Goal: Task Accomplishment & Management: Manage account settings

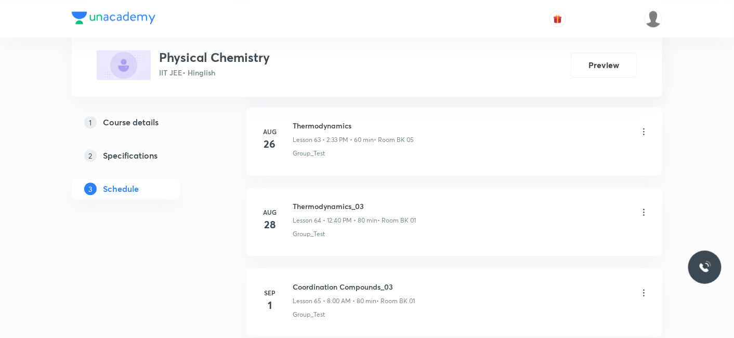
scroll to position [5858, 0]
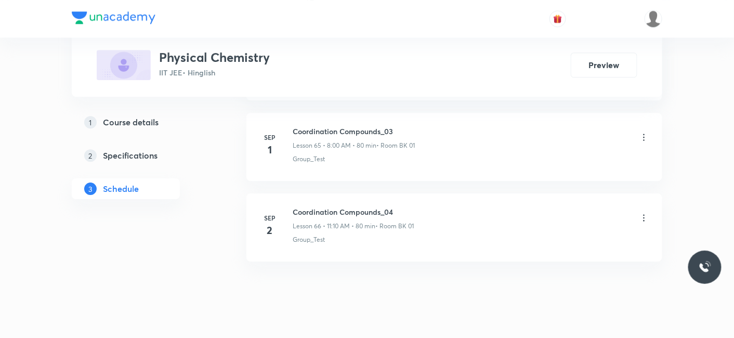
click at [289, 206] on div "Sep 2 Coordination Compounds_04 Lesson 66 • 11:10 AM • 80 min • Room BK 01 Grou…" at bounding box center [454, 225] width 390 height 38
drag, startPoint x: 294, startPoint y: 191, endPoint x: 420, endPoint y: 192, distance: 125.8
click at [420, 206] on div "Coordination Compounds_04 Lesson 66 • 11:10 AM • 80 min • Room BK 01" at bounding box center [471, 218] width 357 height 24
copy h6 "Coordination Compounds_04"
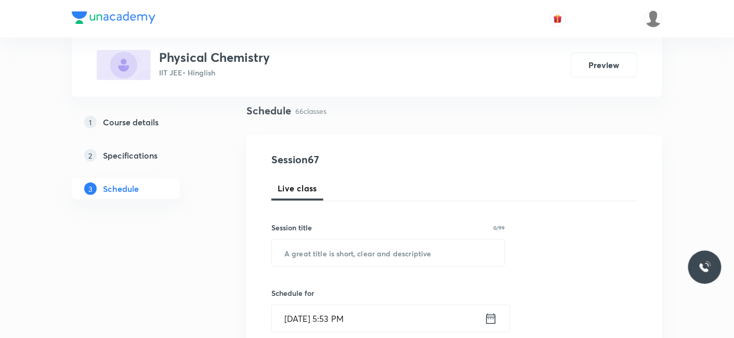
scroll to position [115, 0]
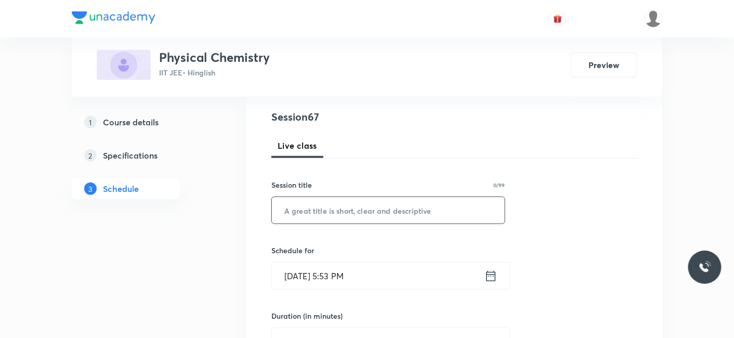
click at [342, 207] on input "text" at bounding box center [388, 210] width 233 height 27
paste input "Coordination Compounds_04"
type input "Coordination Compounds_05"
click at [325, 273] on input "Sep 5, 2025, 5:53 PM" at bounding box center [378, 276] width 213 height 27
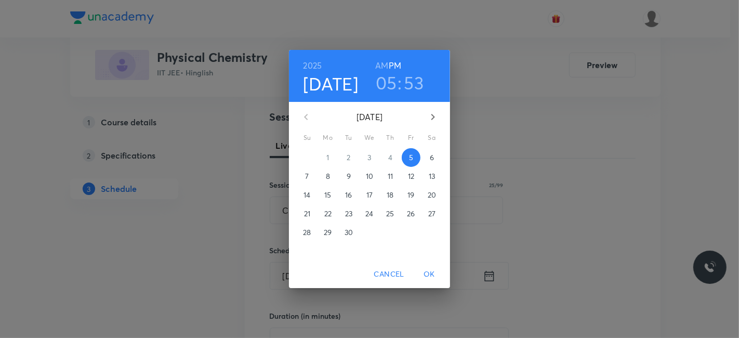
click at [431, 157] on p "6" at bounding box center [432, 157] width 4 height 10
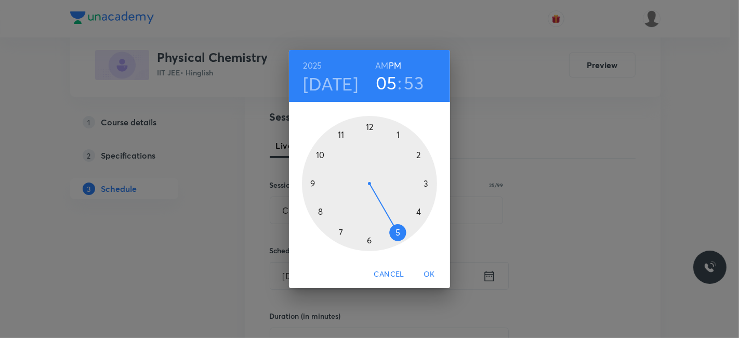
click at [319, 210] on div at bounding box center [369, 183] width 135 height 135
drag, startPoint x: 382, startPoint y: 67, endPoint x: 389, endPoint y: 156, distance: 89.1
click at [382, 68] on h6 "AM" at bounding box center [381, 65] width 13 height 15
click at [371, 127] on div at bounding box center [369, 183] width 135 height 135
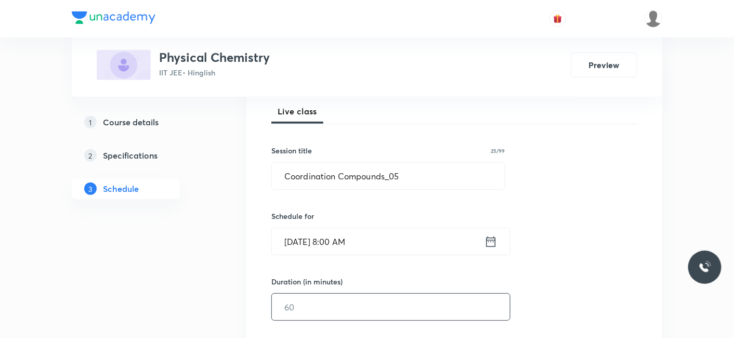
scroll to position [173, 0]
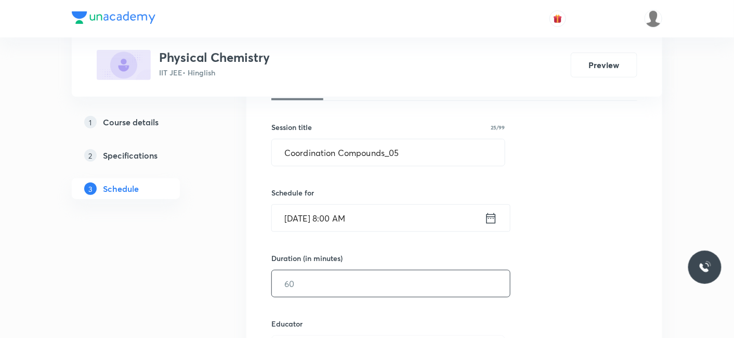
click at [355, 280] on input "text" at bounding box center [391, 283] width 238 height 27
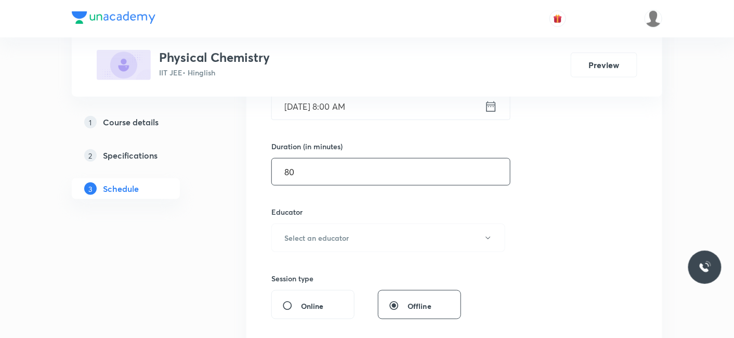
scroll to position [289, 0]
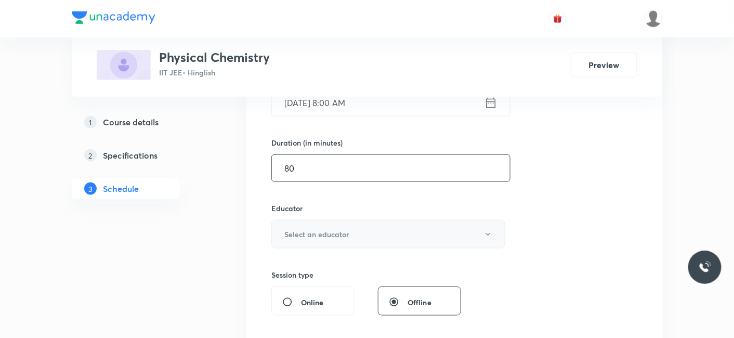
type input "80"
click at [306, 233] on h6 "Select an educator" at bounding box center [316, 234] width 64 height 11
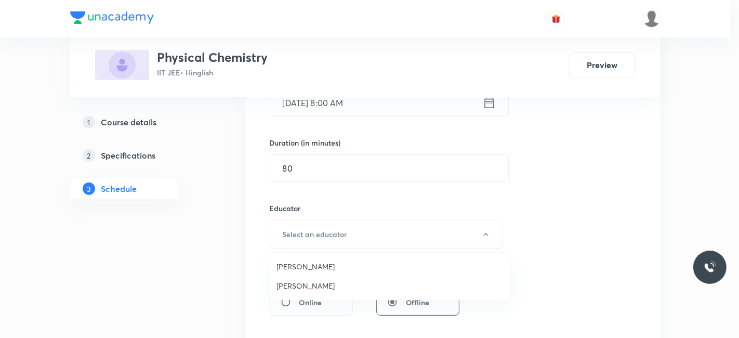
drag, startPoint x: 304, startPoint y: 267, endPoint x: 320, endPoint y: 261, distance: 16.4
click at [304, 266] on span "Abhilash Patel" at bounding box center [391, 266] width 228 height 11
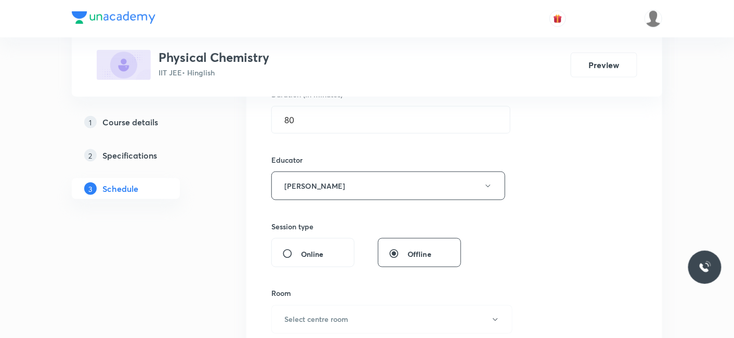
scroll to position [404, 0]
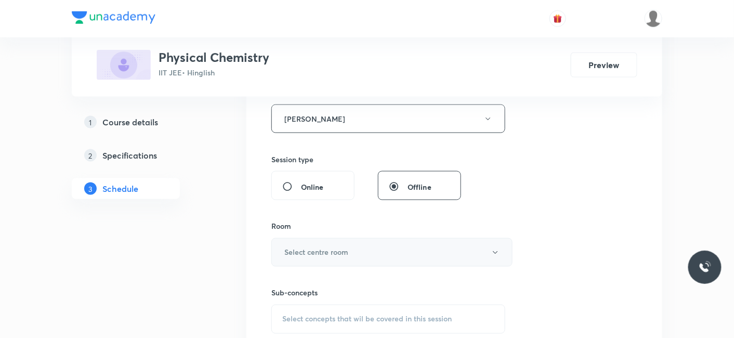
click at [340, 252] on h6 "Select centre room" at bounding box center [316, 252] width 64 height 11
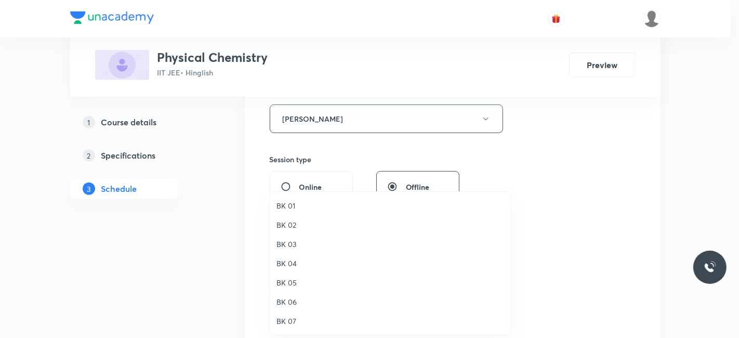
click at [287, 204] on span "BK 01" at bounding box center [391, 205] width 228 height 11
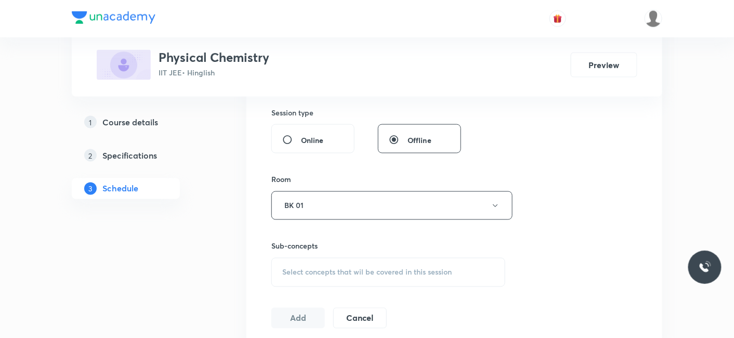
scroll to position [520, 0]
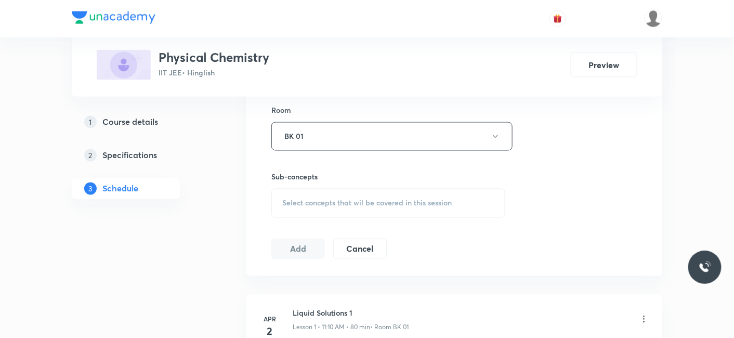
click at [295, 202] on span "Select concepts that wil be covered in this session" at bounding box center [366, 203] width 169 height 8
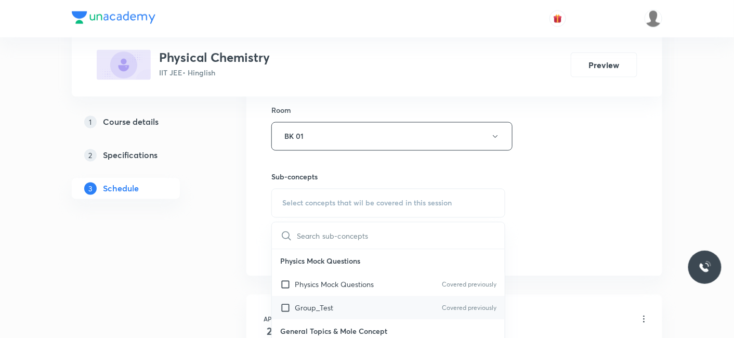
click at [311, 303] on p "Group_Test" at bounding box center [314, 308] width 38 height 11
checkbox input "true"
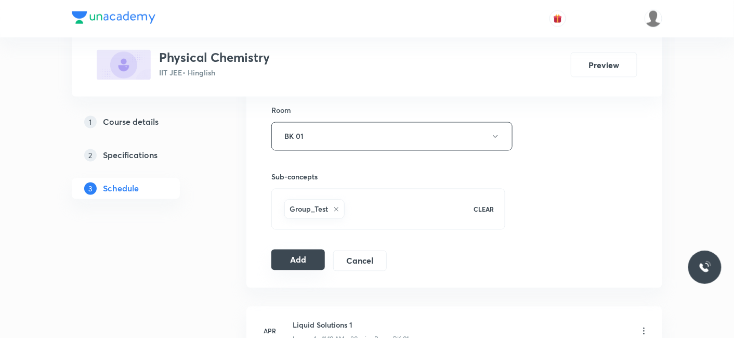
click at [292, 259] on button "Add" at bounding box center [298, 260] width 54 height 21
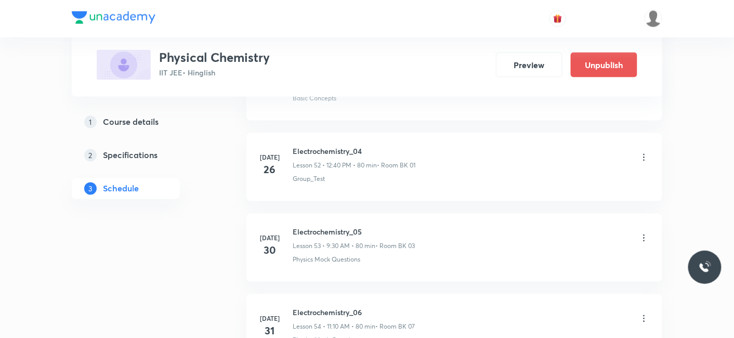
scroll to position [5396, 0]
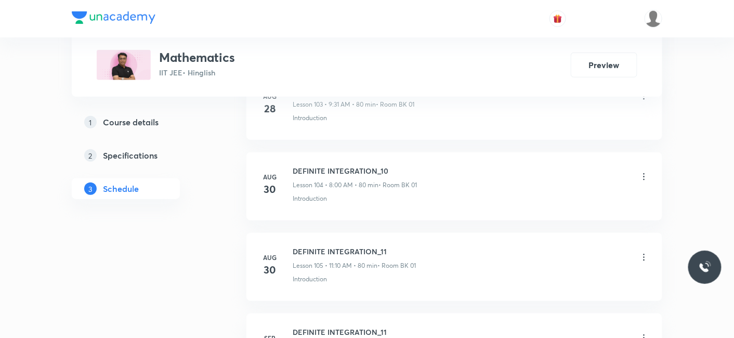
scroll to position [9245, 0]
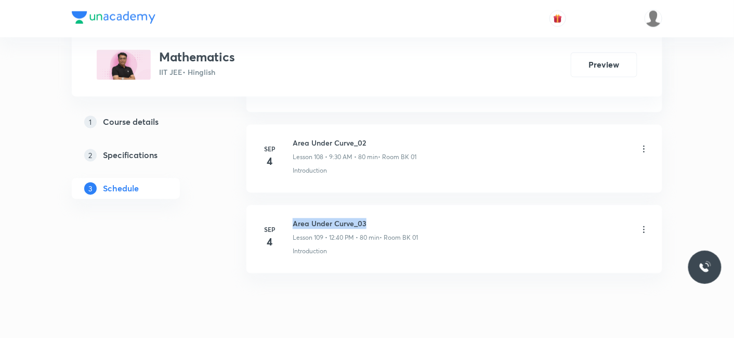
drag, startPoint x: 292, startPoint y: 192, endPoint x: 409, endPoint y: 190, distance: 116.5
click at [409, 218] on h6 "Area Under Curve_03" at bounding box center [355, 223] width 125 height 11
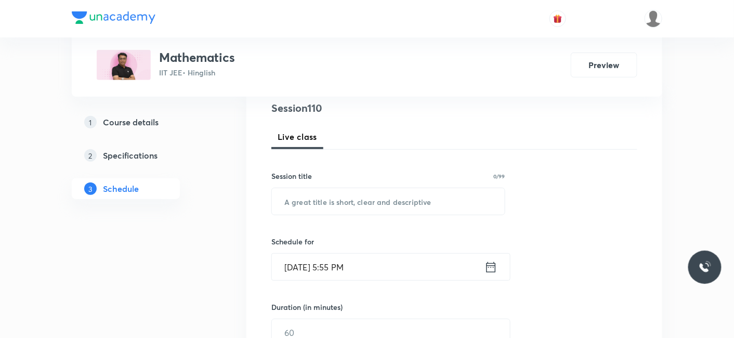
scroll to position [173, 0]
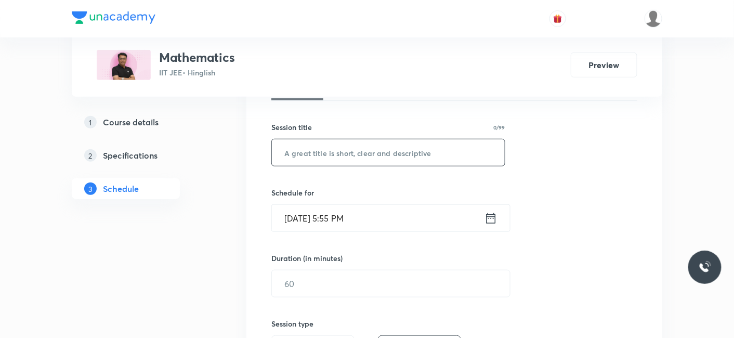
click at [334, 159] on input "text" at bounding box center [388, 152] width 233 height 27
paste input "Differential equations"
click at [374, 151] on input "Differential equations_1" at bounding box center [388, 152] width 233 height 27
click at [372, 151] on input "Differential equations_1" at bounding box center [388, 152] width 233 height 27
type input "Differential equations_01"
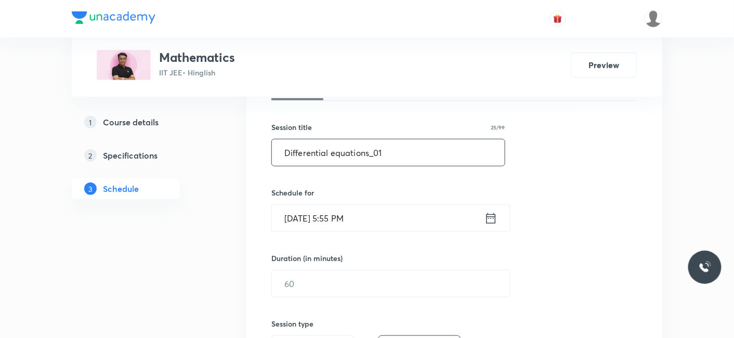
click at [350, 214] on input "Sep 5, 2025, 5:55 PM" at bounding box center [378, 218] width 213 height 27
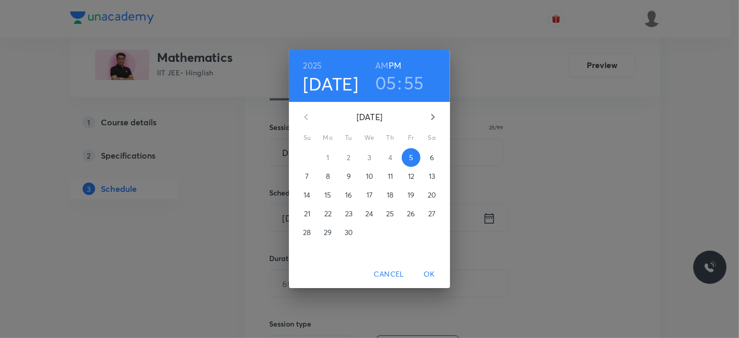
click at [431, 158] on p "6" at bounding box center [432, 157] width 4 height 10
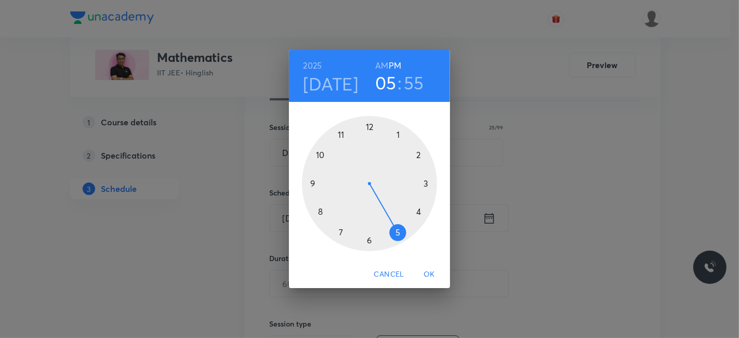
click at [310, 181] on div at bounding box center [369, 183] width 135 height 135
click at [385, 65] on h6 "AM" at bounding box center [381, 65] width 13 height 15
click at [370, 239] on div at bounding box center [369, 183] width 135 height 135
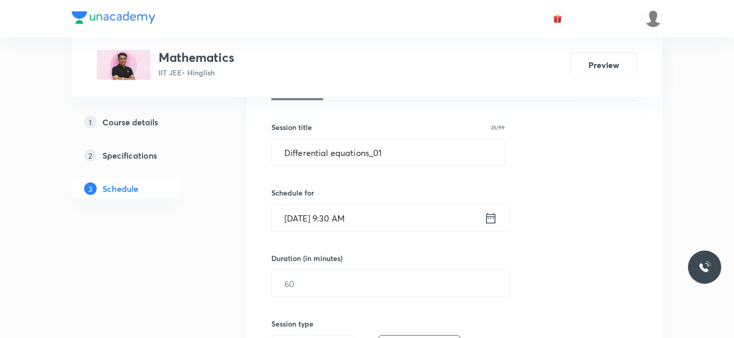
scroll to position [231, 0]
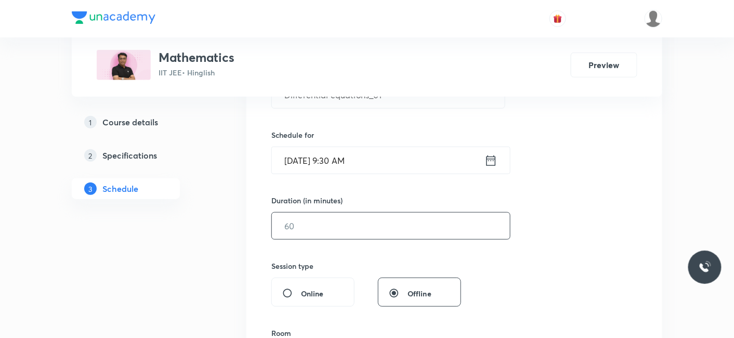
click at [312, 220] on input "text" at bounding box center [391, 226] width 238 height 27
type input "9"
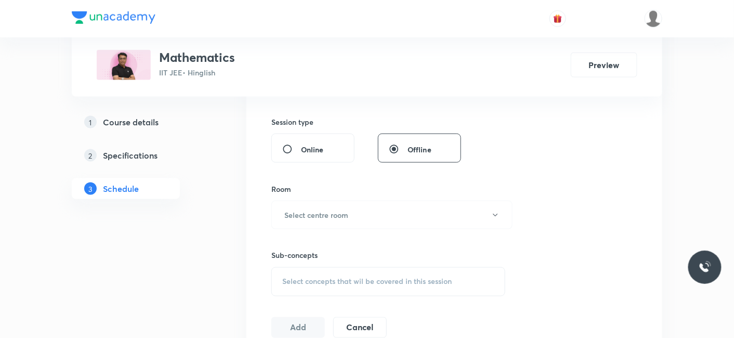
scroll to position [404, 0]
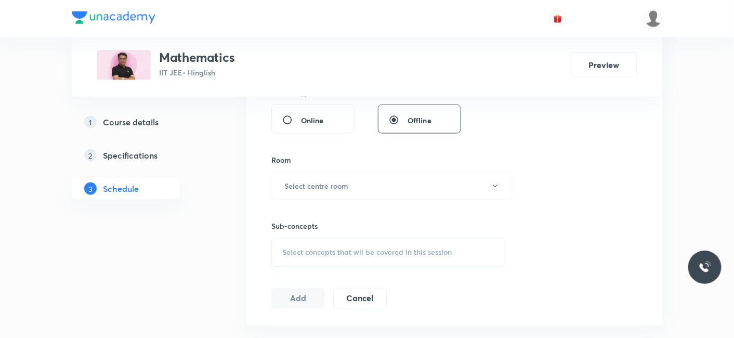
type input "80"
click at [303, 165] on div "Room Select centre room" at bounding box center [388, 177] width 234 height 46
click at [302, 183] on h6 "Select centre room" at bounding box center [316, 185] width 64 height 11
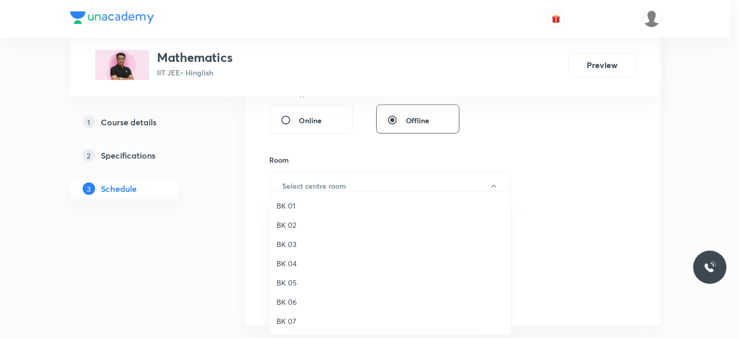
drag, startPoint x: 291, startPoint y: 210, endPoint x: 330, endPoint y: 215, distance: 39.3
click at [291, 210] on span "BK 01" at bounding box center [391, 205] width 228 height 11
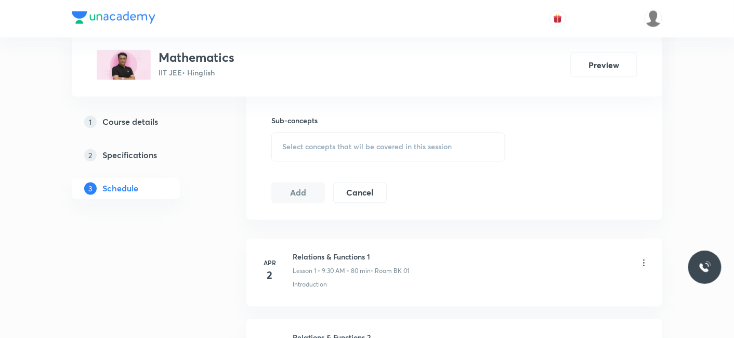
scroll to position [520, 0]
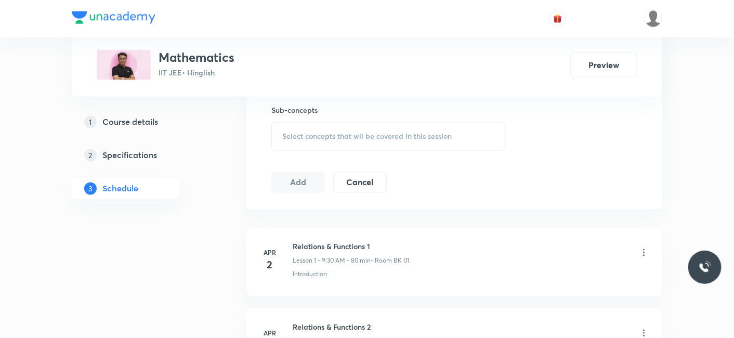
click at [319, 139] on span "Select concepts that wil be covered in this session" at bounding box center [366, 137] width 169 height 8
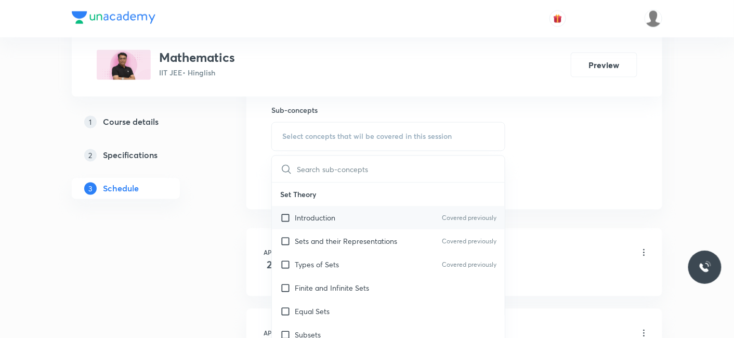
click at [313, 224] on div "Introduction Covered previously" at bounding box center [388, 217] width 233 height 23
checkbox input "true"
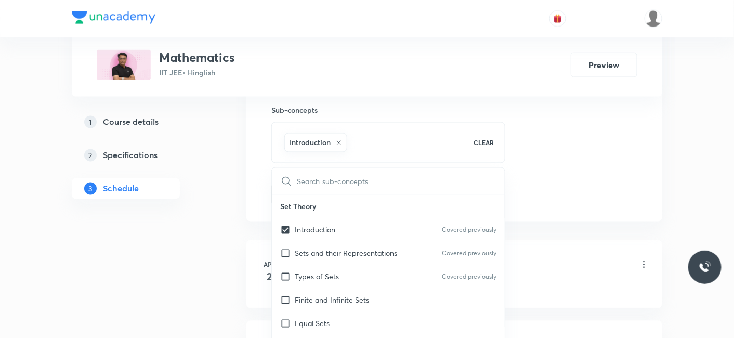
drag, startPoint x: 206, startPoint y: 224, endPoint x: 279, endPoint y: 221, distance: 72.8
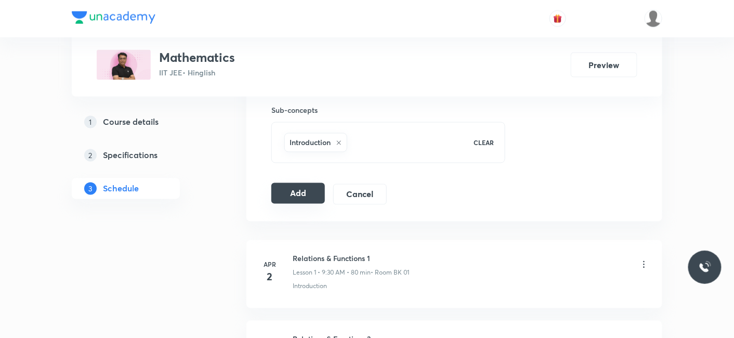
click at [304, 199] on button "Add" at bounding box center [298, 193] width 54 height 21
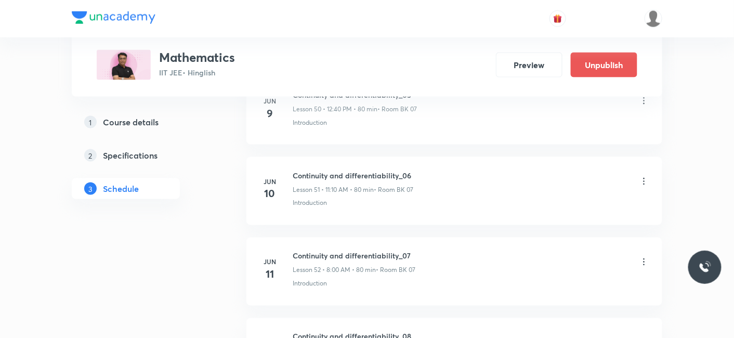
scroll to position [8848, 0]
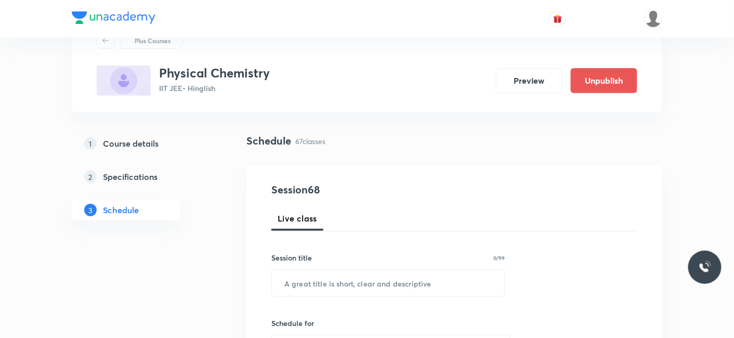
scroll to position [115, 0]
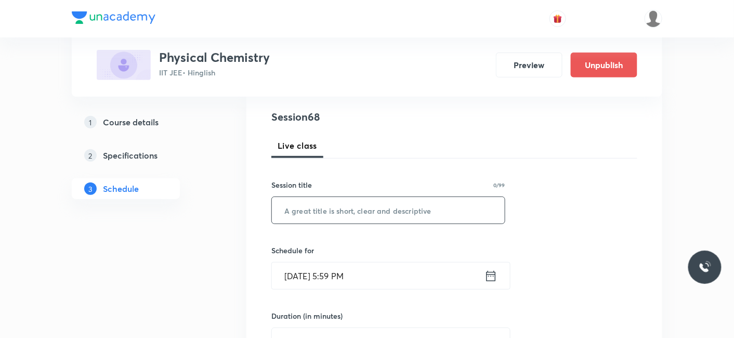
click at [318, 212] on input "text" at bounding box center [388, 210] width 233 height 27
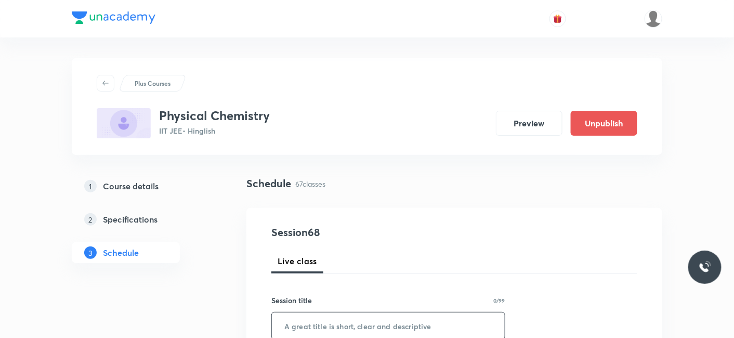
scroll to position [58, 0]
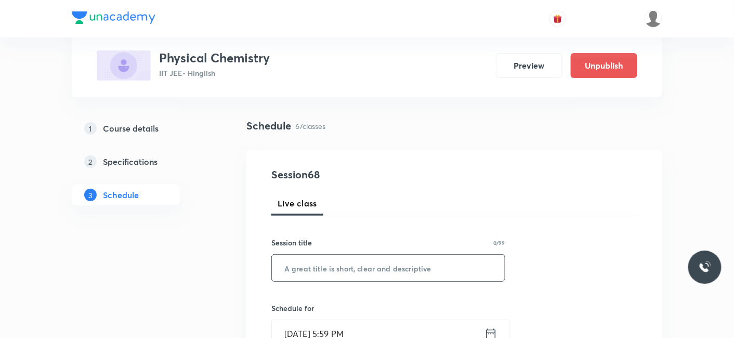
click at [335, 266] on input "text" at bounding box center [388, 268] width 233 height 27
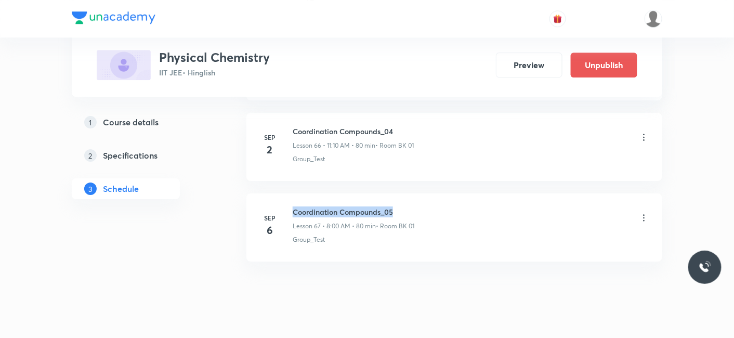
drag, startPoint x: 291, startPoint y: 189, endPoint x: 408, endPoint y: 188, distance: 117.0
click at [408, 206] on div "Sep 6 Coordination Compounds_05 Lesson 67 • 8:00 AM • 80 min • Room BK 01 Group…" at bounding box center [454, 225] width 390 height 38
copy h6 "Coordination Compounds_05"
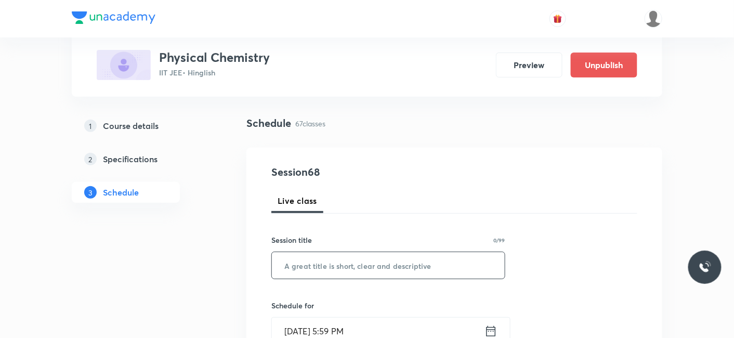
scroll to position [115, 0]
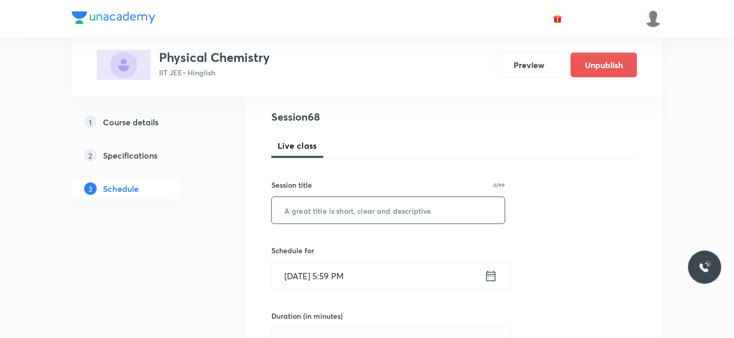
click at [322, 221] on input "text" at bounding box center [388, 210] width 233 height 27
paste input "Coordination Compounds_05"
type input "Coordination Compounds_06"
click at [316, 274] on input "Sep 5, 2025, 5:59 PM" at bounding box center [378, 276] width 213 height 27
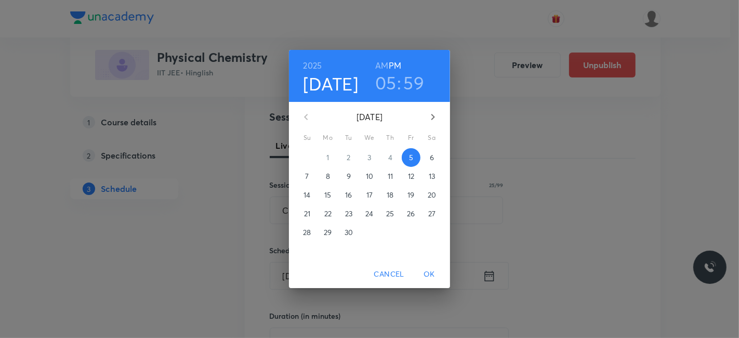
click at [433, 159] on p "6" at bounding box center [432, 157] width 4 height 10
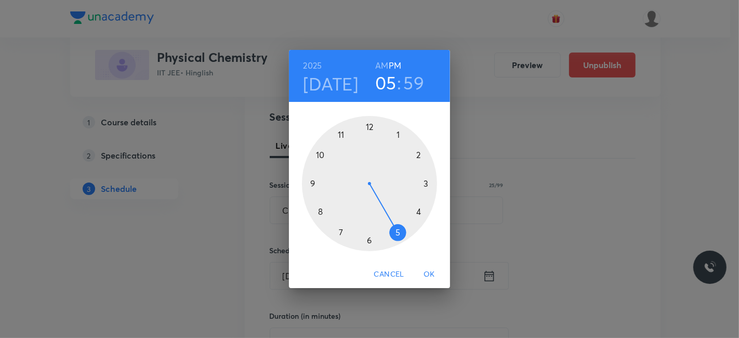
click at [342, 136] on div at bounding box center [369, 183] width 135 height 135
click at [384, 68] on h6 "AM" at bounding box center [381, 65] width 13 height 15
click at [422, 155] on div at bounding box center [369, 183] width 135 height 135
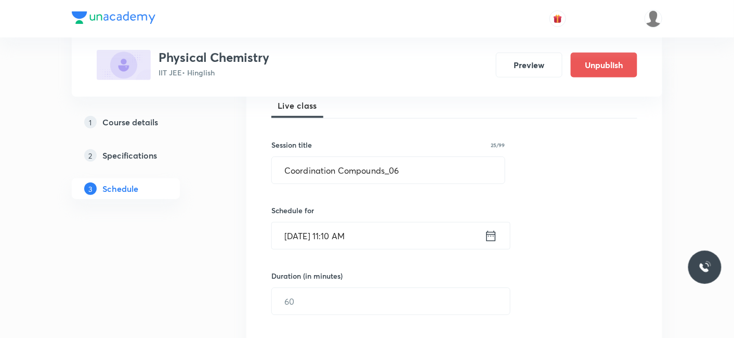
scroll to position [173, 0]
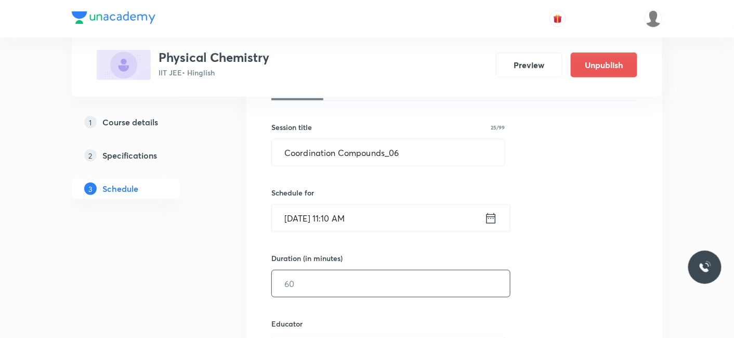
click at [310, 287] on input "text" at bounding box center [391, 283] width 238 height 27
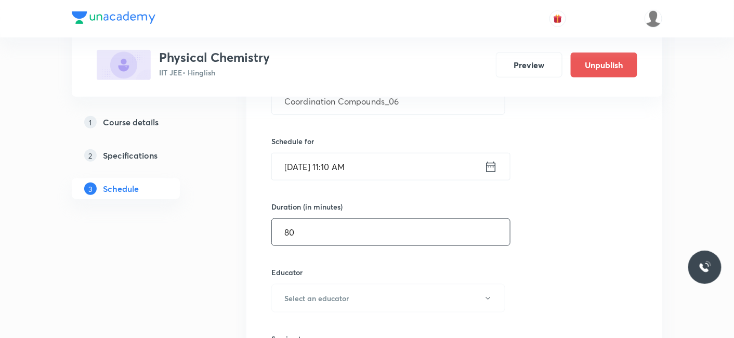
scroll to position [289, 0]
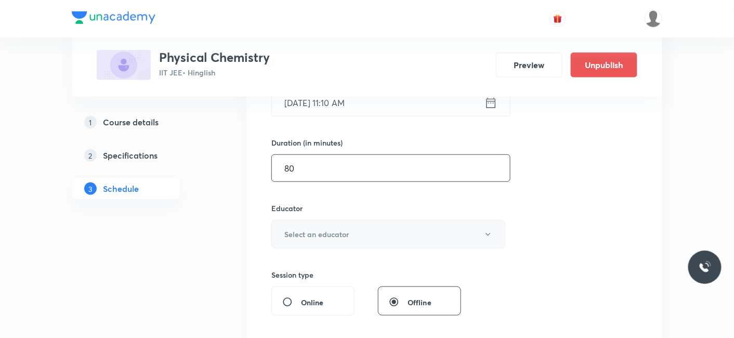
type input "80"
click at [312, 242] on button "Select an educator" at bounding box center [388, 234] width 234 height 29
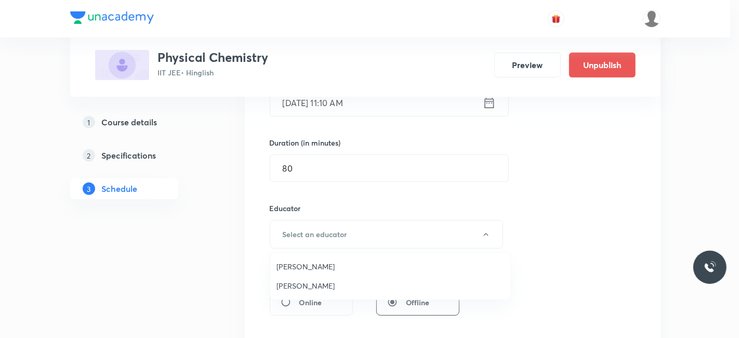
click at [292, 286] on span "Sumit Gupta" at bounding box center [391, 285] width 228 height 11
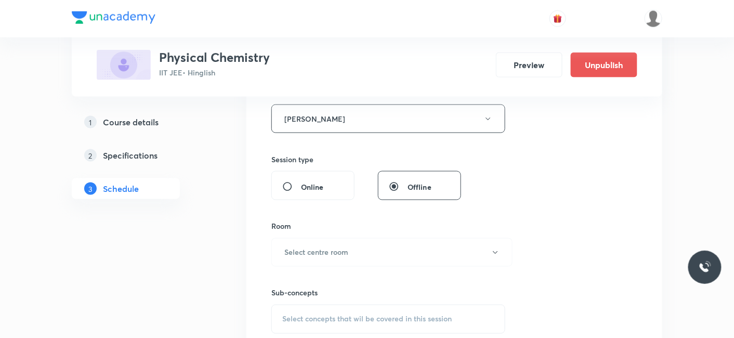
scroll to position [404, 0]
click at [306, 250] on h6 "Select centre room" at bounding box center [316, 252] width 64 height 11
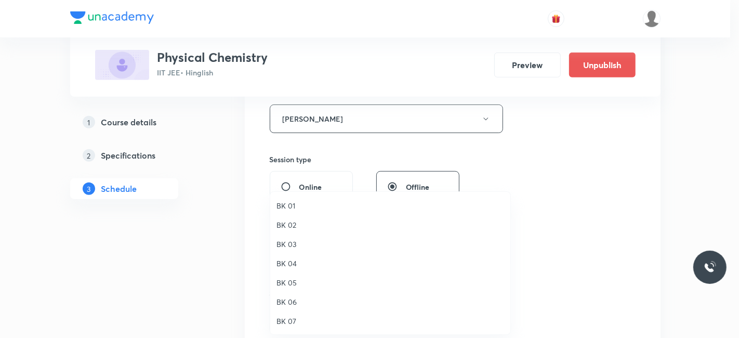
click at [283, 202] on span "BK 01" at bounding box center [391, 205] width 228 height 11
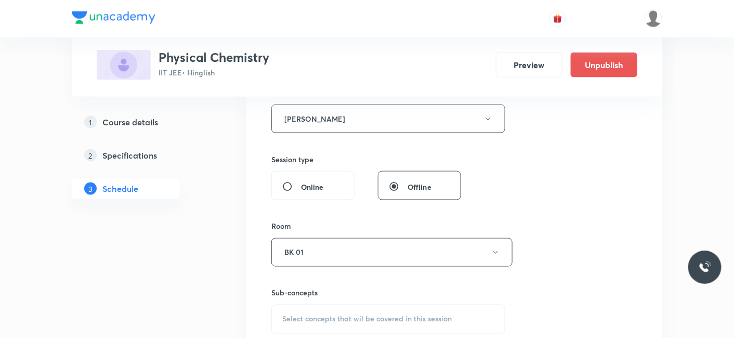
scroll to position [520, 0]
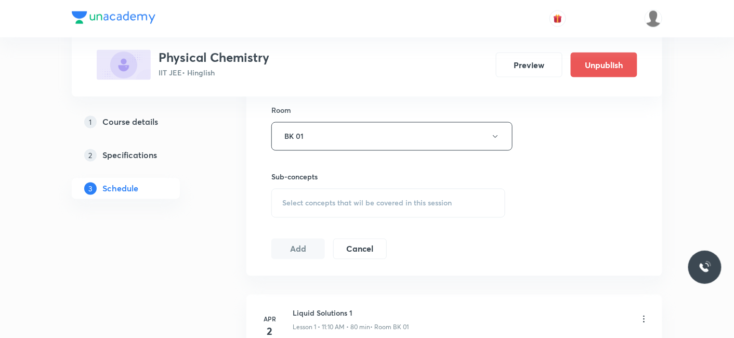
click at [323, 206] on div "Select concepts that wil be covered in this session" at bounding box center [388, 203] width 234 height 29
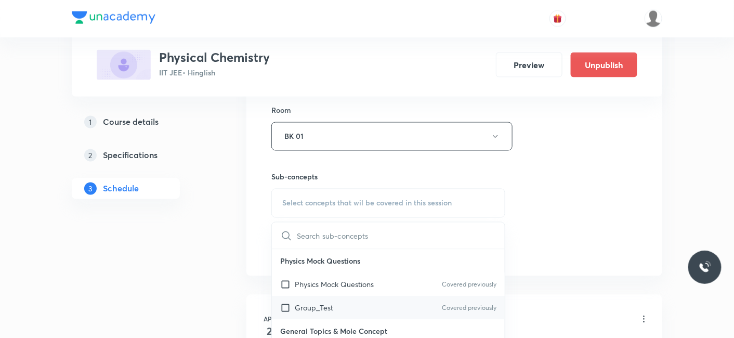
click at [310, 309] on p "Group_Test" at bounding box center [314, 308] width 38 height 11
checkbox input "true"
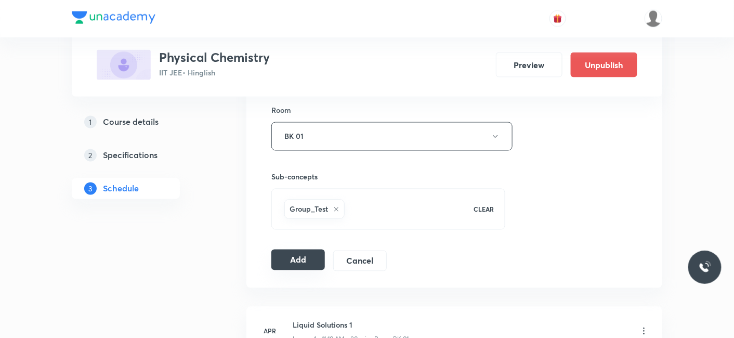
click at [289, 257] on button "Add" at bounding box center [298, 260] width 54 height 21
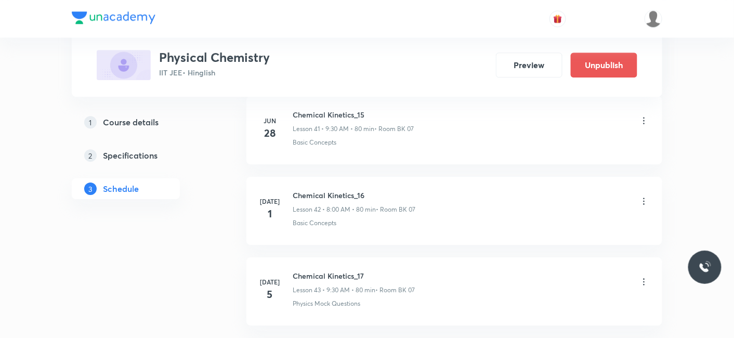
scroll to position [5476, 0]
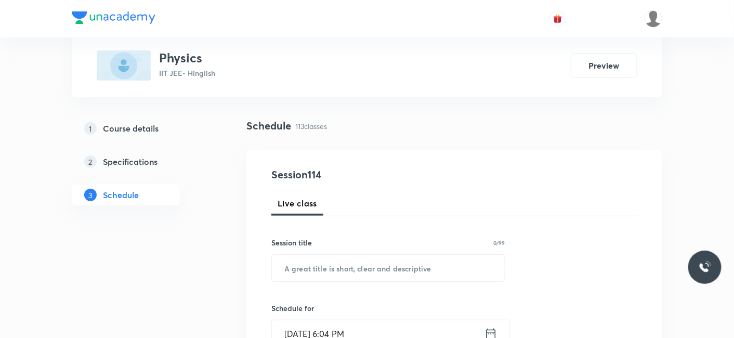
scroll to position [9632, 0]
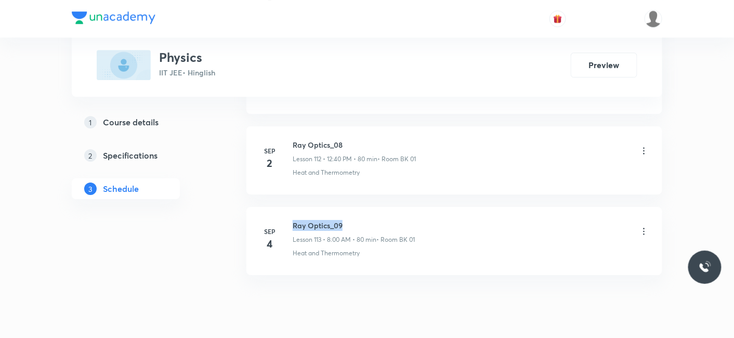
drag, startPoint x: 291, startPoint y: 188, endPoint x: 370, endPoint y: 189, distance: 79.0
click at [370, 220] on div "[DATE] Ray Optics_09 Lesson 113 • 8:00 AM • 80 min • Room BK 01 Heat and Thermo…" at bounding box center [454, 239] width 390 height 38
copy h6 "Ray Optics_09"
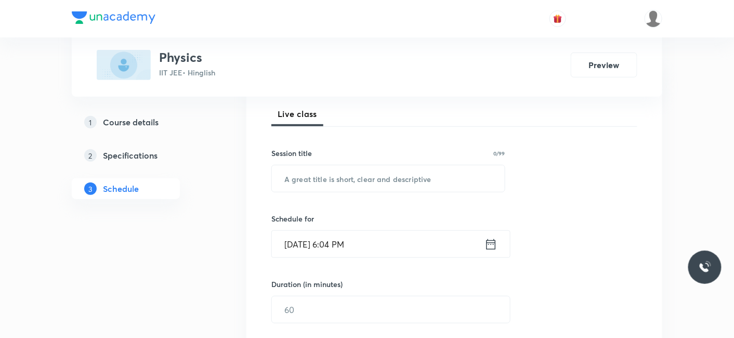
scroll to position [171, 0]
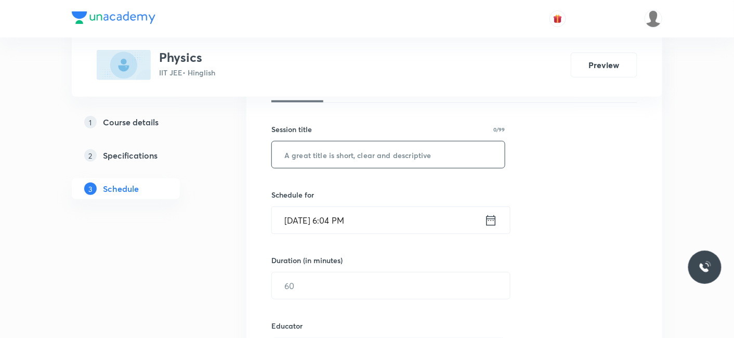
click at [342, 162] on input "text" at bounding box center [388, 154] width 233 height 27
paste input "Ray Optics_09"
type input "Ray Optics_10"
click at [345, 225] on input "Sep 5, 2025, 6:04 PM" at bounding box center [378, 220] width 213 height 27
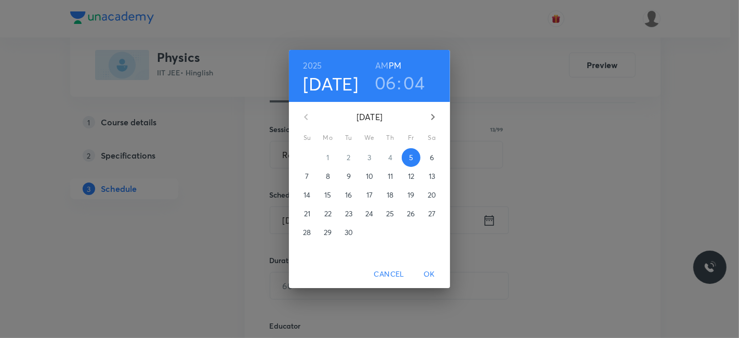
click at [428, 156] on span "6" at bounding box center [432, 157] width 19 height 10
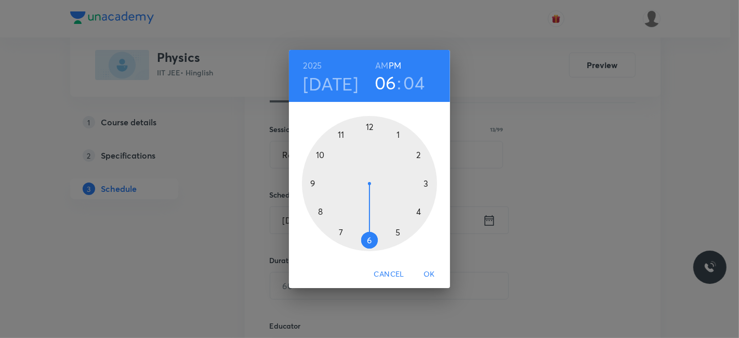
click at [370, 125] on div at bounding box center [369, 183] width 135 height 135
click at [317, 212] on div at bounding box center [369, 183] width 135 height 135
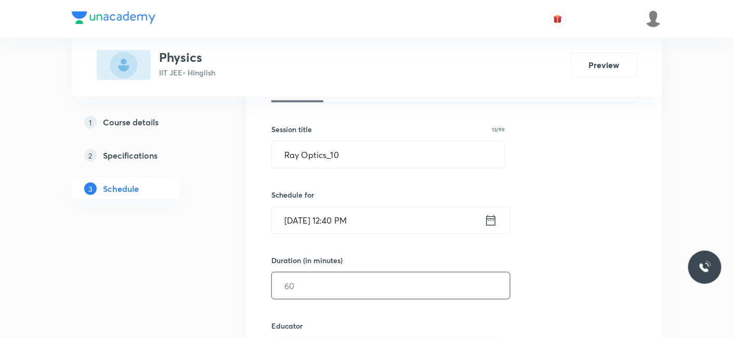
click at [339, 286] on input "text" at bounding box center [391, 285] width 238 height 27
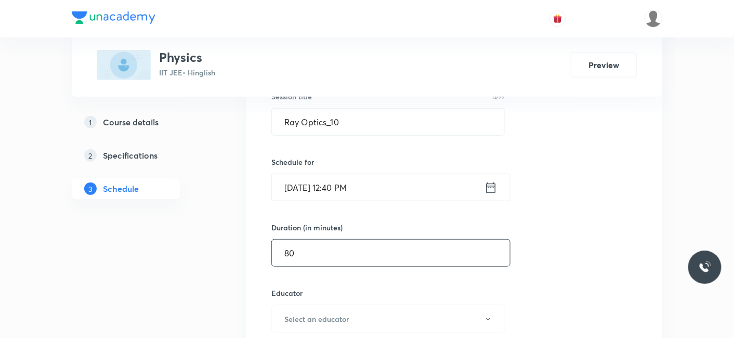
scroll to position [229, 0]
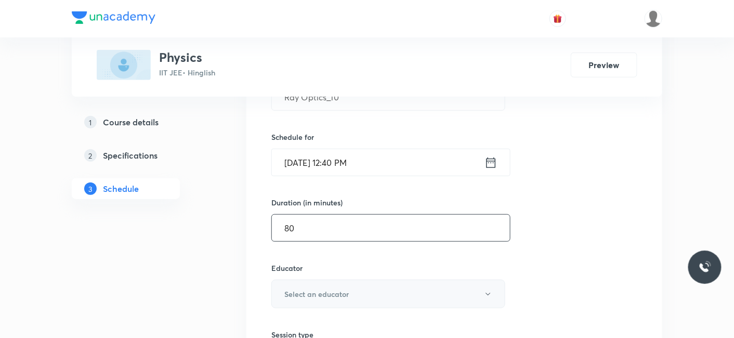
type input "80"
click at [322, 295] on h6 "Select an educator" at bounding box center [316, 294] width 64 height 11
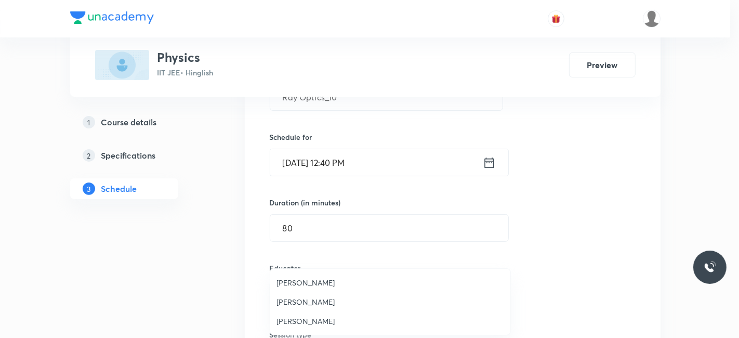
click at [309, 319] on span "Siddharth Jindal" at bounding box center [391, 321] width 228 height 11
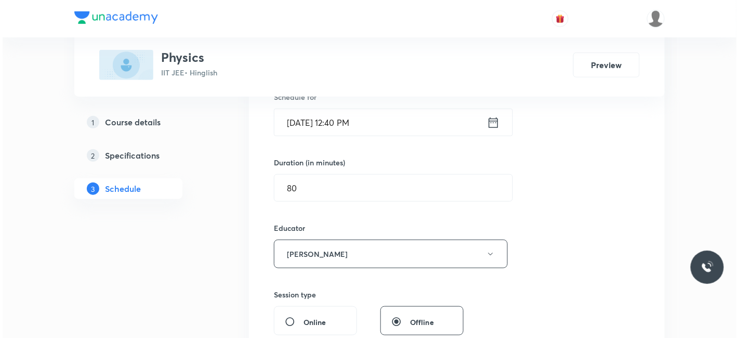
scroll to position [344, 0]
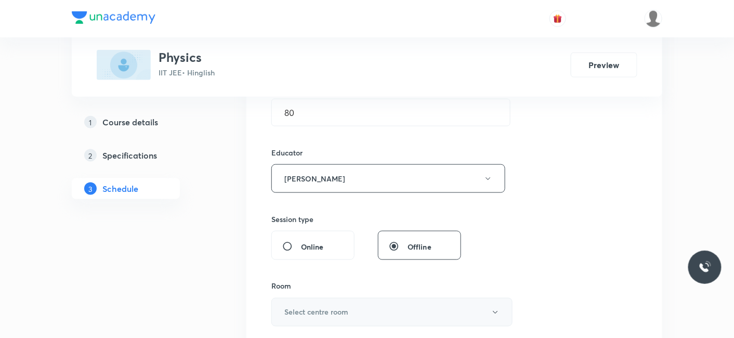
click at [302, 311] on h6 "Select centre room" at bounding box center [316, 312] width 64 height 11
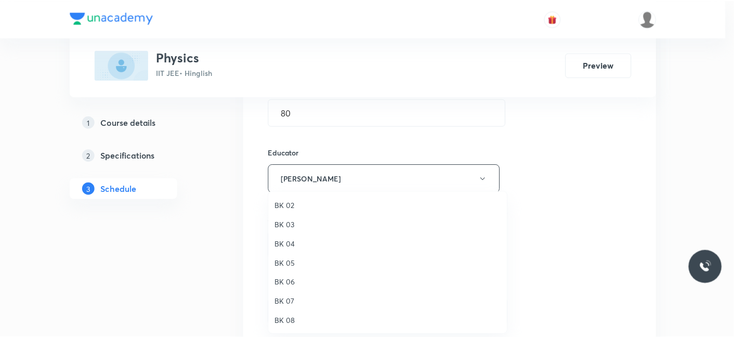
scroll to position [0, 0]
click at [289, 205] on span "BK 01" at bounding box center [391, 205] width 228 height 11
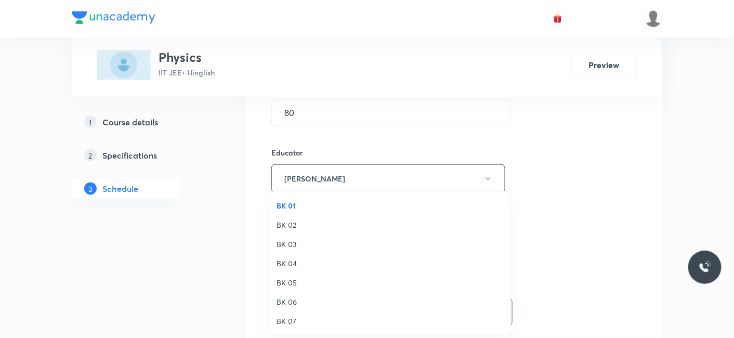
click at [212, 204] on div "BK 01 BK 02 BK 03 BK 04 BK 05 BK 06 BK 07 BK 08" at bounding box center [367, 169] width 734 height 338
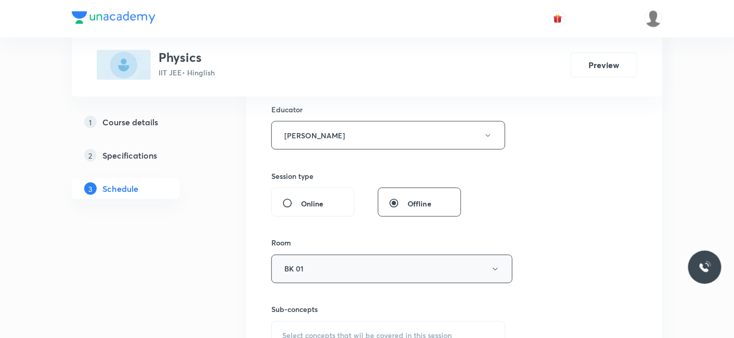
scroll to position [402, 0]
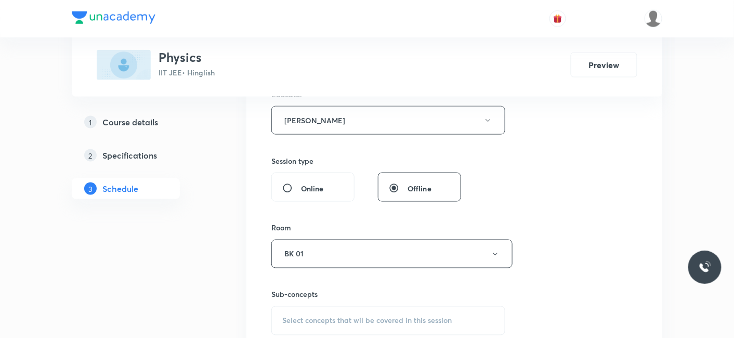
click at [323, 317] on span "Select concepts that wil be covered in this session" at bounding box center [366, 321] width 169 height 8
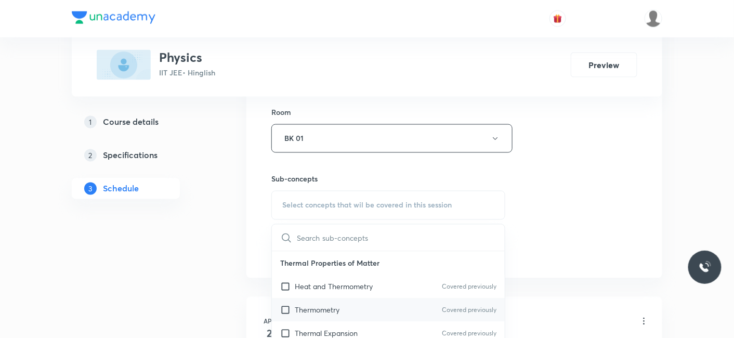
click at [316, 309] on p "Thermometry" at bounding box center [317, 310] width 45 height 11
checkbox input "true"
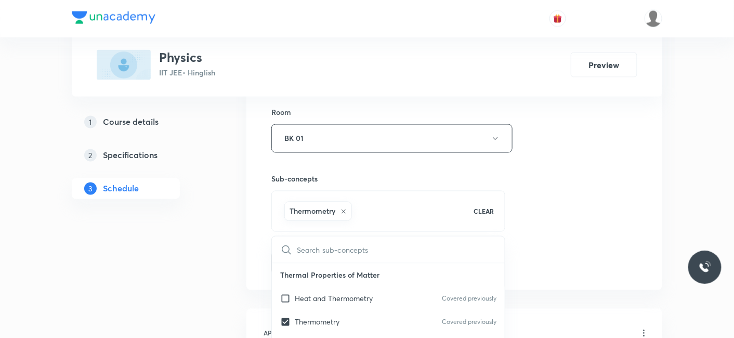
drag, startPoint x: 196, startPoint y: 283, endPoint x: 259, endPoint y: 273, distance: 63.1
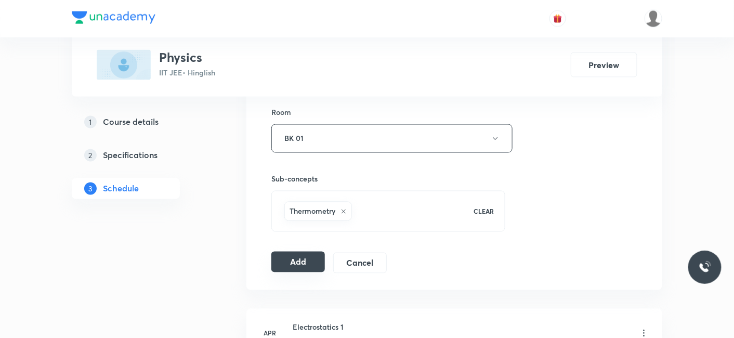
click at [299, 261] on button "Add" at bounding box center [298, 262] width 54 height 21
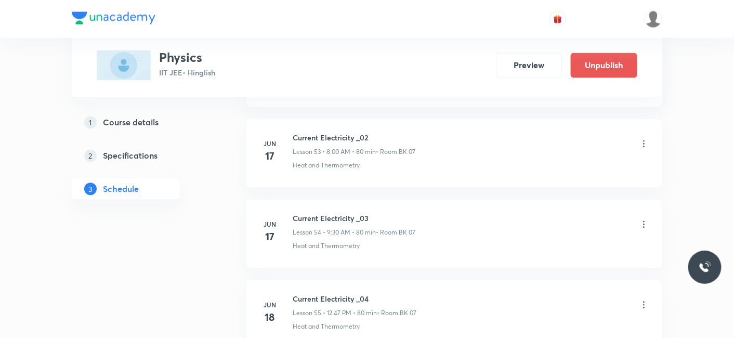
scroll to position [9170, 0]
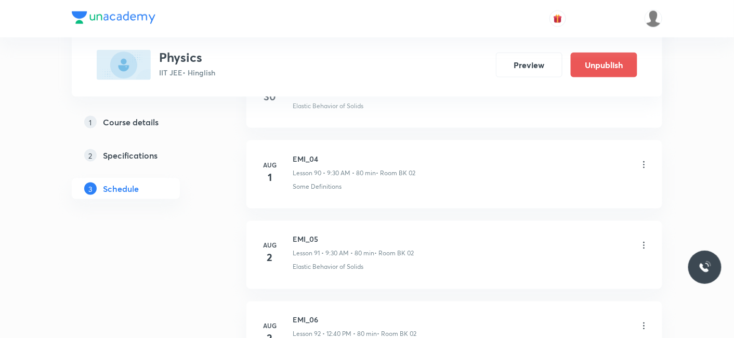
scroll to position [9712, 0]
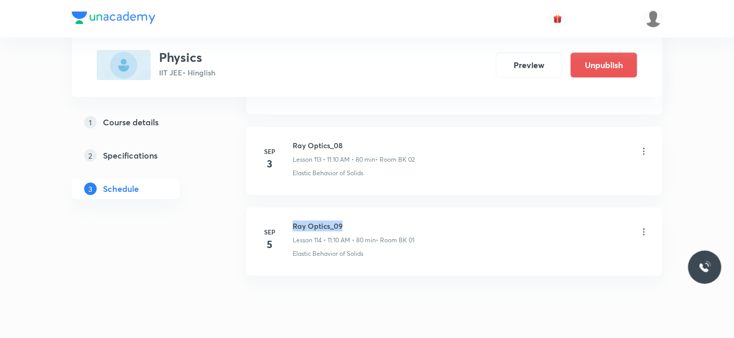
drag, startPoint x: 294, startPoint y: 189, endPoint x: 377, endPoint y: 191, distance: 83.2
click at [377, 220] on h6 "Ray Optics_09" at bounding box center [354, 225] width 122 height 11
copy h6 "Ray Optics_09"
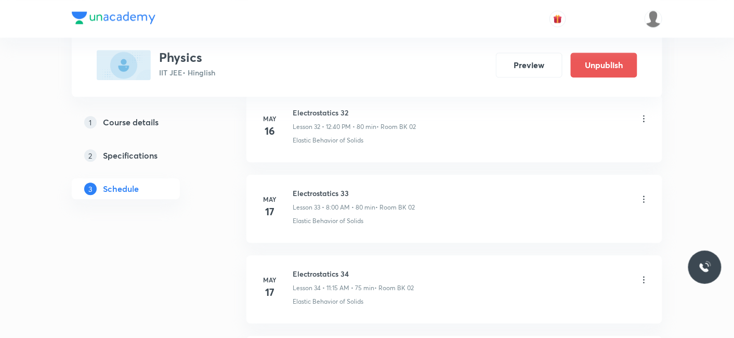
scroll to position [80, 0]
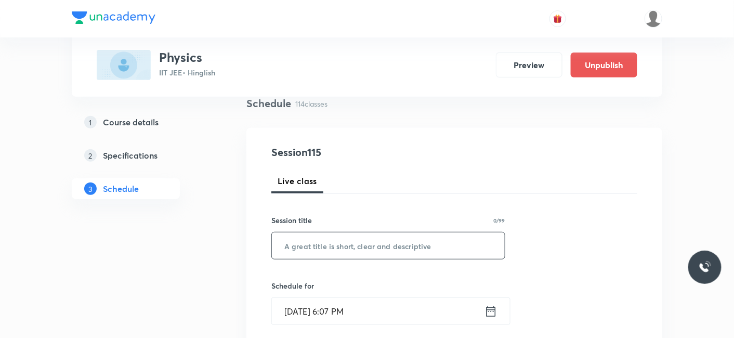
click at [365, 253] on input "text" at bounding box center [388, 245] width 233 height 27
paste input "Ray Optics_09"
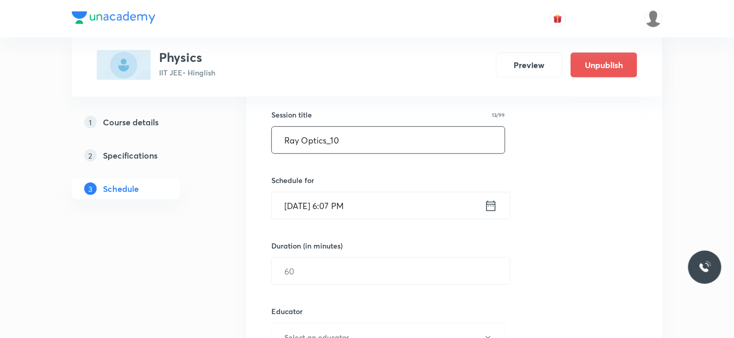
scroll to position [195, 0]
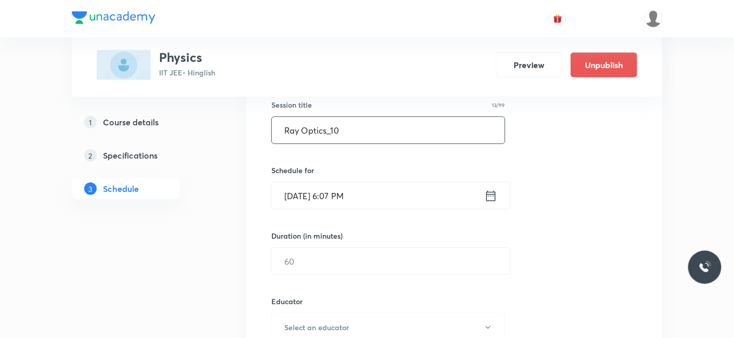
type input "Ray Optics_10"
click at [322, 196] on input "[DATE] 6:07 PM" at bounding box center [378, 195] width 213 height 27
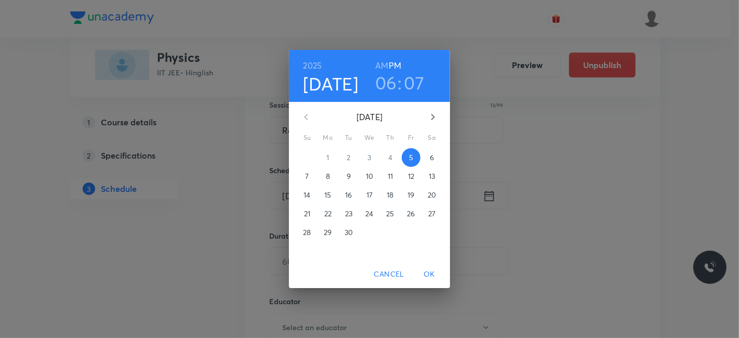
click at [436, 156] on span "6" at bounding box center [432, 157] width 19 height 10
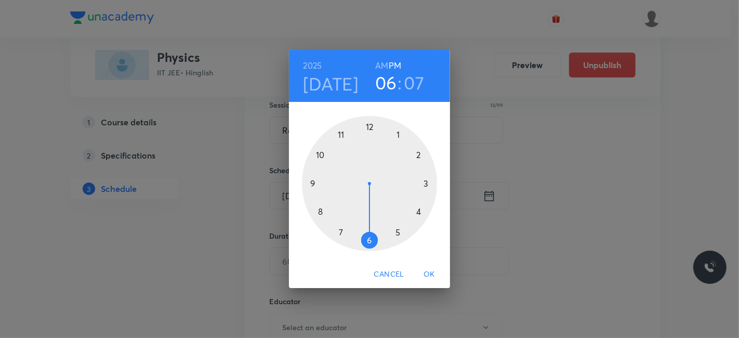
click at [320, 211] on div at bounding box center [369, 183] width 135 height 135
click at [385, 66] on h6 "AM" at bounding box center [381, 65] width 13 height 15
click at [369, 127] on div at bounding box center [369, 183] width 135 height 135
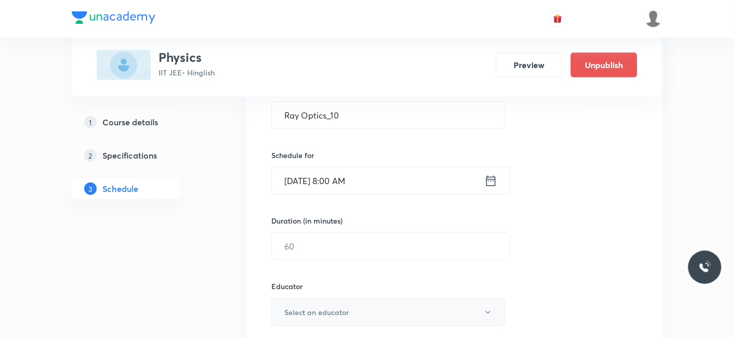
scroll to position [253, 0]
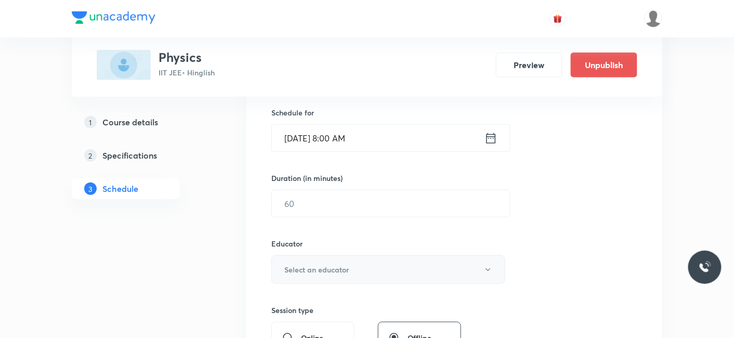
click at [286, 259] on button "Select an educator" at bounding box center [388, 269] width 234 height 29
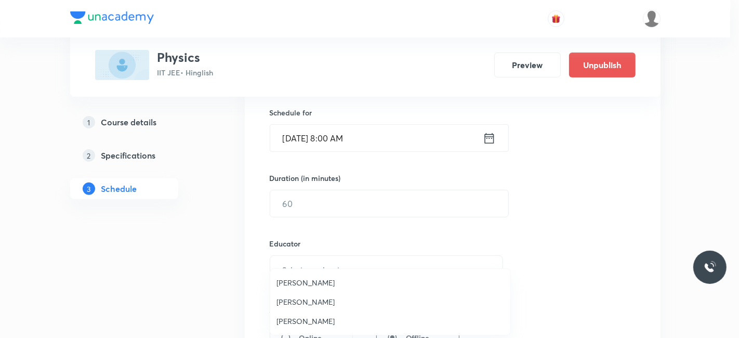
click at [322, 206] on div at bounding box center [369, 169] width 739 height 338
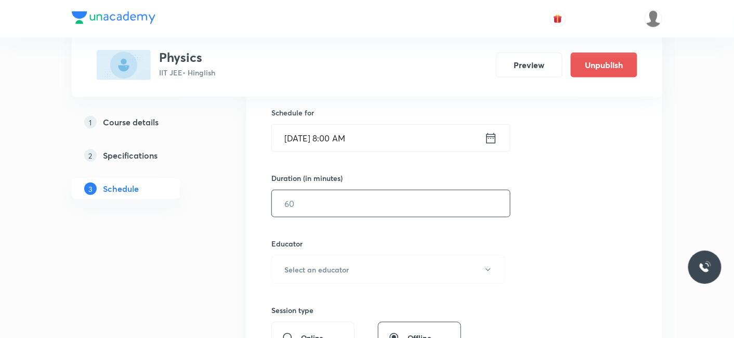
click at [330, 202] on input "text" at bounding box center [391, 203] width 238 height 27
type input "80"
click at [332, 257] on button "Select an educator" at bounding box center [388, 269] width 234 height 29
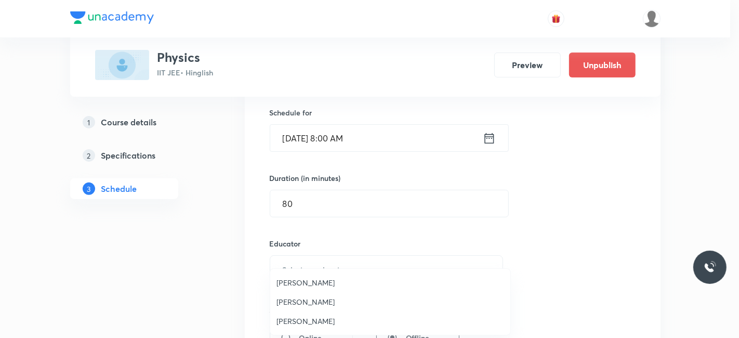
click at [303, 317] on span "Siddharth Jindal" at bounding box center [391, 321] width 228 height 11
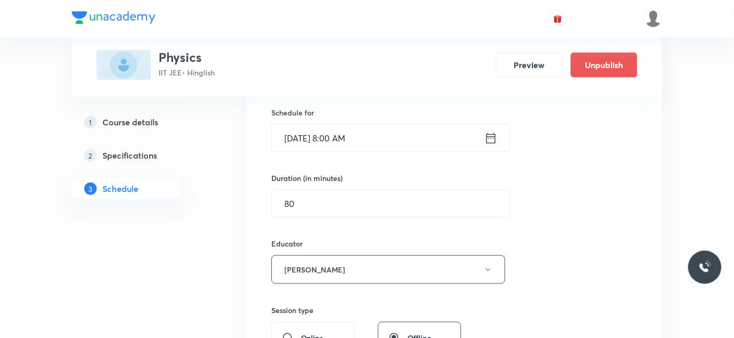
scroll to position [369, 0]
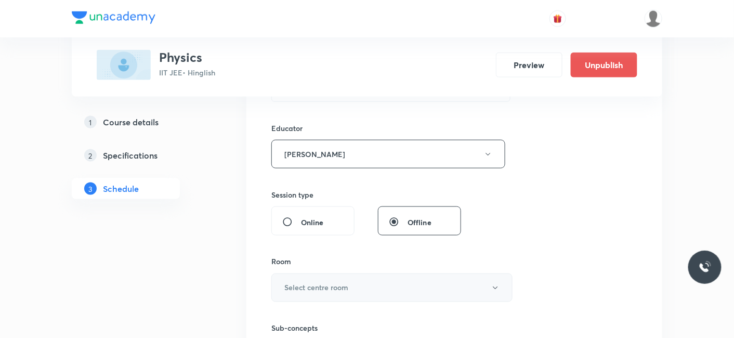
click at [319, 292] on button "Select centre room" at bounding box center [391, 287] width 241 height 29
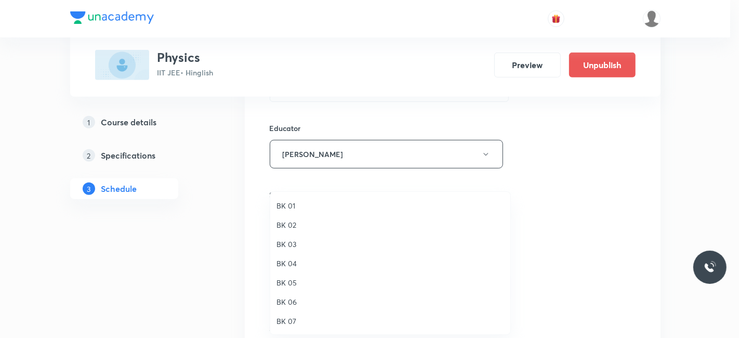
click at [290, 221] on span "BK 02" at bounding box center [391, 224] width 228 height 11
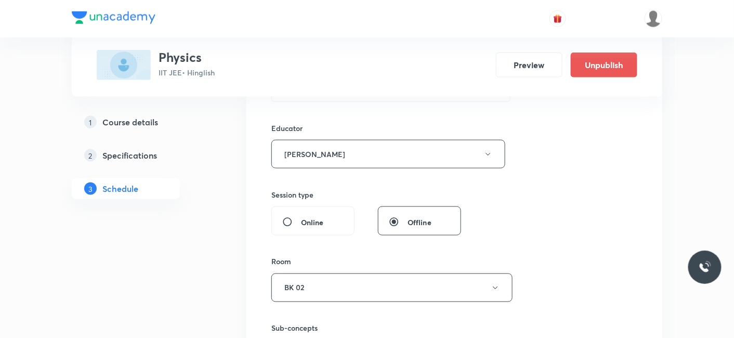
scroll to position [426, 0]
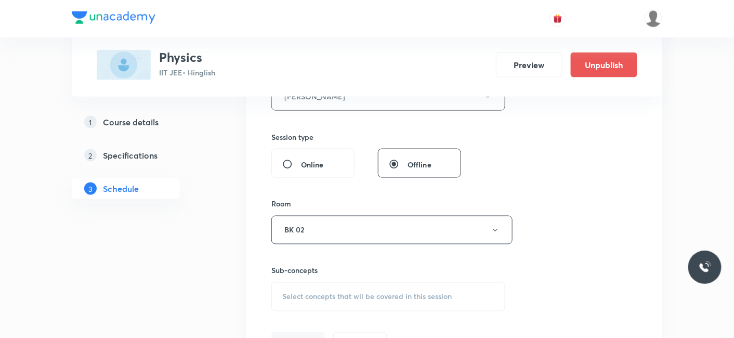
click at [320, 293] on span "Select concepts that wil be covered in this session" at bounding box center [366, 297] width 169 height 8
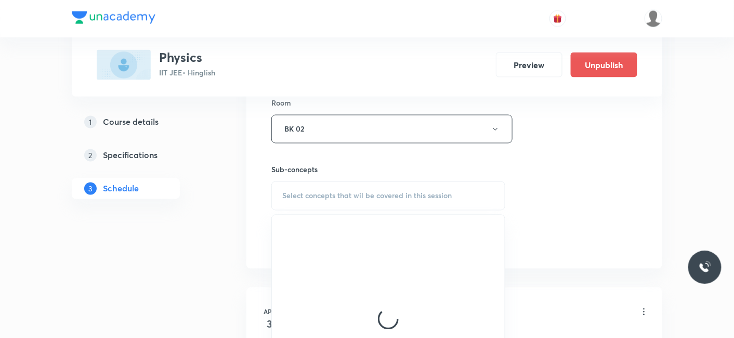
scroll to position [542, 0]
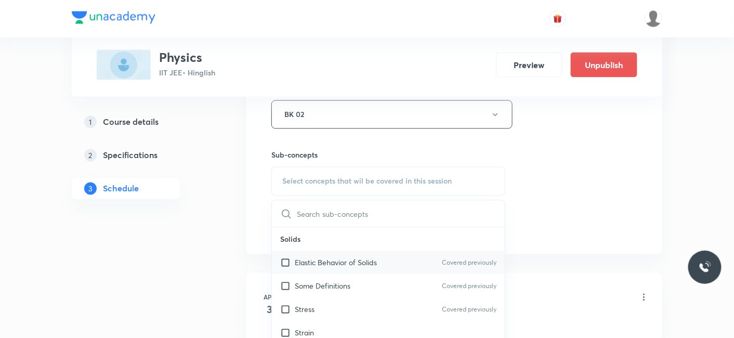
click at [316, 262] on p "Elastic Behavior of Solids" at bounding box center [336, 262] width 82 height 11
checkbox input "true"
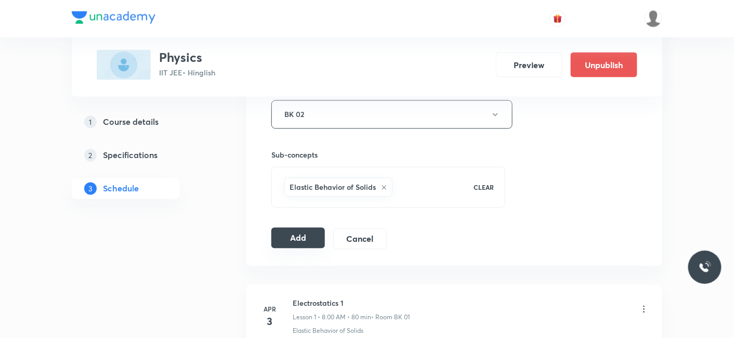
click at [286, 238] on button "Add" at bounding box center [298, 238] width 54 height 21
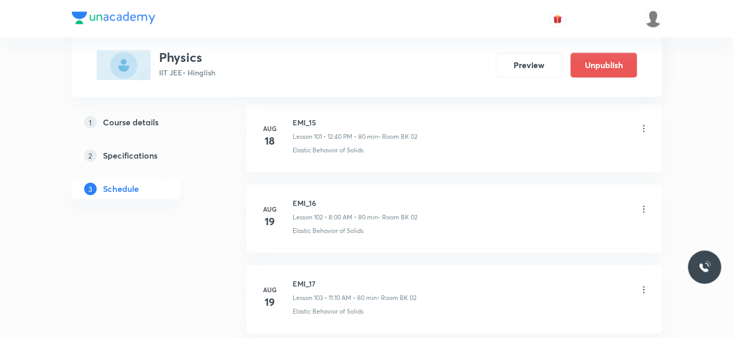
scroll to position [9250, 0]
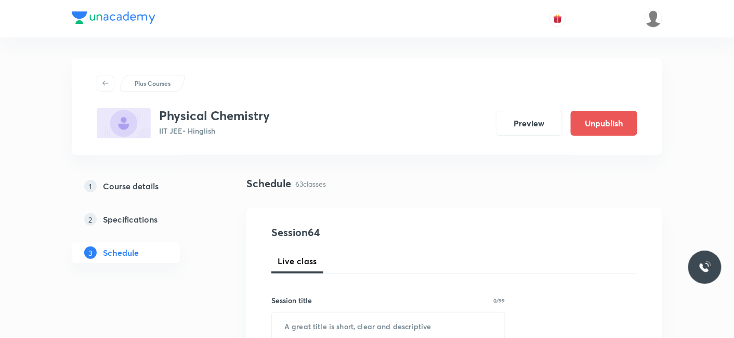
scroll to position [5552, 0]
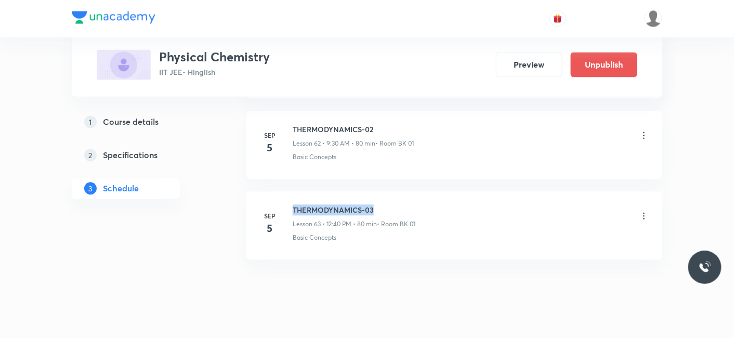
drag, startPoint x: 293, startPoint y: 188, endPoint x: 429, endPoint y: 191, distance: 136.7
click at [429, 205] on div "THERMODYNAMICS-03 Lesson 63 • 12:40 PM • 80 min • Room BK 01" at bounding box center [471, 217] width 357 height 24
copy h6 "THERMODYNAMICS-03"
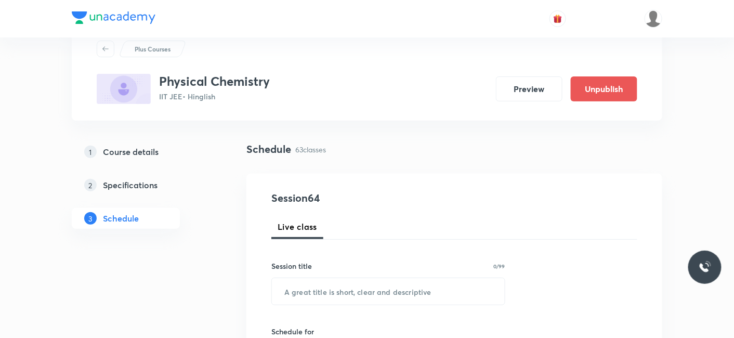
scroll to position [58, 0]
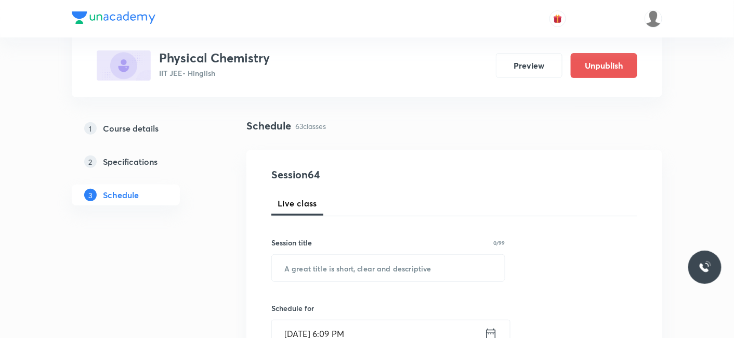
click at [362, 251] on div "Session title 0/99 ​" at bounding box center [388, 259] width 234 height 45
click at [349, 268] on input "text" at bounding box center [388, 268] width 233 height 27
paste input "THERMODYNAMICS-03"
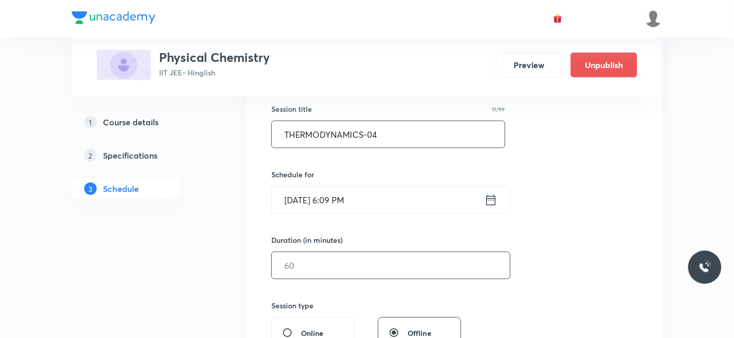
scroll to position [173, 0]
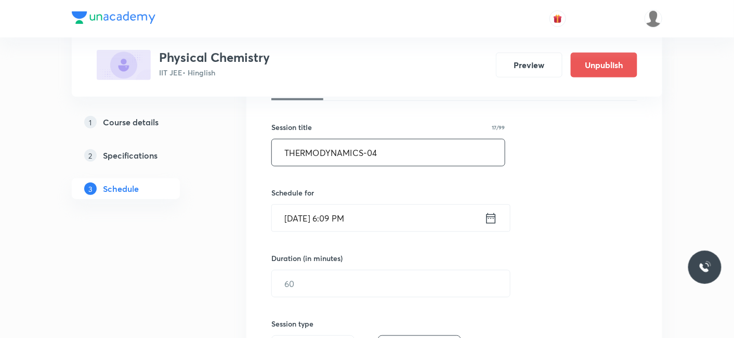
type input "THERMODYNAMICS-04"
click at [364, 217] on input "Sep 5, 2025, 6:09 PM" at bounding box center [378, 218] width 213 height 27
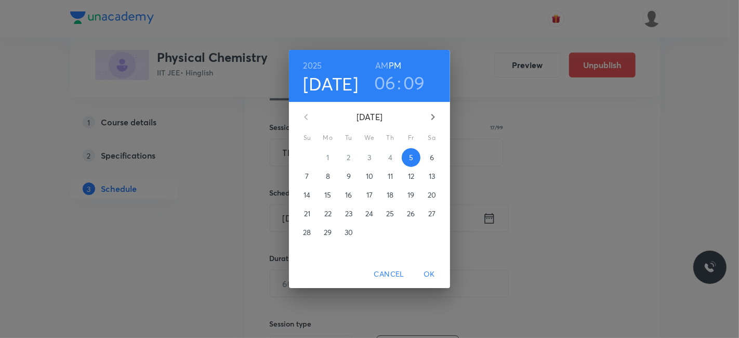
click at [432, 158] on p "6" at bounding box center [432, 157] width 4 height 10
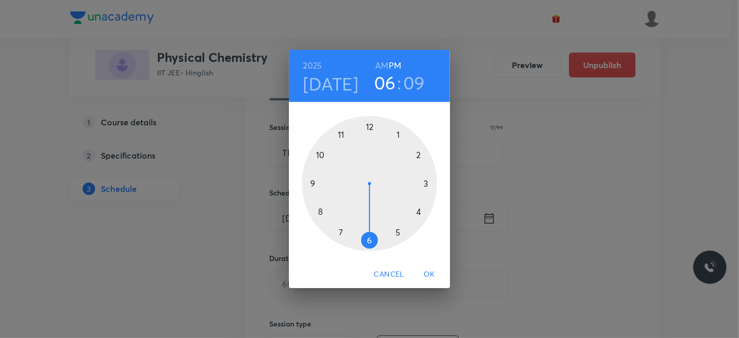
click at [311, 185] on div at bounding box center [369, 183] width 135 height 135
click at [381, 63] on h6 "AM" at bounding box center [381, 65] width 13 height 15
click at [371, 238] on div at bounding box center [369, 183] width 135 height 135
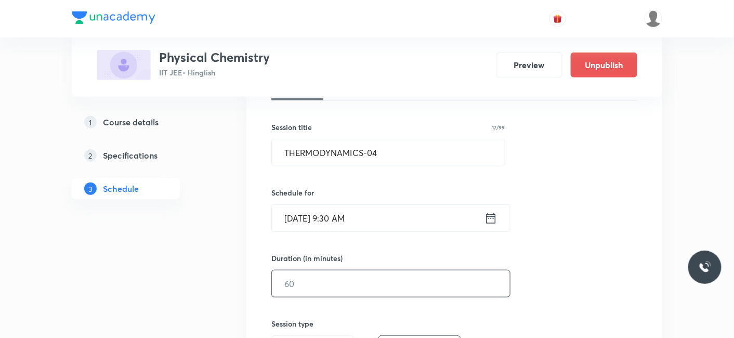
click at [396, 270] on input "text" at bounding box center [391, 283] width 238 height 27
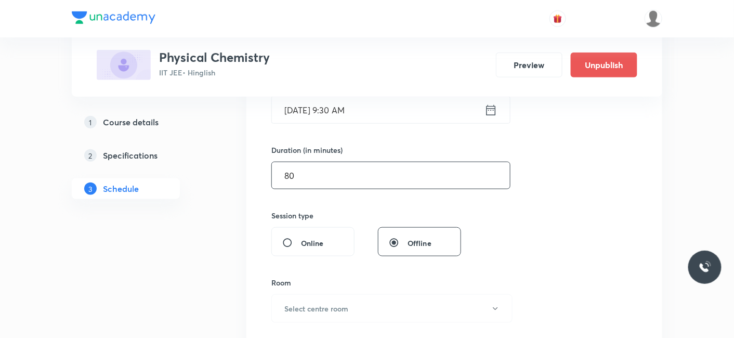
scroll to position [289, 0]
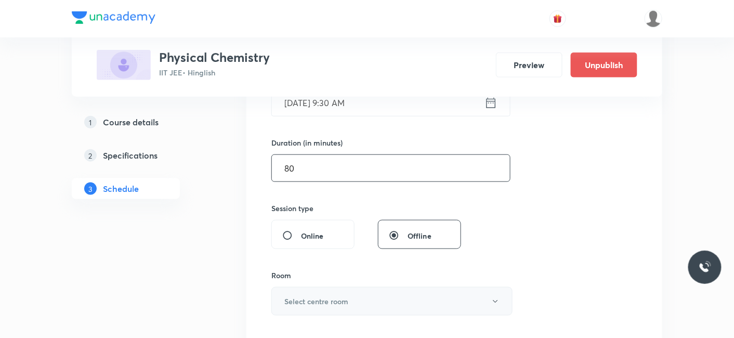
type input "80"
click at [311, 293] on button "Select centre room" at bounding box center [391, 301] width 241 height 29
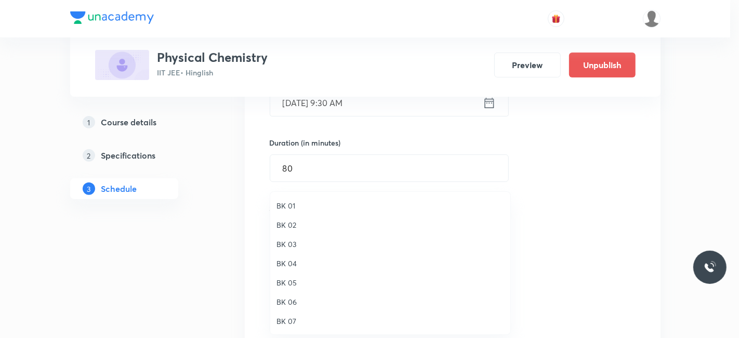
click at [283, 225] on span "BK 02" at bounding box center [391, 224] width 228 height 11
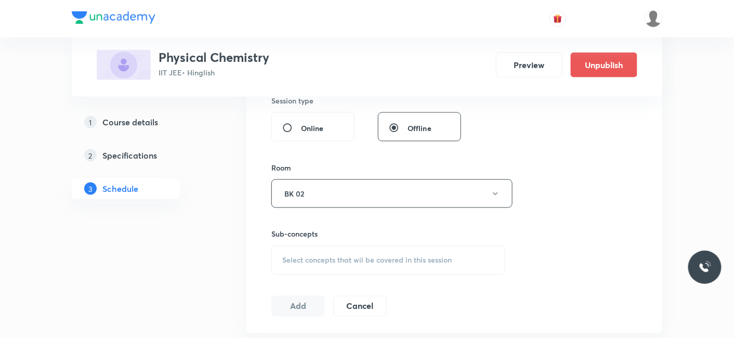
scroll to position [404, 0]
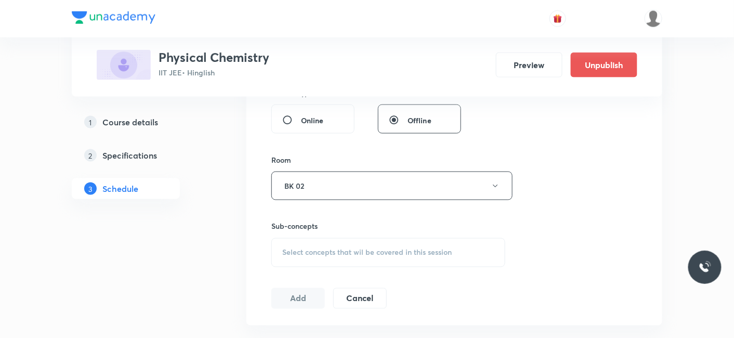
click at [319, 249] on span "Select concepts that wil be covered in this session" at bounding box center [366, 252] width 169 height 8
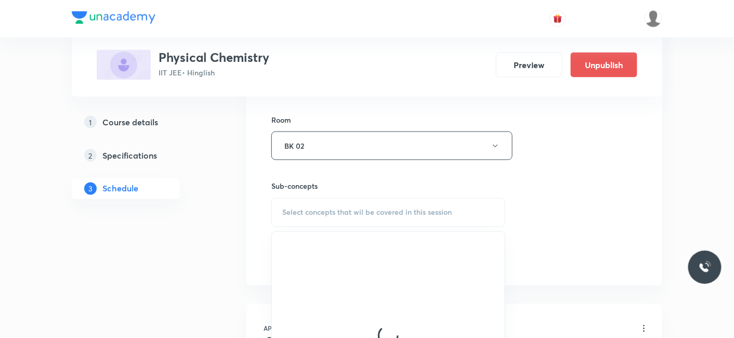
scroll to position [462, 0]
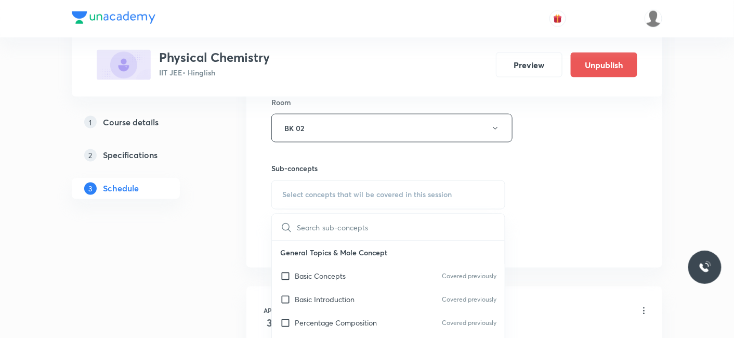
drag, startPoint x: 314, startPoint y: 280, endPoint x: 226, endPoint y: 262, distance: 90.1
click at [314, 279] on div "Basic Concepts Covered previously" at bounding box center [388, 276] width 233 height 23
checkbox input "true"
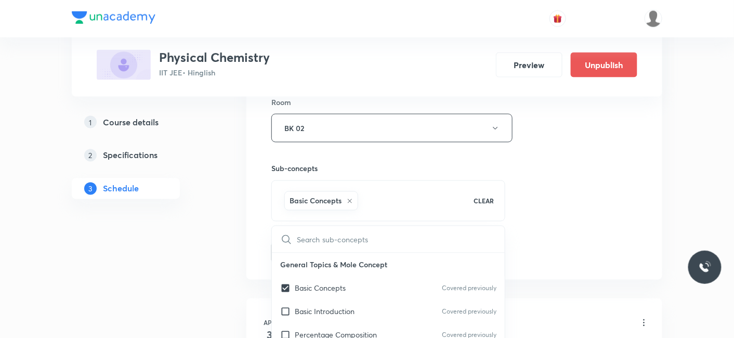
drag, startPoint x: 226, startPoint y: 262, endPoint x: 239, endPoint y: 257, distance: 14.5
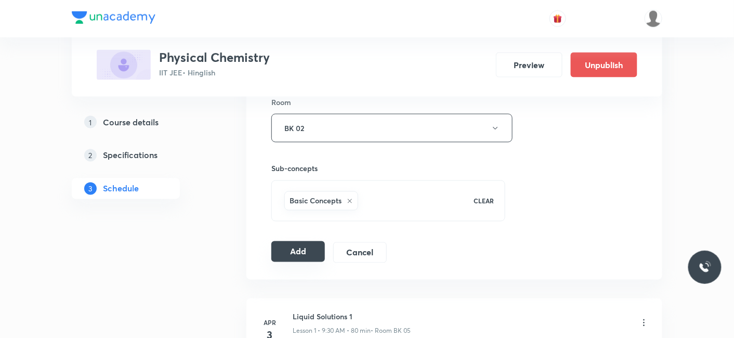
click at [285, 251] on button "Add" at bounding box center [298, 251] width 54 height 21
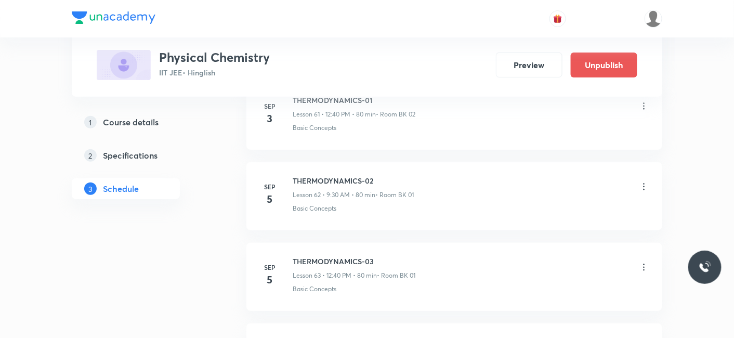
scroll to position [5155, 0]
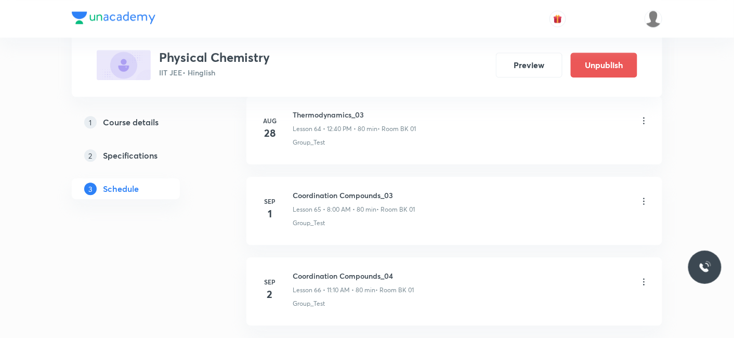
scroll to position [6019, 0]
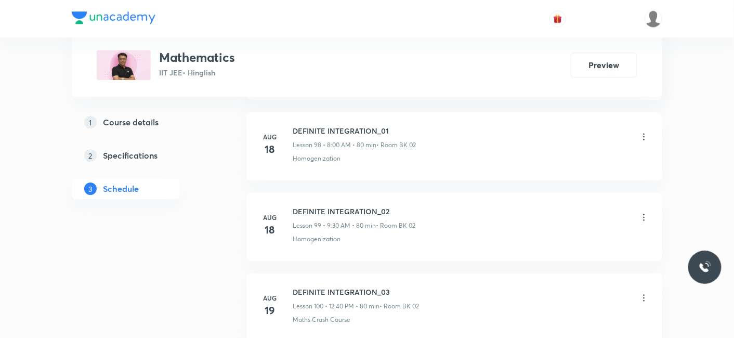
scroll to position [9405, 0]
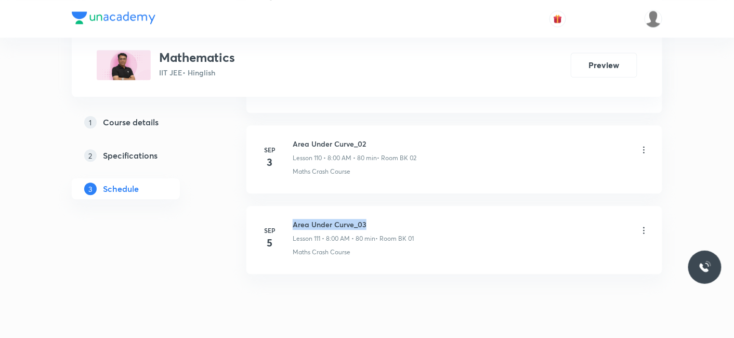
drag, startPoint x: 294, startPoint y: 191, endPoint x: 369, endPoint y: 194, distance: 75.4
click at [369, 219] on h6 "Area Under Curve_03" at bounding box center [353, 224] width 121 height 11
copy h6 "Area Under Curve_03"
click at [369, 219] on h6 "Area Under Curve_03" at bounding box center [353, 224] width 121 height 11
drag, startPoint x: 301, startPoint y: 191, endPoint x: 373, endPoint y: 191, distance: 71.7
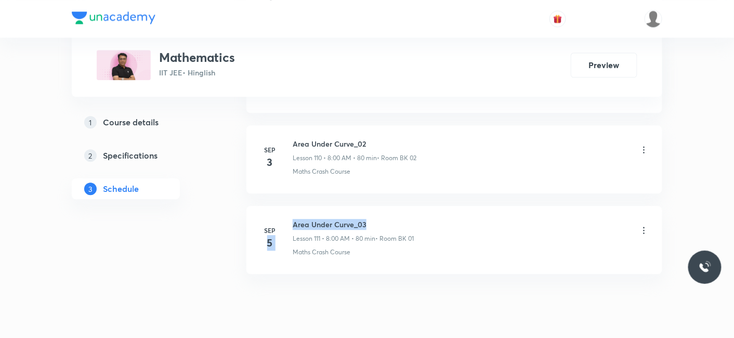
click at [373, 219] on div "[DATE] Area Under Curve_03 Lesson 111 • 8:00 AM • 80 min • Room BK 01 Maths Cra…" at bounding box center [454, 238] width 390 height 38
drag, startPoint x: 373, startPoint y: 191, endPoint x: 350, endPoint y: 189, distance: 23.0
click at [374, 219] on h6 "Area Under Curve_03" at bounding box center [353, 224] width 121 height 11
click at [343, 219] on h6 "Area Under Curve_03" at bounding box center [353, 224] width 121 height 11
drag, startPoint x: 294, startPoint y: 188, endPoint x: 376, endPoint y: 183, distance: 82.8
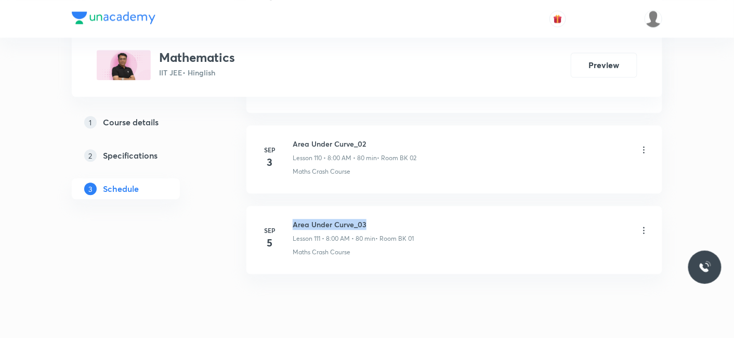
click at [376, 206] on li "[DATE] Area Under Curve_03 Lesson 111 • 8:00 AM • 80 min • Room BK 01 Maths Cra…" at bounding box center [454, 240] width 416 height 68
copy h6 "Area Under Curve_03"
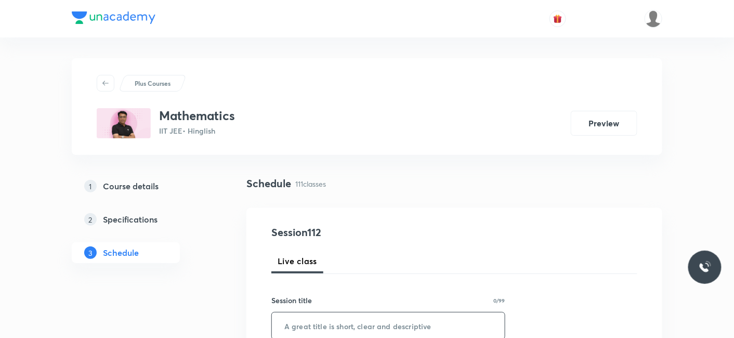
scroll to position [115, 0]
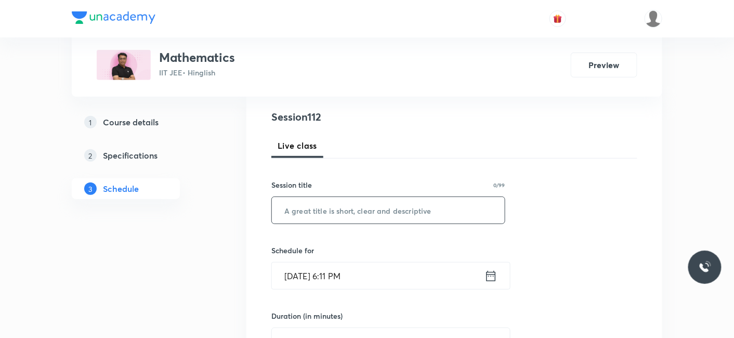
click at [351, 207] on input "text" at bounding box center [388, 210] width 233 height 27
paste input "Area Under Curve_03"
type input "Area Under Curve_04"
click at [317, 270] on input "[DATE] 6:11 PM" at bounding box center [378, 276] width 213 height 27
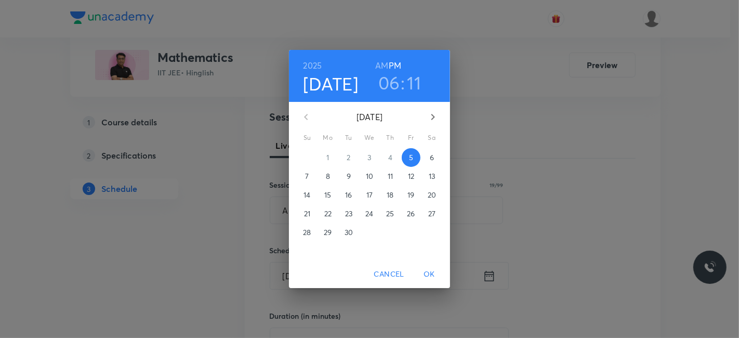
click at [429, 158] on span "6" at bounding box center [432, 157] width 19 height 10
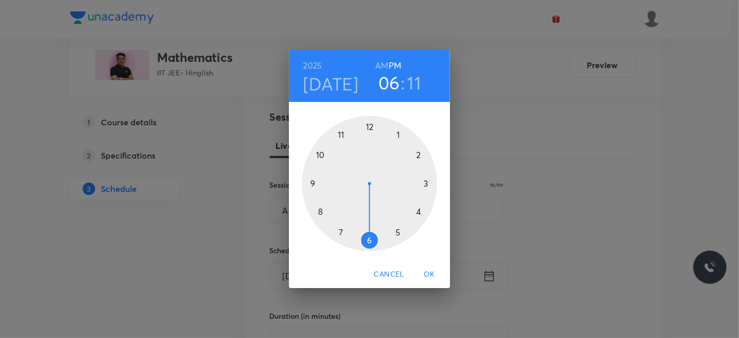
click at [343, 132] on div at bounding box center [369, 183] width 135 height 135
drag, startPoint x: 382, startPoint y: 61, endPoint x: 382, endPoint y: 113, distance: 52.0
click at [383, 61] on h6 "AM" at bounding box center [381, 65] width 13 height 15
click at [417, 152] on div at bounding box center [369, 183] width 135 height 135
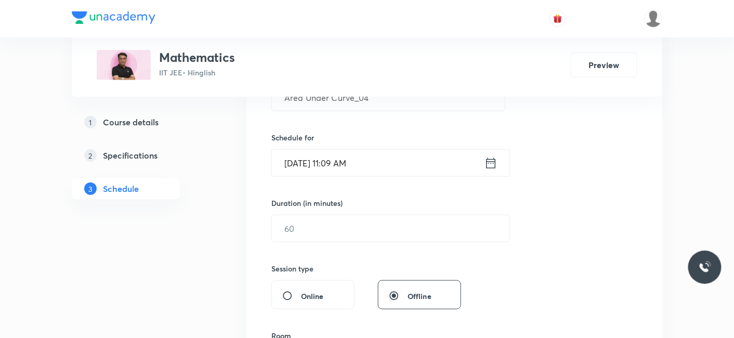
scroll to position [231, 0]
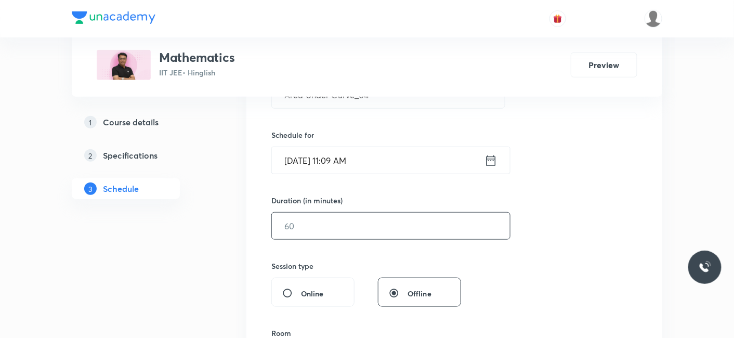
click at [330, 220] on input "text" at bounding box center [391, 226] width 238 height 27
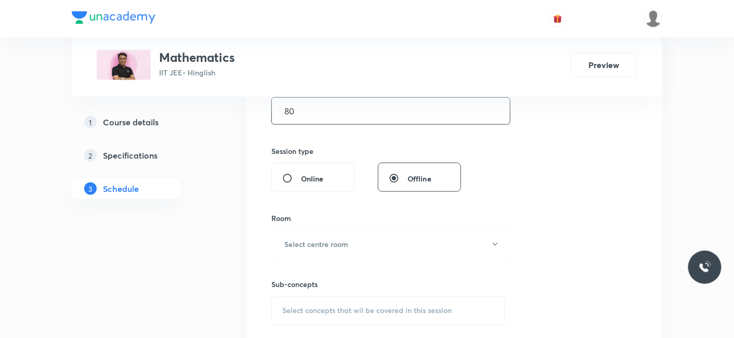
scroll to position [346, 0]
type input "80"
click at [327, 238] on h6 "Select centre room" at bounding box center [316, 243] width 64 height 11
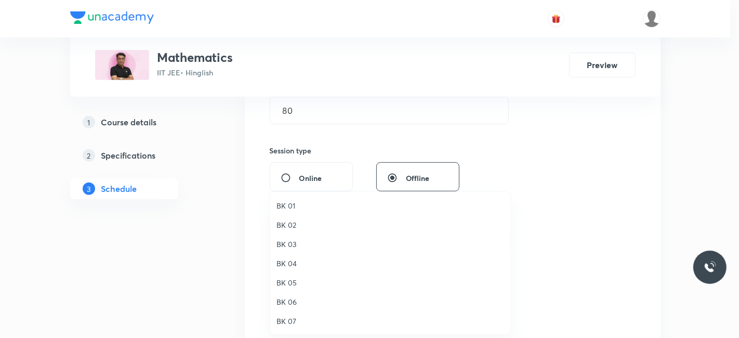
click at [290, 225] on span "BK 02" at bounding box center [391, 224] width 228 height 11
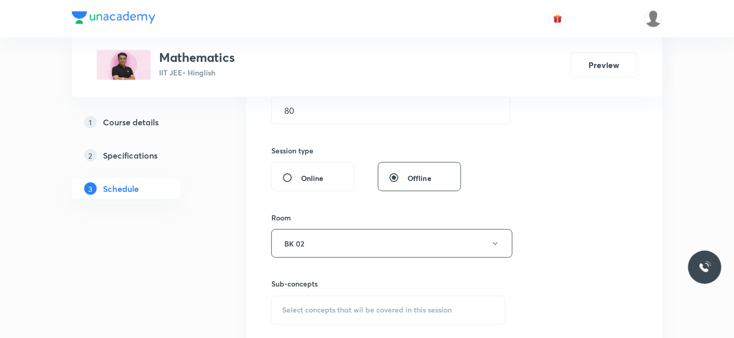
click at [330, 312] on span "Select concepts that wil be covered in this session" at bounding box center [366, 310] width 169 height 8
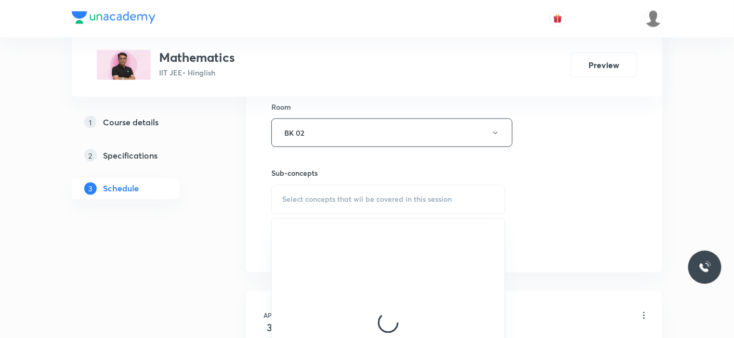
scroll to position [462, 0]
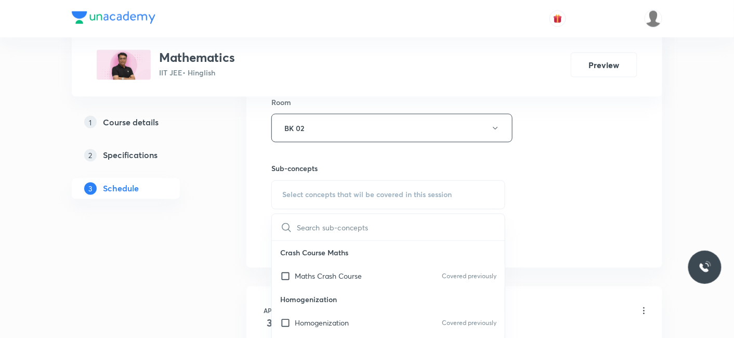
drag, startPoint x: 323, startPoint y: 322, endPoint x: 195, endPoint y: 268, distance: 139.0
click at [323, 323] on p "Homogenization" at bounding box center [322, 323] width 54 height 11
checkbox input "true"
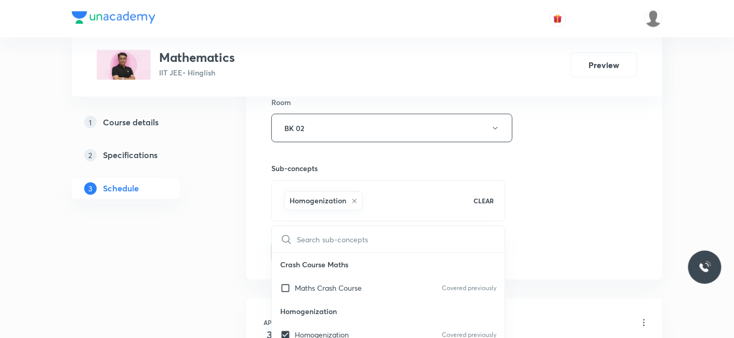
drag, startPoint x: 187, startPoint y: 265, endPoint x: 205, endPoint y: 253, distance: 21.5
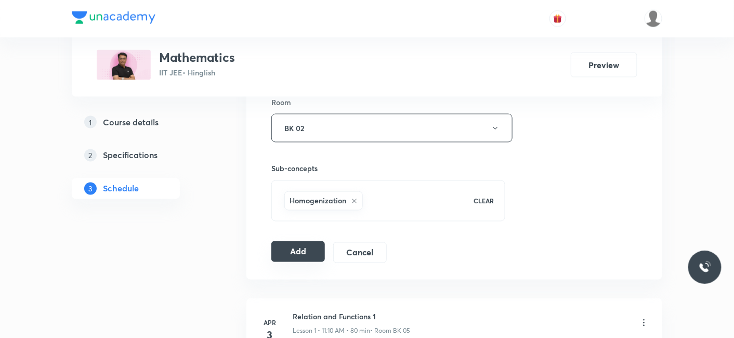
click at [285, 247] on button "Add" at bounding box center [298, 251] width 54 height 21
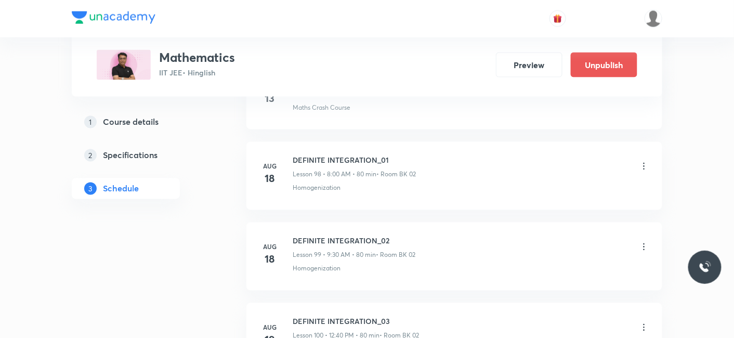
scroll to position [9009, 0]
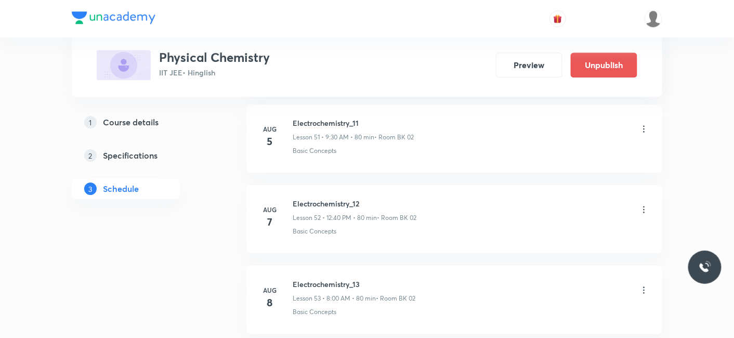
scroll to position [5632, 0]
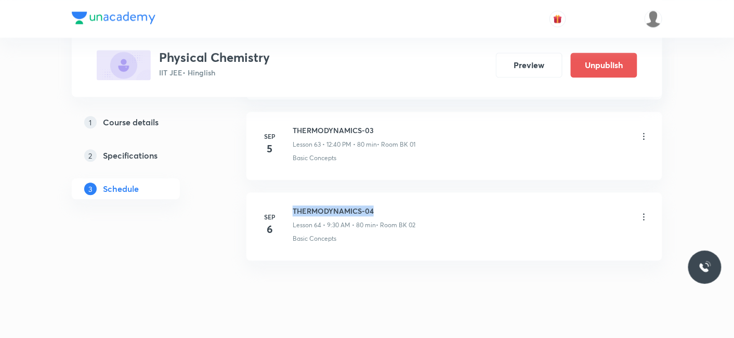
drag, startPoint x: 294, startPoint y: 190, endPoint x: 377, endPoint y: 190, distance: 83.2
click at [377, 205] on h6 "THERMODYNAMICS-04" at bounding box center [354, 210] width 123 height 11
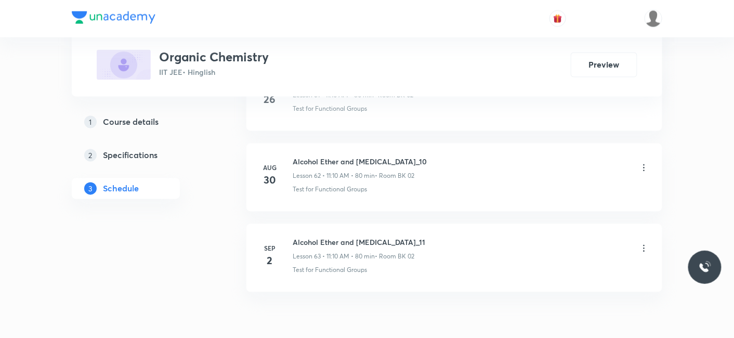
scroll to position [5552, 0]
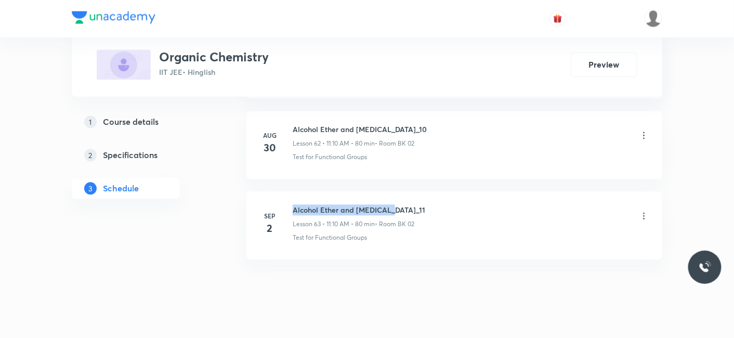
drag, startPoint x: 295, startPoint y: 188, endPoint x: 419, endPoint y: 188, distance: 124.2
click at [419, 205] on div "Alcohol Ether and [MEDICAL_DATA]_11 Lesson 63 • 11:10 AM • 80 min • Room BK 02" at bounding box center [471, 217] width 357 height 24
copy h6 "Alcohol Ether and [MEDICAL_DATA]_11"
click at [419, 205] on div "Alcohol Ether and [MEDICAL_DATA]_11 Lesson 63 • 11:10 AM • 80 min • Room BK 02" at bounding box center [471, 217] width 357 height 24
drag, startPoint x: 403, startPoint y: 189, endPoint x: 294, endPoint y: 188, distance: 109.7
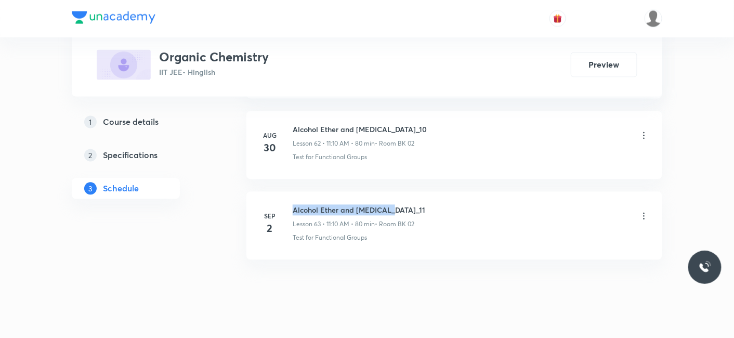
click at [294, 205] on h6 "Alcohol Ether and [MEDICAL_DATA]_11" at bounding box center [359, 210] width 133 height 11
copy h6 "Alcohol Ether and [MEDICAL_DATA]_11"
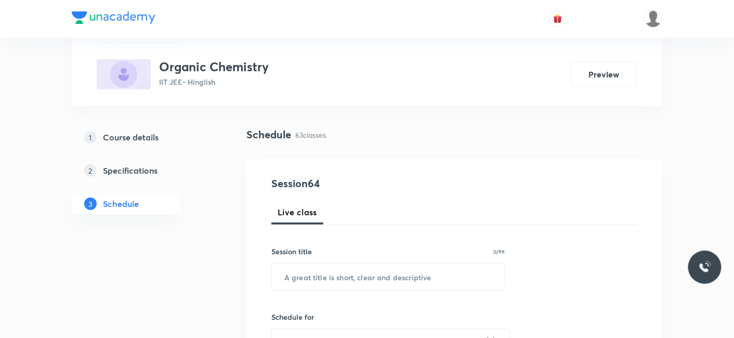
scroll to position [115, 0]
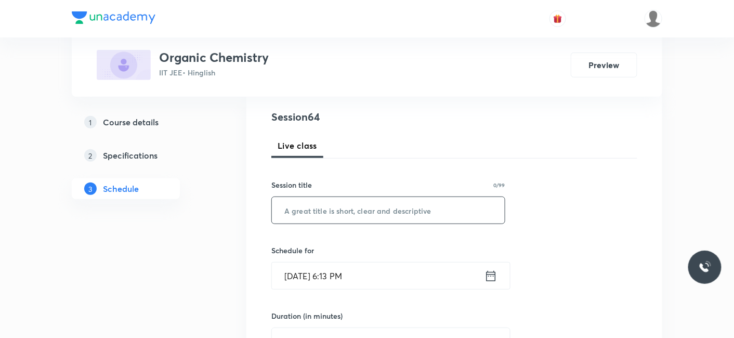
click at [339, 213] on input "text" at bounding box center [388, 210] width 233 height 27
paste input "Alcohol Ether and [MEDICAL_DATA]_11"
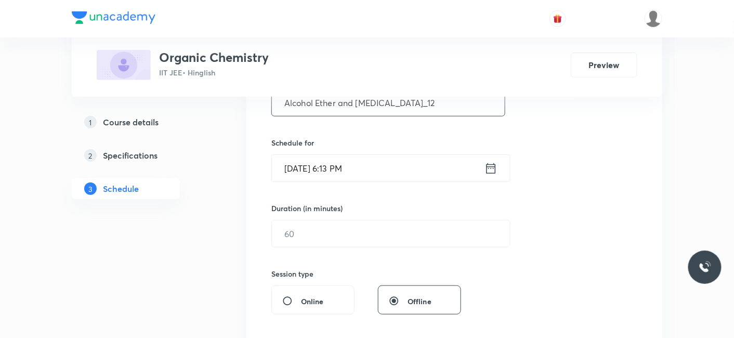
scroll to position [231, 0]
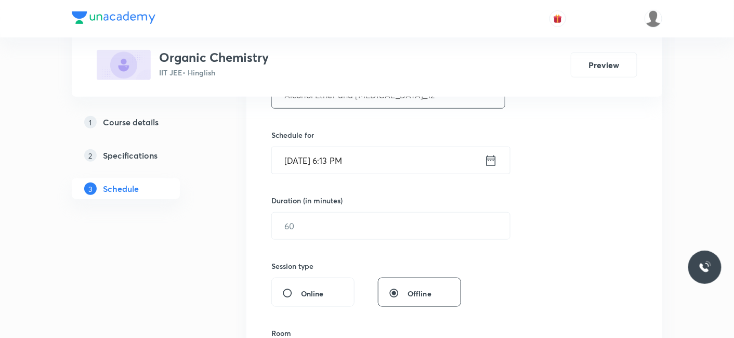
type input "Alcohol Ether and [MEDICAL_DATA]_12"
click at [313, 162] on input "[DATE] 6:13 PM" at bounding box center [378, 160] width 213 height 27
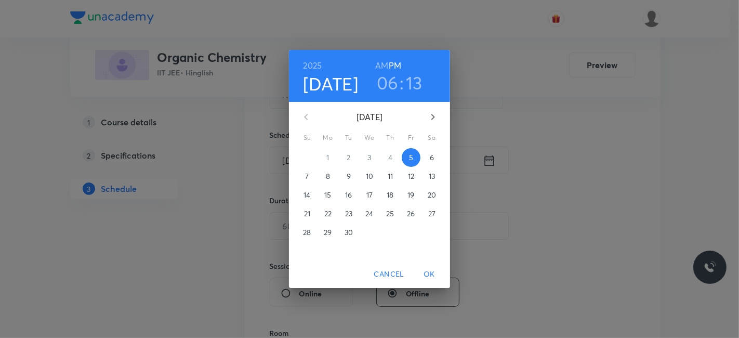
click at [432, 159] on p "6" at bounding box center [432, 157] width 4 height 10
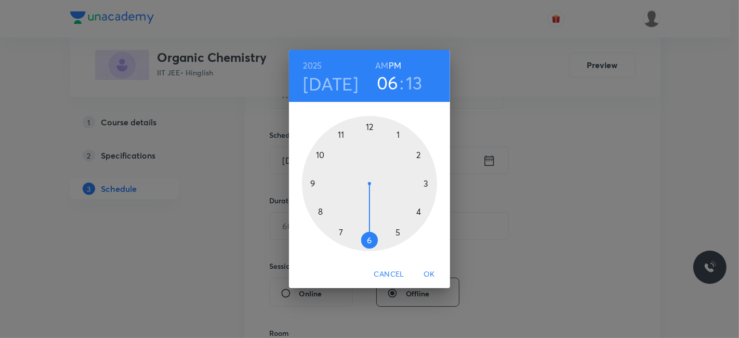
click at [371, 129] on div at bounding box center [369, 183] width 135 height 135
click at [383, 63] on h6 "AM" at bounding box center [381, 65] width 13 height 15
click at [391, 63] on h6 "PM" at bounding box center [395, 65] width 12 height 15
click at [323, 208] on div at bounding box center [369, 183] width 135 height 135
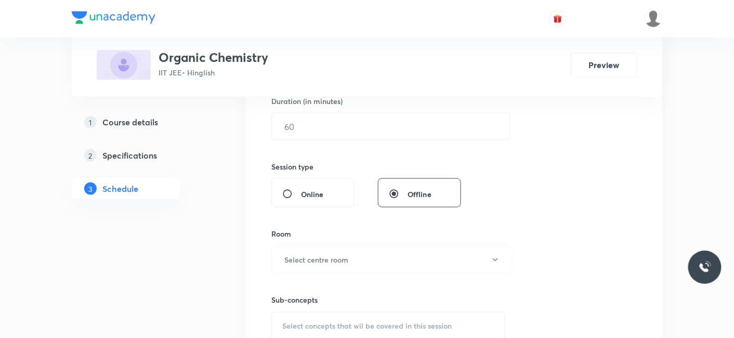
scroll to position [346, 0]
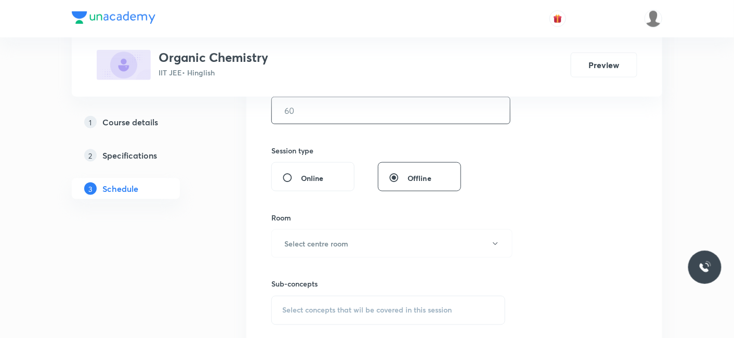
click at [338, 112] on input "text" at bounding box center [391, 110] width 238 height 27
type input "80"
click at [344, 235] on button "Select centre room" at bounding box center [391, 243] width 241 height 29
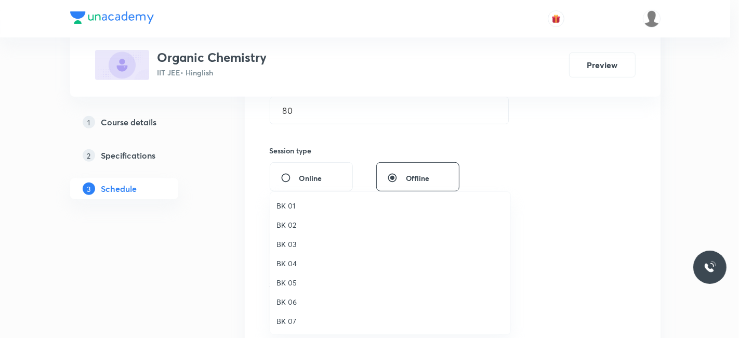
click at [290, 226] on span "BK 02" at bounding box center [391, 224] width 228 height 11
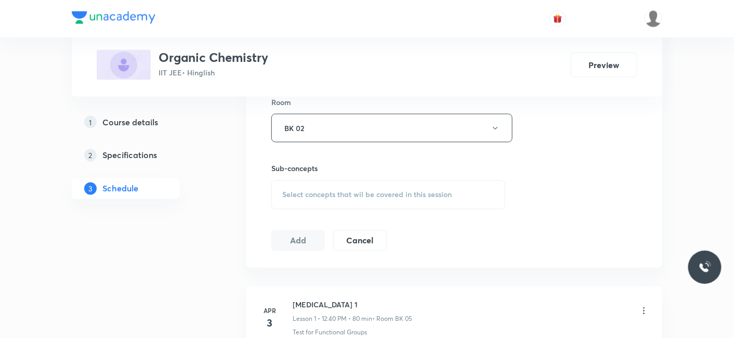
scroll to position [462, 0]
click at [312, 191] on span "Select concepts that wil be covered in this session" at bounding box center [366, 195] width 169 height 8
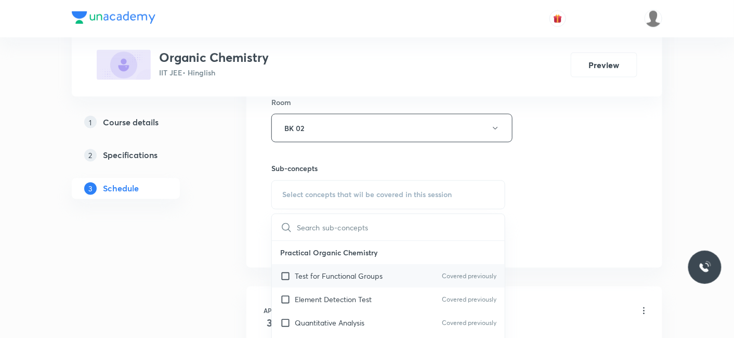
click at [326, 271] on p "Test for Functional Groups" at bounding box center [339, 276] width 88 height 11
checkbox input "true"
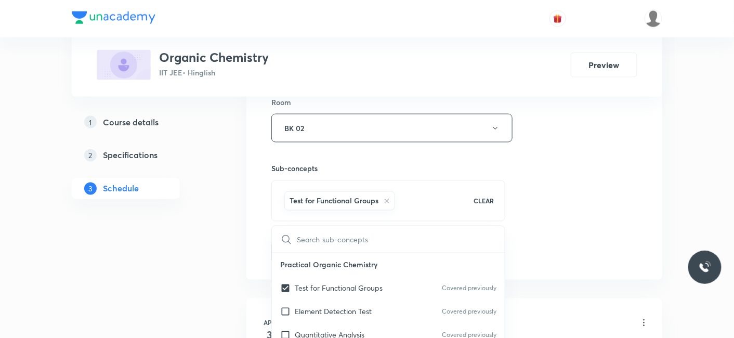
click at [254, 257] on div "Session 64 Live class Session title 27/99 Alcohol Ether and [MEDICAL_DATA]_12 ​…" at bounding box center [454, 12] width 416 height 533
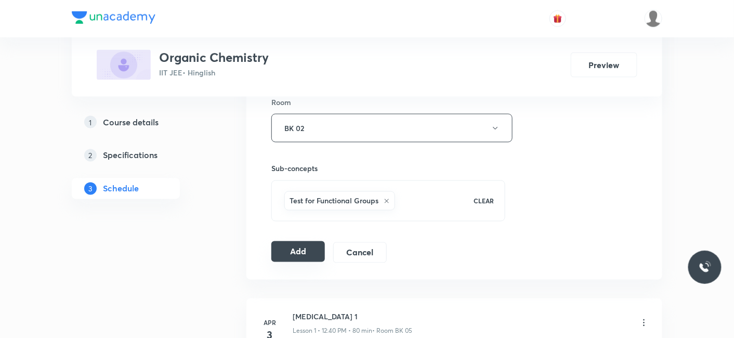
click at [292, 245] on button "Add" at bounding box center [298, 251] width 54 height 21
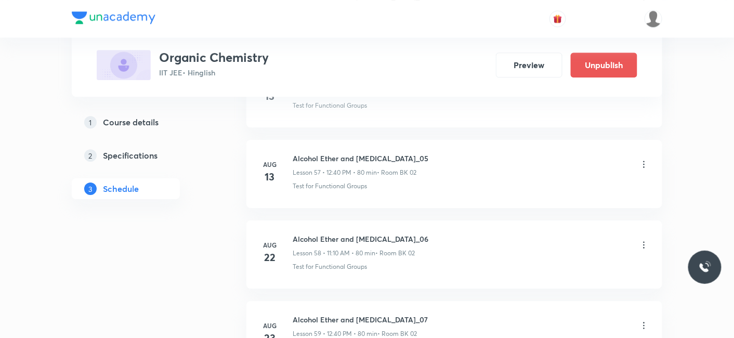
scroll to position [5155, 0]
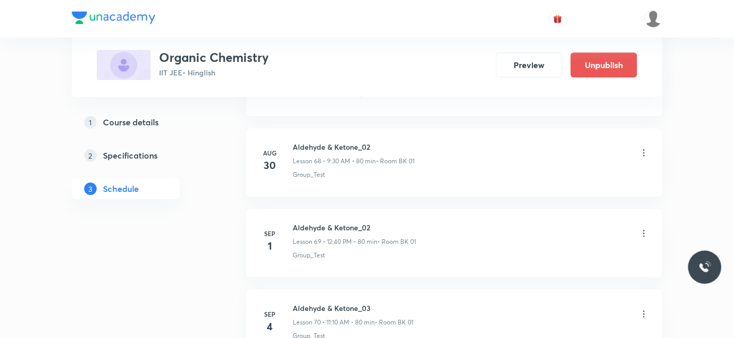
scroll to position [6274, 0]
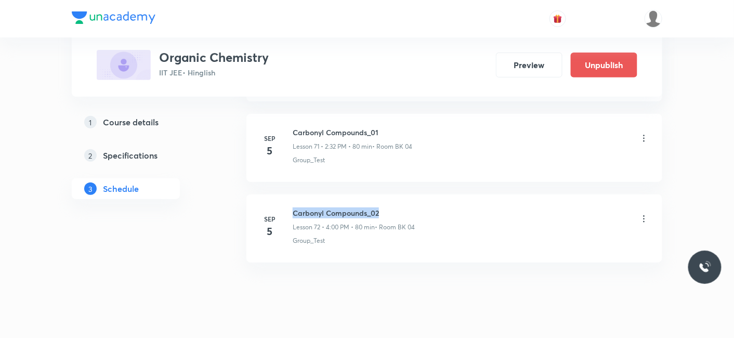
drag, startPoint x: 291, startPoint y: 188, endPoint x: 390, endPoint y: 188, distance: 99.8
click at [390, 207] on div "[DATE] [MEDICAL_DATA] Compounds_02 Lesson 72 • 4:00 PM • 80 min • Room BK 04 Gr…" at bounding box center [454, 226] width 390 height 38
copy h6 "Carbonyl Compounds_02"
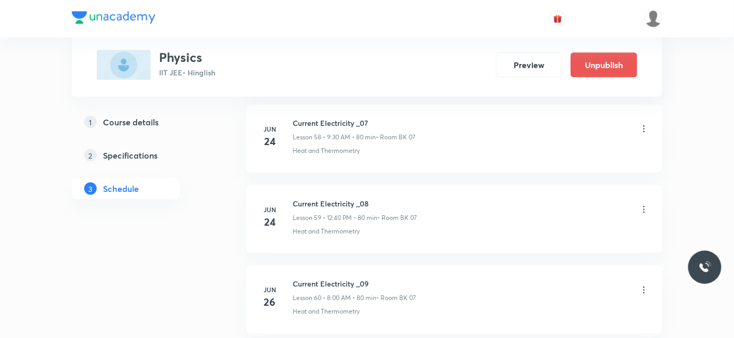
scroll to position [9712, 0]
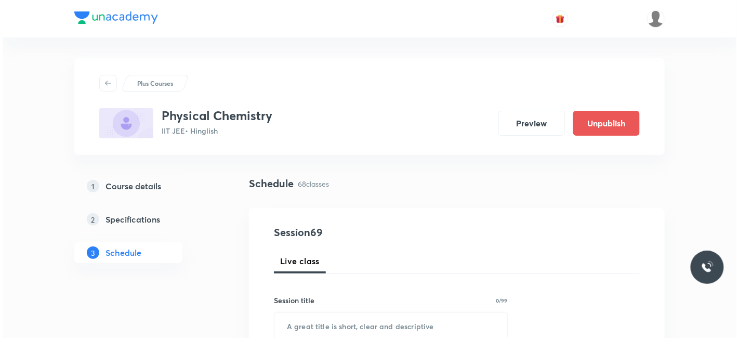
scroll to position [6019, 0]
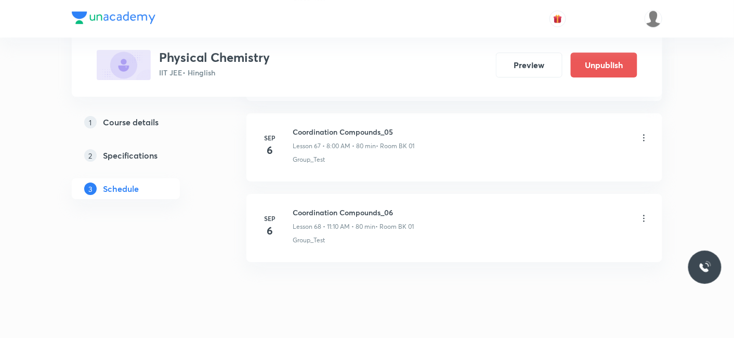
click at [644, 213] on icon at bounding box center [644, 218] width 10 height 10
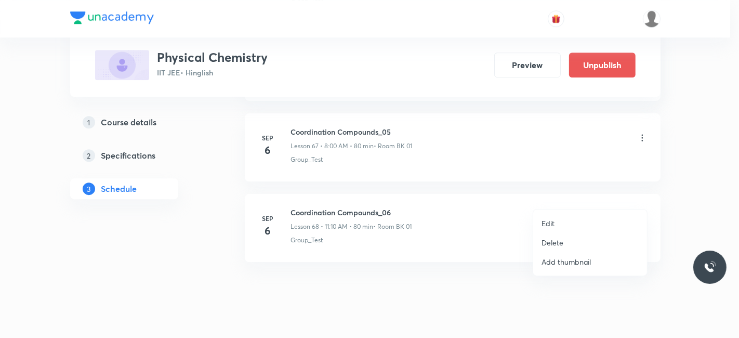
click at [549, 220] on p "Edit" at bounding box center [548, 223] width 13 height 11
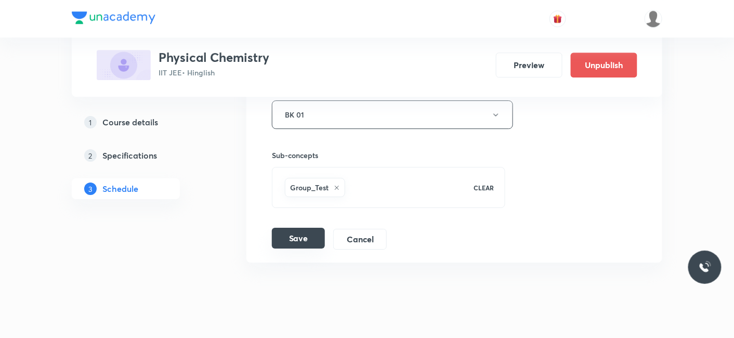
click at [308, 228] on button "Save" at bounding box center [298, 238] width 53 height 21
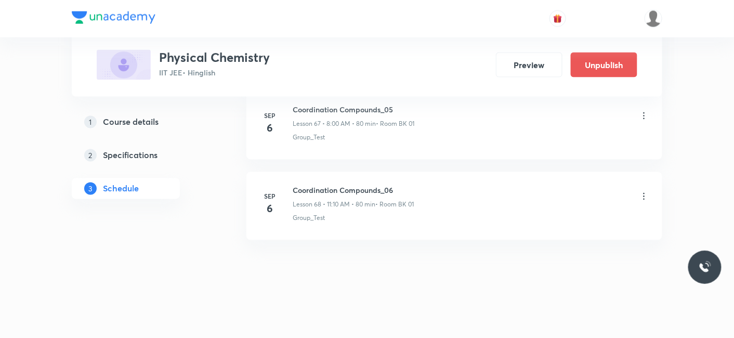
scroll to position [5476, 0]
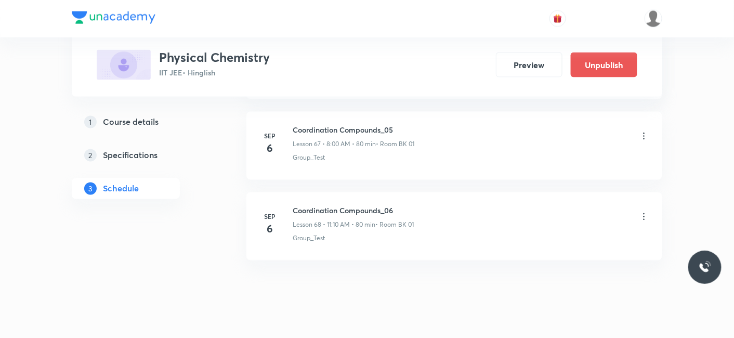
click at [644, 213] on icon at bounding box center [645, 216] width 2 height 7
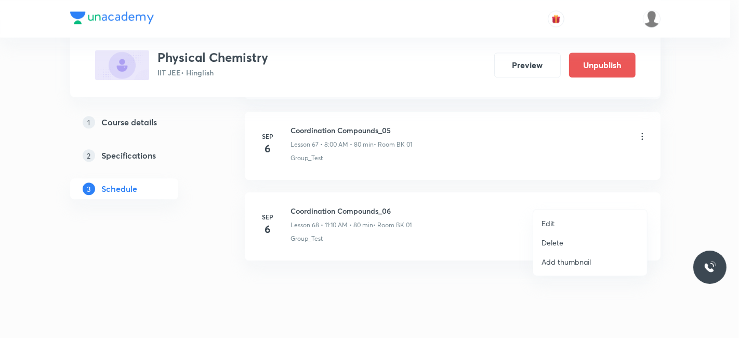
click at [542, 244] on p "Delete" at bounding box center [553, 242] width 22 height 11
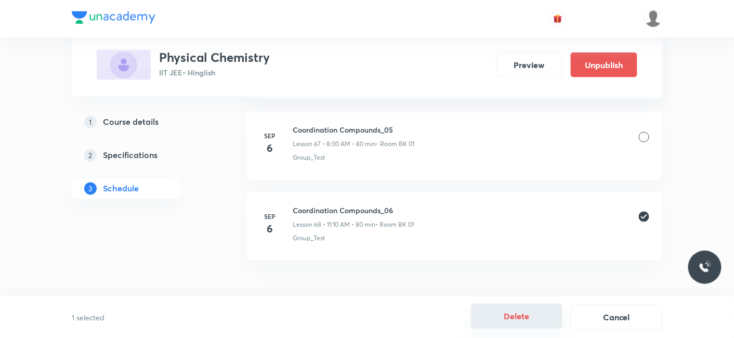
click at [524, 316] on button "Delete" at bounding box center [516, 316] width 91 height 25
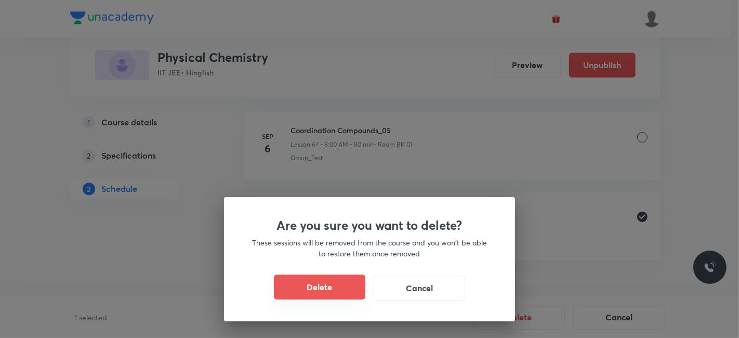
click at [313, 277] on button "Delete" at bounding box center [319, 286] width 91 height 25
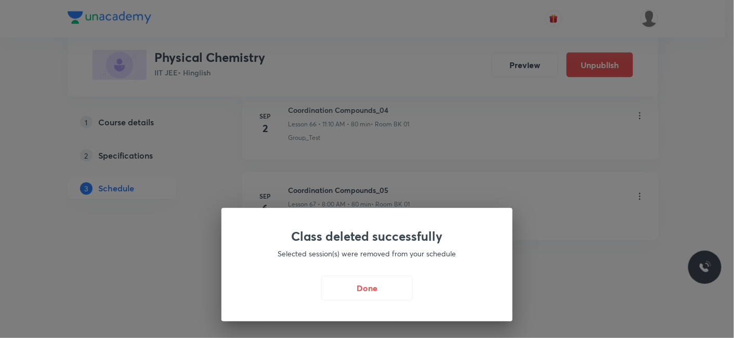
scroll to position [5396, 0]
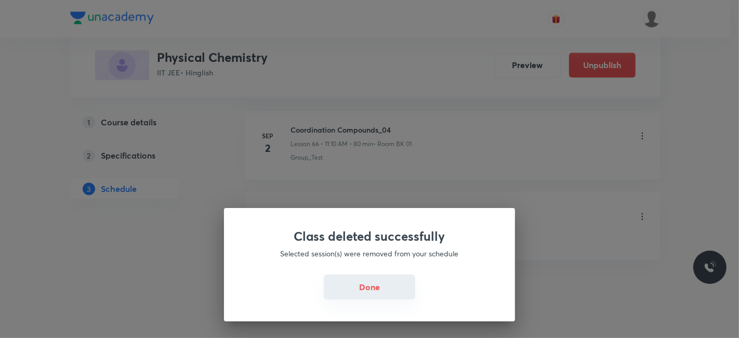
click at [378, 286] on button "Done" at bounding box center [369, 286] width 91 height 25
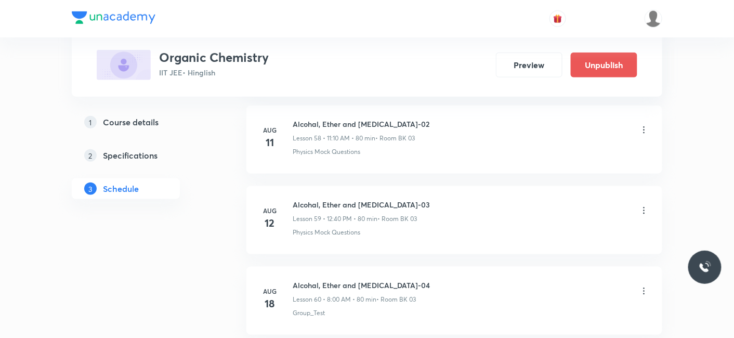
scroll to position [6274, 0]
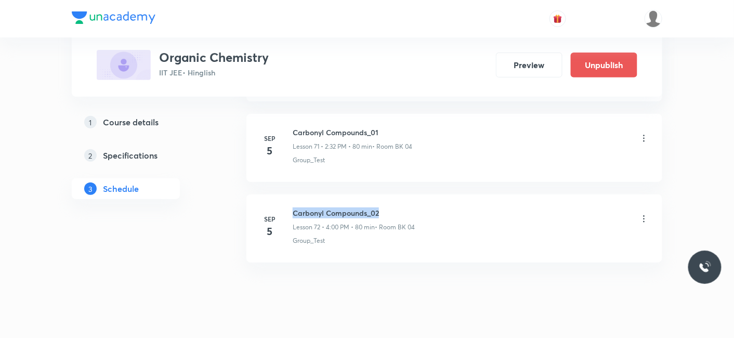
drag, startPoint x: 293, startPoint y: 187, endPoint x: 442, endPoint y: 186, distance: 149.2
click at [442, 207] on div "Carbonyl Compounds_02 Lesson 72 • 4:00 PM • 80 min • Room BK 04" at bounding box center [471, 219] width 357 height 24
copy h6 "Carbonyl Compounds_02"
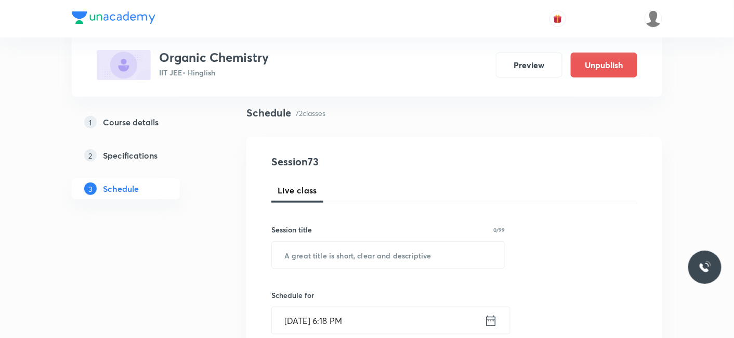
scroll to position [173, 0]
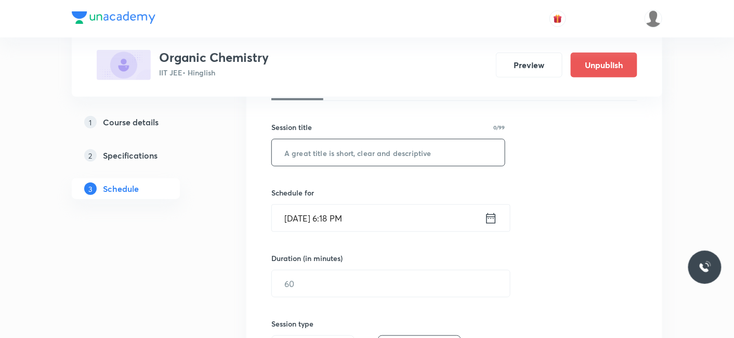
click at [373, 161] on input "text" at bounding box center [388, 152] width 233 height 27
paste input "Carbonyl Compounds_02"
click at [373, 161] on input "Carbonyl Compounds_02" at bounding box center [388, 152] width 233 height 27
type input "Carbonyl Compounds302"
click at [312, 220] on input "Sep 5, 2025, 6:18 PM" at bounding box center [378, 218] width 213 height 27
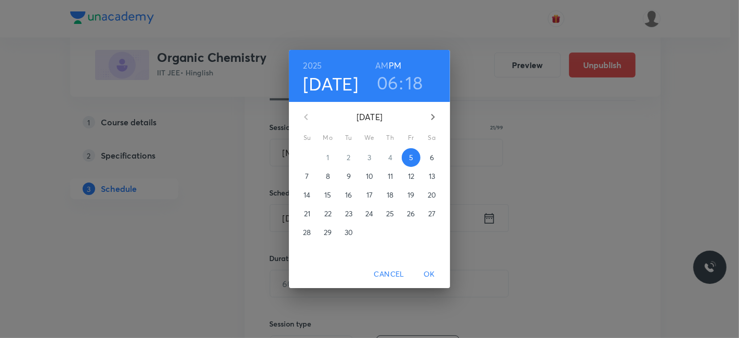
click at [437, 159] on span "6" at bounding box center [432, 157] width 19 height 10
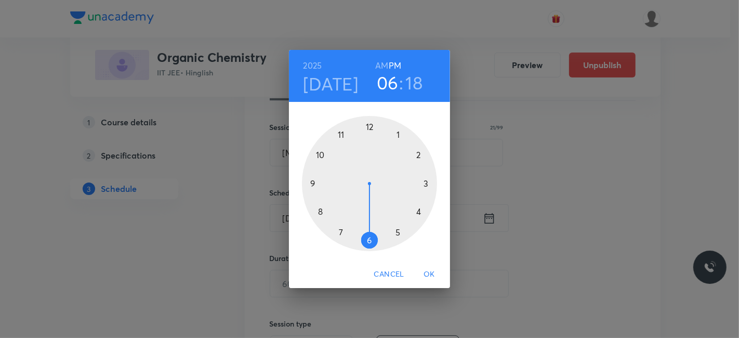
click at [342, 132] on div at bounding box center [369, 183] width 135 height 135
click at [382, 66] on h6 "AM" at bounding box center [381, 65] width 13 height 15
click at [418, 155] on div at bounding box center [369, 183] width 135 height 135
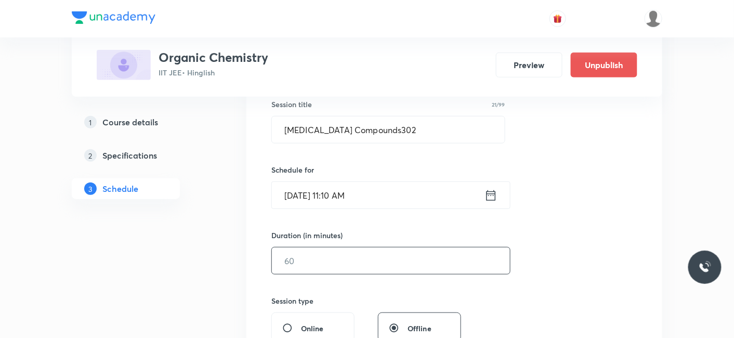
scroll to position [231, 0]
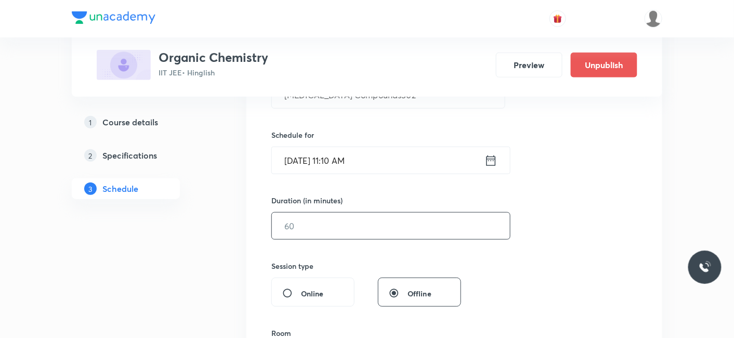
click at [349, 232] on input "text" at bounding box center [391, 226] width 238 height 27
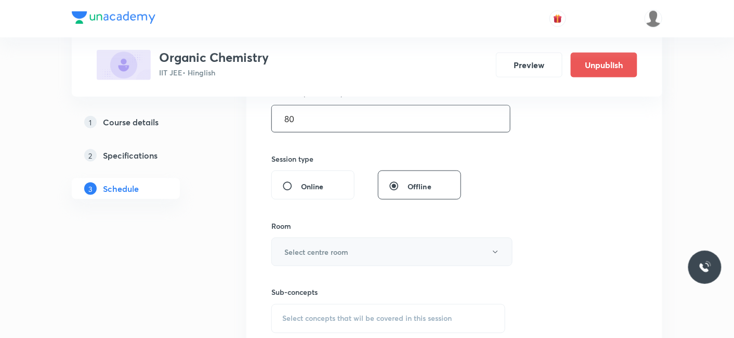
scroll to position [346, 0]
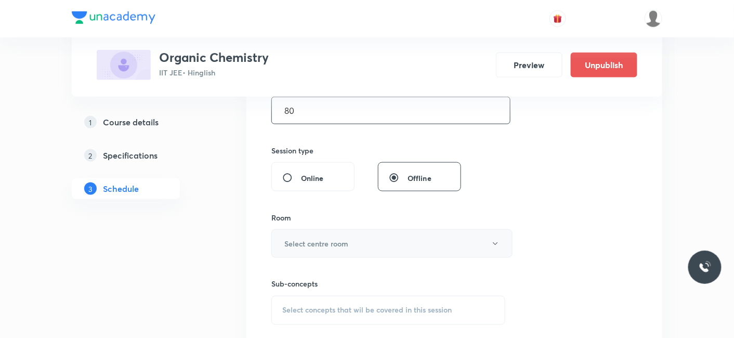
type input "80"
click at [342, 247] on h6 "Select centre room" at bounding box center [316, 243] width 64 height 11
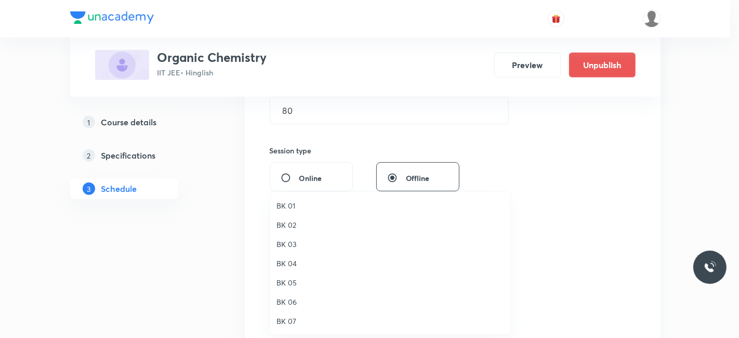
click at [290, 206] on span "BK 01" at bounding box center [391, 205] width 228 height 11
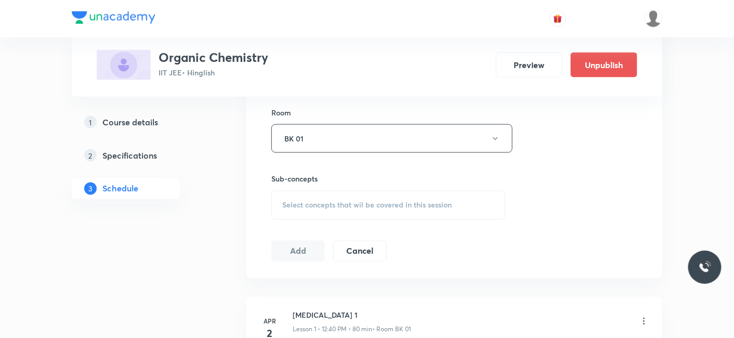
scroll to position [462, 0]
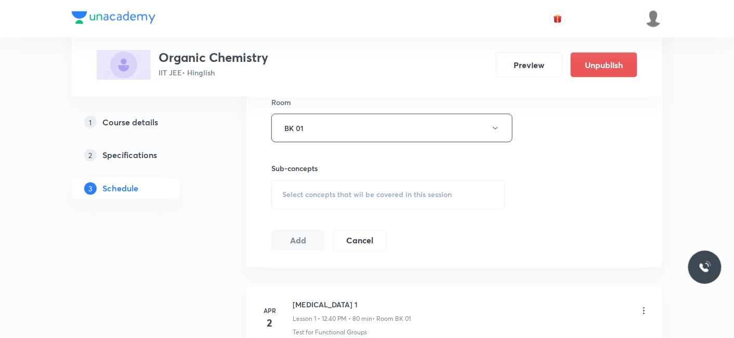
click at [331, 198] on div "Select concepts that wil be covered in this session" at bounding box center [388, 194] width 234 height 29
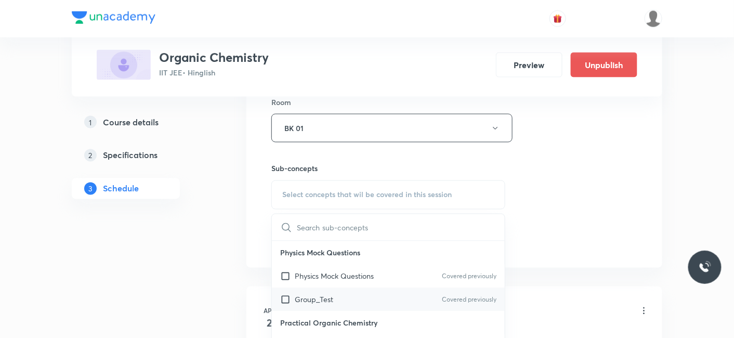
click at [310, 294] on p "Group_Test" at bounding box center [314, 299] width 38 height 11
checkbox input "true"
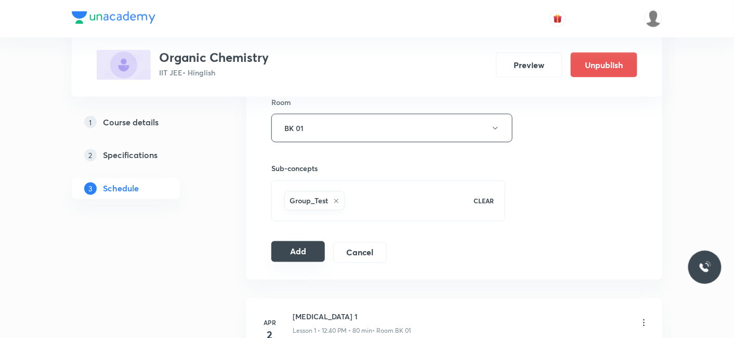
click at [286, 251] on button "Add" at bounding box center [298, 251] width 54 height 21
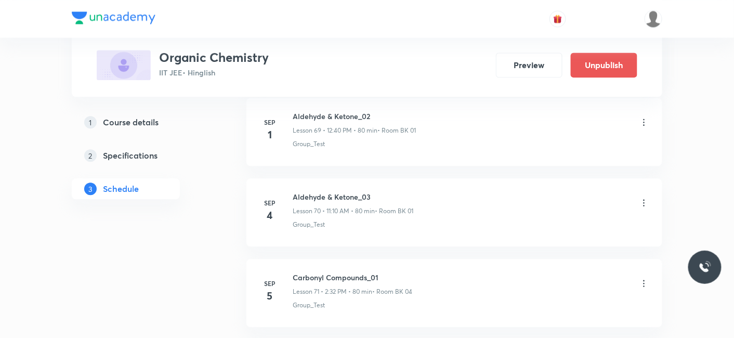
scroll to position [5878, 0]
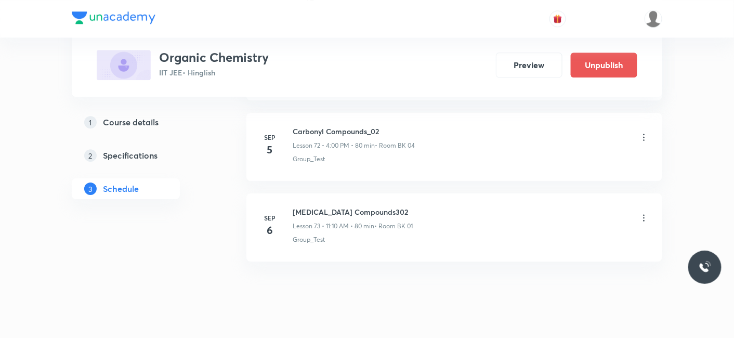
click at [645, 213] on icon at bounding box center [644, 218] width 10 height 10
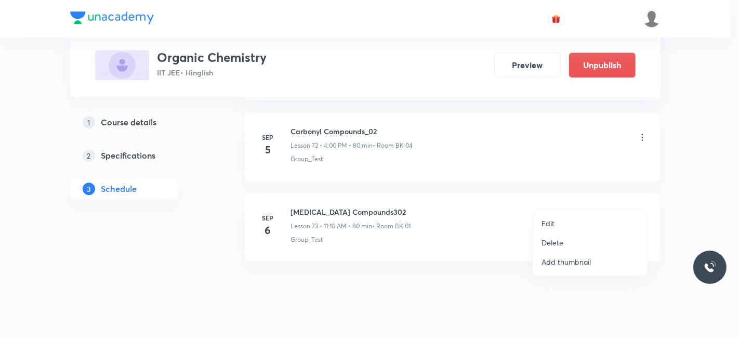
click at [548, 221] on p "Edit" at bounding box center [548, 223] width 13 height 11
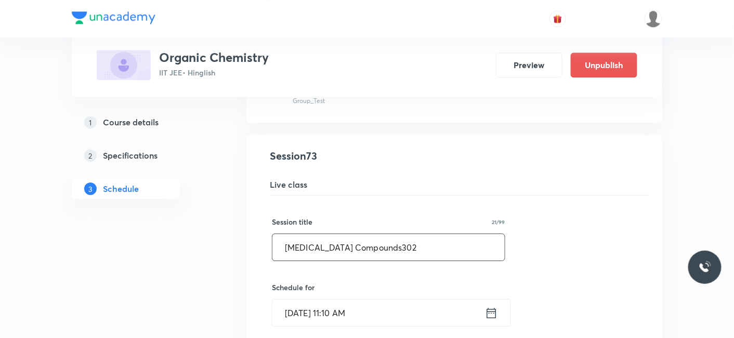
click at [370, 234] on input "Carbonyl Compounds302" at bounding box center [388, 247] width 232 height 27
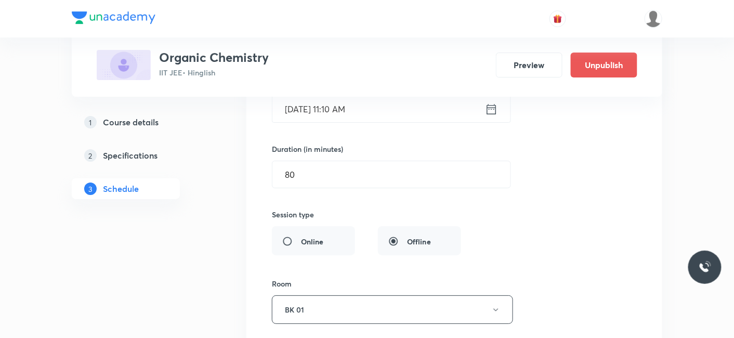
scroll to position [6224, 0]
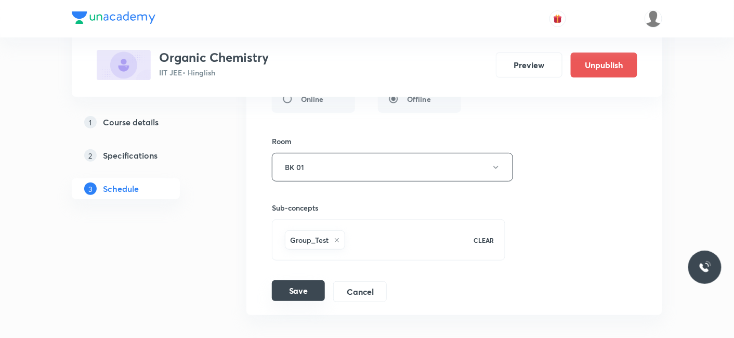
type input "Carbonyl Compounds_03"
click at [289, 280] on button "Save" at bounding box center [298, 290] width 53 height 21
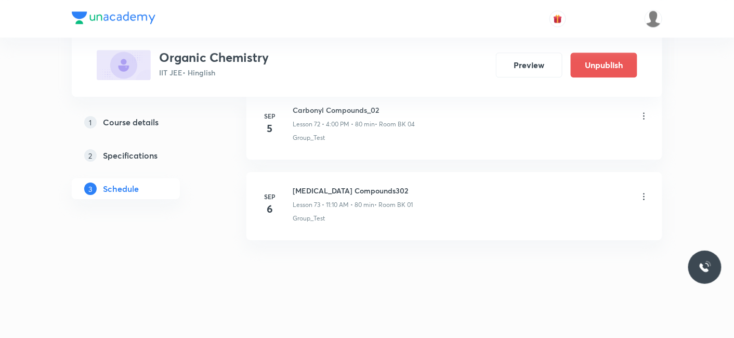
scroll to position [5878, 0]
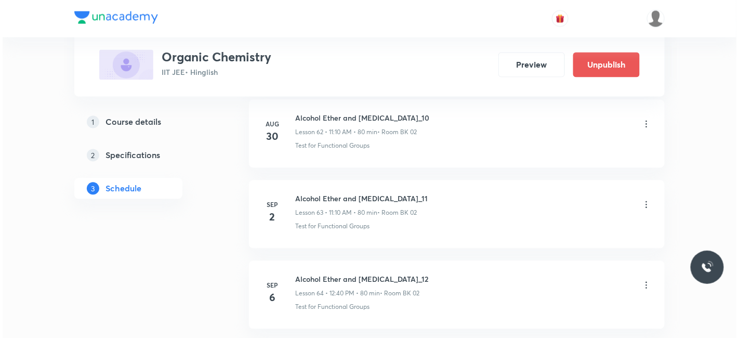
scroll to position [5632, 0]
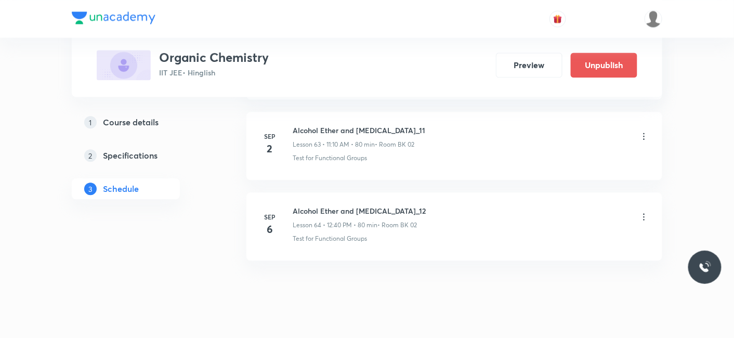
click at [644, 213] on icon at bounding box center [645, 216] width 2 height 7
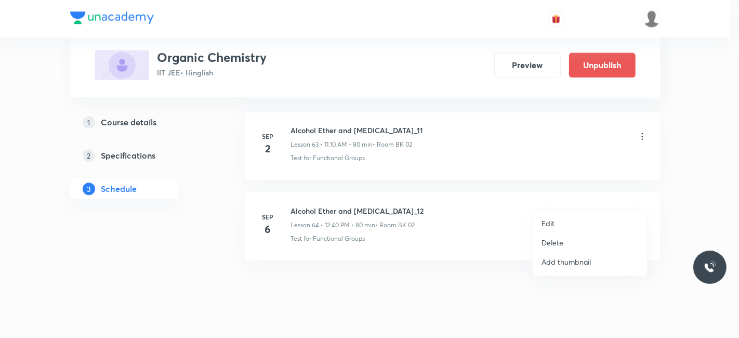
click at [545, 221] on p "Edit" at bounding box center [548, 223] width 13 height 11
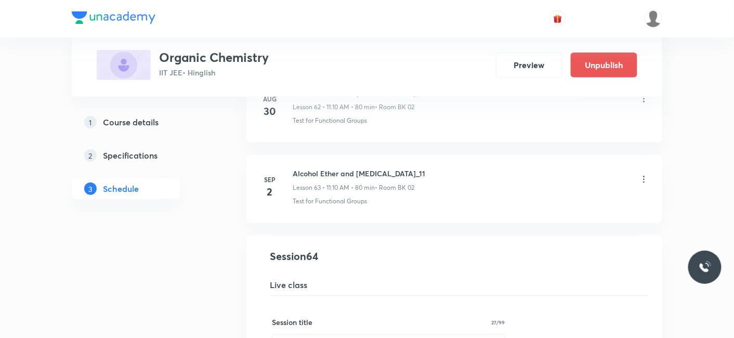
scroll to position [5091, 0]
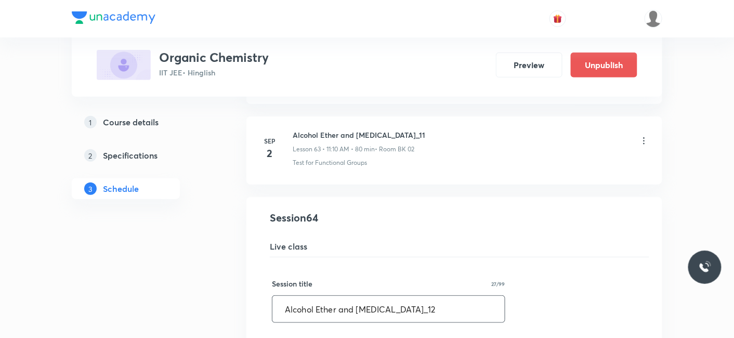
drag, startPoint x: 430, startPoint y: 293, endPoint x: 218, endPoint y: 287, distance: 211.6
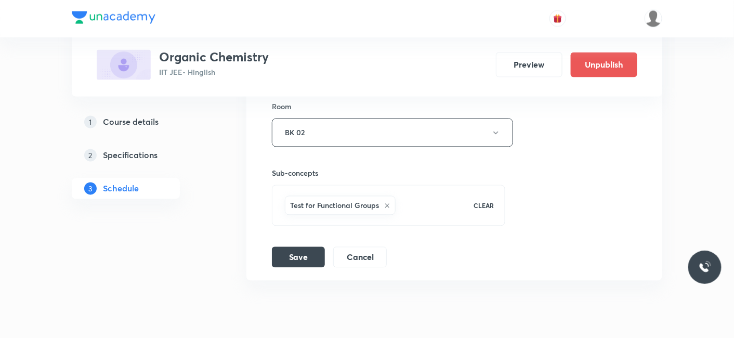
scroll to position [5553, 0]
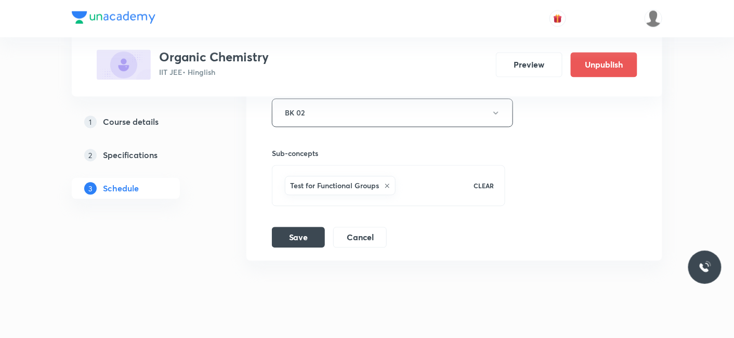
type input "Carbonyl Compounds_01"
click at [299, 204] on div "Session title 21/99 Carbonyl Compounds_01 ​ Schedule for Sep 6, 2025, 12:40 PM …" at bounding box center [454, 21] width 365 height 453
click at [297, 226] on button "Save" at bounding box center [298, 236] width 53 height 21
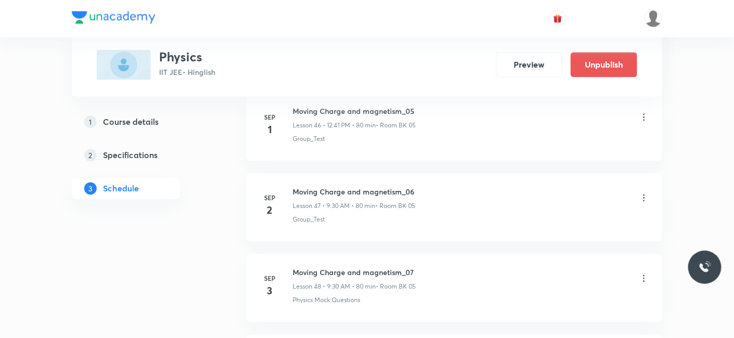
scroll to position [4427, 0]
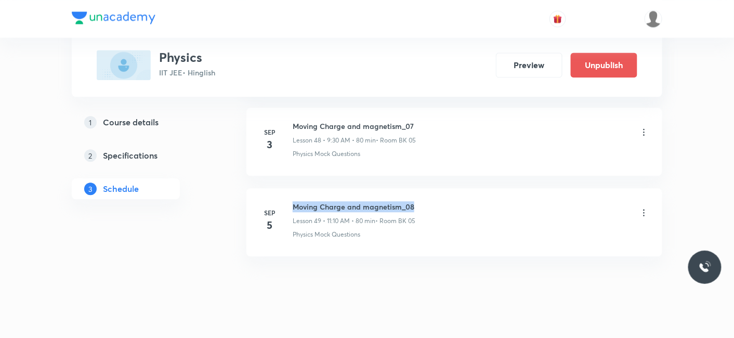
drag, startPoint x: 292, startPoint y: 188, endPoint x: 423, endPoint y: 179, distance: 131.3
click at [423, 188] on li "[DATE] Moving Charge and magnetism_08 Lesson 49 • 11:10 AM • 80 min • Room BK 0…" at bounding box center [454, 222] width 416 height 68
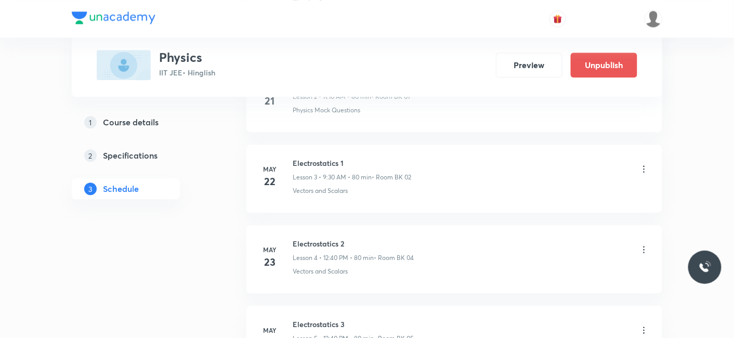
scroll to position [184, 0]
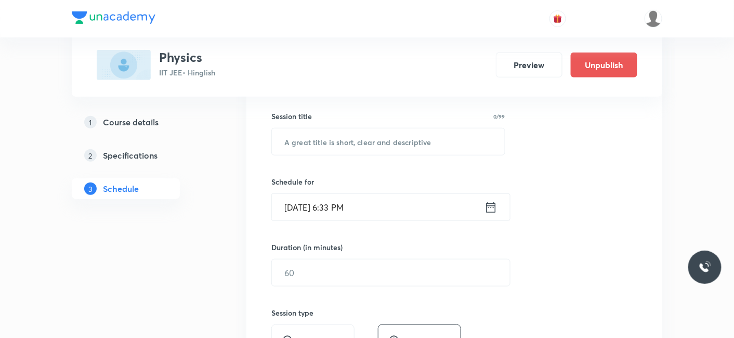
click at [359, 204] on input "[DATE] 6:33 PM" at bounding box center [378, 207] width 213 height 27
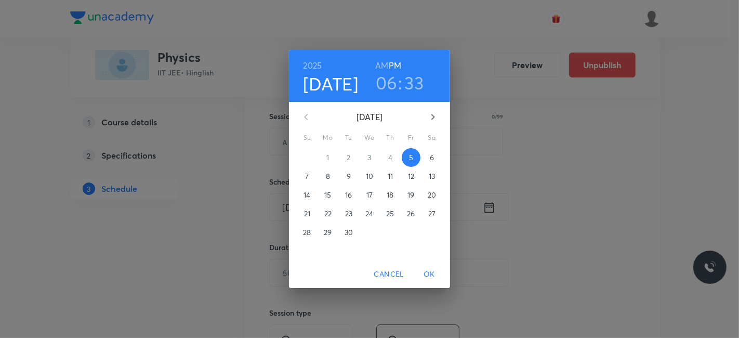
click at [505, 245] on div "[DATE] 06 : 33 AM PM [DATE] Su Mo Tu We Th Fr Sa 31 1 2 3 4 5 6 7 8 9 10 11 12 …" at bounding box center [369, 169] width 739 height 338
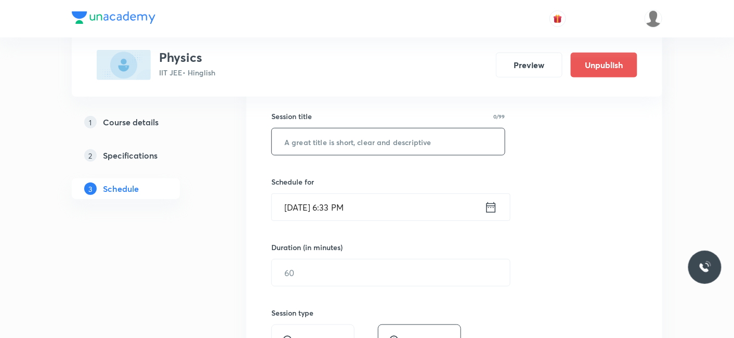
click at [348, 134] on input "text" at bounding box center [388, 141] width 233 height 27
paste input "BGNRG3UE"
type input "B"
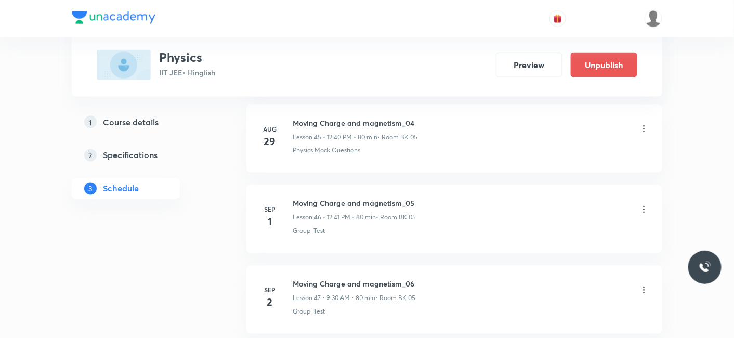
scroll to position [4411, 0]
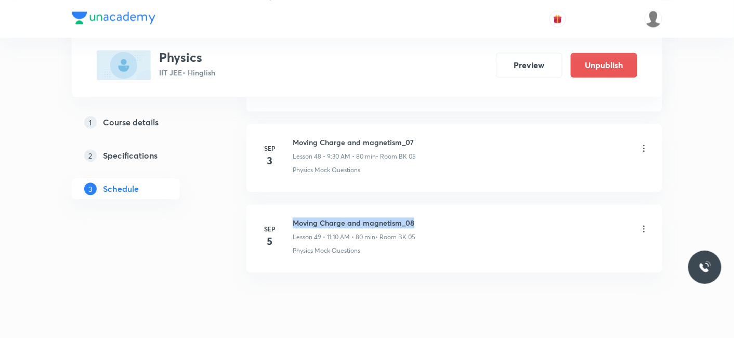
drag, startPoint x: 295, startPoint y: 205, endPoint x: 439, endPoint y: 209, distance: 144.6
click at [439, 217] on div "Moving Charge and magnetism_08 Lesson 49 • 11:10 AM • 80 min • Room BK 05" at bounding box center [471, 229] width 357 height 24
copy h6 "Moving Charge and magnetism_08"
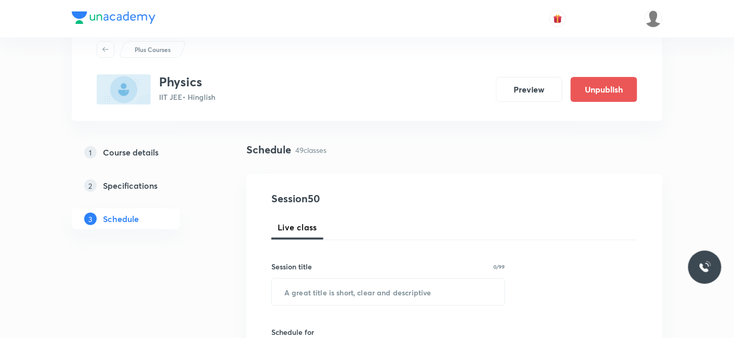
scroll to position [58, 0]
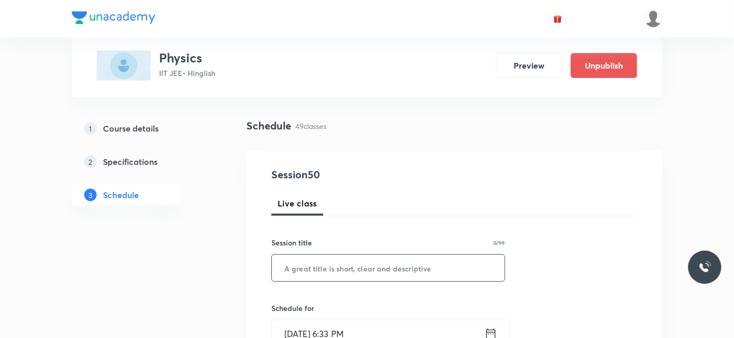
click at [328, 273] on input "text" at bounding box center [388, 268] width 233 height 27
paste input "Moving Charge and magnetism_08"
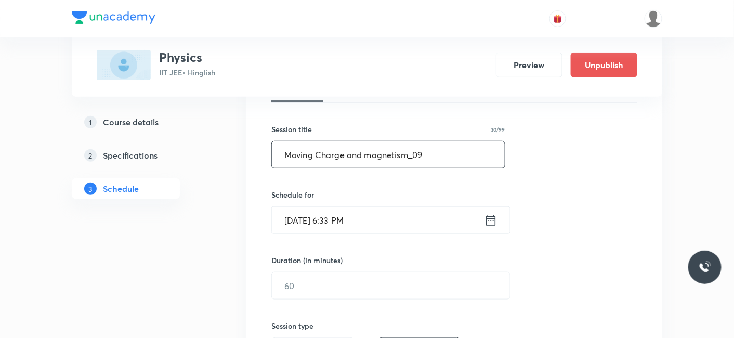
scroll to position [173, 0]
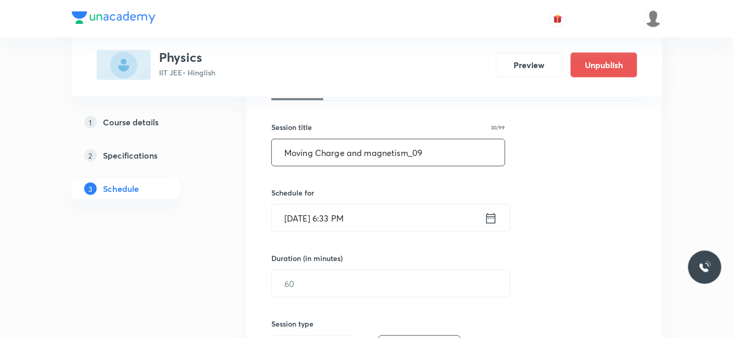
type input "Moving Charge and magnetism_09"
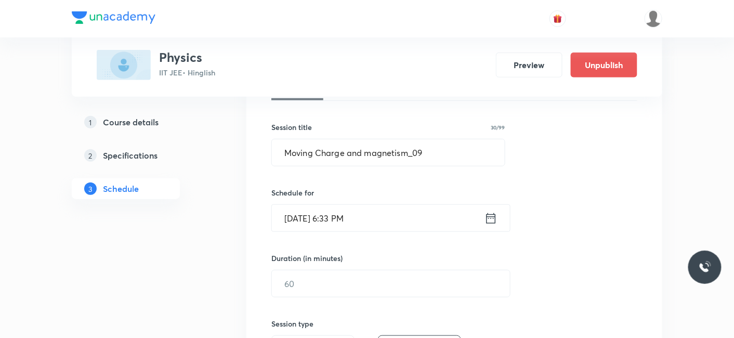
click at [303, 203] on div "Schedule for Sep 5, 2025, 6:33 PM ​" at bounding box center [388, 209] width 234 height 45
click at [294, 218] on input "Sep 5, 2025, 6:33 PM" at bounding box center [378, 218] width 213 height 27
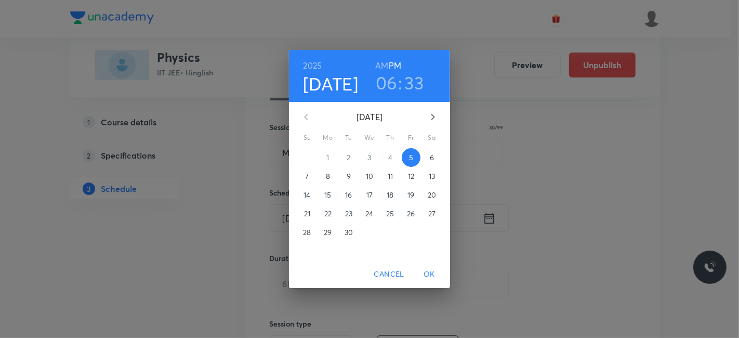
click at [433, 155] on p "6" at bounding box center [432, 157] width 4 height 10
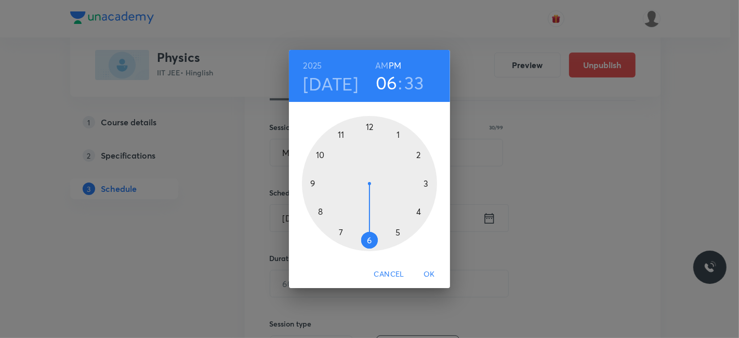
click at [321, 212] on div at bounding box center [369, 183] width 135 height 135
click at [383, 66] on h6 "AM" at bounding box center [381, 65] width 13 height 15
click at [367, 126] on div at bounding box center [369, 183] width 135 height 135
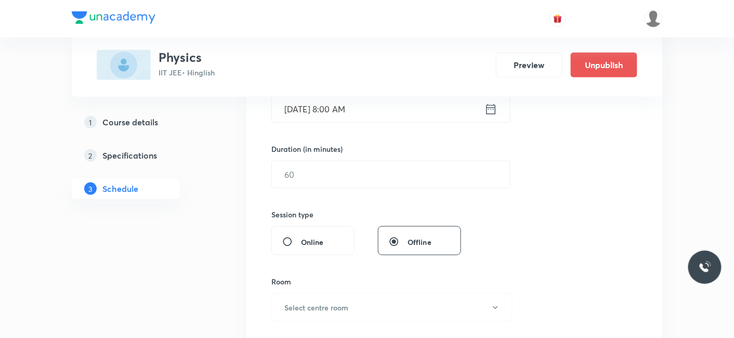
scroll to position [289, 0]
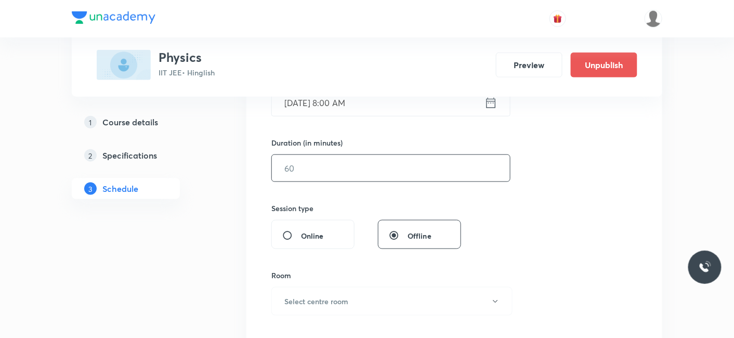
click at [298, 172] on input "text" at bounding box center [391, 168] width 238 height 27
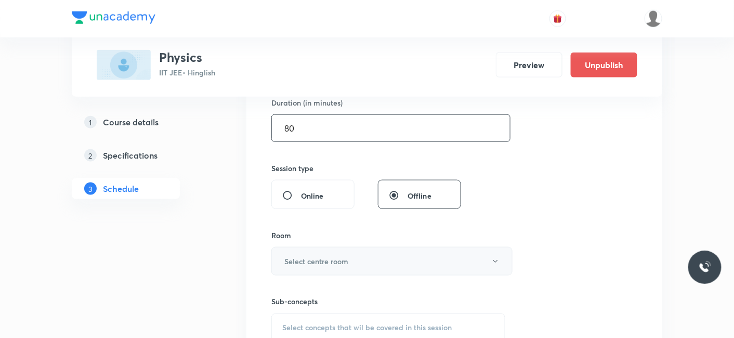
scroll to position [346, 0]
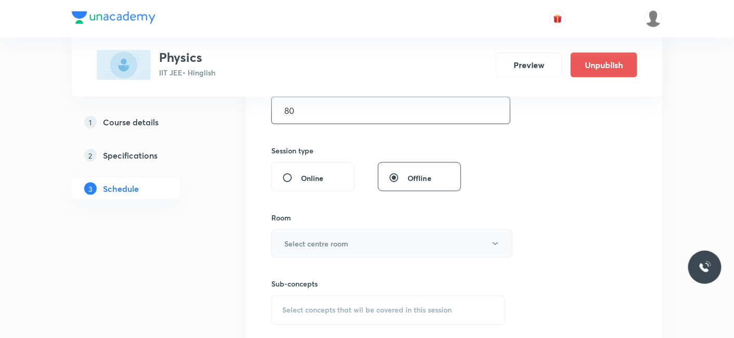
type input "80"
click at [306, 239] on h6 "Select centre room" at bounding box center [316, 243] width 64 height 11
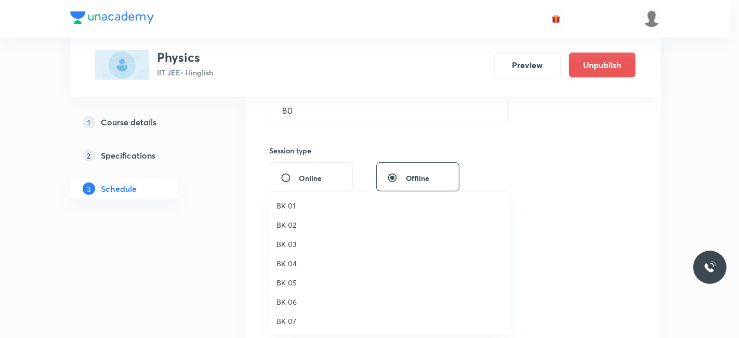
click at [290, 281] on span "BK 05" at bounding box center [391, 282] width 228 height 11
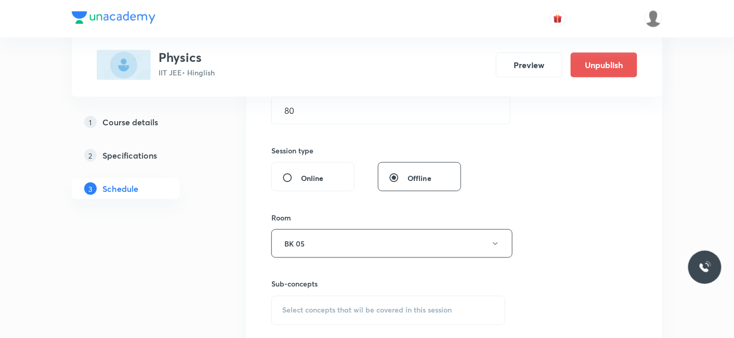
scroll to position [462, 0]
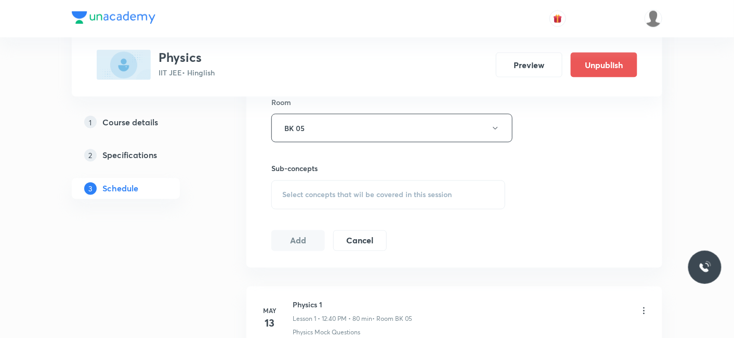
click at [317, 203] on div "Select concepts that wil be covered in this session" at bounding box center [388, 194] width 234 height 29
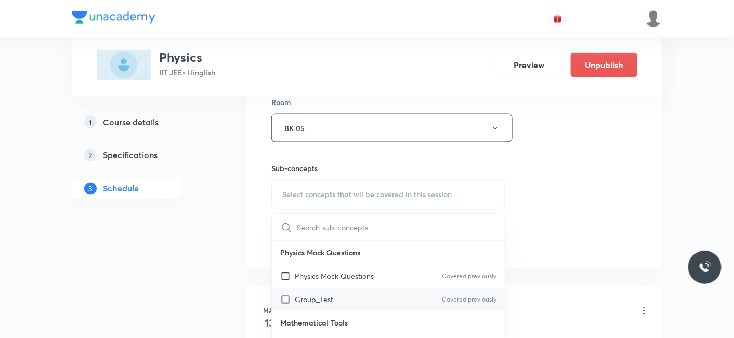
click at [316, 294] on p "Group_Test" at bounding box center [314, 299] width 38 height 11
checkbox input "true"
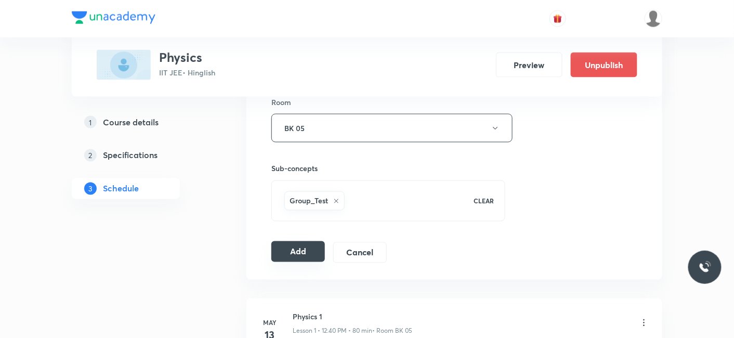
click at [303, 251] on button "Add" at bounding box center [298, 251] width 54 height 21
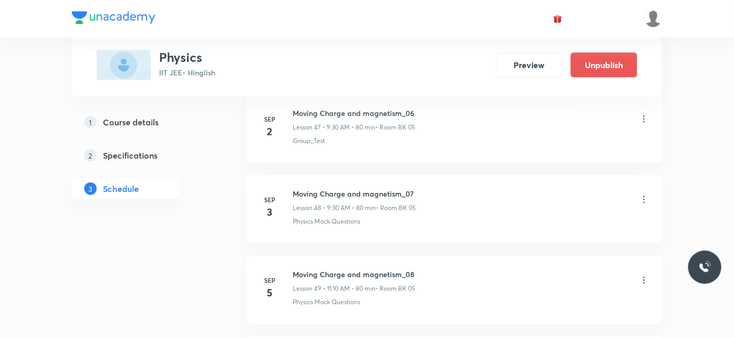
scroll to position [4032, 0]
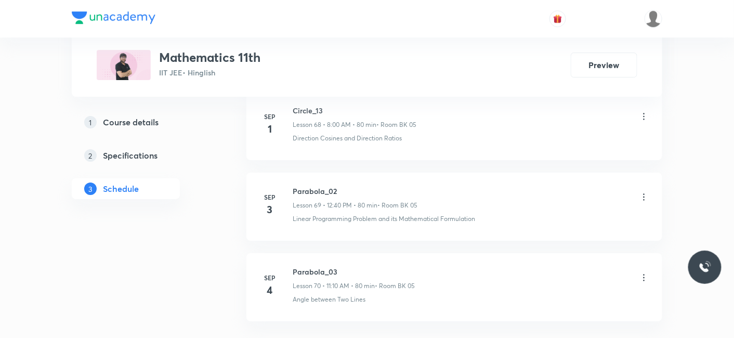
scroll to position [6113, 0]
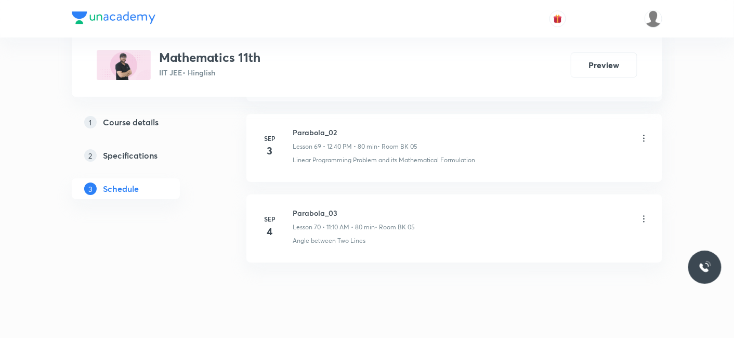
click at [294, 207] on h6 "Parabola_03" at bounding box center [354, 212] width 122 height 11
click at [342, 207] on h6 "Parabola_03" at bounding box center [354, 212] width 122 height 11
drag, startPoint x: 339, startPoint y: 192, endPoint x: 292, endPoint y: 194, distance: 47.3
click at [293, 207] on h6 "Parabola_03" at bounding box center [354, 212] width 122 height 11
copy h6 "Parabola_03"
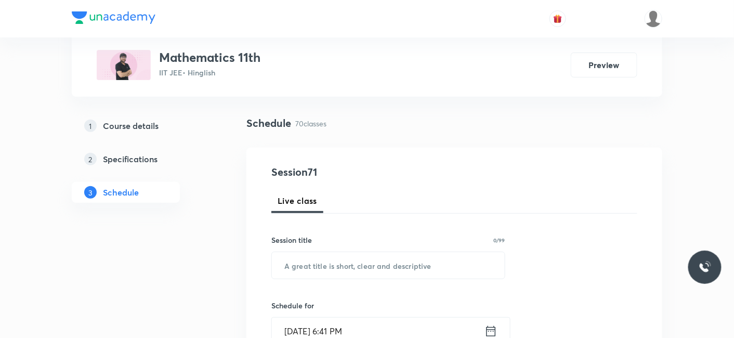
scroll to position [173, 0]
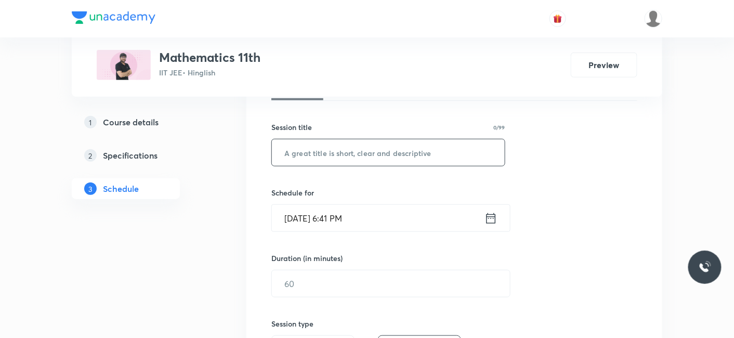
click at [353, 154] on input "text" at bounding box center [388, 152] width 233 height 27
paste input "Parabola_03"
type input "Parabola_04"
click at [324, 217] on input "Sep 5, 2025, 6:41 PM" at bounding box center [378, 218] width 213 height 27
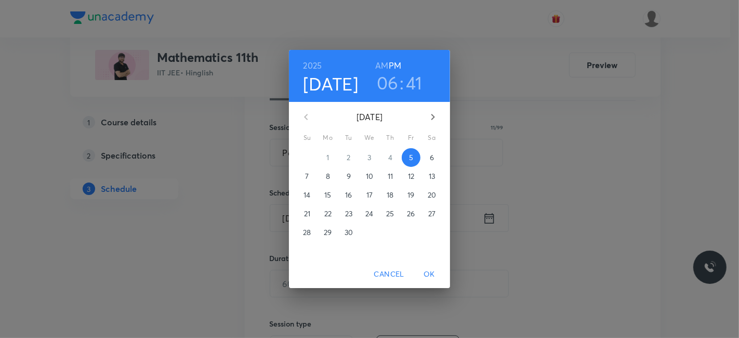
click at [433, 158] on p "6" at bounding box center [432, 157] width 4 height 10
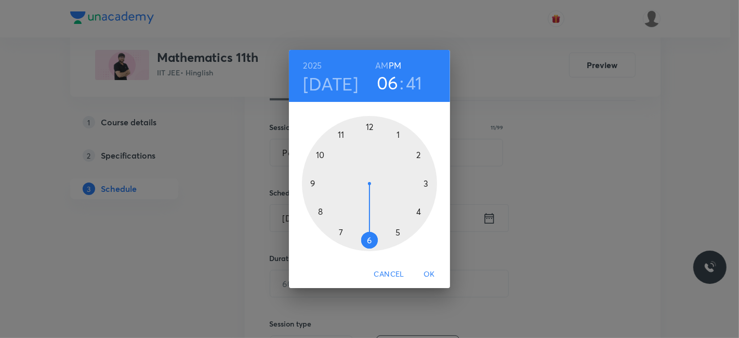
click at [309, 184] on div at bounding box center [369, 183] width 135 height 135
click at [377, 65] on h6 "AM" at bounding box center [381, 65] width 13 height 15
click at [367, 234] on div at bounding box center [369, 183] width 135 height 135
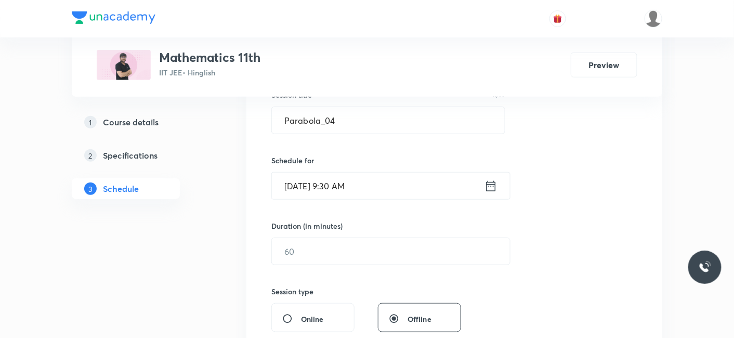
scroll to position [231, 0]
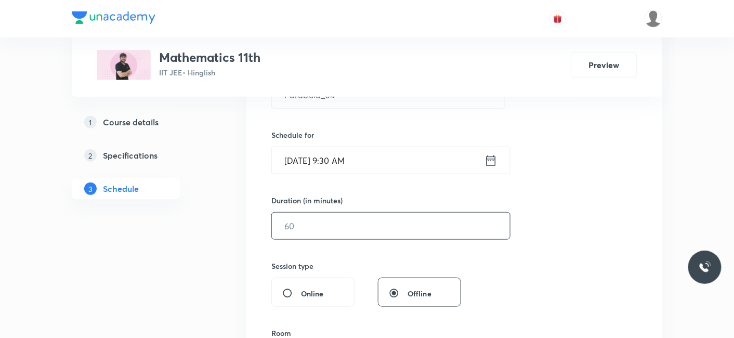
click at [346, 229] on input "text" at bounding box center [391, 226] width 238 height 27
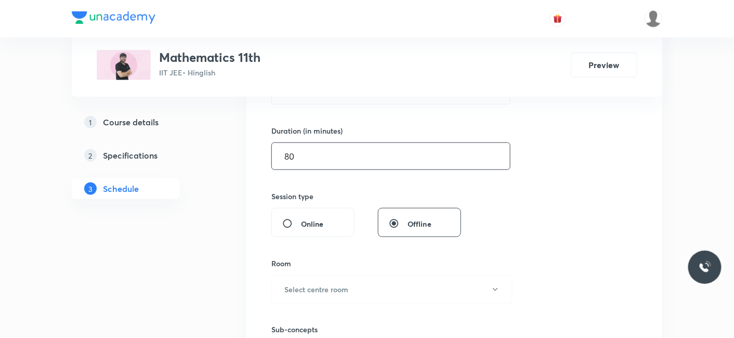
scroll to position [346, 0]
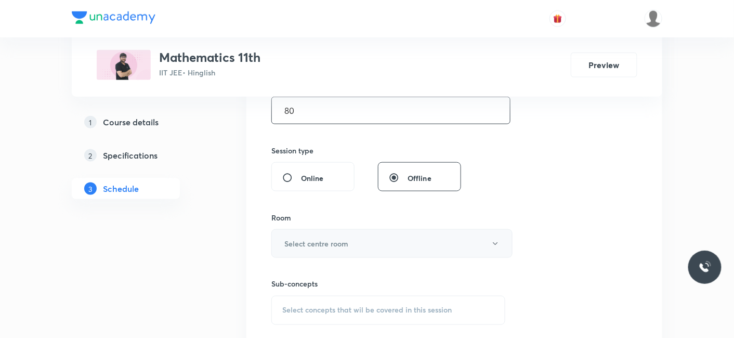
type input "80"
click at [327, 242] on h6 "Select centre room" at bounding box center [316, 243] width 64 height 11
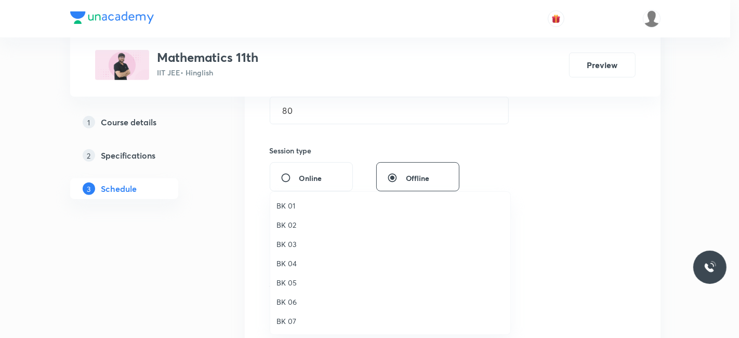
click at [289, 283] on span "BK 05" at bounding box center [391, 282] width 228 height 11
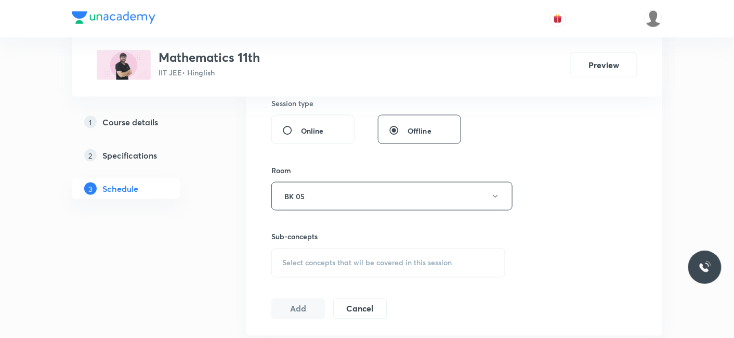
scroll to position [404, 0]
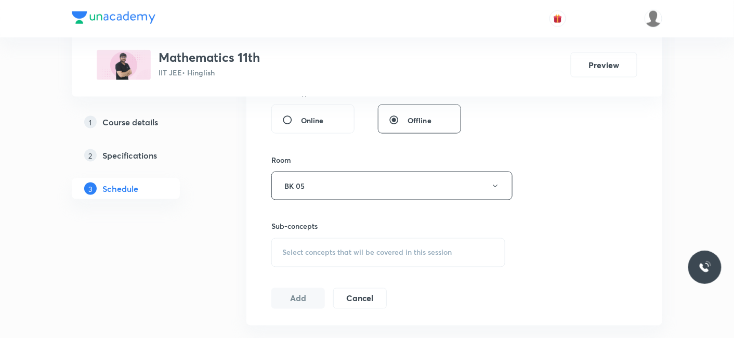
click at [338, 256] on div "Select concepts that wil be covered in this session" at bounding box center [388, 252] width 234 height 29
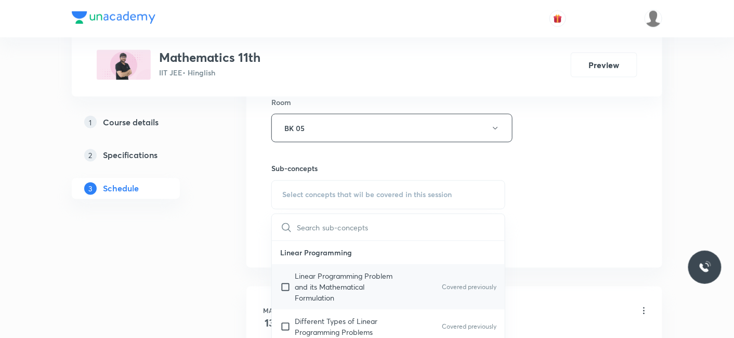
scroll to position [58, 0]
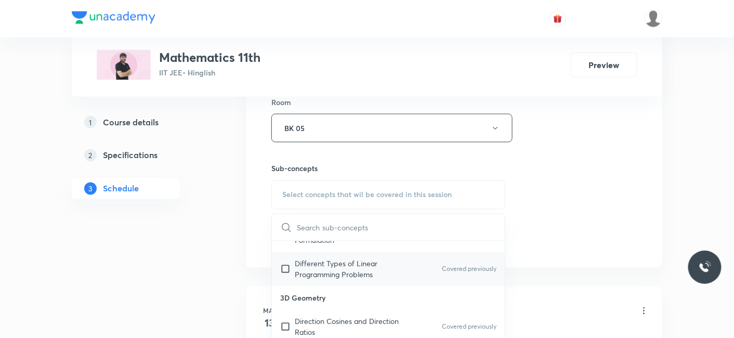
click at [330, 266] on p "Different Types of Linear Programming Problems" at bounding box center [347, 269] width 105 height 22
checkbox input "true"
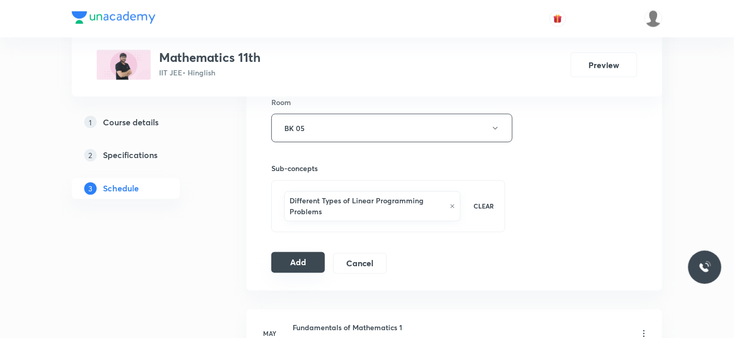
click at [296, 257] on button "Add" at bounding box center [298, 262] width 54 height 21
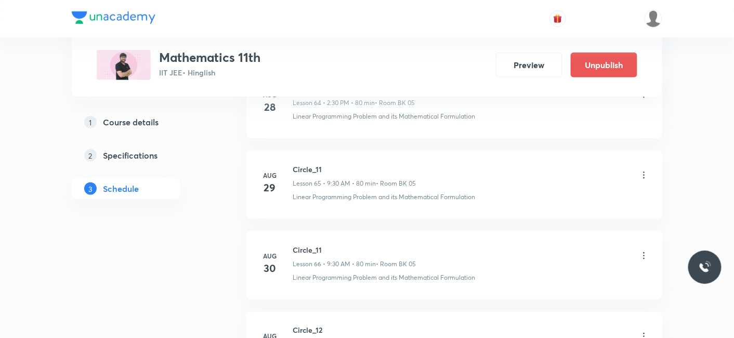
scroll to position [5718, 0]
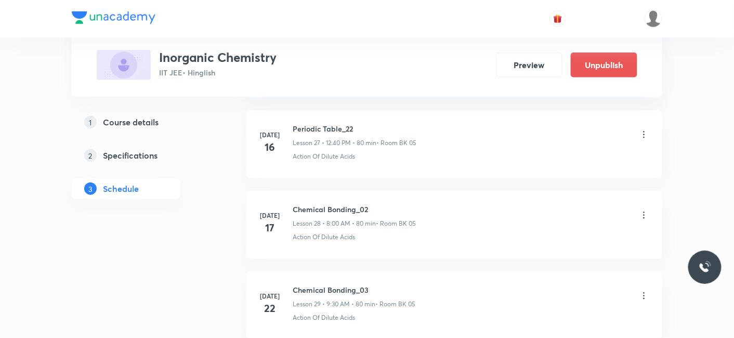
scroll to position [4187, 0]
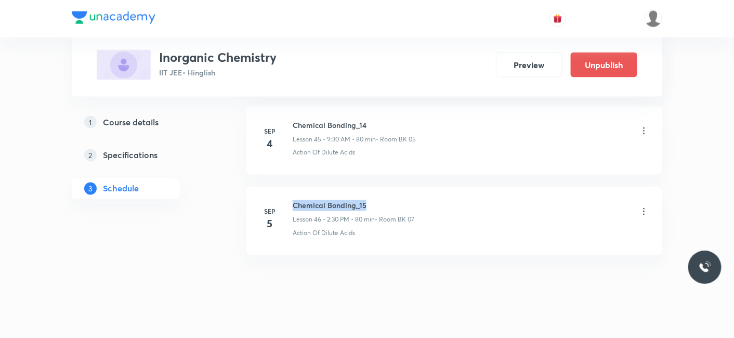
drag, startPoint x: 294, startPoint y: 193, endPoint x: 413, endPoint y: 191, distance: 119.6
click at [413, 200] on h6 "Chemical Bonding_15" at bounding box center [354, 205] width 122 height 11
copy h6 "Chemical Bonding_15"
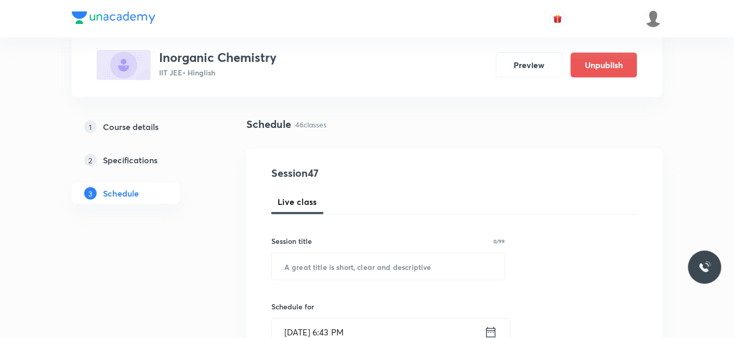
scroll to position [173, 0]
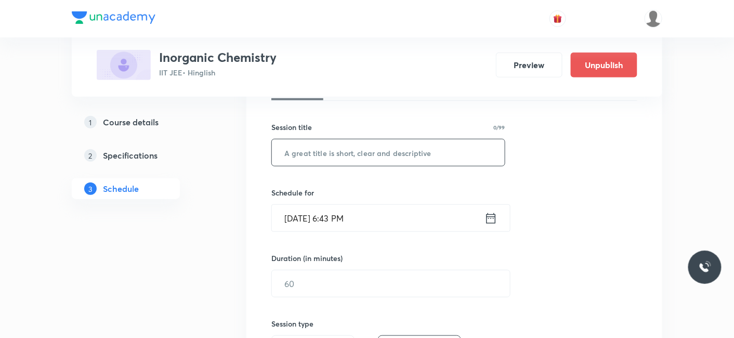
click at [349, 153] on input "text" at bounding box center [388, 152] width 233 height 27
paste input "Chemical Bonding_15"
type input "Chemical Bonding_16"
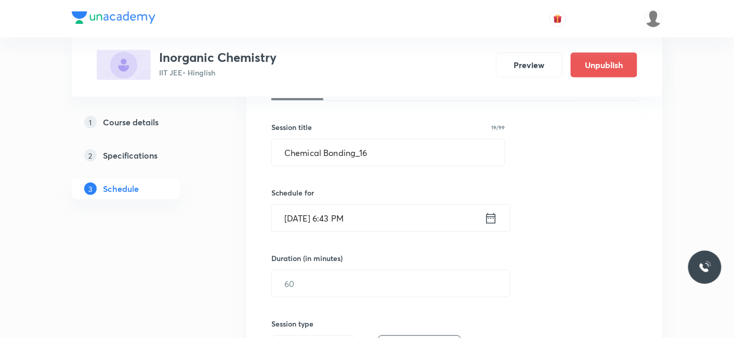
click at [329, 219] on input "Sep 5, 2025, 6:43 PM" at bounding box center [378, 218] width 213 height 27
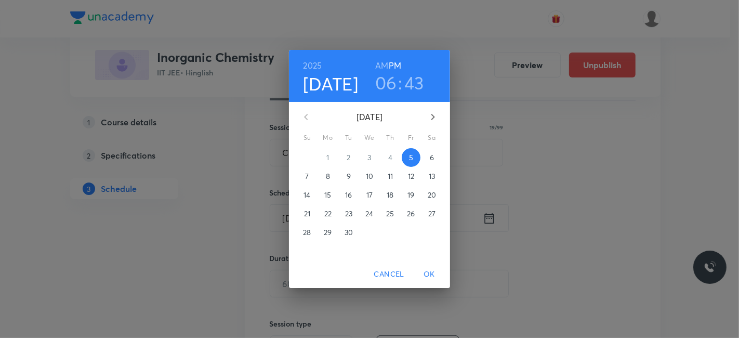
click at [430, 158] on p "6" at bounding box center [432, 157] width 4 height 10
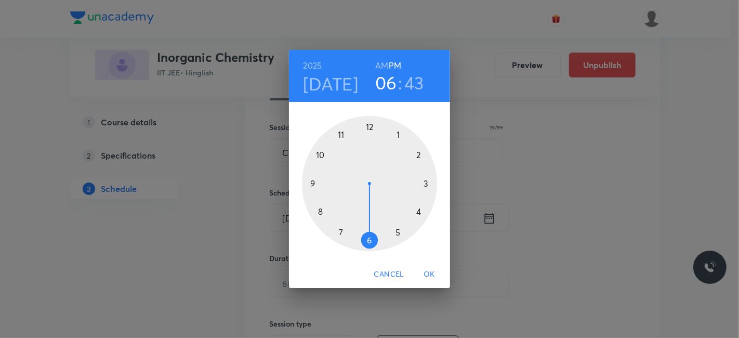
click at [338, 135] on div at bounding box center [369, 183] width 135 height 135
click at [385, 69] on h6 "AM" at bounding box center [381, 65] width 13 height 15
click at [421, 155] on div at bounding box center [369, 183] width 135 height 135
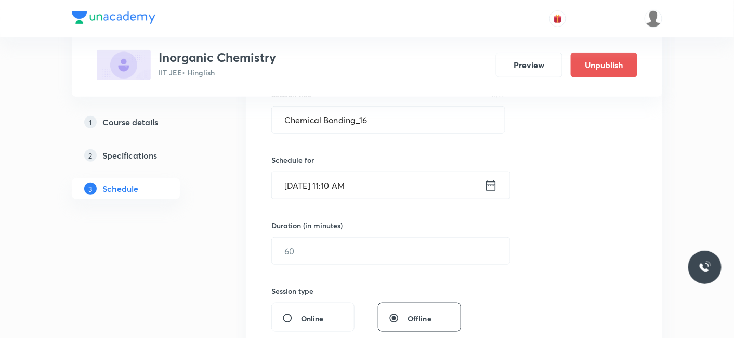
scroll to position [231, 0]
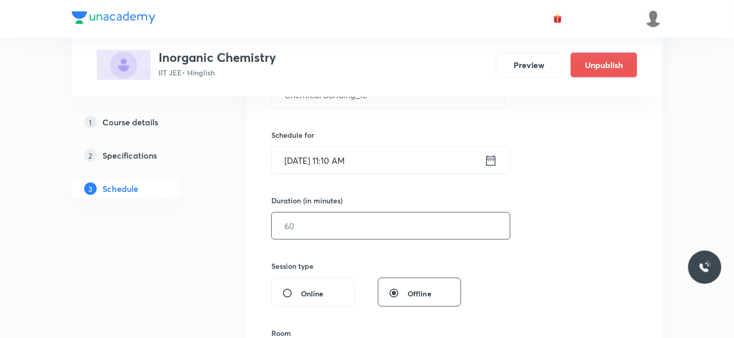
click at [340, 222] on input "text" at bounding box center [391, 226] width 238 height 27
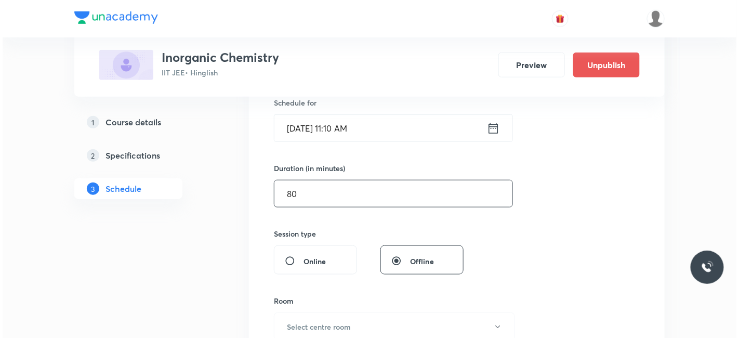
scroll to position [289, 0]
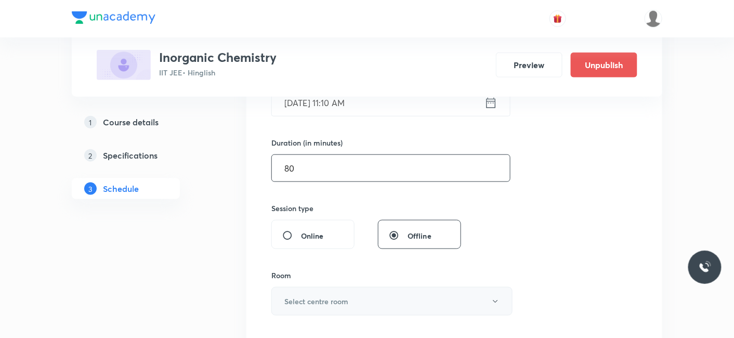
type input "80"
click at [303, 296] on h6 "Select centre room" at bounding box center [316, 301] width 64 height 11
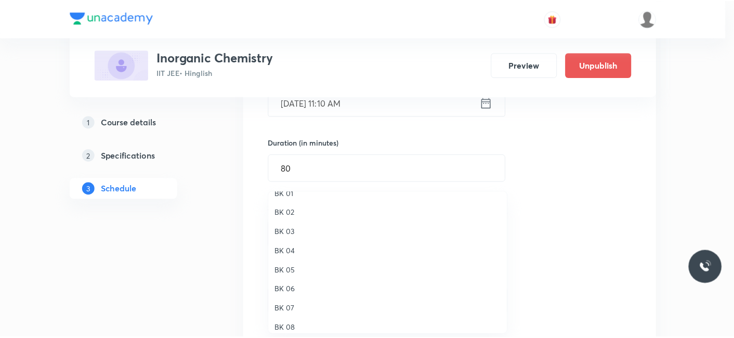
scroll to position [19, 0]
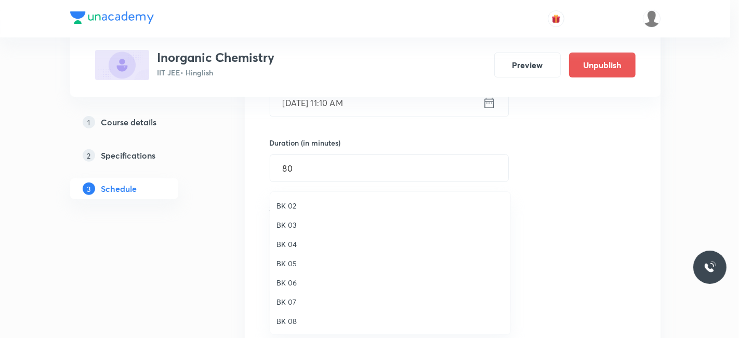
drag, startPoint x: 291, startPoint y: 260, endPoint x: 333, endPoint y: 264, distance: 42.8
click at [290, 260] on span "BK 05" at bounding box center [391, 263] width 228 height 11
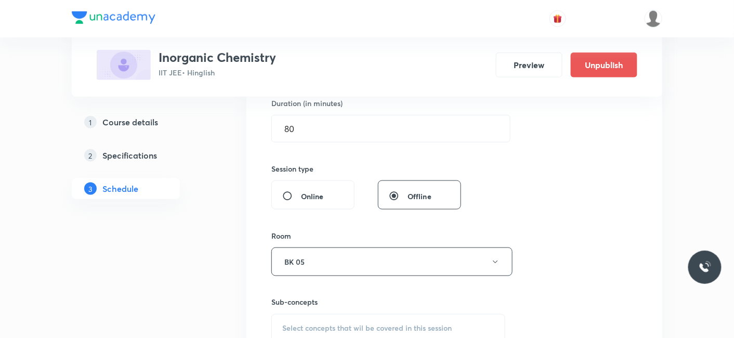
scroll to position [346, 0]
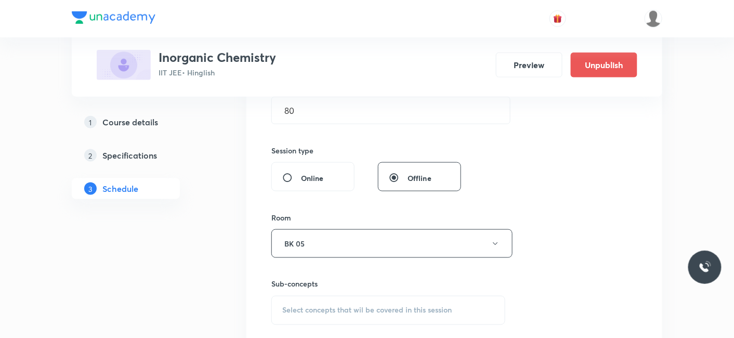
click at [307, 306] on span "Select concepts that wil be covered in this session" at bounding box center [366, 310] width 169 height 8
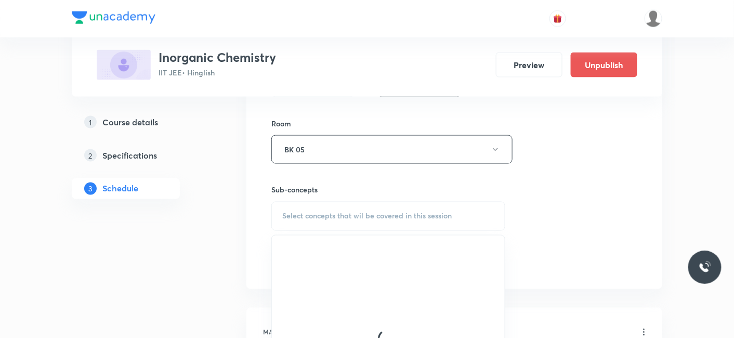
scroll to position [462, 0]
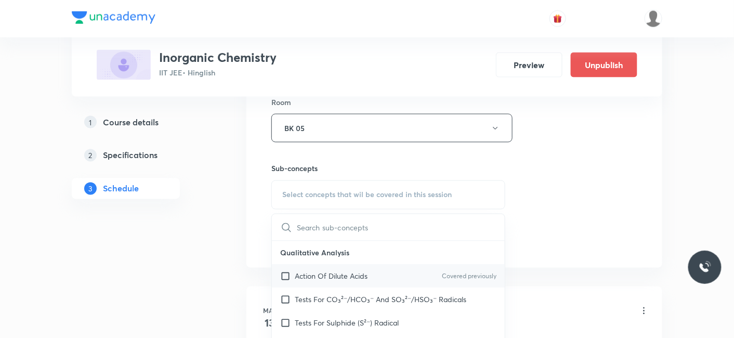
click at [305, 271] on p "Action Of Dilute Acids" at bounding box center [331, 276] width 73 height 11
checkbox input "true"
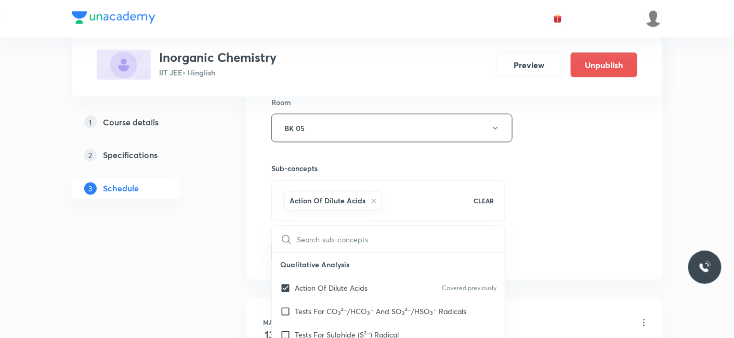
drag, startPoint x: 221, startPoint y: 254, endPoint x: 281, endPoint y: 244, distance: 60.6
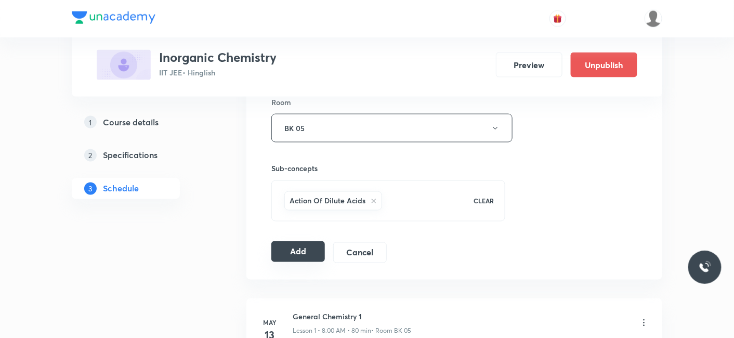
click at [283, 244] on button "Add" at bounding box center [298, 251] width 54 height 21
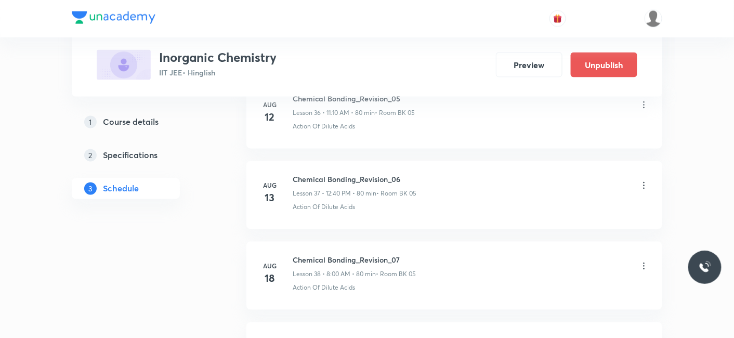
scroll to position [3791, 0]
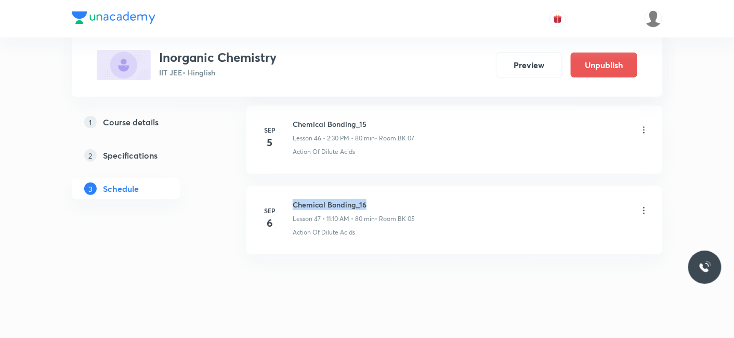
drag, startPoint x: 292, startPoint y: 191, endPoint x: 372, endPoint y: 191, distance: 79.5
click at [372, 199] on h6 "Chemical Bonding_16" at bounding box center [354, 204] width 122 height 11
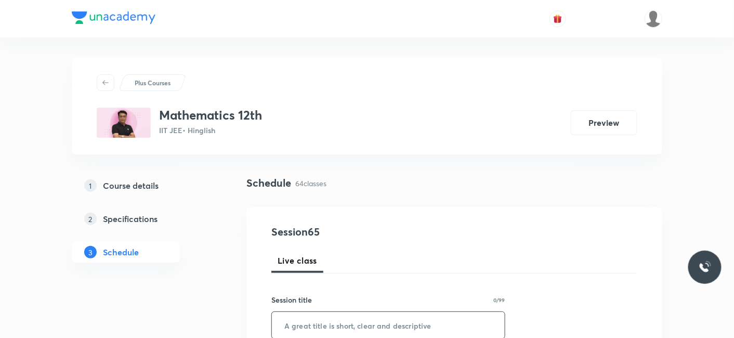
scroll to position [58, 0]
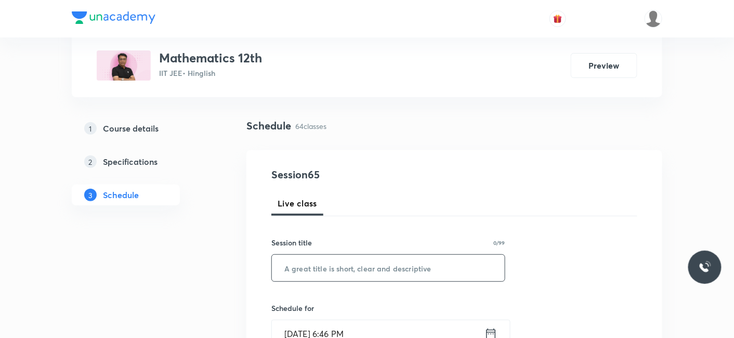
click at [342, 255] on input "text" at bounding box center [388, 268] width 233 height 27
paste input "DIFFERENTIABILITY"
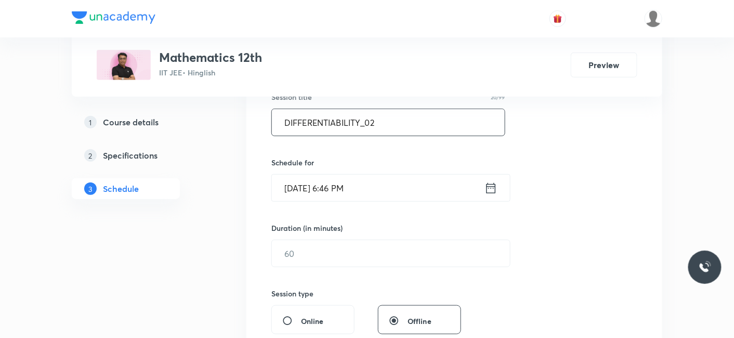
scroll to position [231, 0]
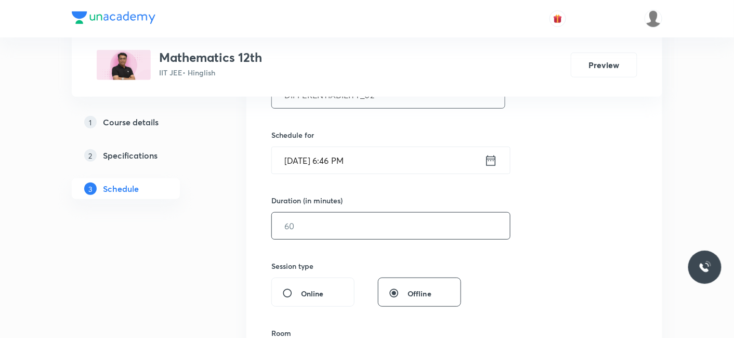
type input "DIFFERENTIABILITY_02"
click at [303, 224] on input "text" at bounding box center [391, 226] width 238 height 27
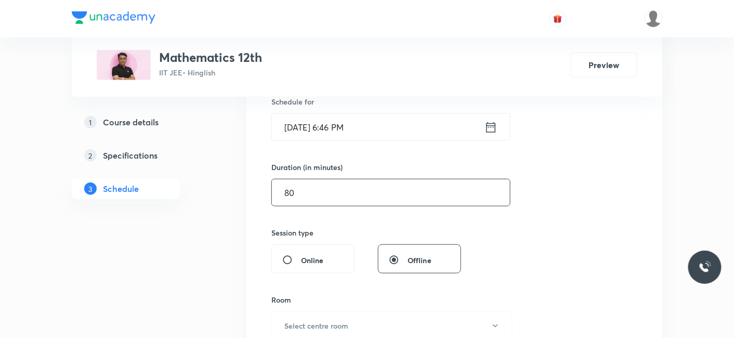
scroll to position [289, 0]
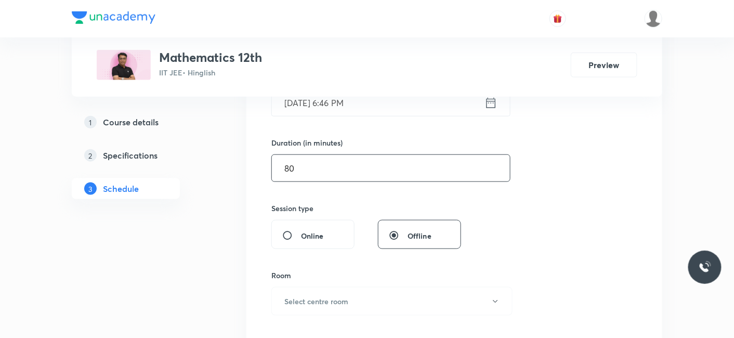
type input "80"
click at [322, 103] on input "Sep 5, 2025, 6:46 PM" at bounding box center [378, 102] width 213 height 27
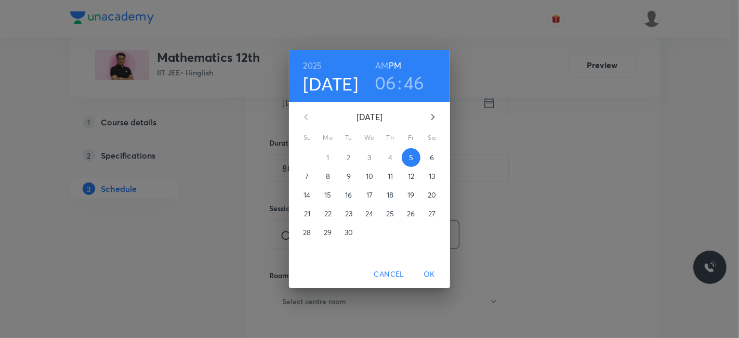
click at [426, 153] on span "6" at bounding box center [432, 157] width 19 height 10
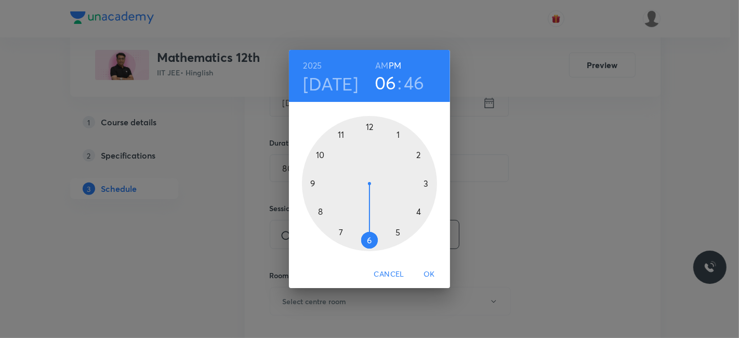
click at [371, 126] on div at bounding box center [369, 183] width 135 height 135
click at [320, 208] on div at bounding box center [369, 183] width 135 height 135
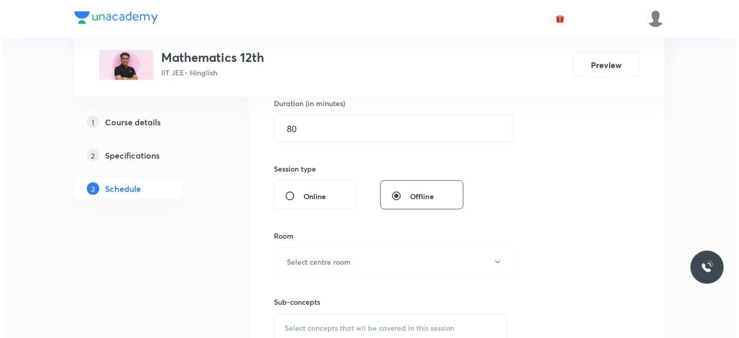
scroll to position [346, 0]
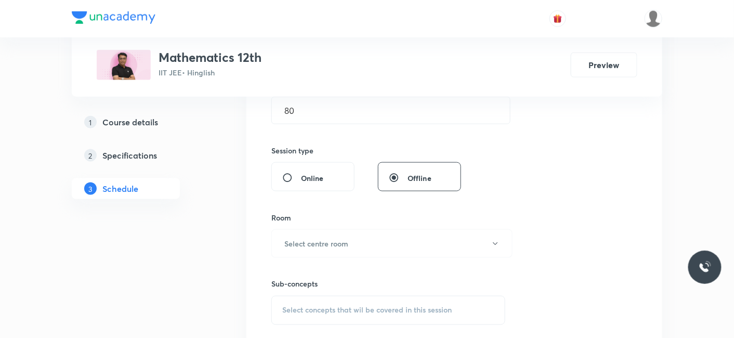
click at [344, 227] on div "Room Select centre room" at bounding box center [388, 235] width 234 height 46
click at [339, 243] on h6 "Select centre room" at bounding box center [316, 243] width 64 height 11
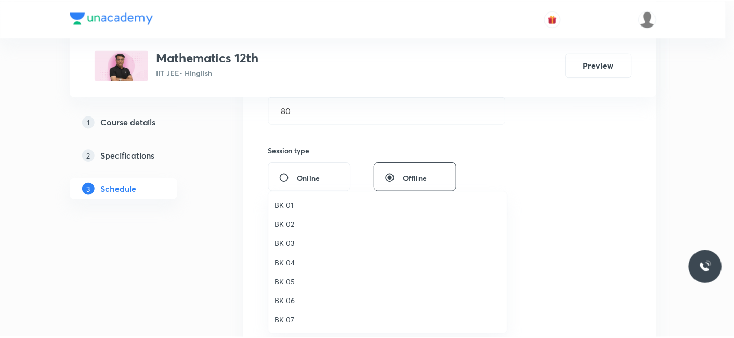
scroll to position [19, 0]
click at [290, 260] on span "BK 05" at bounding box center [391, 263] width 228 height 11
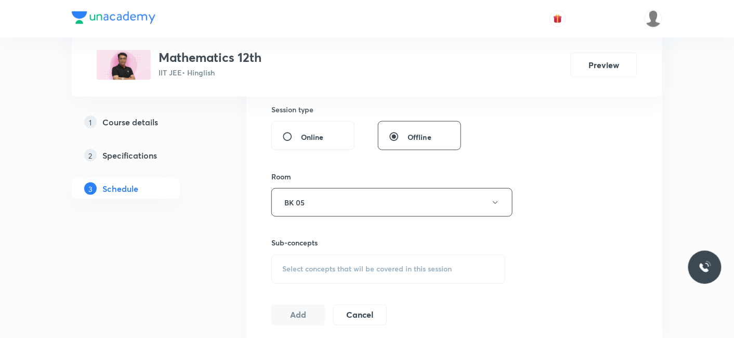
scroll to position [404, 0]
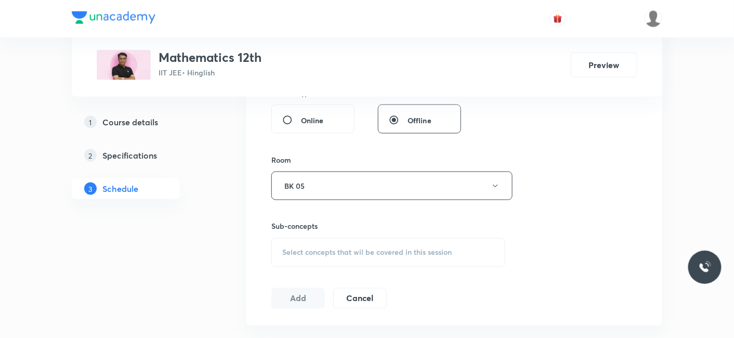
click at [298, 252] on span "Select concepts that wil be covered in this session" at bounding box center [366, 252] width 169 height 8
click at [312, 329] on p "Introduction" at bounding box center [315, 334] width 41 height 11
checkbox input "true"
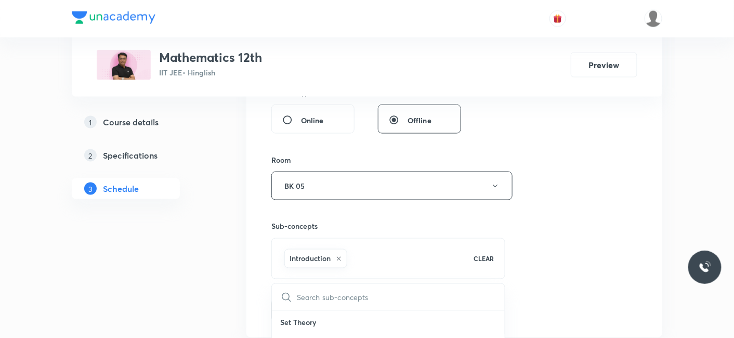
click at [288, 305] on button "Add" at bounding box center [298, 309] width 54 height 21
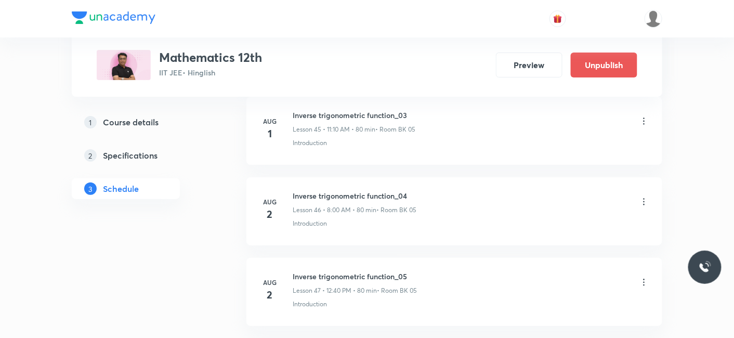
scroll to position [5236, 0]
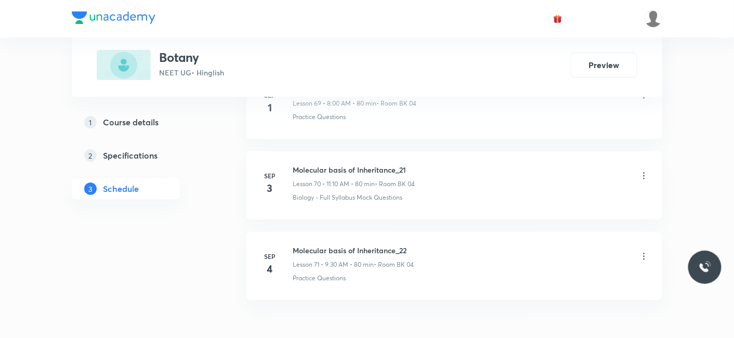
scroll to position [6194, 0]
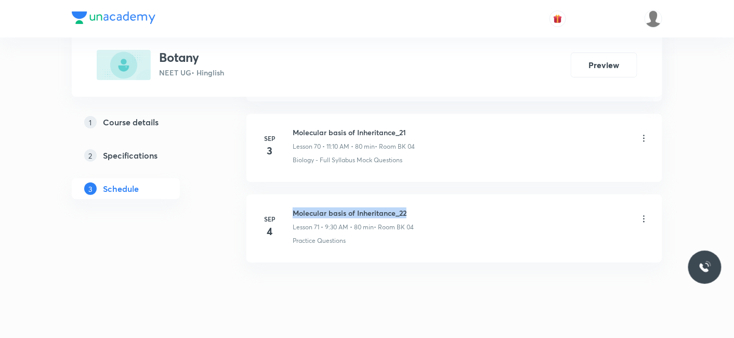
drag, startPoint x: 294, startPoint y: 193, endPoint x: 438, endPoint y: 193, distance: 144.0
click at [438, 207] on div "Molecular basis of Inheritance_22 Lesson 71 • 9:30 AM • 80 min • Room BK 04" at bounding box center [471, 219] width 357 height 24
copy h6 "Molecular basis of Inheritance_22"
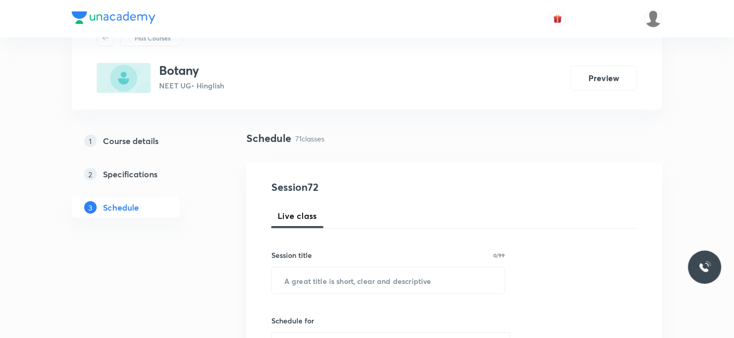
scroll to position [115, 0]
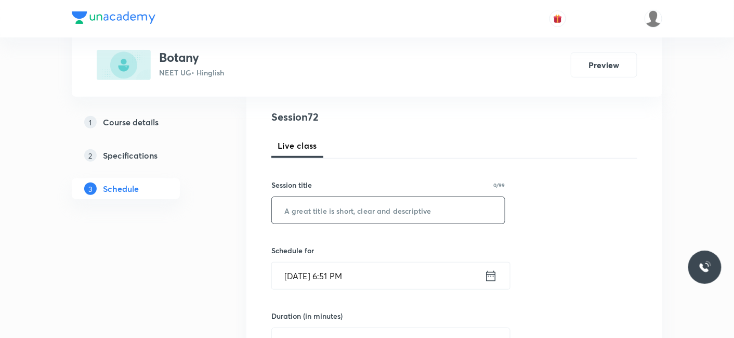
click at [355, 216] on input "text" at bounding box center [388, 210] width 233 height 27
paste input "Molecular basis of Inheritance_22"
type input "Molecular basis of Inheritance_23"
click at [344, 271] on input "[DATE] 6:51 PM" at bounding box center [378, 276] width 213 height 27
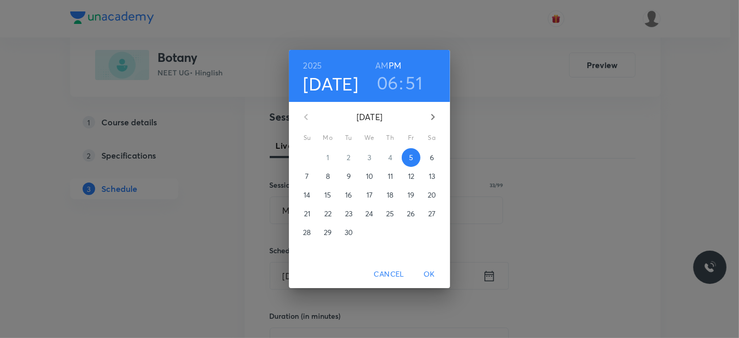
click at [439, 151] on div "6" at bounding box center [432, 157] width 21 height 19
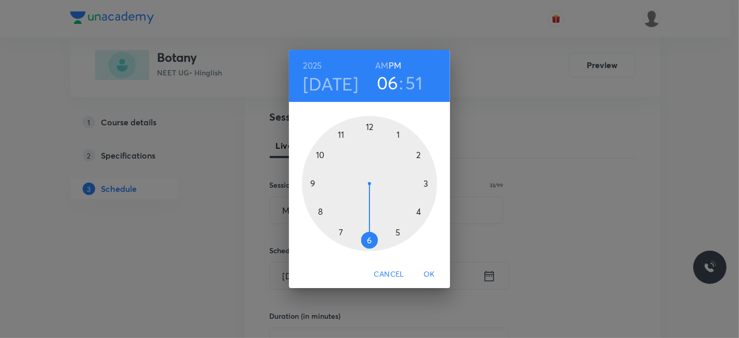
click at [320, 212] on div at bounding box center [369, 183] width 135 height 135
click at [386, 67] on h6 "AM" at bounding box center [381, 65] width 13 height 15
click at [372, 126] on div at bounding box center [369, 183] width 135 height 135
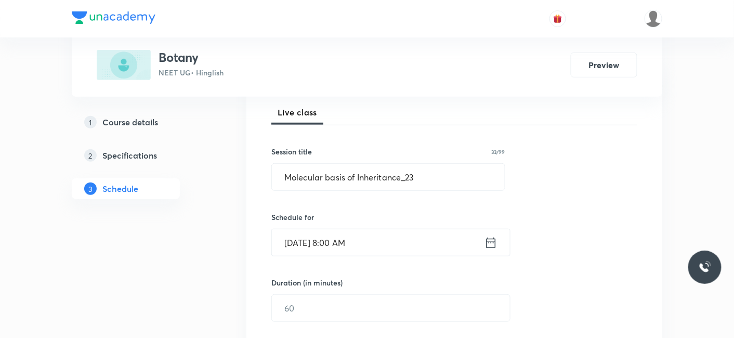
scroll to position [231, 0]
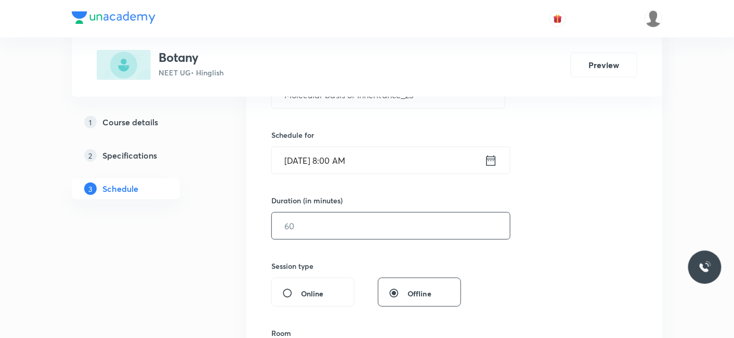
click at [335, 225] on input "text" at bounding box center [391, 226] width 238 height 27
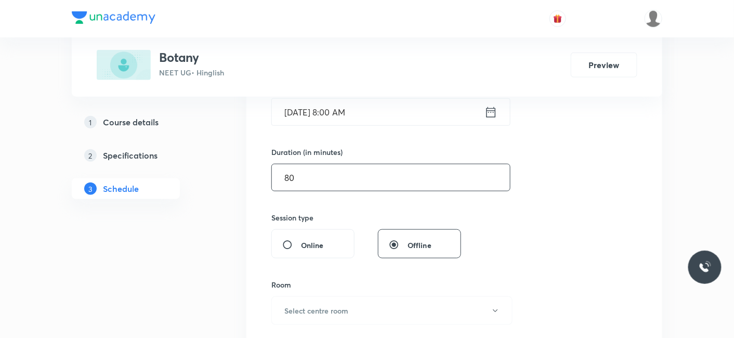
scroll to position [346, 0]
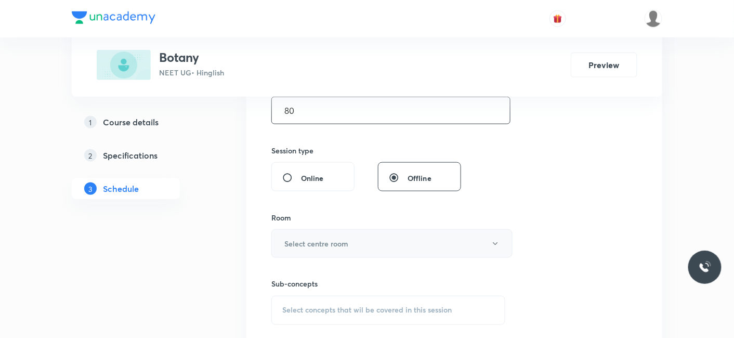
type input "80"
click at [335, 243] on h6 "Select centre room" at bounding box center [316, 243] width 64 height 11
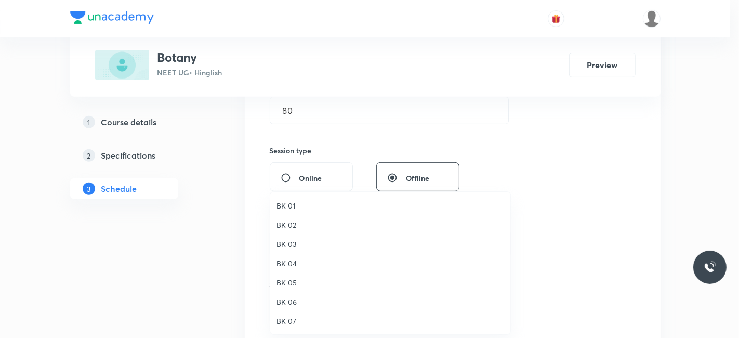
click at [293, 266] on span "BK 04" at bounding box center [391, 263] width 228 height 11
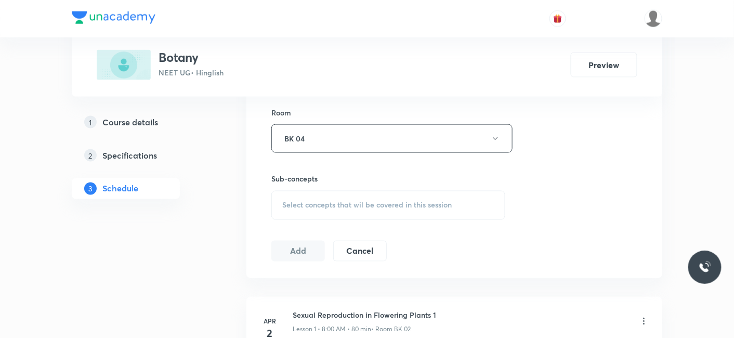
scroll to position [462, 0]
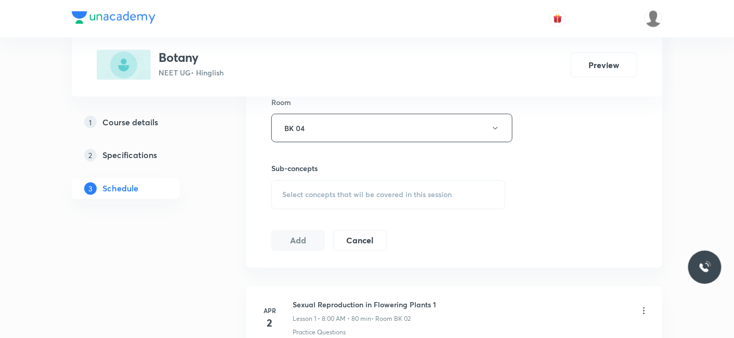
click at [343, 177] on div "Sub-concepts Select concepts that wil be covered in this session" at bounding box center [388, 186] width 234 height 46
click at [338, 194] on span "Select concepts that wil be covered in this session" at bounding box center [366, 195] width 169 height 8
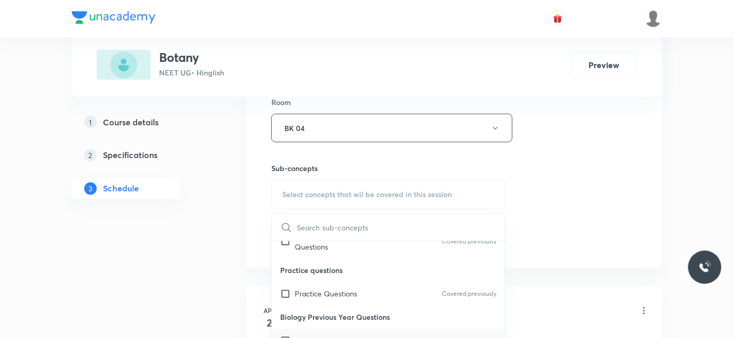
scroll to position [58, 0]
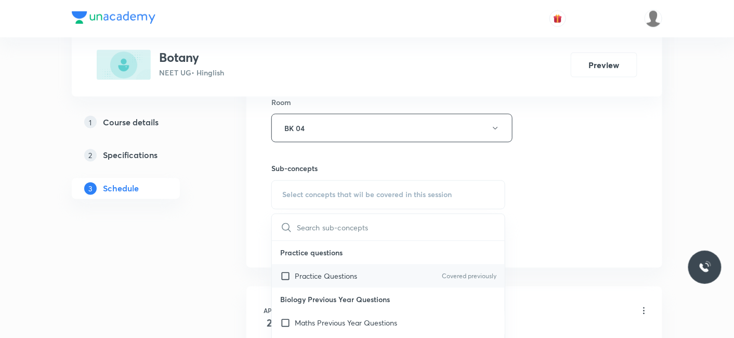
click at [332, 279] on p "Practice Questions" at bounding box center [326, 276] width 62 height 11
checkbox input "true"
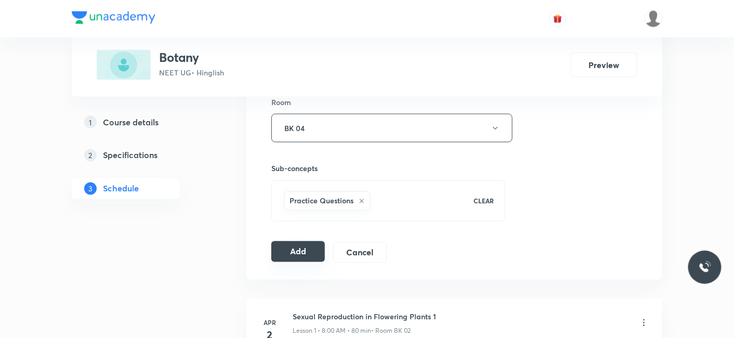
click at [300, 243] on button "Add" at bounding box center [298, 251] width 54 height 21
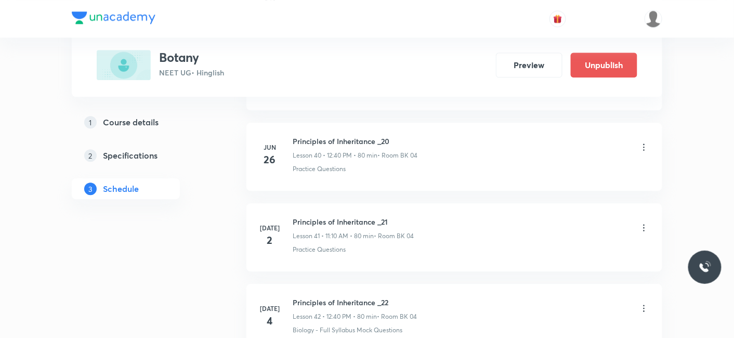
scroll to position [5798, 0]
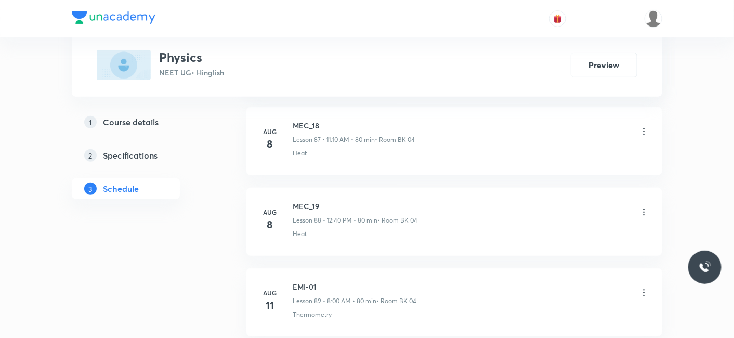
scroll to position [8763, 0]
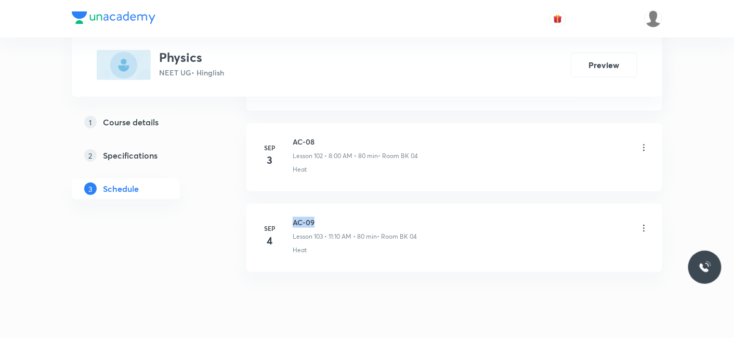
drag, startPoint x: 291, startPoint y: 190, endPoint x: 326, endPoint y: 190, distance: 35.3
click at [326, 217] on div "[DATE] AC-09 Lesson 103 • 11:10 AM • 80 min • Room BK 04 Heat" at bounding box center [454, 236] width 390 height 38
copy h6 "AC-09"
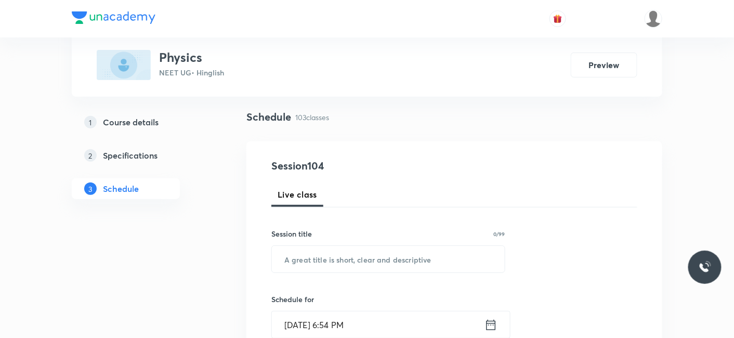
scroll to position [115, 0]
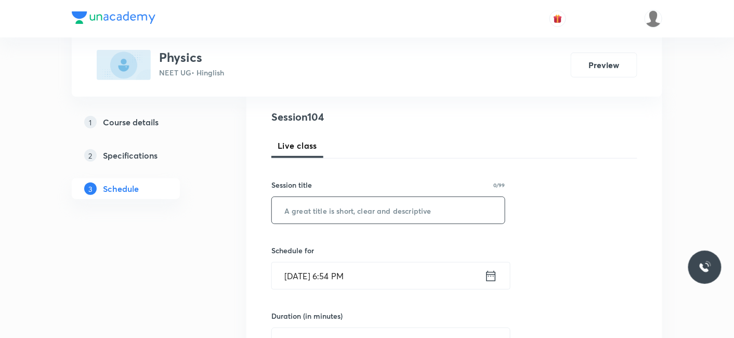
click at [328, 210] on input "text" at bounding box center [388, 210] width 233 height 27
type input "EMI Waves_01"
click at [328, 271] on input "Sep 5, 2025, 6:54 PM" at bounding box center [378, 276] width 213 height 27
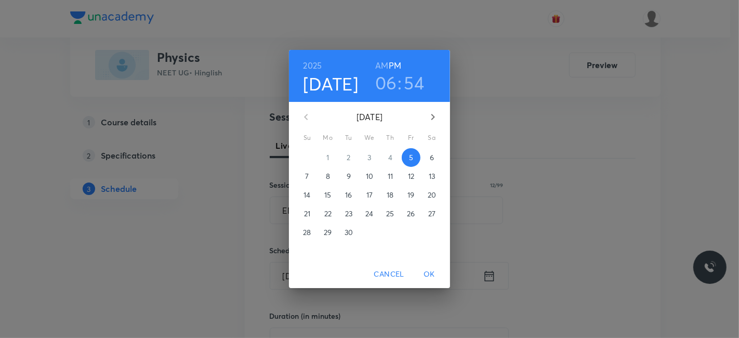
click at [432, 161] on p "6" at bounding box center [432, 157] width 4 height 10
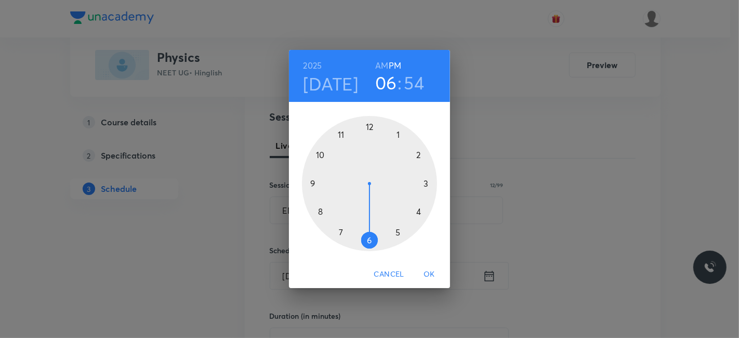
click at [314, 181] on div at bounding box center [369, 183] width 135 height 135
click at [387, 66] on h6 "AM" at bounding box center [381, 65] width 13 height 15
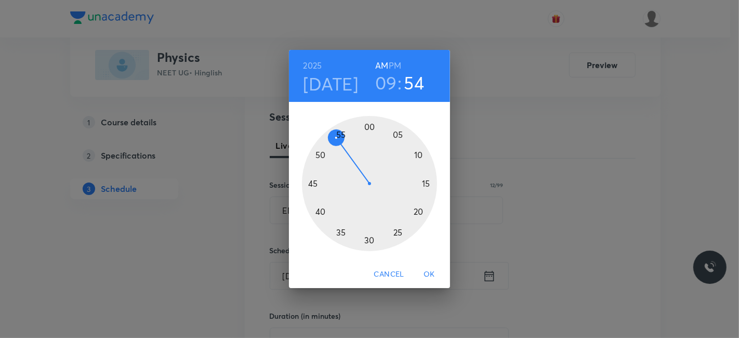
click at [368, 241] on div at bounding box center [369, 183] width 135 height 135
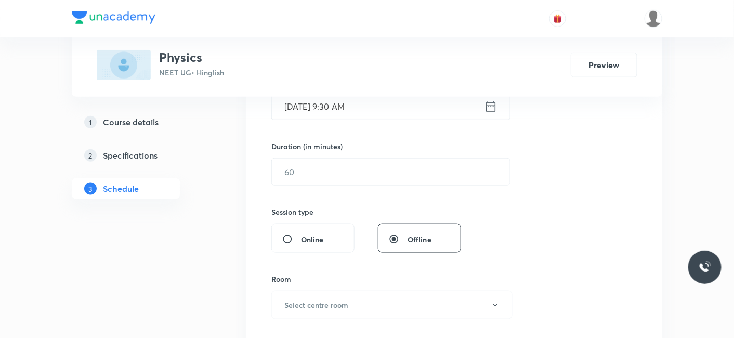
scroll to position [289, 0]
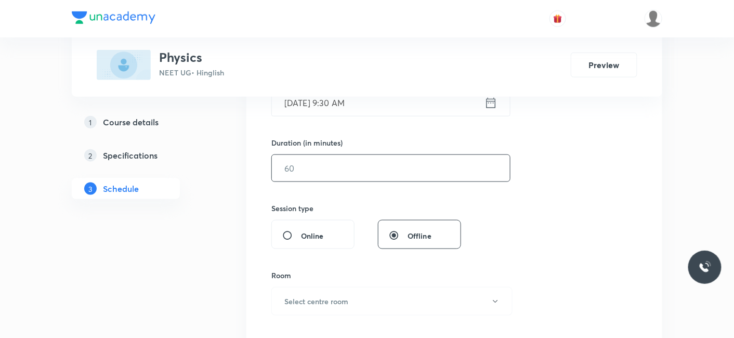
click at [326, 165] on input "text" at bounding box center [391, 168] width 238 height 27
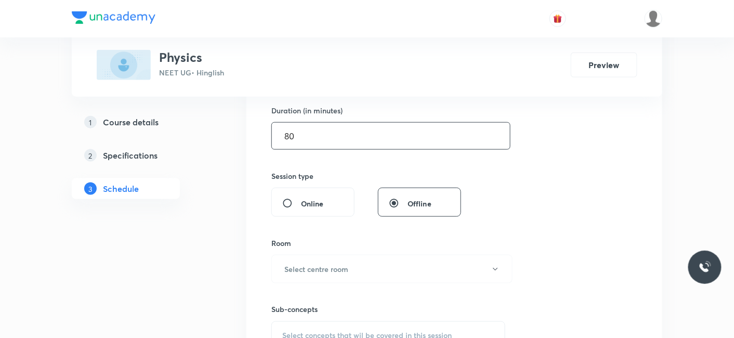
scroll to position [346, 0]
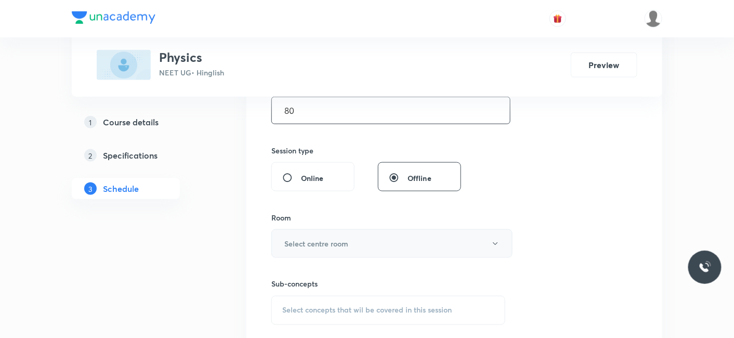
type input "80"
click at [317, 247] on h6 "Select centre room" at bounding box center [316, 243] width 64 height 11
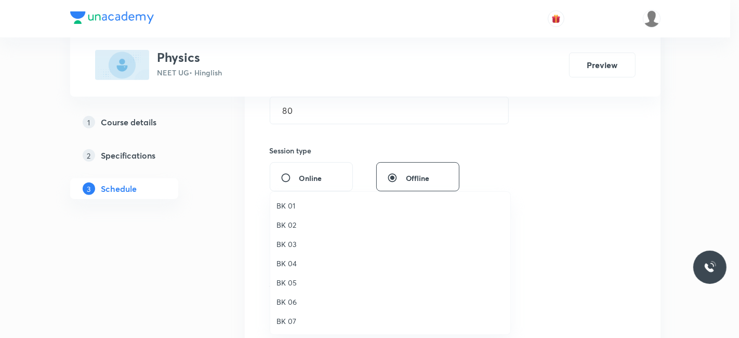
click at [285, 268] on span "BK 04" at bounding box center [391, 263] width 228 height 11
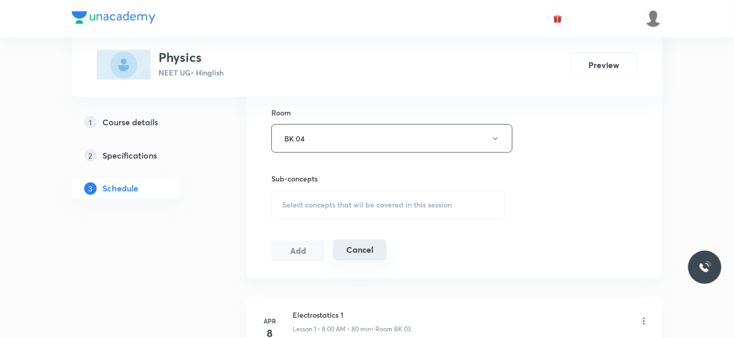
scroll to position [462, 0]
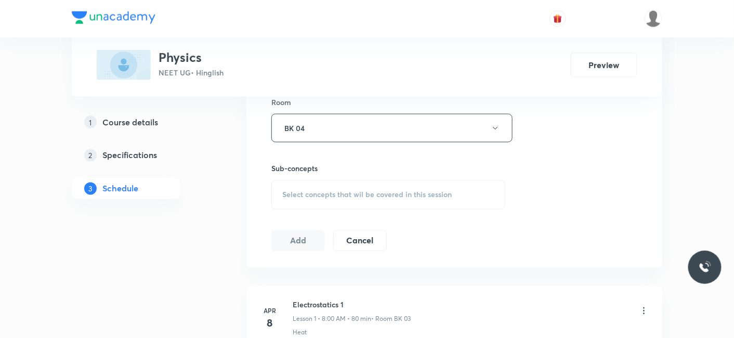
click at [340, 191] on span "Select concepts that wil be covered in this session" at bounding box center [366, 195] width 169 height 8
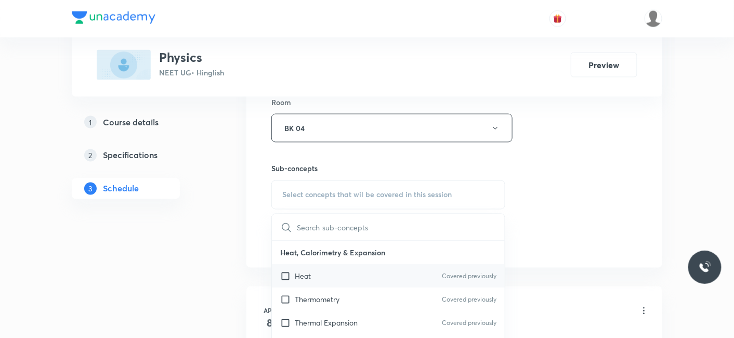
click at [312, 274] on div "Heat Covered previously" at bounding box center [388, 276] width 233 height 23
checkbox input "true"
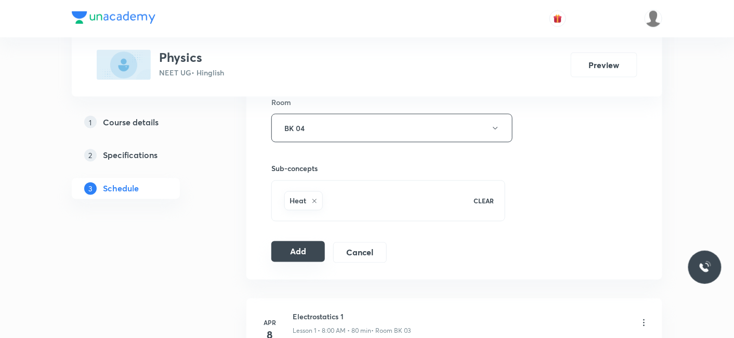
click at [283, 244] on button "Add" at bounding box center [298, 251] width 54 height 21
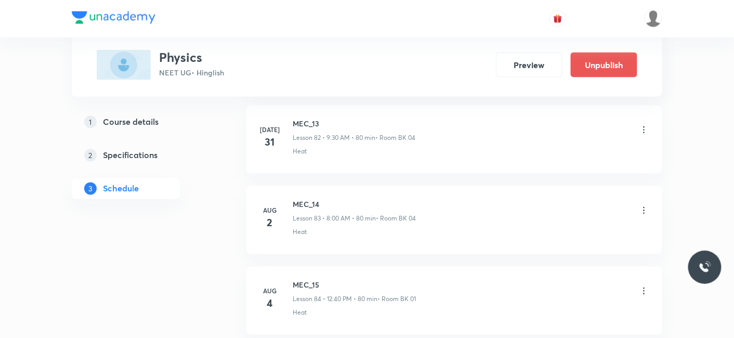
scroll to position [8367, 0]
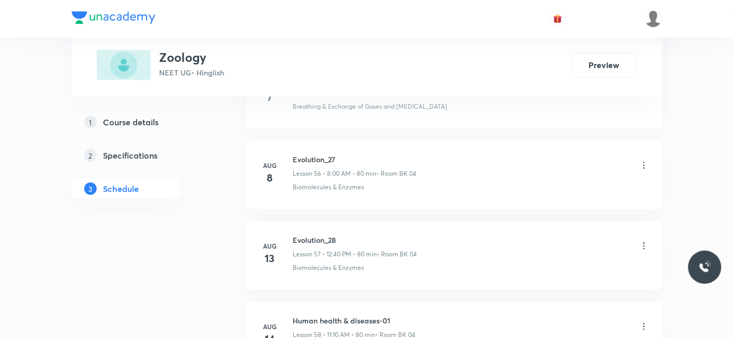
scroll to position [5792, 0]
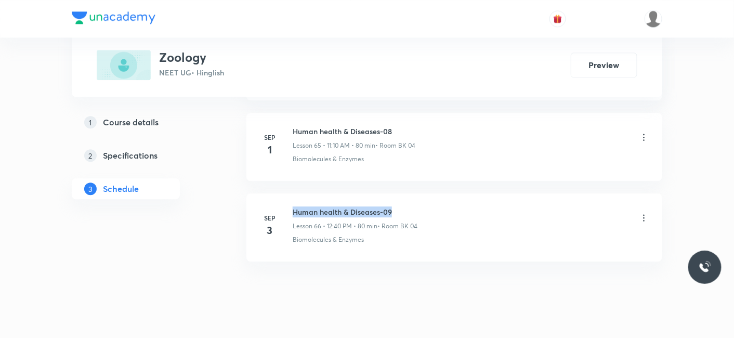
drag, startPoint x: 293, startPoint y: 190, endPoint x: 417, endPoint y: 195, distance: 123.8
click at [417, 206] on h6 "Human health & Diseases-09" at bounding box center [355, 211] width 125 height 11
copy h6 "Human health & Diseases-09"
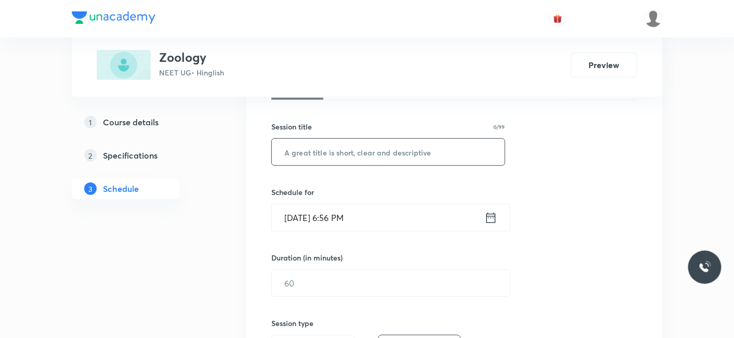
scroll to position [71, 0]
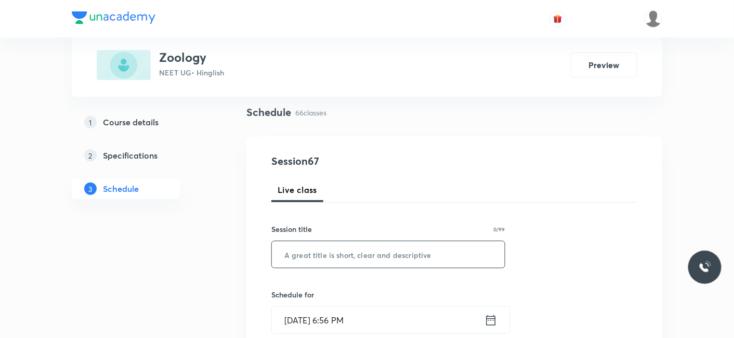
click at [344, 251] on input "text" at bounding box center [388, 254] width 233 height 27
paste input "Human health & Diseases-09"
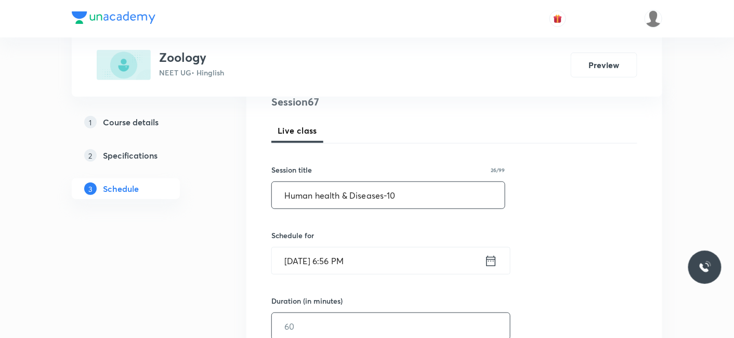
scroll to position [187, 0]
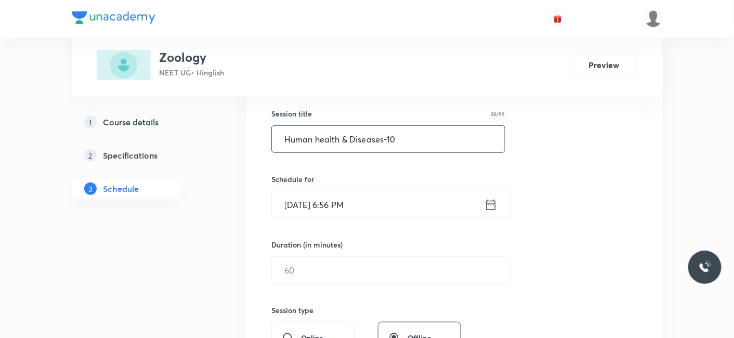
type input "Human health & Diseases-10"
click input "Sep 5, 2025, 6:56 PM"
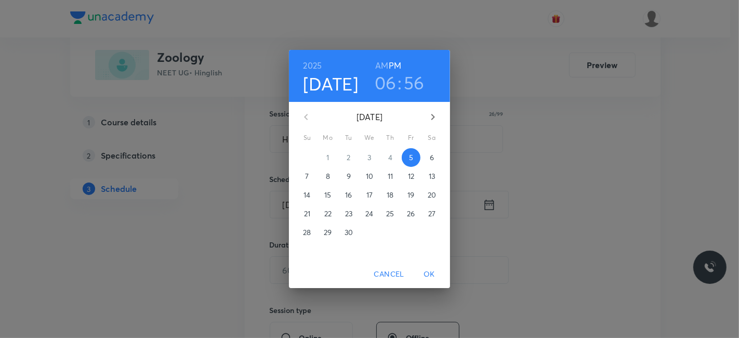
click p "6"
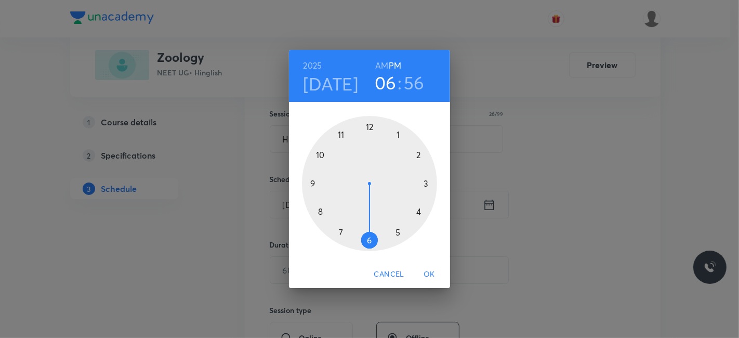
click div
click h6 "AM"
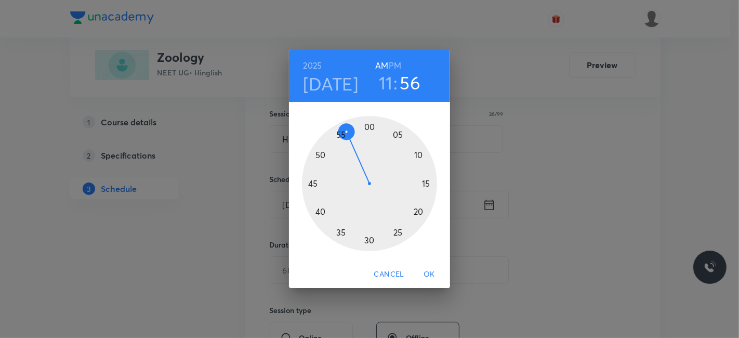
click div
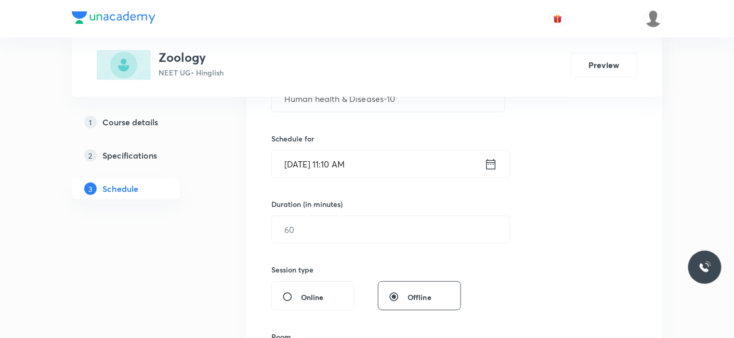
scroll to position [244, 0]
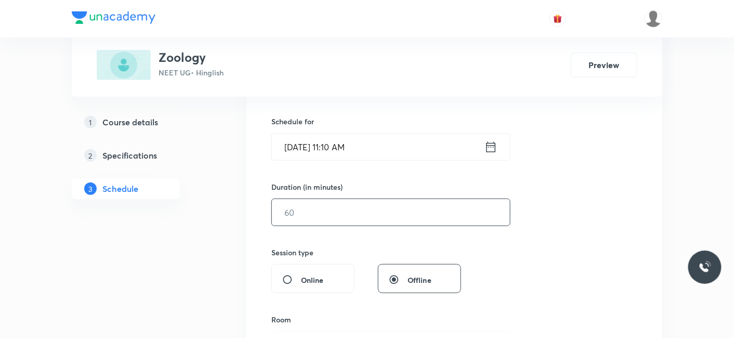
click input "text"
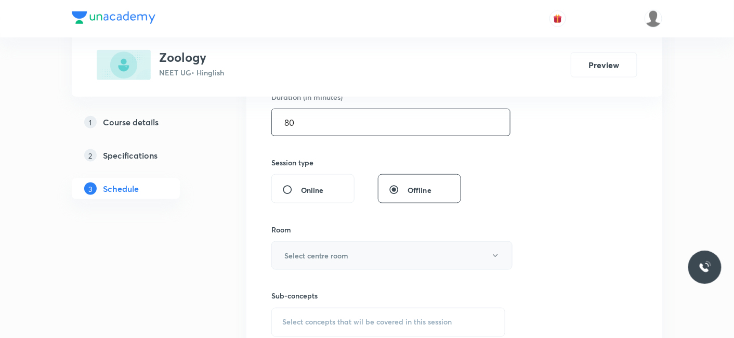
scroll to position [360, 0]
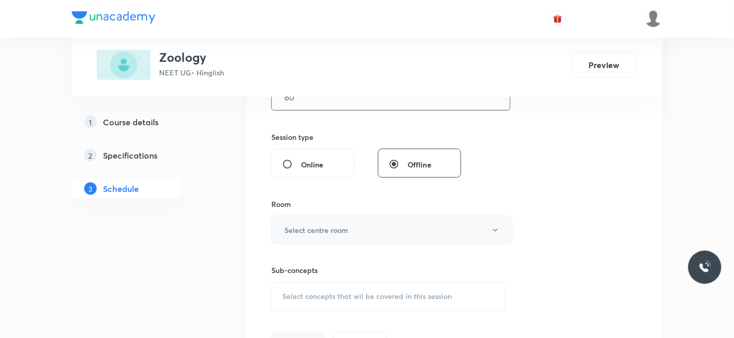
type input "80"
click h6 "Select centre room"
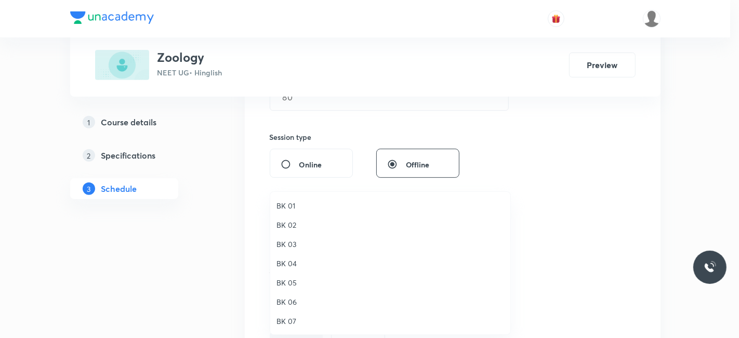
click span "BK 04"
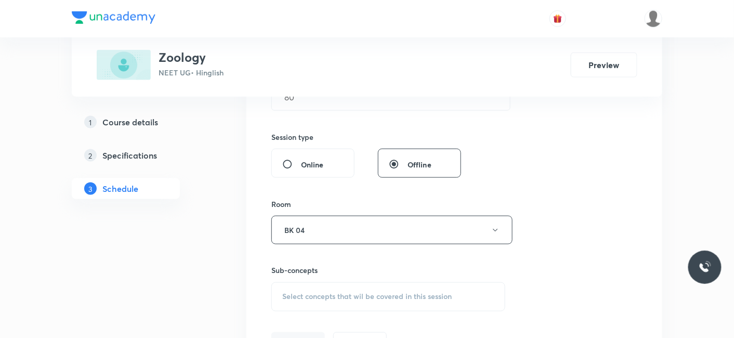
click div "Select concepts that wil be covered in this session"
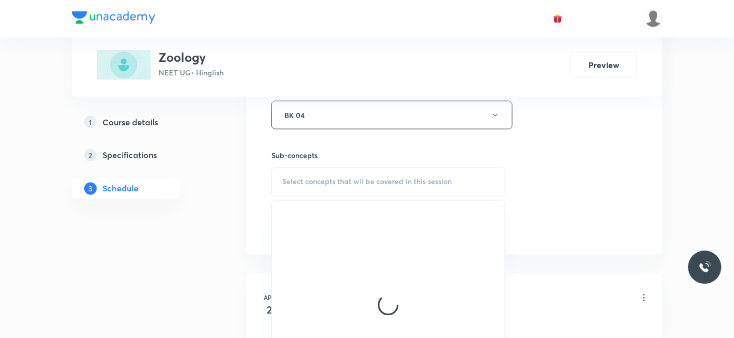
scroll to position [475, 0]
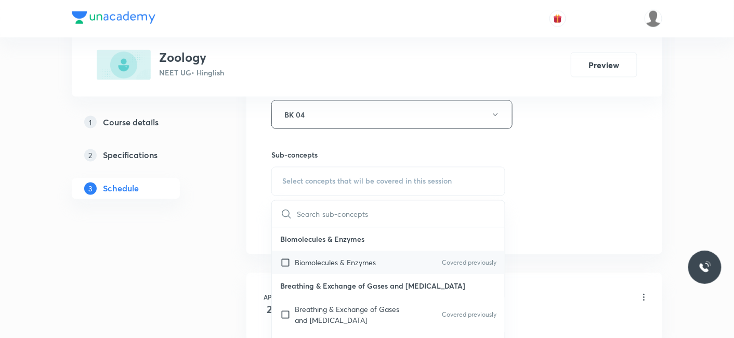
click p "Biomolecules & Enzymes"
checkbox input "true"
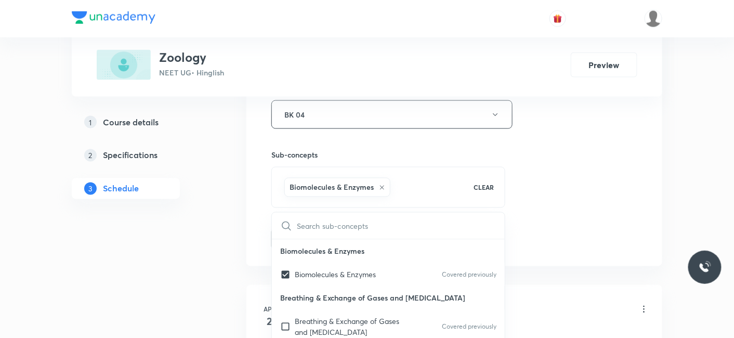
click div "Plus Courses Zoology NEET UG • Hinglish Preview 1 Course details 2 Specificatio…"
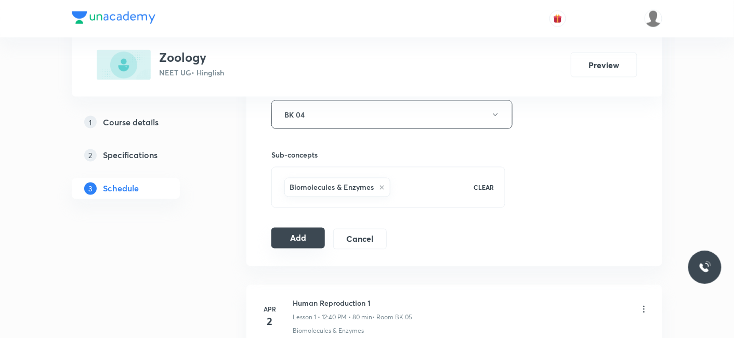
click button "Add"
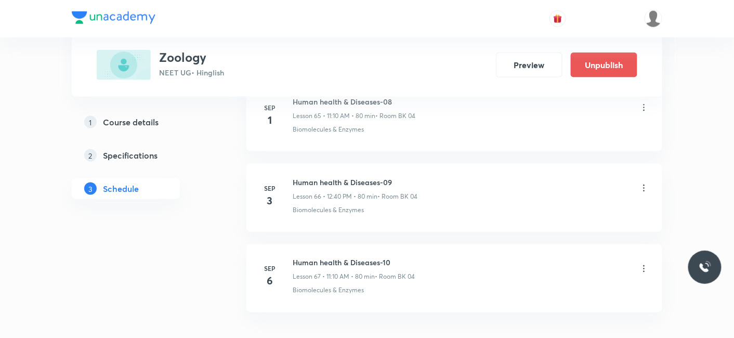
scroll to position [5396, 0]
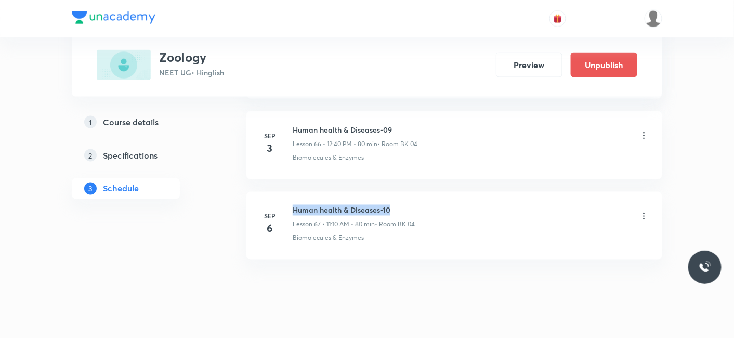
drag, startPoint x: 292, startPoint y: 188, endPoint x: 423, endPoint y: 188, distance: 131.0
click div "Human health & Diseases-10 Lesson 67 • 11:10 AM • 80 min • Room BK 04"
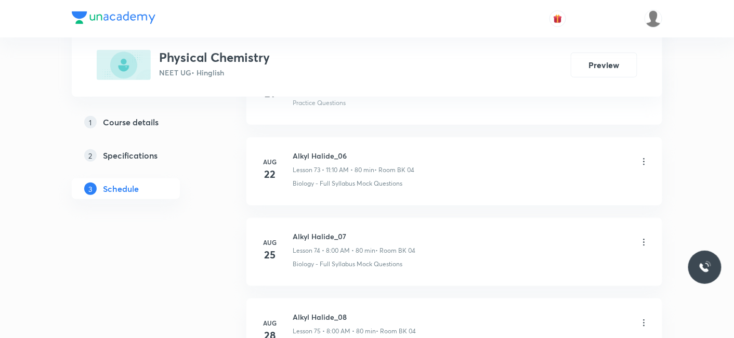
scroll to position [6997, 0]
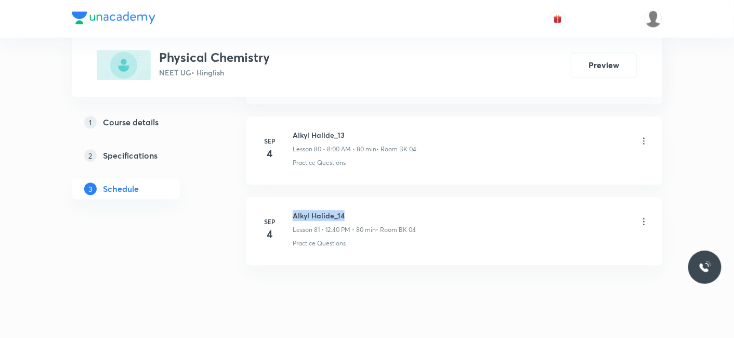
drag, startPoint x: 291, startPoint y: 189, endPoint x: 389, endPoint y: 186, distance: 97.8
click at [389, 210] on div "[DATE] Alkyl Halide_14 Lesson 81 • 12:40 PM • 80 min • Room BK 04 Practice Ques…" at bounding box center [454, 229] width 390 height 38
copy h6 "Alkyl Halide_14"
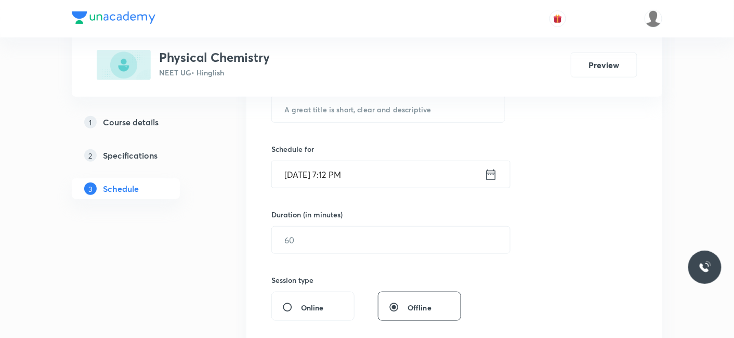
scroll to position [125, 0]
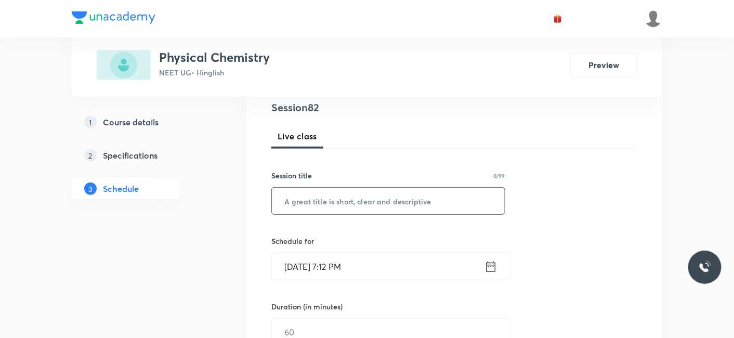
click at [371, 198] on input "text" at bounding box center [388, 201] width 233 height 27
paste input "Alkyl Halide_14"
type input "Alkyl Halide_15"
click at [355, 269] on input "Sep 5, 2025, 7:12 PM" at bounding box center [378, 266] width 213 height 27
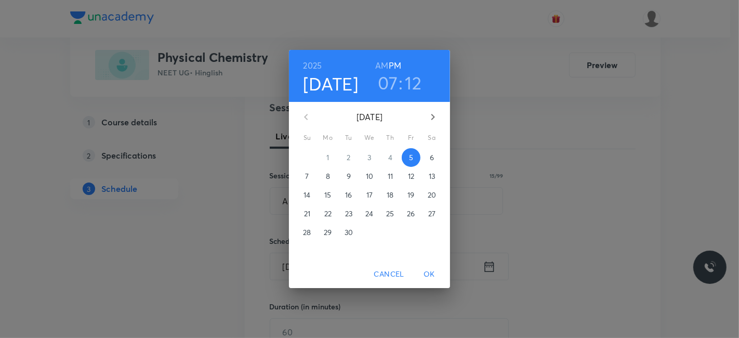
click at [435, 154] on span "6" at bounding box center [432, 157] width 19 height 10
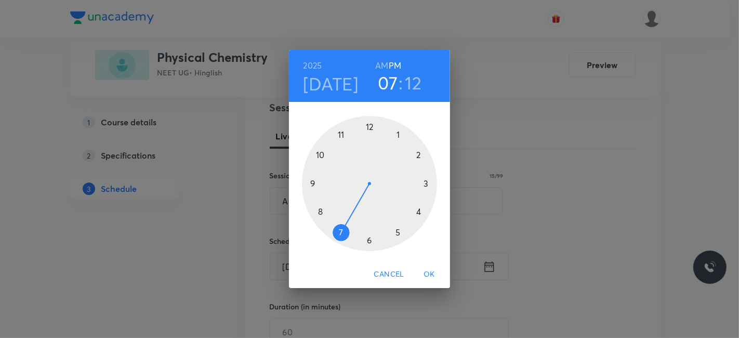
click at [371, 128] on div at bounding box center [369, 183] width 135 height 135
click at [319, 211] on div at bounding box center [369, 183] width 135 height 135
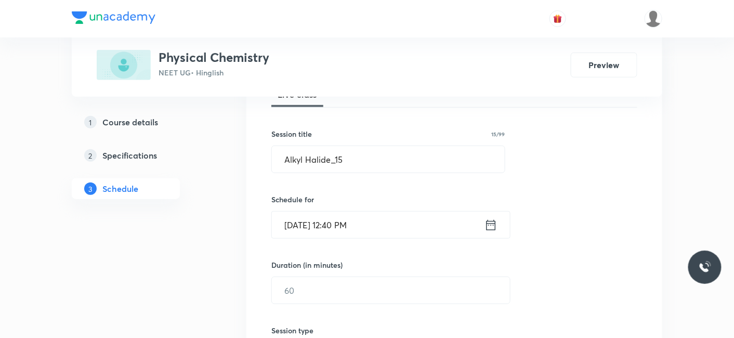
scroll to position [182, 0]
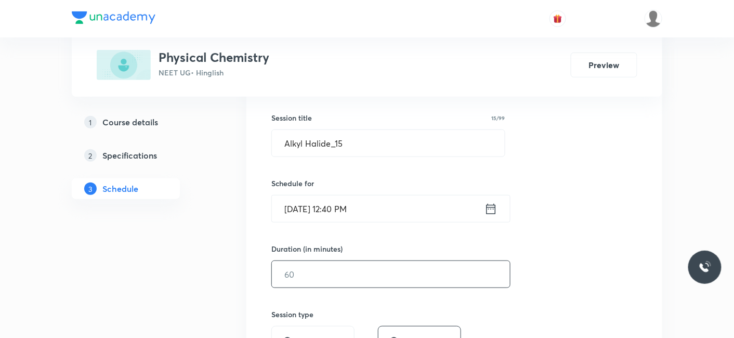
click at [322, 274] on input "text" at bounding box center [391, 274] width 238 height 27
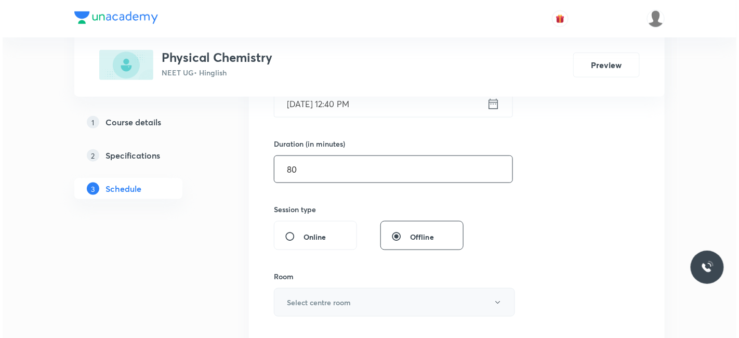
scroll to position [298, 0]
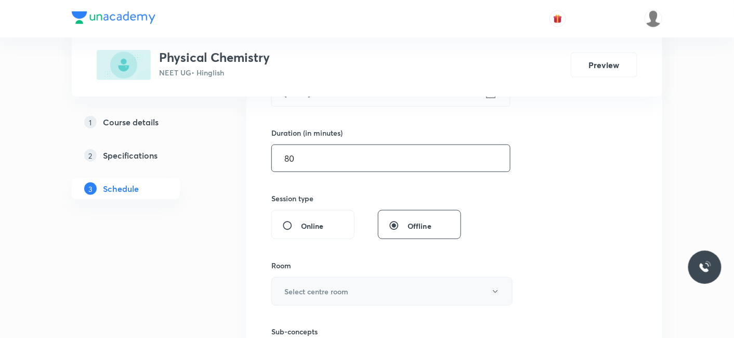
type input "80"
click at [321, 283] on button "Select centre room" at bounding box center [391, 291] width 241 height 29
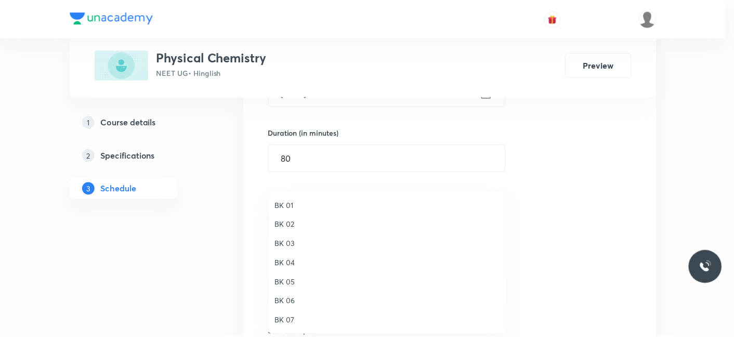
scroll to position [19, 0]
click at [292, 244] on span "BK 04" at bounding box center [391, 244] width 228 height 11
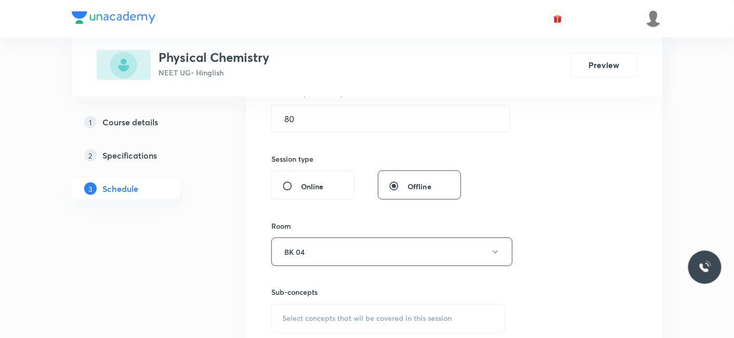
scroll to position [356, 0]
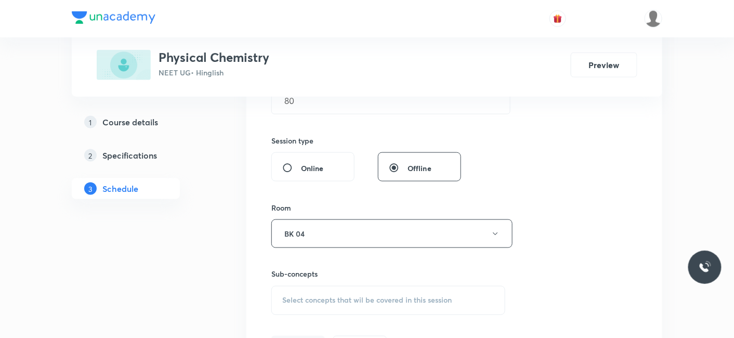
click at [313, 300] on span "Select concepts that wil be covered in this session" at bounding box center [366, 300] width 169 height 8
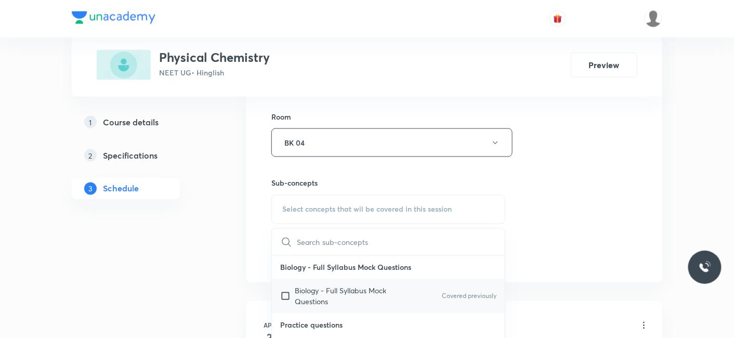
scroll to position [471, 0]
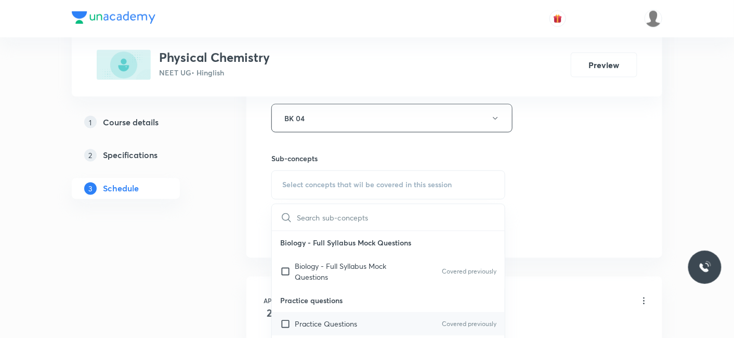
click at [316, 325] on p "Practice Questions" at bounding box center [326, 324] width 62 height 11
checkbox input "true"
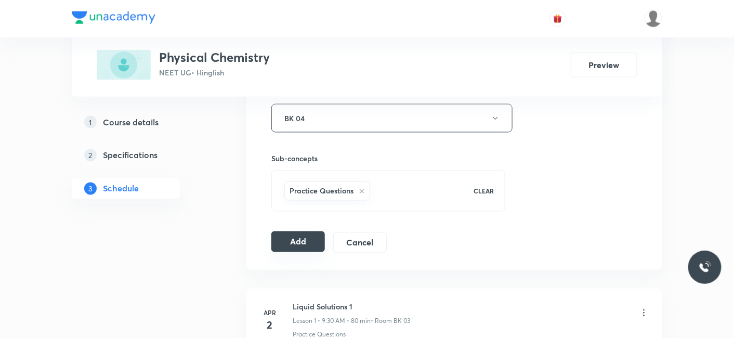
click at [305, 240] on button "Add" at bounding box center [298, 241] width 54 height 21
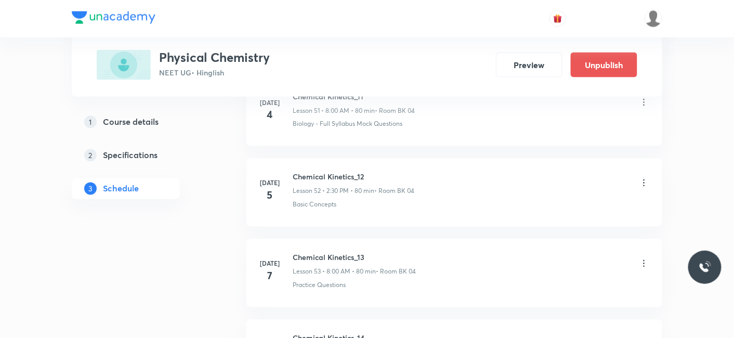
scroll to position [6600, 0]
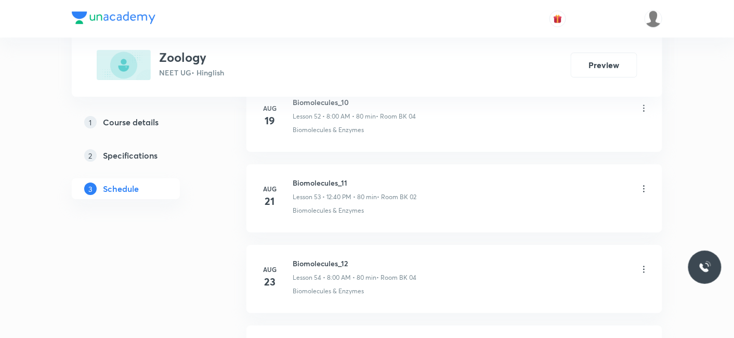
scroll to position [5552, 0]
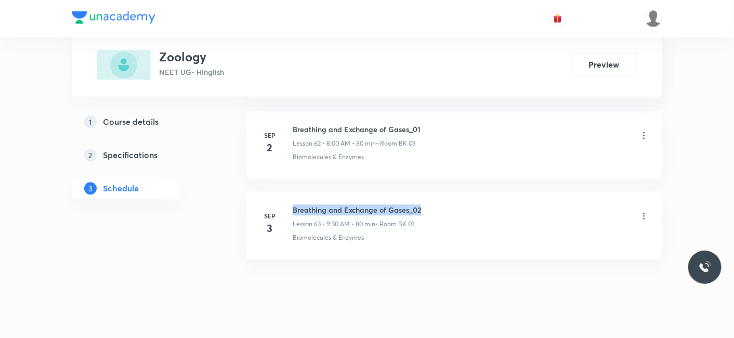
drag, startPoint x: 294, startPoint y: 188, endPoint x: 423, endPoint y: 190, distance: 128.4
click at [423, 205] on div "Breathing and Exchange of Gases_02 Lesson 63 • 9:30 AM • 80 min • Room BK 01" at bounding box center [471, 217] width 357 height 24
copy h6 "Breathing and Exchange of Gases_02"
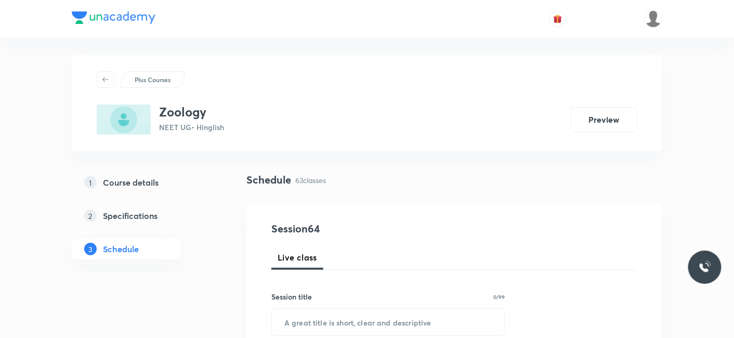
scroll to position [115, 0]
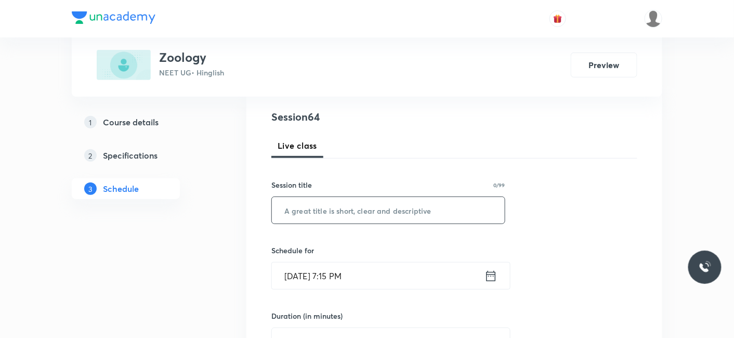
click at [355, 215] on input "text" at bounding box center [388, 210] width 233 height 27
paste input "Breathing and Exchange of Gases_02"
type input "Breathing and Exchange of Gases_03"
click at [322, 265] on input "[DATE] 7:15 PM" at bounding box center [378, 276] width 213 height 27
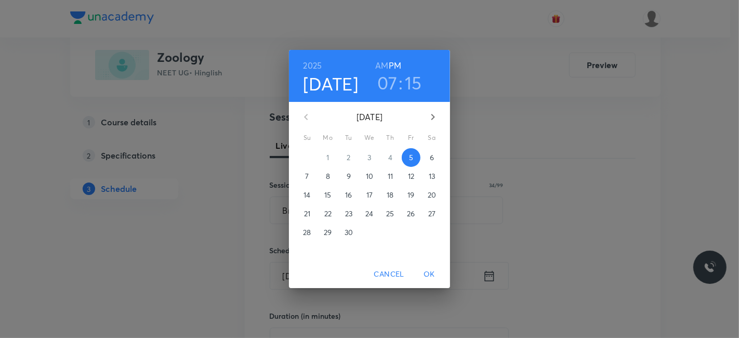
click at [432, 159] on p "6" at bounding box center [432, 157] width 4 height 10
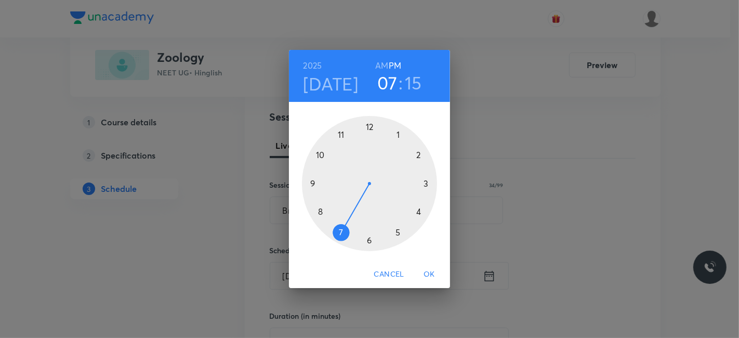
click at [319, 208] on div at bounding box center [369, 183] width 135 height 135
click at [379, 67] on h6 "AM" at bounding box center [381, 65] width 13 height 15
click at [372, 127] on div at bounding box center [369, 183] width 135 height 135
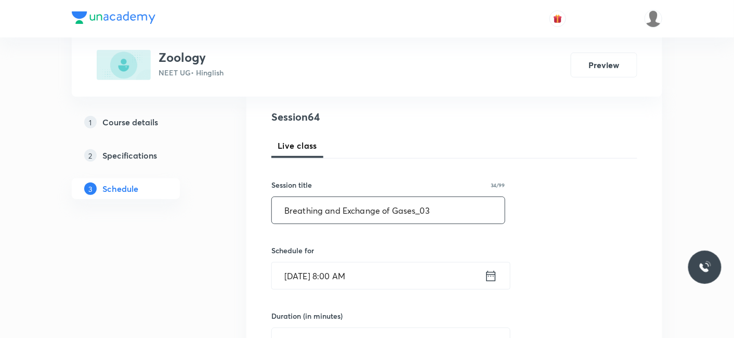
scroll to position [231, 0]
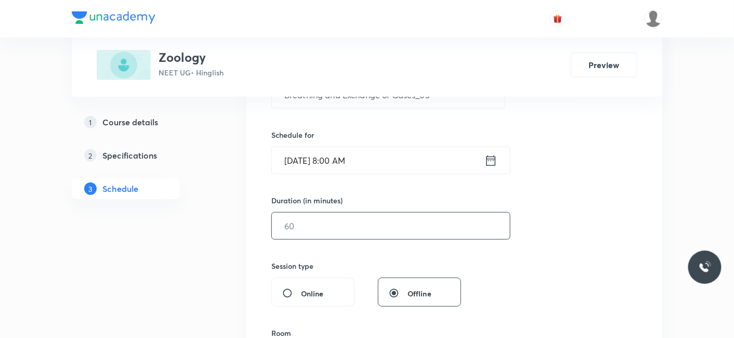
click at [350, 226] on input "text" at bounding box center [391, 226] width 238 height 27
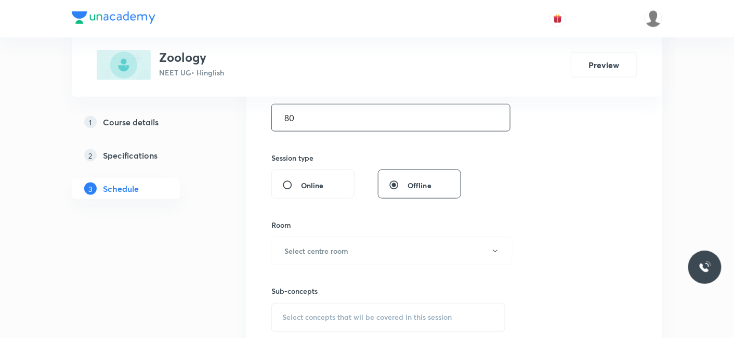
scroll to position [346, 0]
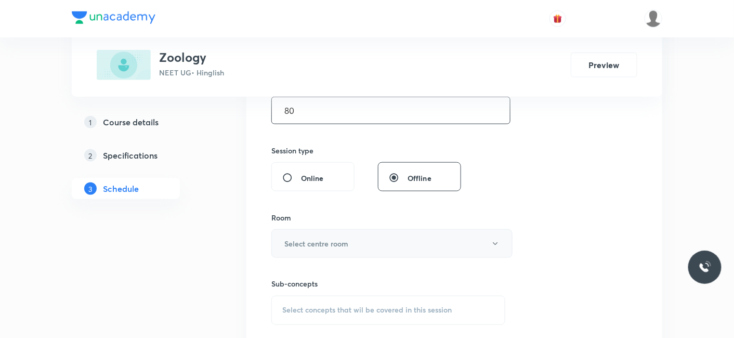
type input "80"
click at [312, 235] on button "Select centre room" at bounding box center [391, 243] width 241 height 29
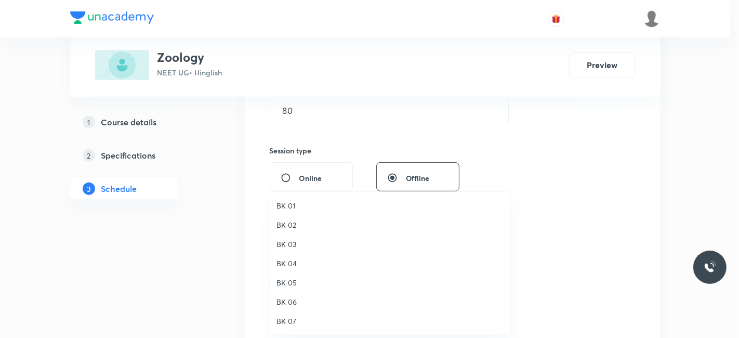
click at [289, 244] on span "BK 03" at bounding box center [391, 244] width 228 height 11
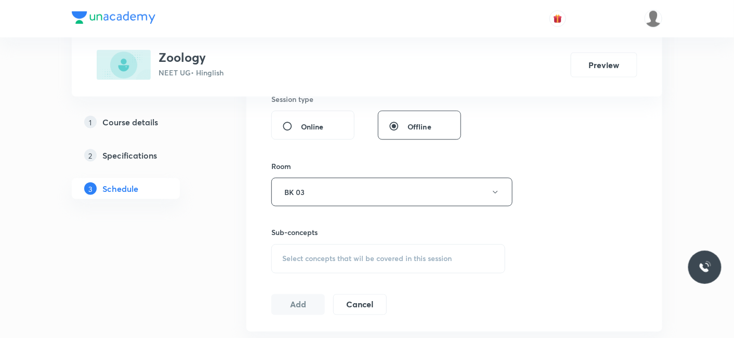
scroll to position [462, 0]
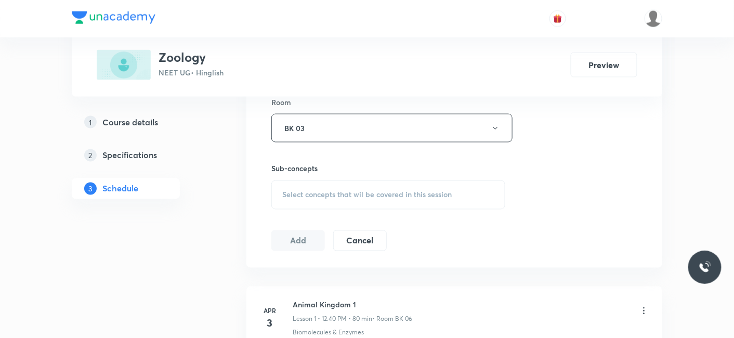
click at [345, 191] on span "Select concepts that wil be covered in this session" at bounding box center [366, 195] width 169 height 8
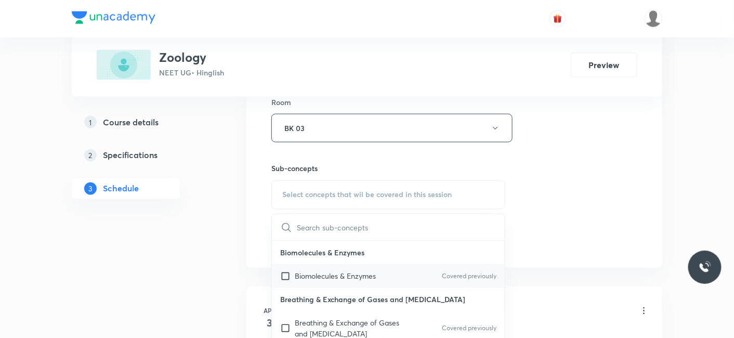
click at [313, 280] on div "Biomolecules & Enzymes Covered previously" at bounding box center [388, 276] width 233 height 23
checkbox input "true"
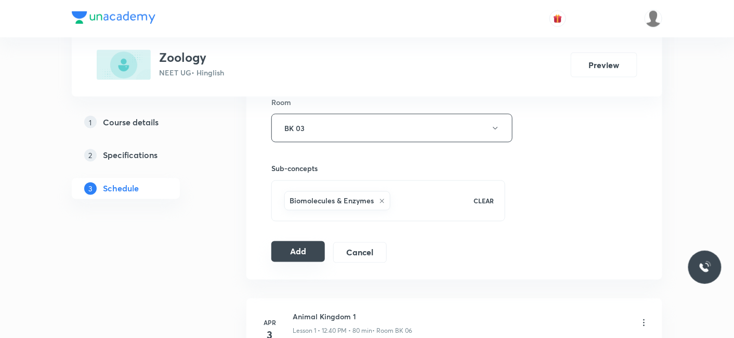
click at [306, 252] on button "Add" at bounding box center [298, 251] width 54 height 21
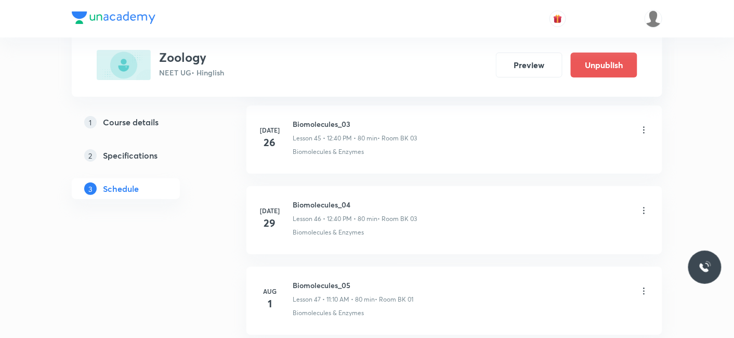
scroll to position [5155, 0]
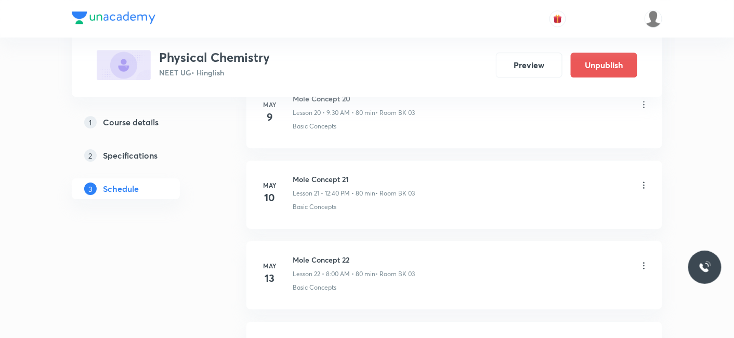
scroll to position [8682, 0]
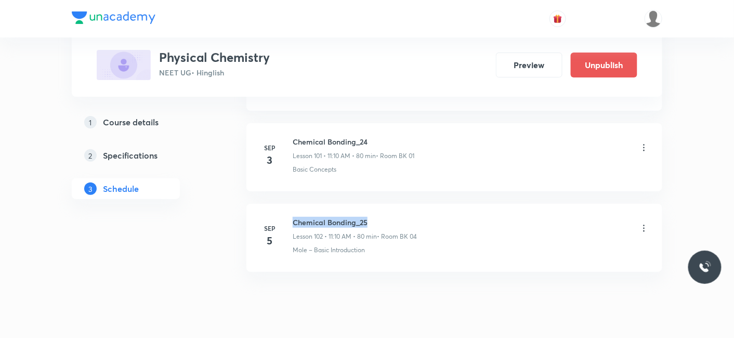
drag, startPoint x: 292, startPoint y: 190, endPoint x: 403, endPoint y: 179, distance: 112.3
click at [403, 204] on li "Sep 5 Chemical Bonding_25 Lesson 102 • 11:10 AM • 80 min • Room BK 04 Mole – Ba…" at bounding box center [454, 238] width 416 height 68
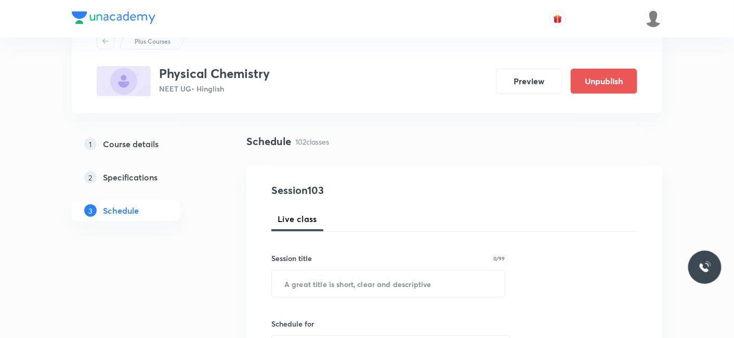
scroll to position [58, 0]
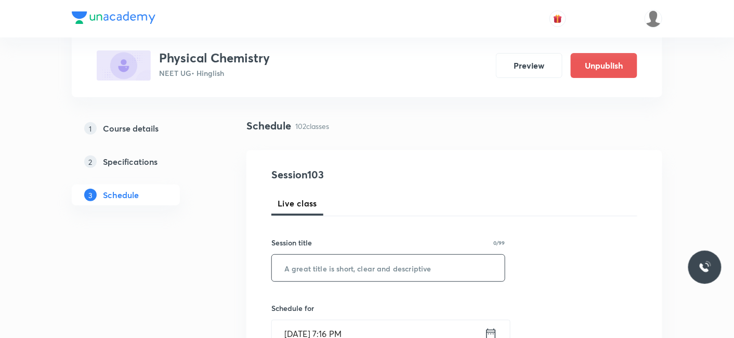
click at [338, 267] on input "text" at bounding box center [388, 268] width 233 height 27
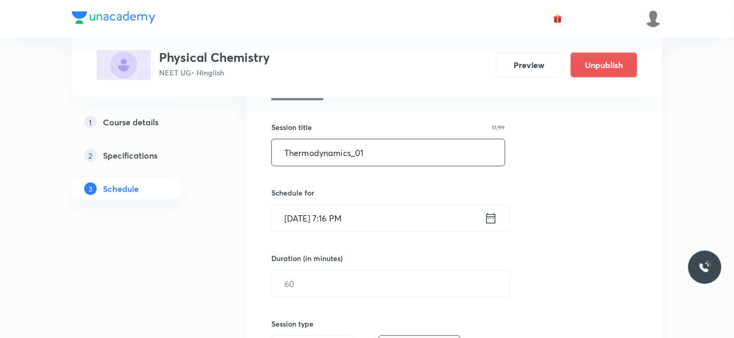
type input "Thermodynamics_01"
click at [306, 205] on input "Sep 5, 2025, 7:16 PM" at bounding box center [378, 218] width 213 height 27
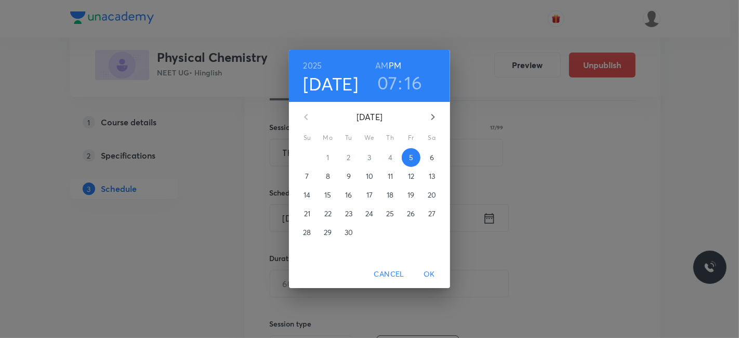
click at [427, 156] on span "6" at bounding box center [432, 157] width 19 height 10
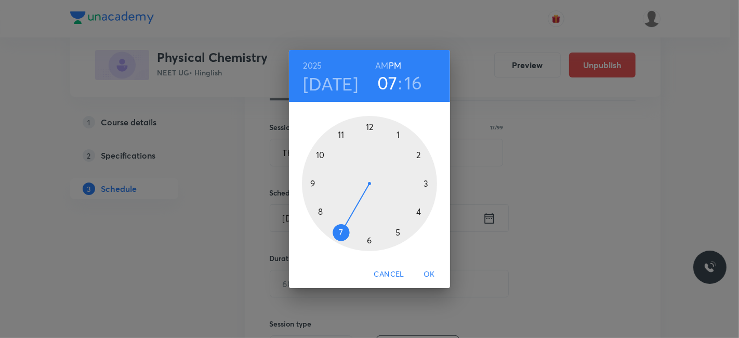
click at [311, 183] on div at bounding box center [369, 183] width 135 height 135
click at [383, 63] on h6 "AM" at bounding box center [381, 65] width 13 height 15
click at [371, 240] on div at bounding box center [369, 183] width 135 height 135
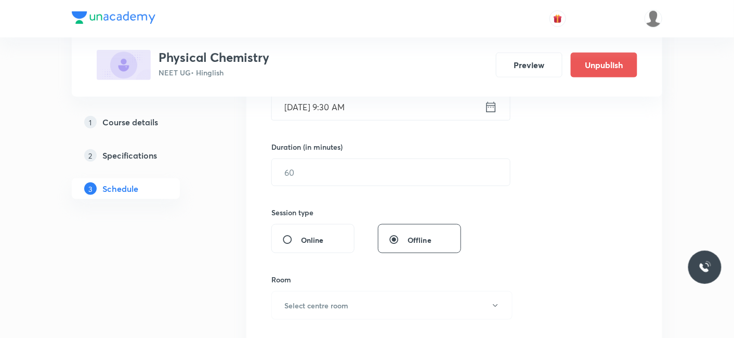
scroll to position [289, 0]
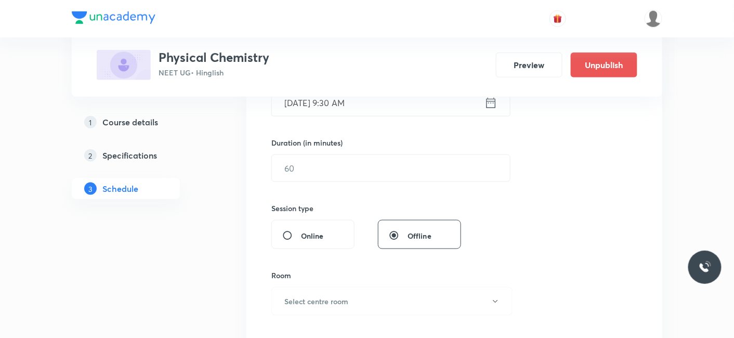
click at [342, 183] on div "Session 103 Live class Session title 17/99 Thermodynamics_01 ​ Schedule for Sep…" at bounding box center [454, 180] width 366 height 488
click at [335, 162] on input "text" at bounding box center [391, 168] width 238 height 27
type input "9"
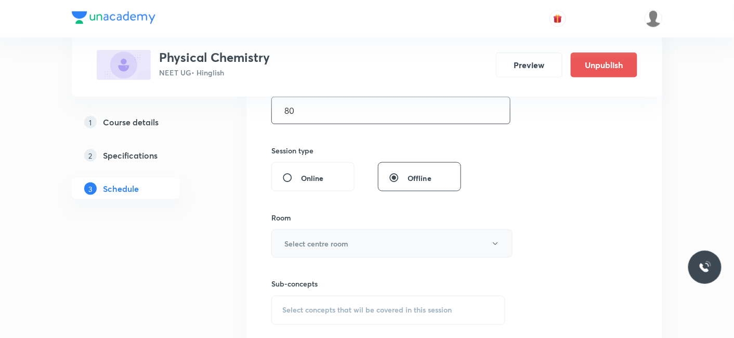
type input "80"
click at [312, 244] on h6 "Select centre room" at bounding box center [316, 243] width 64 height 11
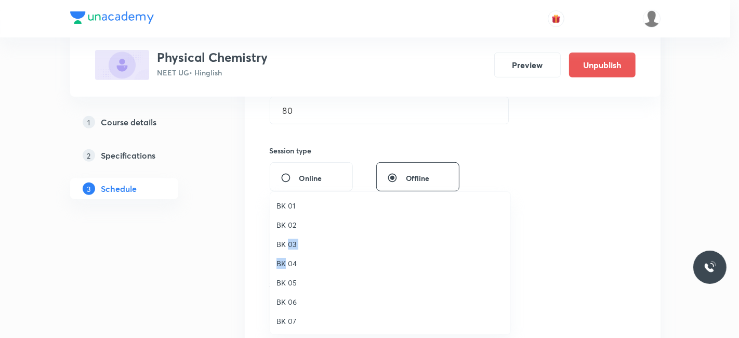
drag, startPoint x: 285, startPoint y: 260, endPoint x: 288, endPoint y: 239, distance: 21.0
click at [288, 239] on ul "BK 01 BK 02 BK 03 BK 04 BK 05 BK 06 BK 07 BK 08" at bounding box center [394, 273] width 249 height 162
click at [285, 240] on span "BK 03" at bounding box center [391, 244] width 228 height 11
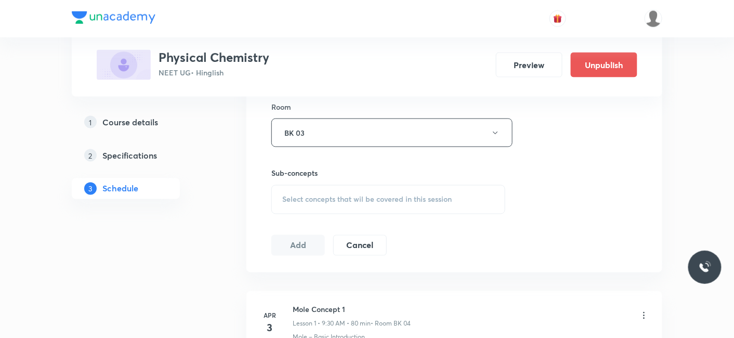
scroll to position [462, 0]
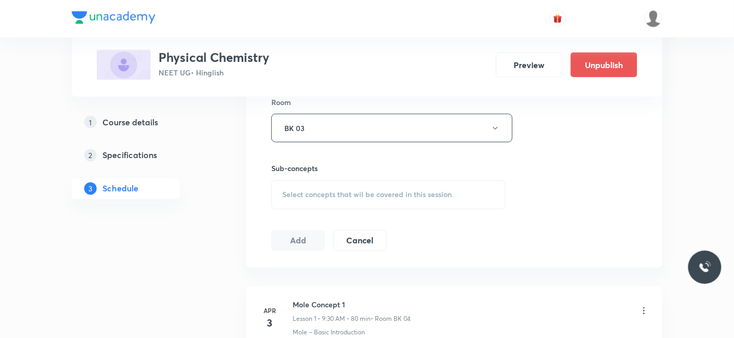
click at [323, 196] on span "Select concepts that wil be covered in this session" at bounding box center [366, 195] width 169 height 8
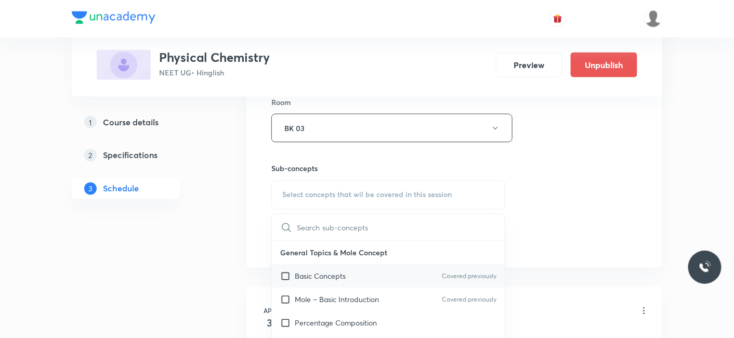
click at [331, 276] on p "Basic Concepts" at bounding box center [320, 276] width 51 height 11
checkbox input "true"
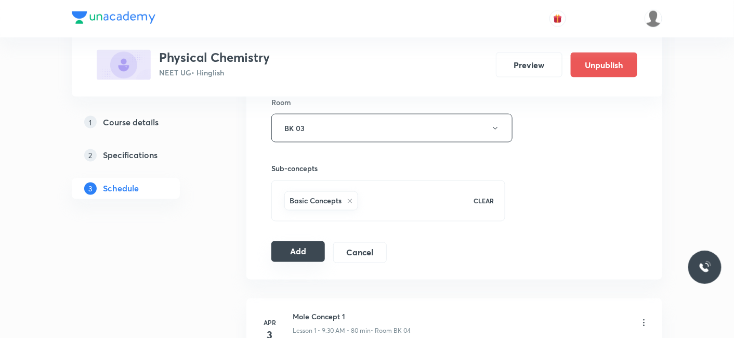
click at [291, 247] on button "Add" at bounding box center [298, 251] width 54 height 21
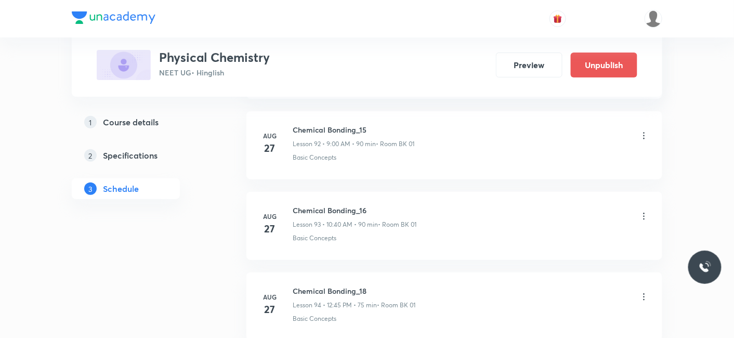
scroll to position [8286, 0]
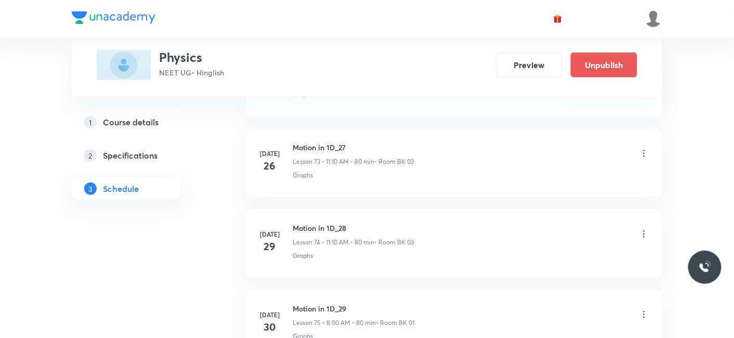
scroll to position [8201, 0]
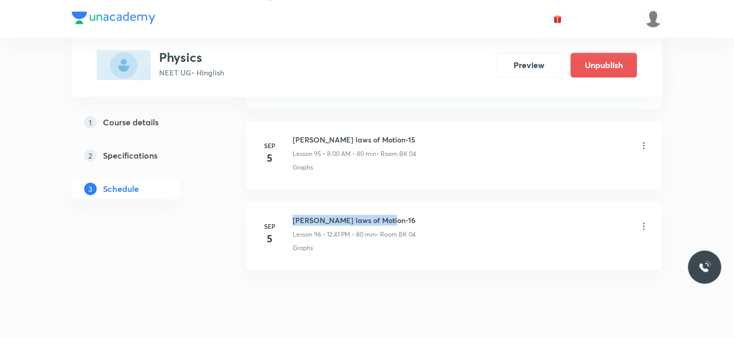
drag, startPoint x: 294, startPoint y: 192, endPoint x: 417, endPoint y: 188, distance: 123.3
click at [416, 215] on h6 "[PERSON_NAME] laws of Motion-16" at bounding box center [354, 220] width 123 height 11
copy h6 "[PERSON_NAME] laws of Motion-16"
click at [416, 215] on h6 "[PERSON_NAME] laws of Motion-16" at bounding box center [354, 220] width 123 height 11
drag, startPoint x: 294, startPoint y: 189, endPoint x: 407, endPoint y: 189, distance: 112.8
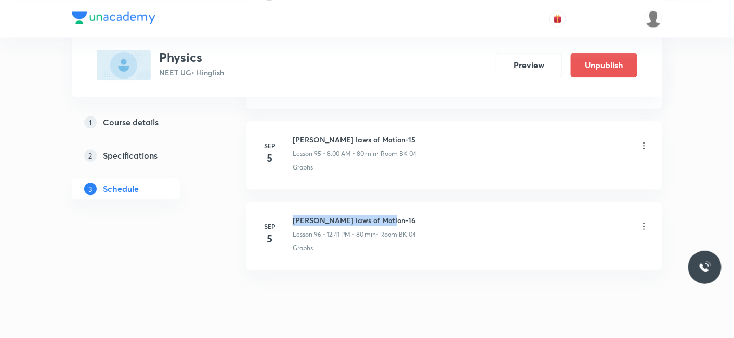
click at [407, 215] on h6 "[PERSON_NAME] laws of Motion-16" at bounding box center [354, 220] width 123 height 11
copy h6 "[PERSON_NAME] laws of Motion-16"
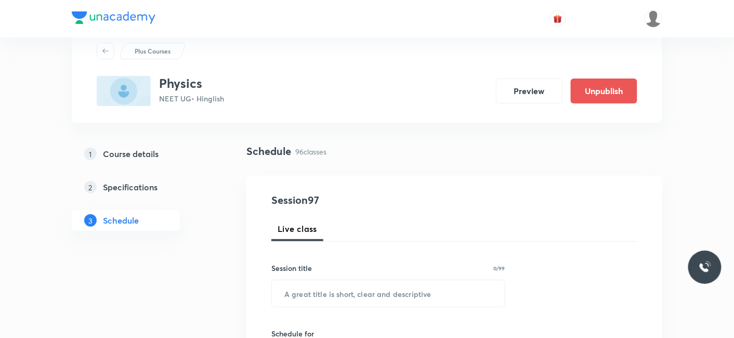
scroll to position [58, 0]
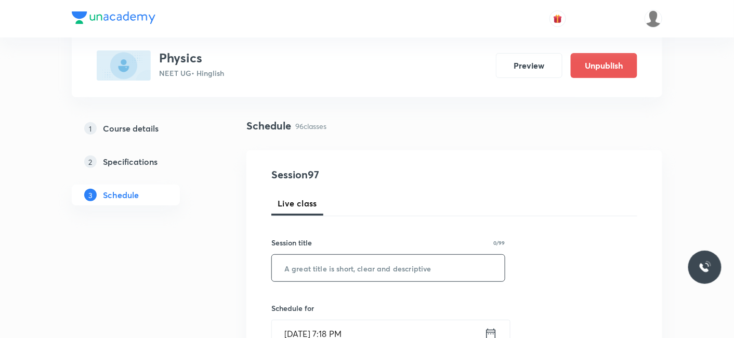
click at [349, 266] on input "text" at bounding box center [388, 268] width 233 height 27
paste input "[PERSON_NAME] laws of Motion-16"
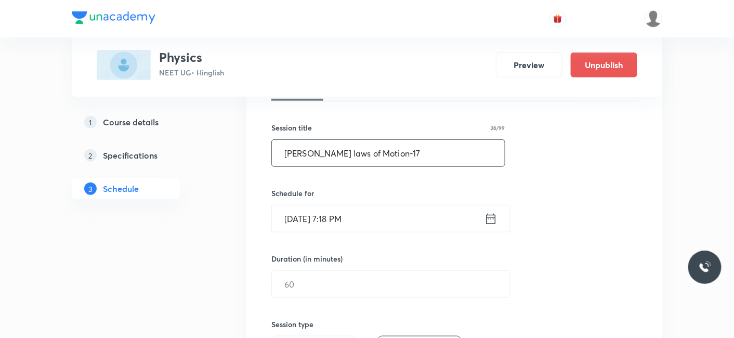
scroll to position [173, 0]
type input "[PERSON_NAME] laws of Motion-17"
click at [322, 208] on input "[DATE] 7:18 PM" at bounding box center [378, 218] width 213 height 27
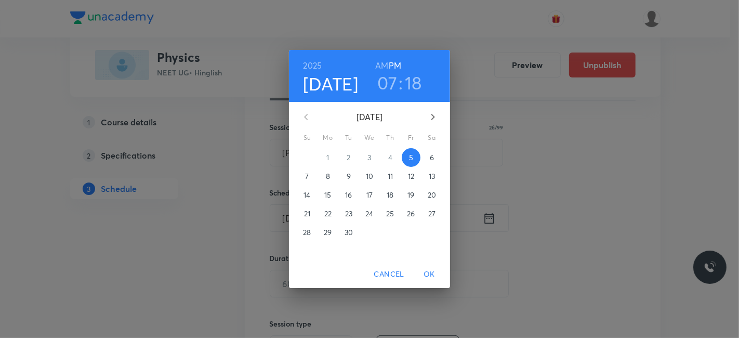
click at [431, 155] on p "6" at bounding box center [432, 157] width 4 height 10
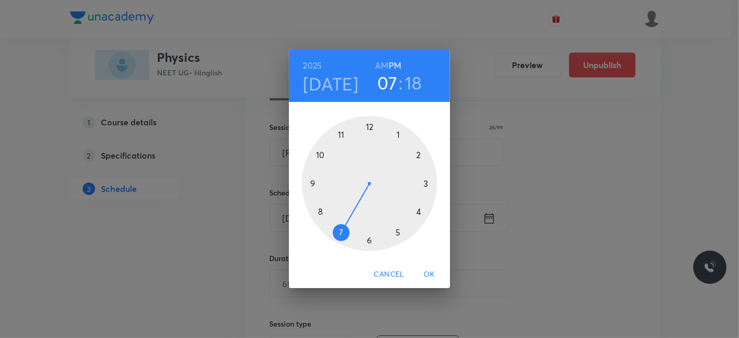
click at [341, 134] on div at bounding box center [369, 183] width 135 height 135
click at [382, 66] on h6 "AM" at bounding box center [381, 65] width 13 height 15
click at [419, 154] on div at bounding box center [369, 183] width 135 height 135
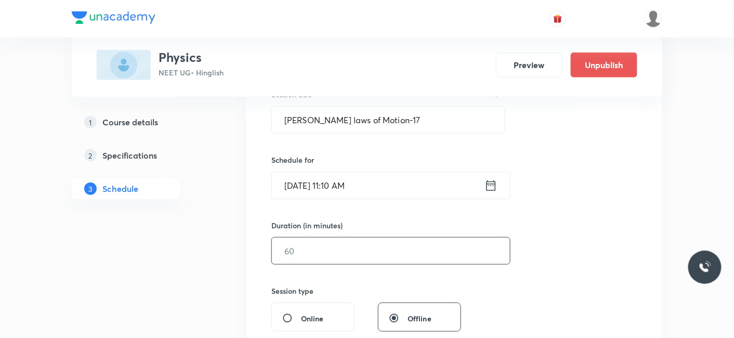
scroll to position [231, 0]
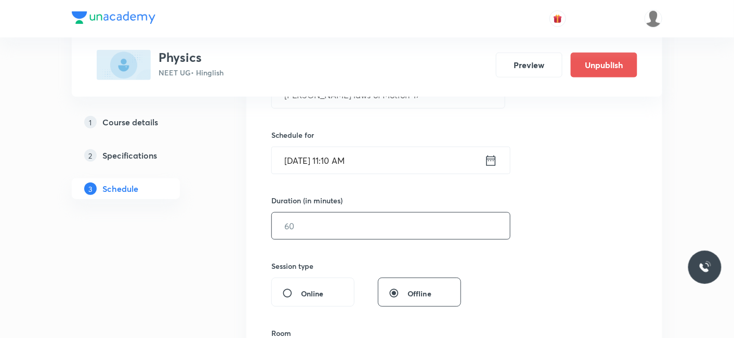
click at [339, 229] on input "text" at bounding box center [391, 226] width 238 height 27
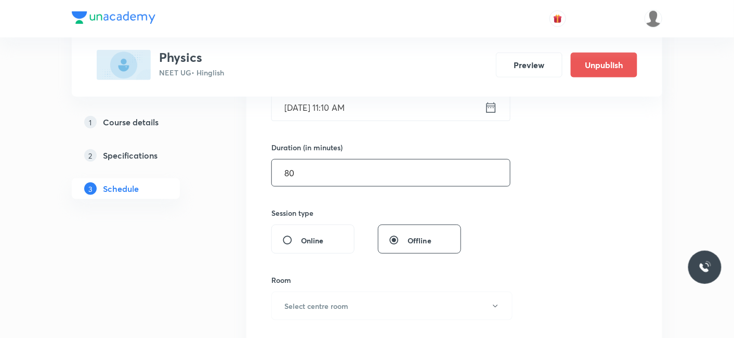
scroll to position [346, 0]
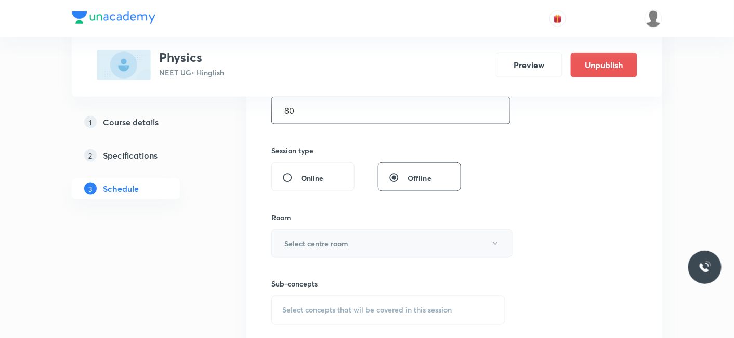
type input "80"
click at [319, 244] on h6 "Select centre room" at bounding box center [316, 243] width 64 height 11
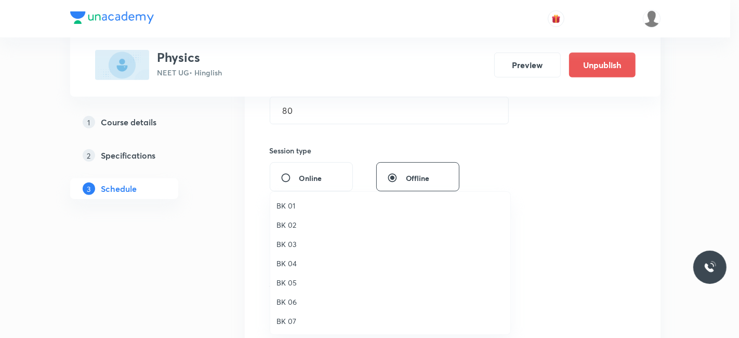
click at [295, 247] on span "BK 03" at bounding box center [391, 244] width 228 height 11
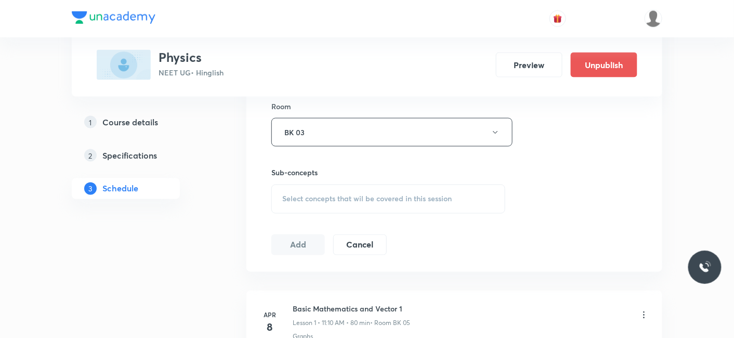
scroll to position [462, 0]
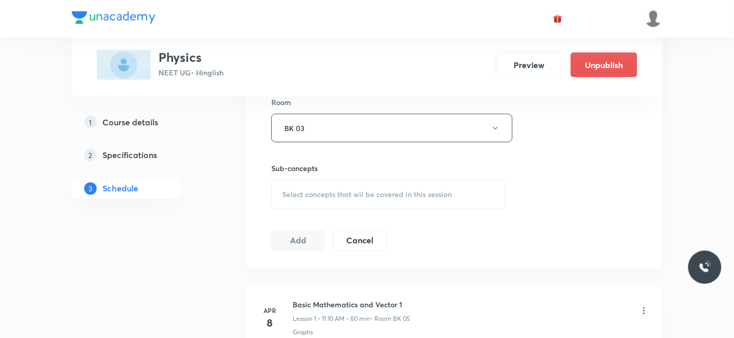
click at [332, 193] on span "Select concepts that wil be covered in this session" at bounding box center [366, 195] width 169 height 8
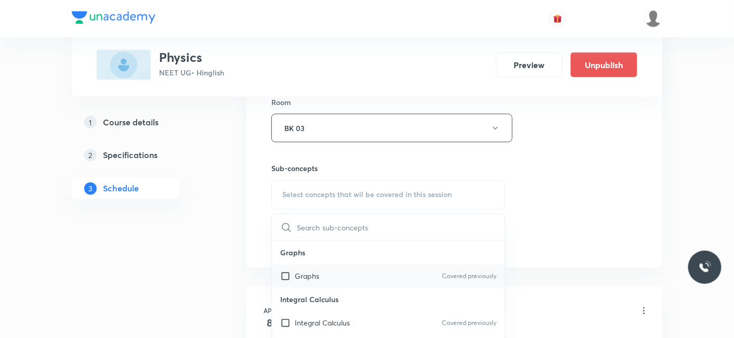
click at [319, 274] on p "Graphs" at bounding box center [307, 276] width 24 height 11
checkbox input "true"
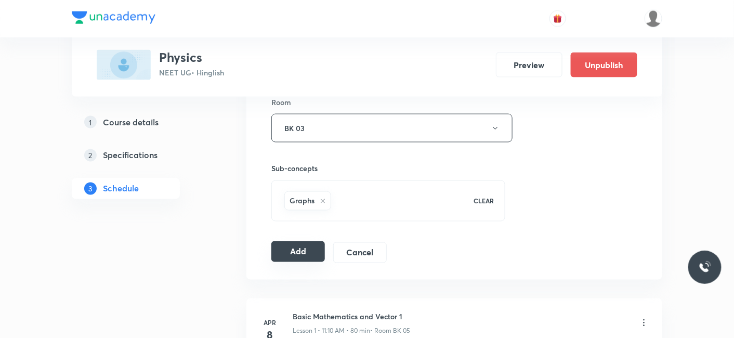
click at [297, 247] on button "Add" at bounding box center [298, 251] width 54 height 21
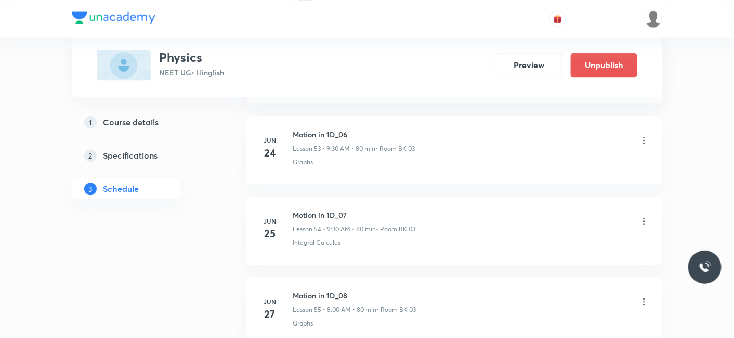
scroll to position [7725, 0]
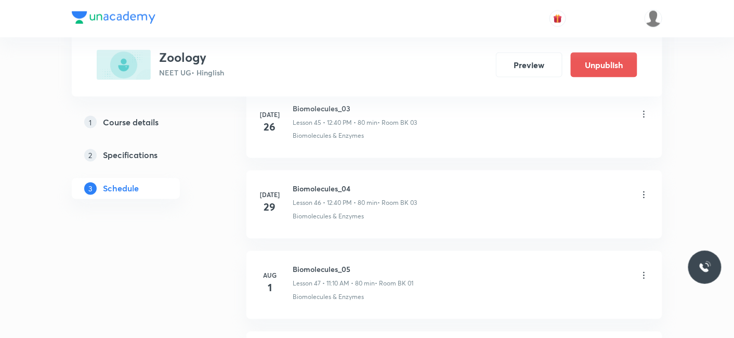
scroll to position [5632, 0]
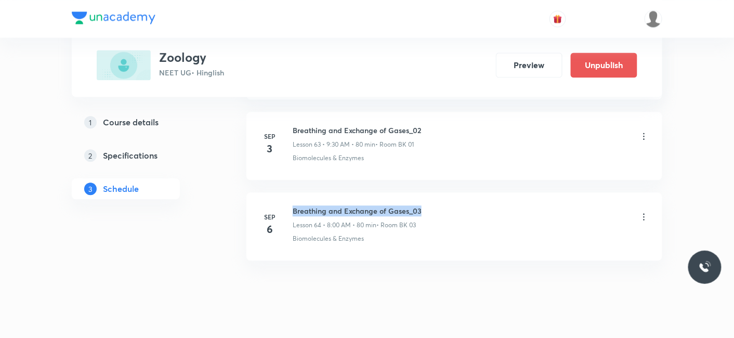
drag, startPoint x: 293, startPoint y: 191, endPoint x: 433, endPoint y: 191, distance: 140.4
click at [433, 205] on div "Breathing and Exchange of Gases_03 Lesson 64 • 8:00 AM • 80 min • Room BK 03" at bounding box center [471, 217] width 357 height 24
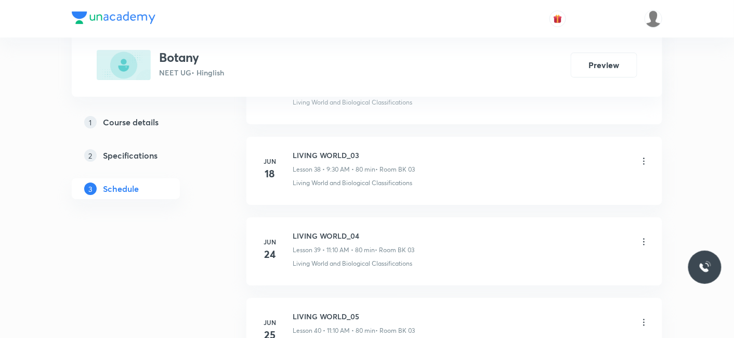
scroll to position [5471, 0]
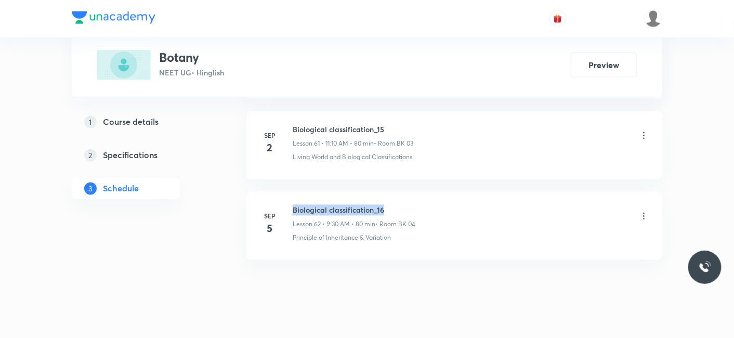
drag, startPoint x: 294, startPoint y: 190, endPoint x: 389, endPoint y: 181, distance: 95.5
click at [389, 192] on li "[DATE] Biological classification_16 Lesson 62 • 9:30 AM • 80 min • Room BK 04 P…" at bounding box center [454, 226] width 416 height 68
copy h6 "Biological classification_16"
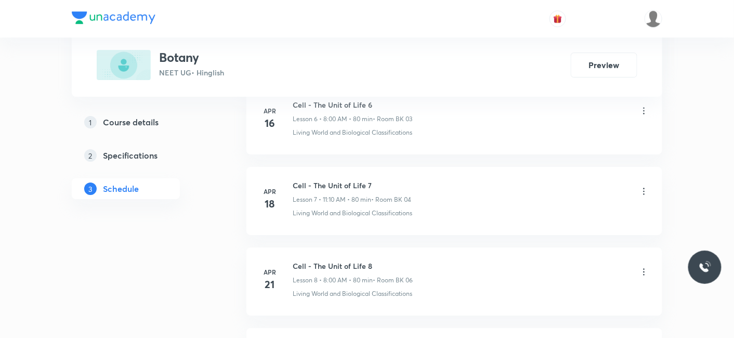
scroll to position [152, 0]
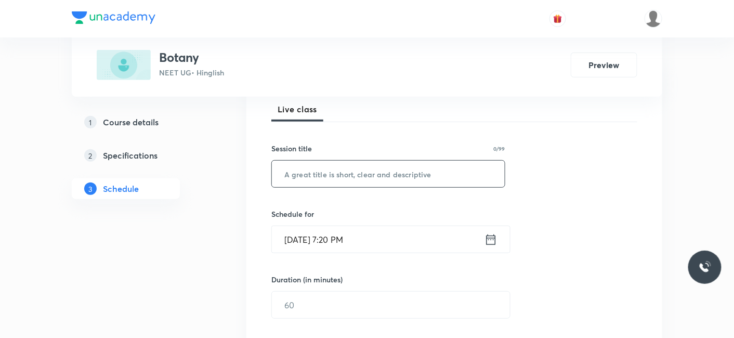
click at [342, 178] on input "text" at bounding box center [388, 174] width 233 height 27
paste input "Biological classification_16"
type input "Biological classification_17"
click at [325, 234] on input "Sep 5, 2025, 7:20 PM" at bounding box center [378, 239] width 213 height 27
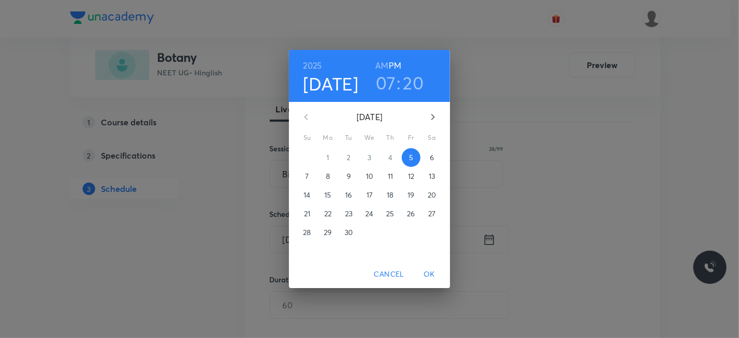
click at [430, 158] on p "6" at bounding box center [432, 157] width 4 height 10
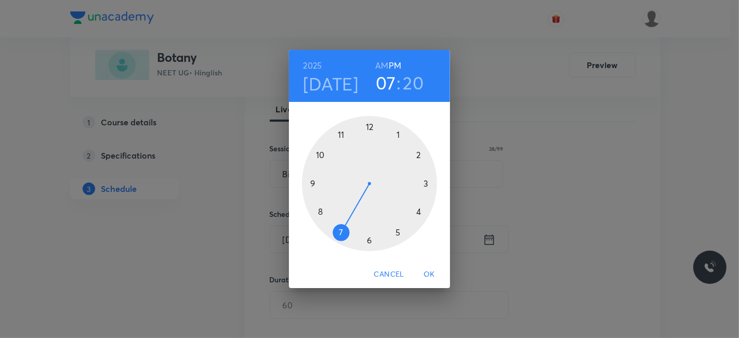
click at [371, 124] on div at bounding box center [369, 183] width 135 height 135
click at [385, 68] on h6 "AM" at bounding box center [381, 65] width 13 height 15
click at [398, 63] on h6 "PM" at bounding box center [395, 65] width 12 height 15
click at [321, 206] on div at bounding box center [369, 183] width 135 height 135
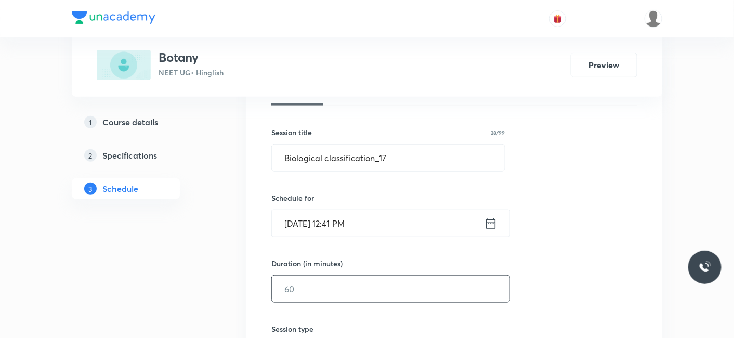
scroll to position [209, 0]
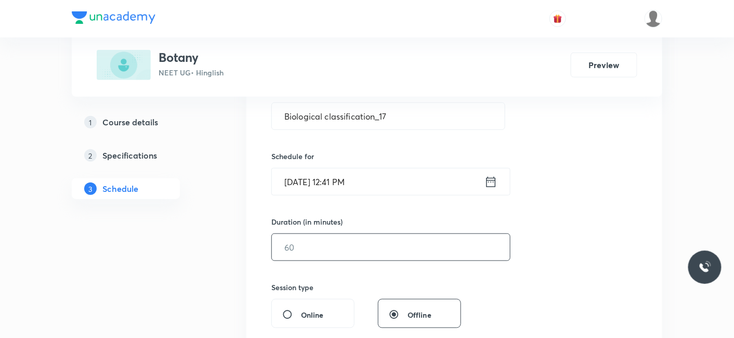
click at [328, 248] on input "text" at bounding box center [391, 247] width 238 height 27
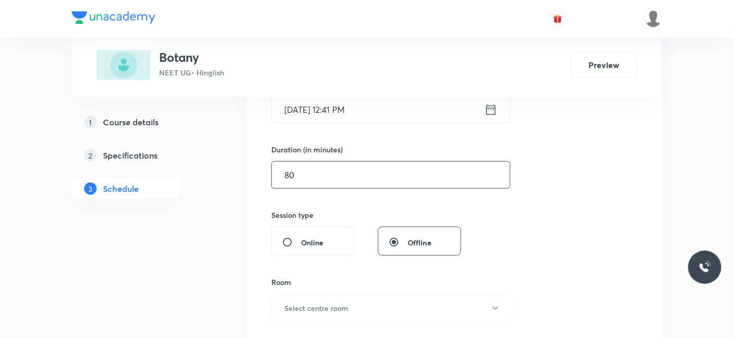
scroll to position [383, 0]
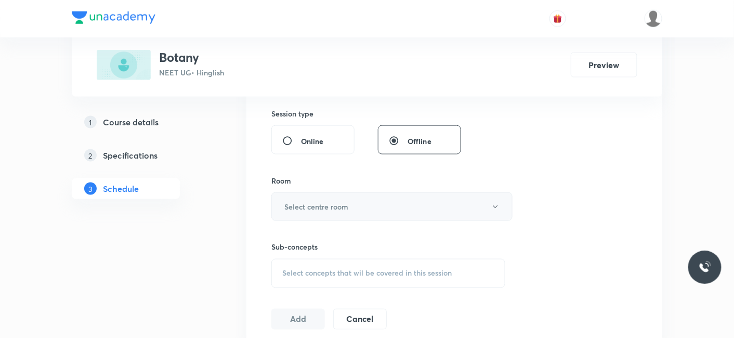
type input "80"
click at [317, 205] on h6 "Select centre room" at bounding box center [316, 206] width 64 height 11
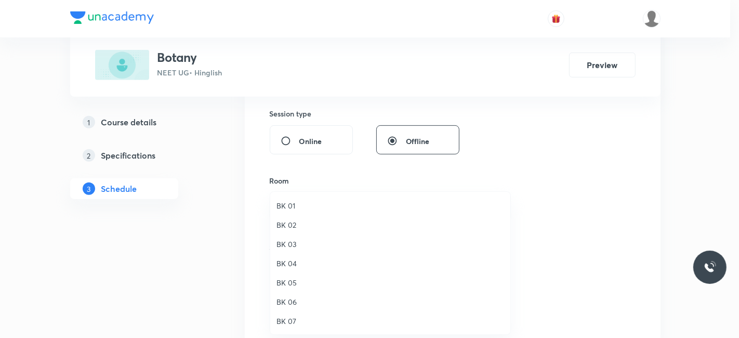
click at [291, 243] on span "BK 03" at bounding box center [391, 244] width 228 height 11
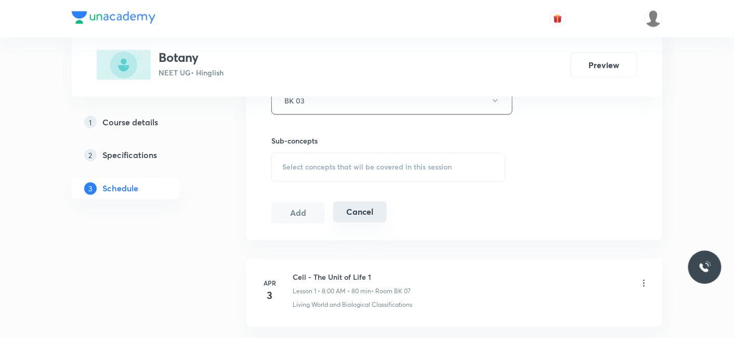
scroll to position [499, 0]
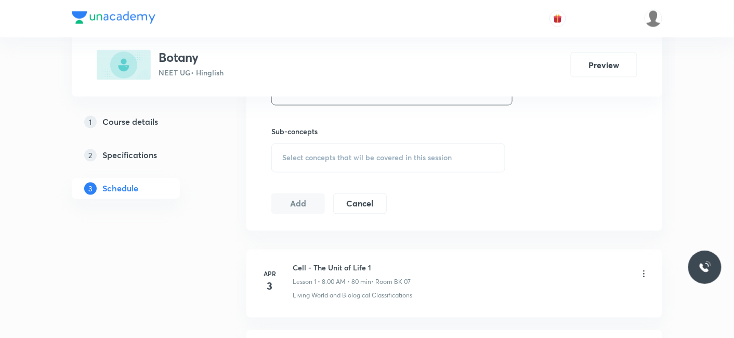
click at [334, 147] on div "Select concepts that wil be covered in this session" at bounding box center [388, 157] width 234 height 29
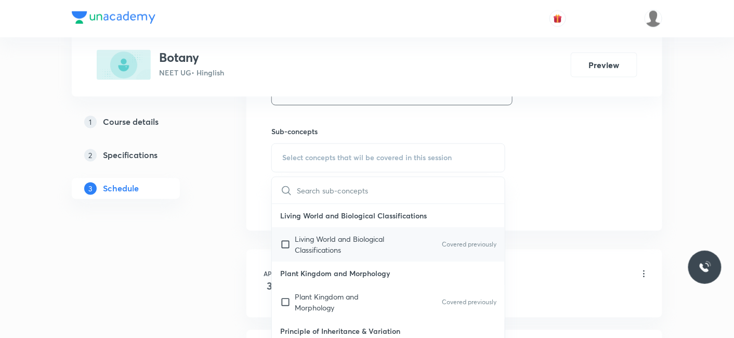
click at [316, 245] on p "Living World and Biological Classifications" at bounding box center [347, 245] width 105 height 22
checkbox input "true"
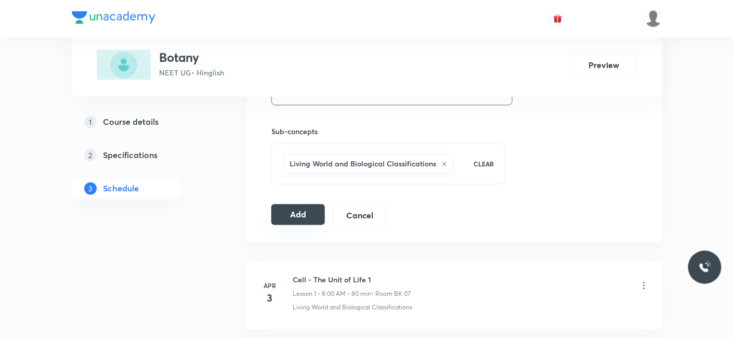
click at [295, 211] on button "Add" at bounding box center [298, 214] width 54 height 21
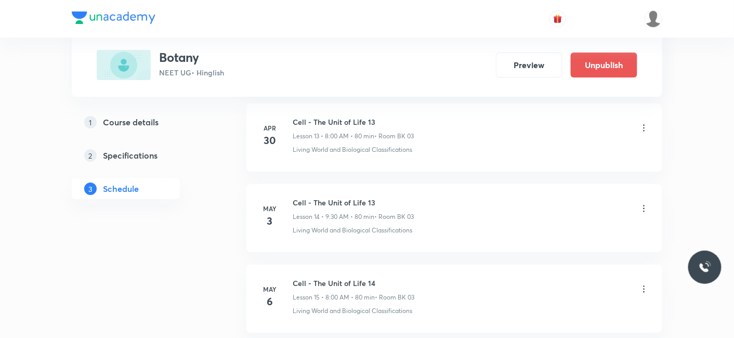
scroll to position [5075, 0]
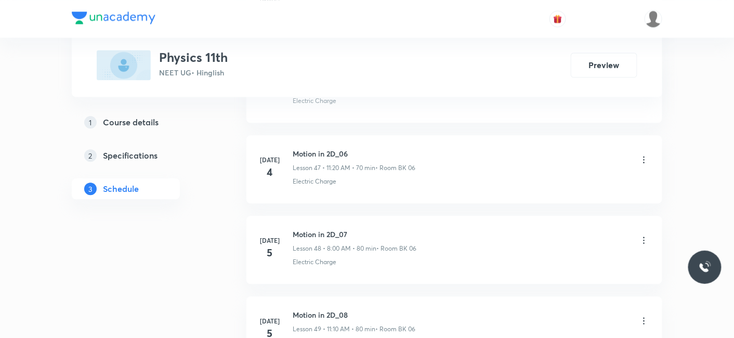
scroll to position [9311, 0]
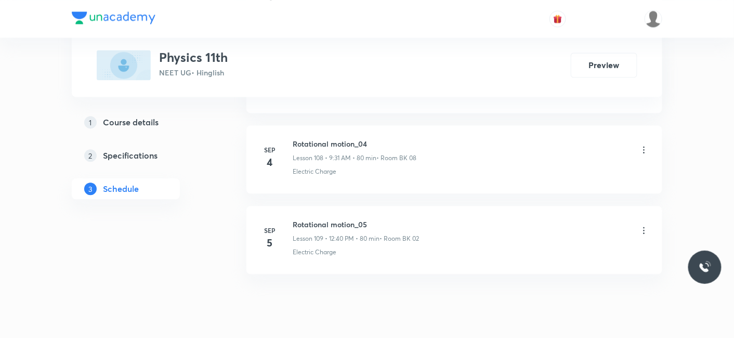
click at [296, 219] on h6 "Rotational motion_05" at bounding box center [356, 224] width 126 height 11
drag, startPoint x: 294, startPoint y: 190, endPoint x: 386, endPoint y: 183, distance: 92.8
click at [386, 206] on li "Sep 5 Rotational motion_05 Lesson 109 • 12:40 PM • 80 min • Room BK 02 Electric…" at bounding box center [454, 240] width 416 height 68
copy h6 "Rotational motion_05"
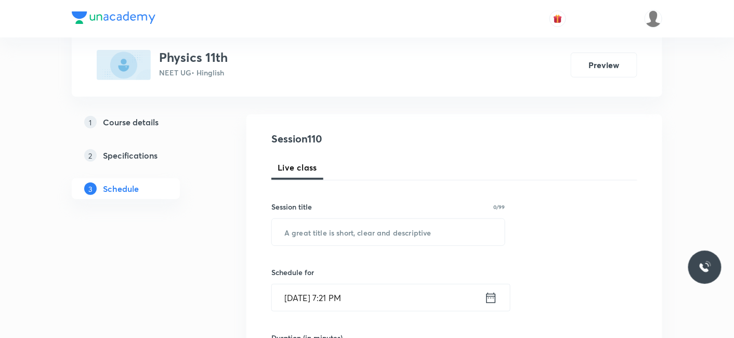
scroll to position [173, 0]
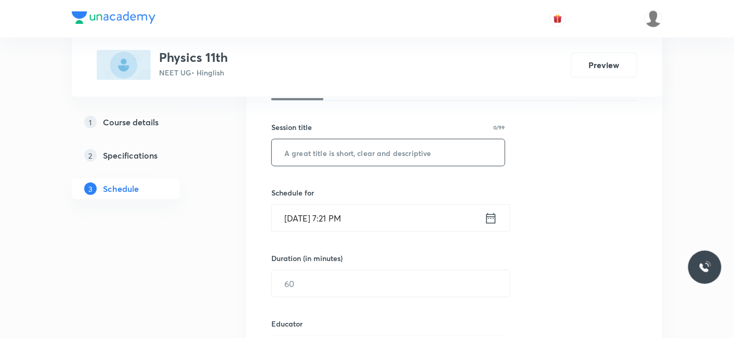
click at [321, 146] on input "text" at bounding box center [388, 152] width 233 height 27
paste input "Rotational motion_05"
type input "Rotational motion_06"
click at [314, 210] on input "Sep 5, 2025, 7:21 PM" at bounding box center [378, 218] width 213 height 27
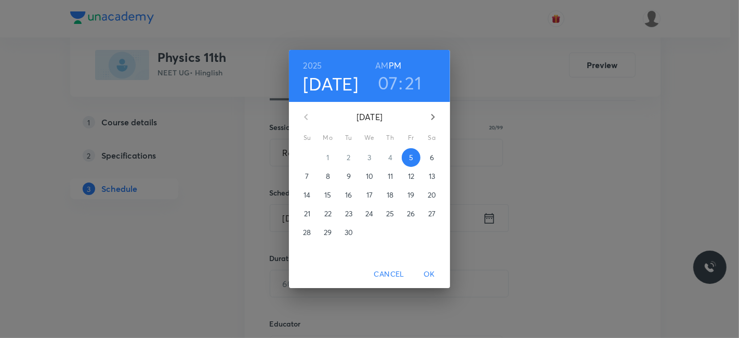
click at [433, 155] on p "6" at bounding box center [432, 157] width 4 height 10
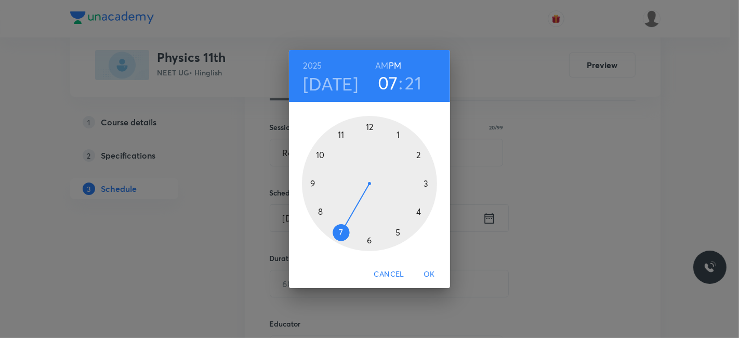
click at [321, 210] on div at bounding box center [369, 183] width 135 height 135
click at [377, 66] on h6 "AM" at bounding box center [381, 65] width 13 height 15
click at [372, 125] on div at bounding box center [369, 183] width 135 height 135
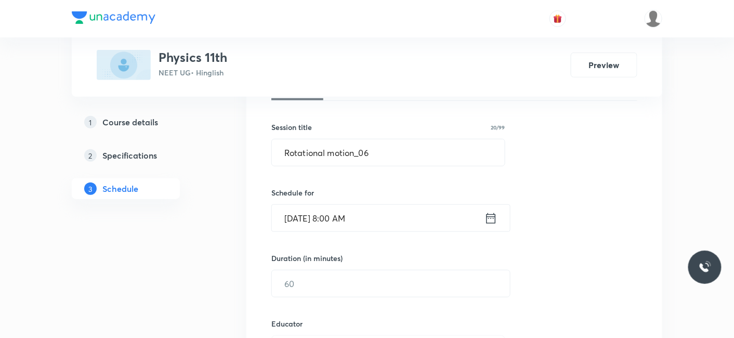
scroll to position [231, 0]
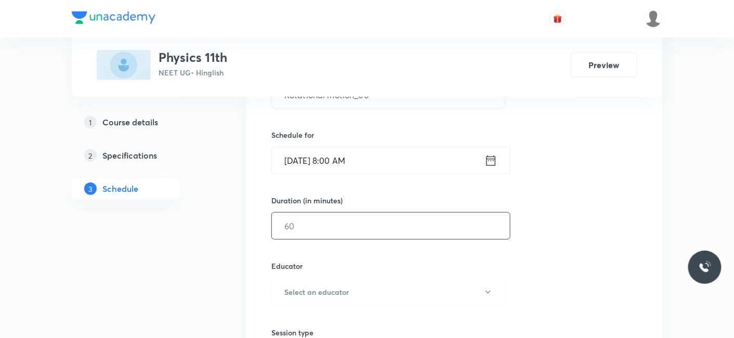
click at [314, 221] on input "text" at bounding box center [391, 226] width 238 height 27
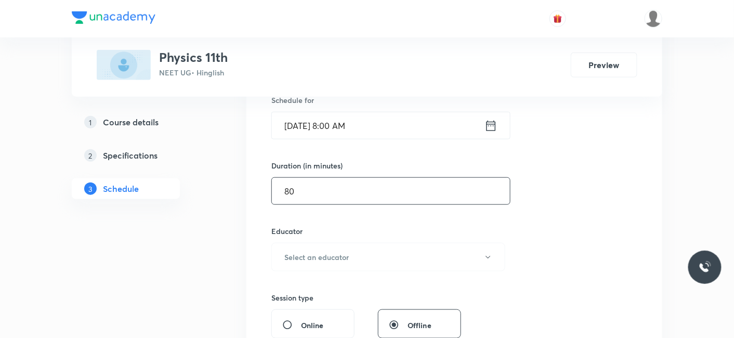
scroll to position [346, 0]
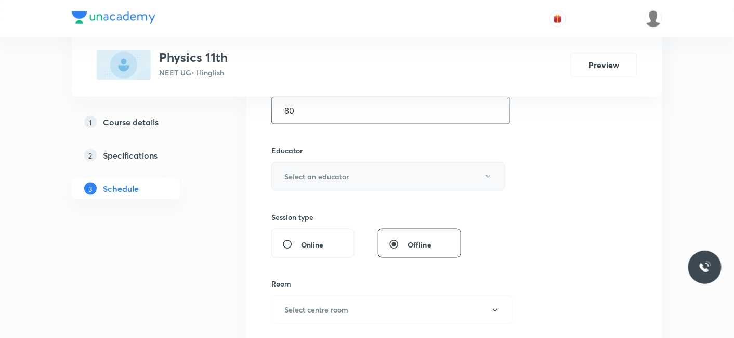
type input "80"
click at [331, 171] on h6 "Select an educator" at bounding box center [316, 176] width 64 height 11
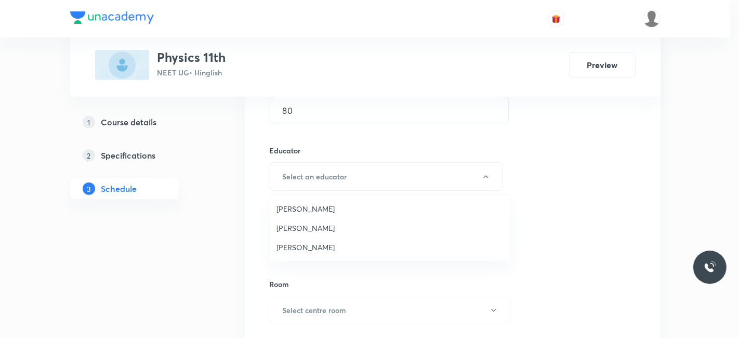
click at [300, 227] on span "Shubham Pandey" at bounding box center [391, 227] width 228 height 11
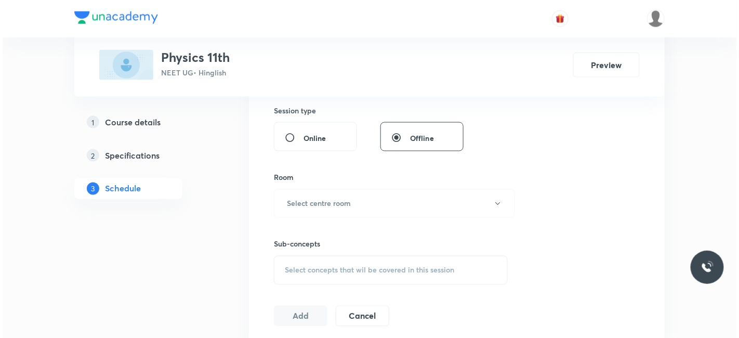
scroll to position [462, 0]
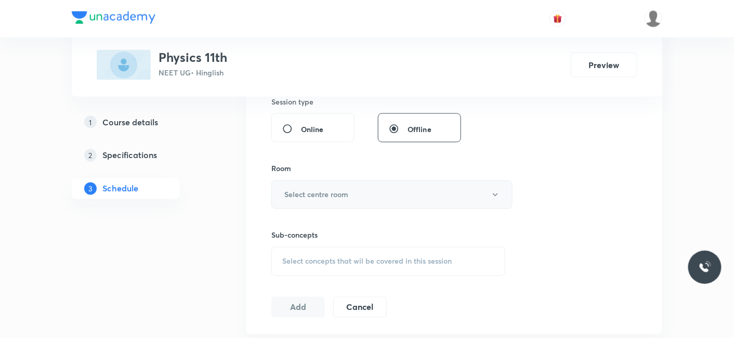
click at [309, 196] on h6 "Select centre room" at bounding box center [316, 194] width 64 height 11
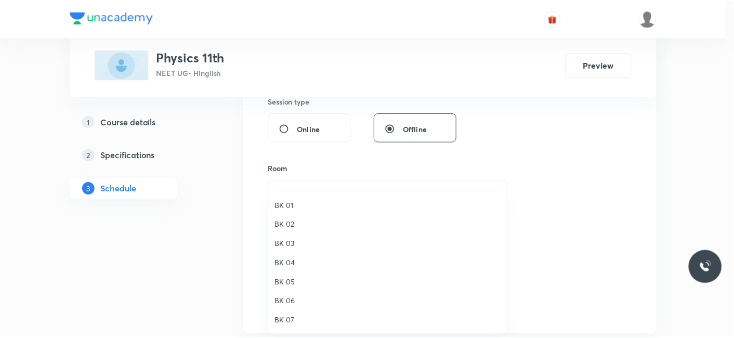
scroll to position [19, 0]
click at [286, 320] on span "BK 08" at bounding box center [391, 321] width 228 height 11
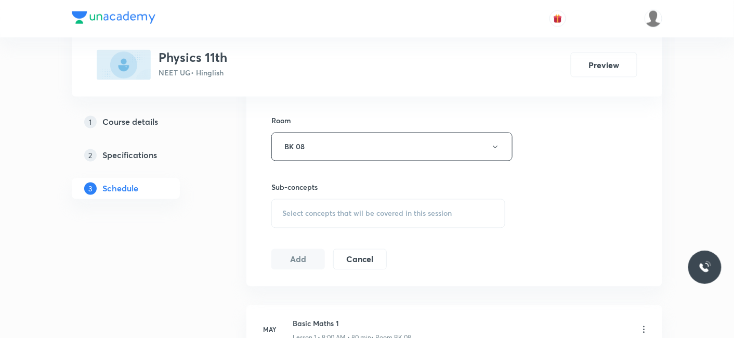
scroll to position [520, 0]
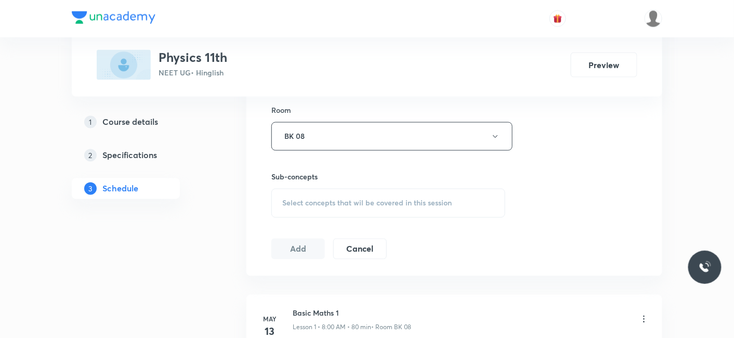
click at [311, 207] on div "Select concepts that wil be covered in this session" at bounding box center [388, 203] width 234 height 29
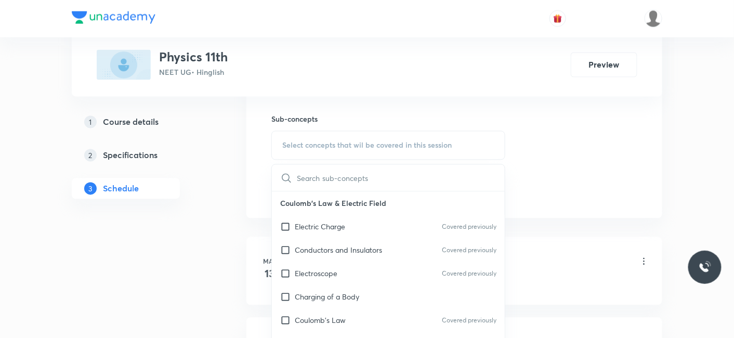
drag, startPoint x: 330, startPoint y: 230, endPoint x: 141, endPoint y: 221, distance: 188.9
click at [331, 230] on p "Electric Charge" at bounding box center [320, 226] width 50 height 11
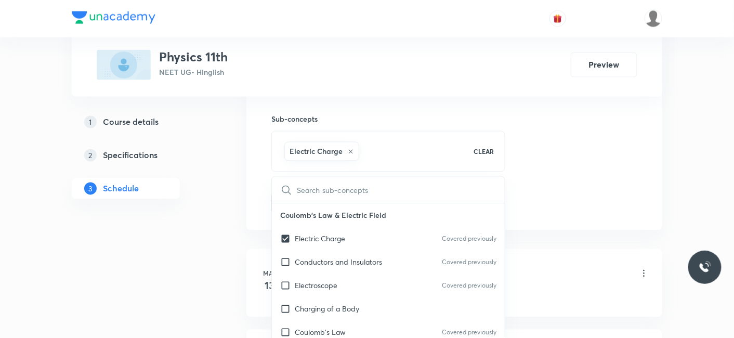
checkbox input "true"
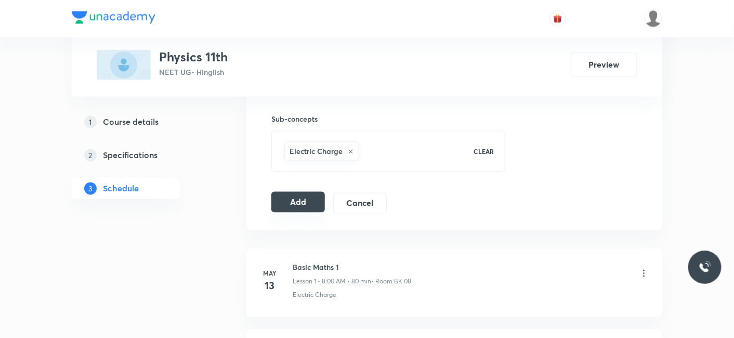
click at [301, 204] on button "Add" at bounding box center [298, 202] width 54 height 21
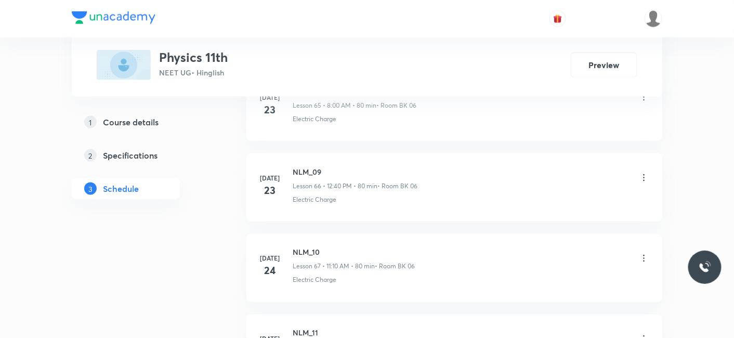
scroll to position [8768, 0]
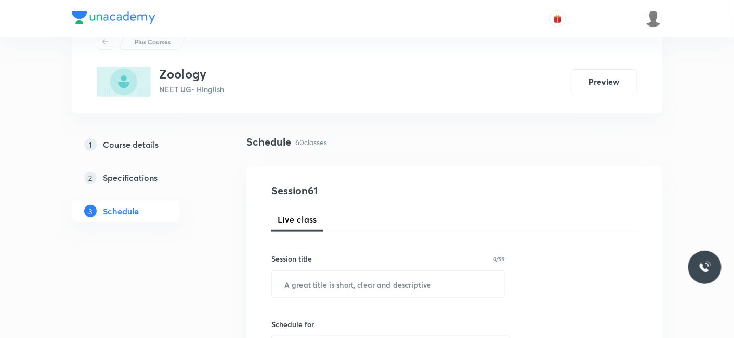
scroll to position [58, 0]
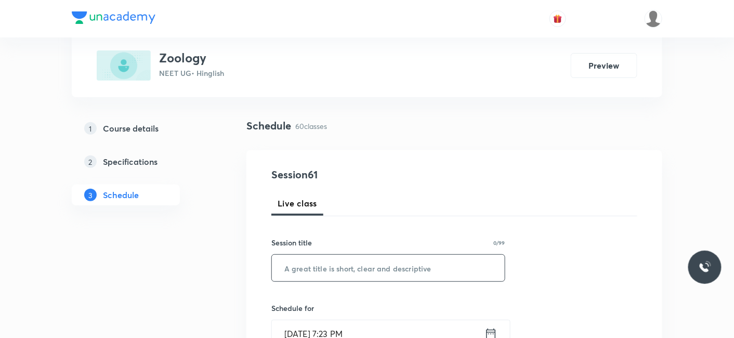
click at [335, 259] on input "text" at bounding box center [388, 268] width 233 height 27
paste input "Body fluids & circulation"
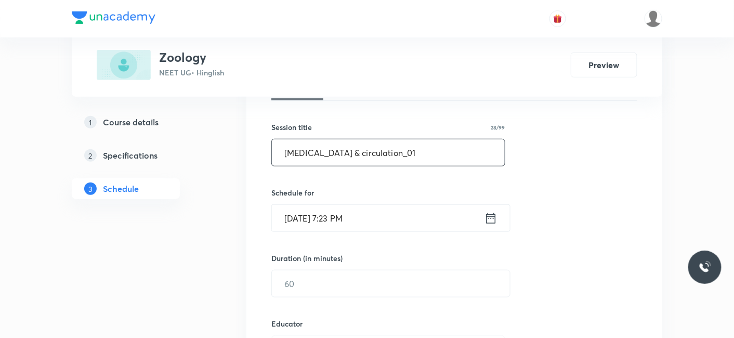
click at [310, 155] on input "Body fluids & circulation_01" at bounding box center [388, 152] width 233 height 27
click at [343, 152] on input "Body Fluids & circulation_01" at bounding box center [388, 152] width 233 height 27
type input "Body Fluids & Circulation_01"
click at [346, 215] on input "Sep 5, 2025, 7:23 PM" at bounding box center [378, 218] width 213 height 27
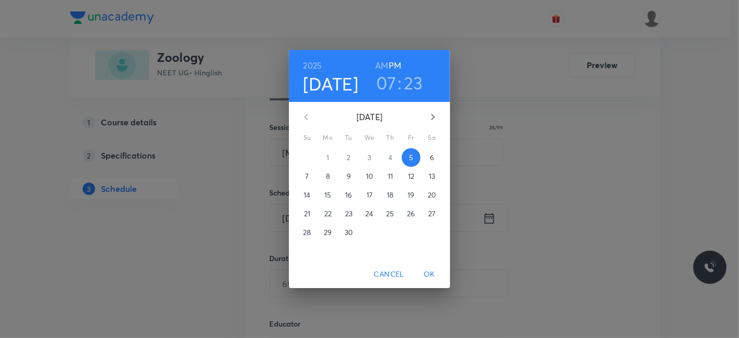
click at [431, 159] on p "6" at bounding box center [432, 157] width 4 height 10
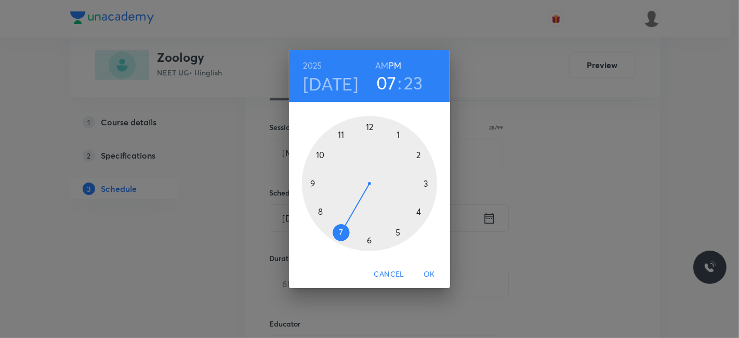
click at [313, 181] on div at bounding box center [369, 183] width 135 height 135
click at [379, 65] on h6 "AM" at bounding box center [381, 65] width 13 height 15
click at [367, 237] on div at bounding box center [369, 183] width 135 height 135
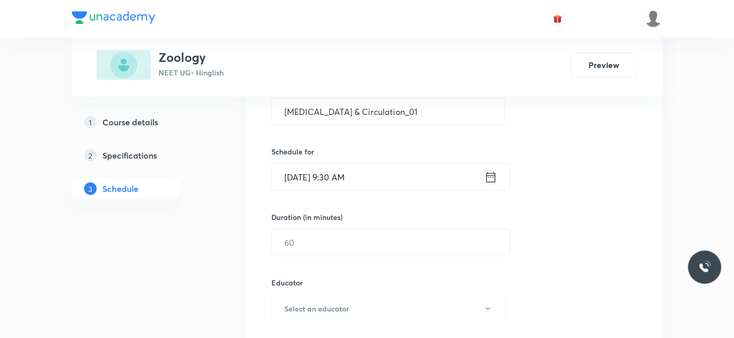
scroll to position [231, 0]
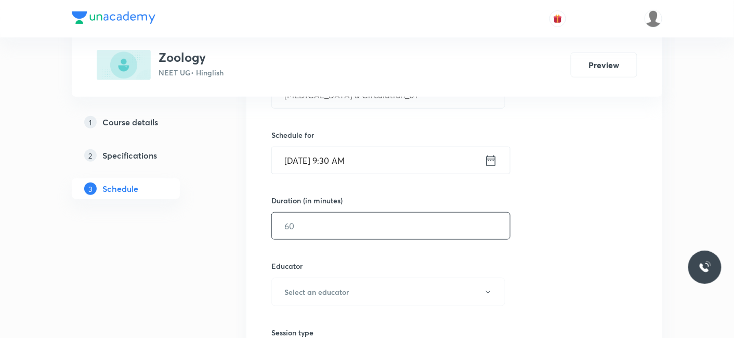
click at [350, 226] on input "text" at bounding box center [391, 226] width 238 height 27
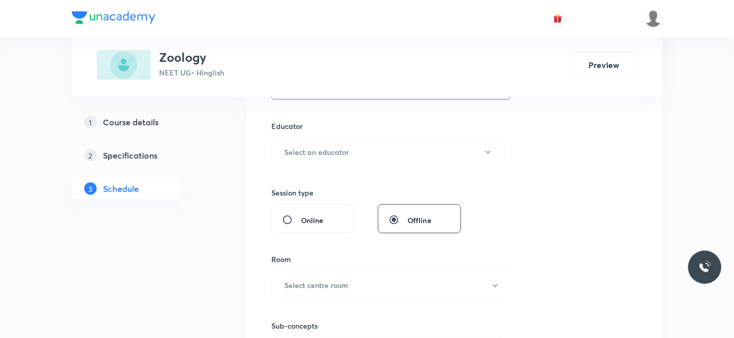
scroll to position [346, 0]
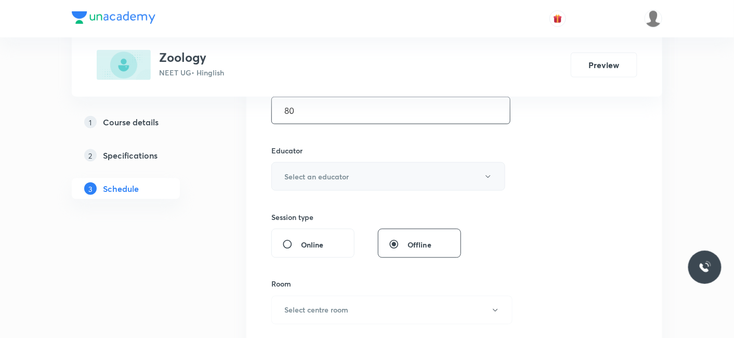
type input "80"
click at [326, 178] on h6 "Select an educator" at bounding box center [316, 176] width 64 height 11
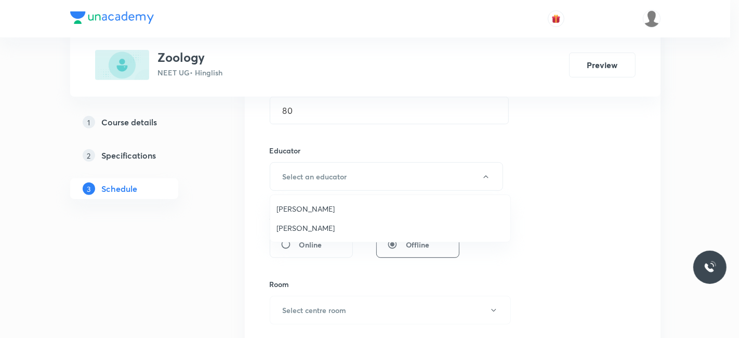
click at [319, 228] on span "Jayanti Maheshwari" at bounding box center [391, 227] width 228 height 11
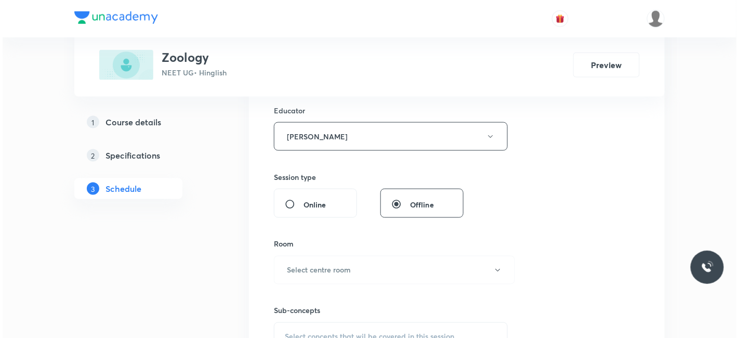
scroll to position [404, 0]
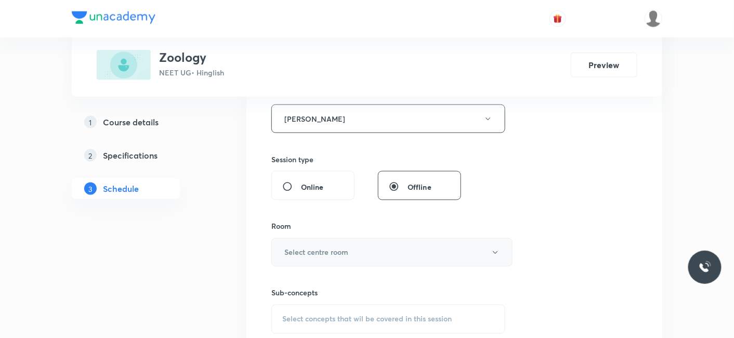
click at [335, 247] on h6 "Select centre room" at bounding box center [316, 252] width 64 height 11
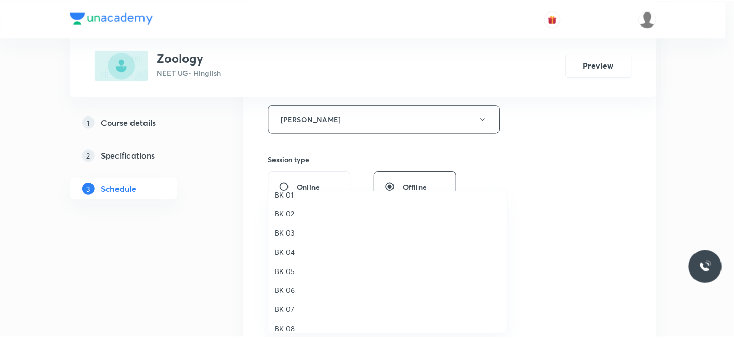
scroll to position [19, 0]
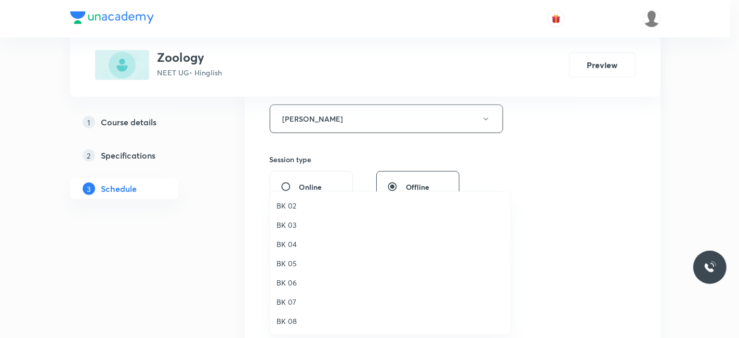
click at [292, 317] on span "BK 08" at bounding box center [391, 321] width 228 height 11
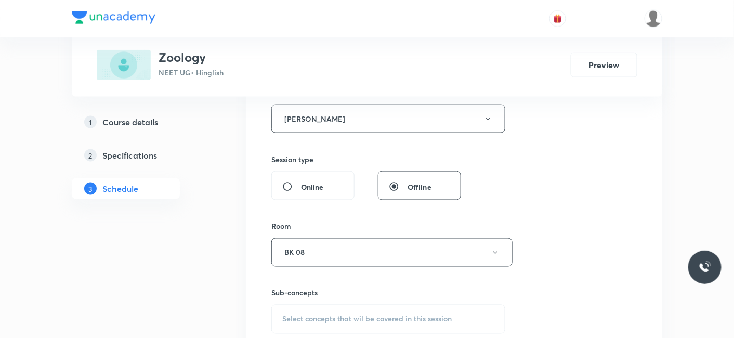
click at [339, 319] on span "Select concepts that wil be covered in this session" at bounding box center [366, 319] width 169 height 8
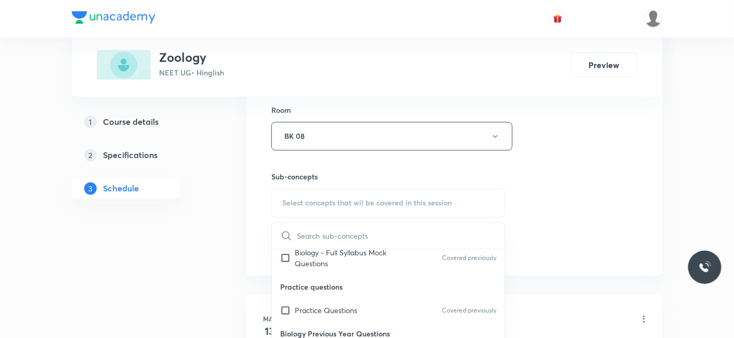
scroll to position [58, 0]
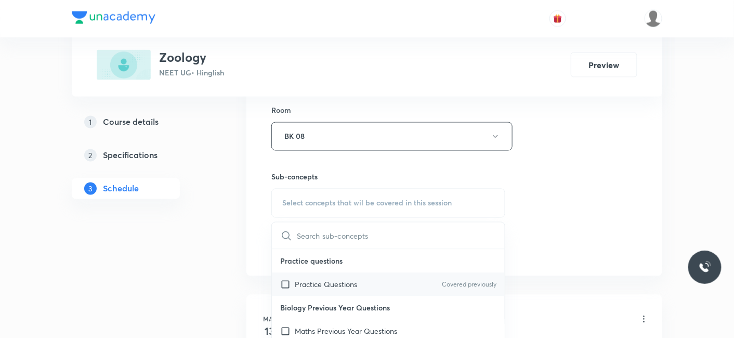
click at [319, 291] on div "Practice Questions Covered previously" at bounding box center [388, 284] width 233 height 23
checkbox input "true"
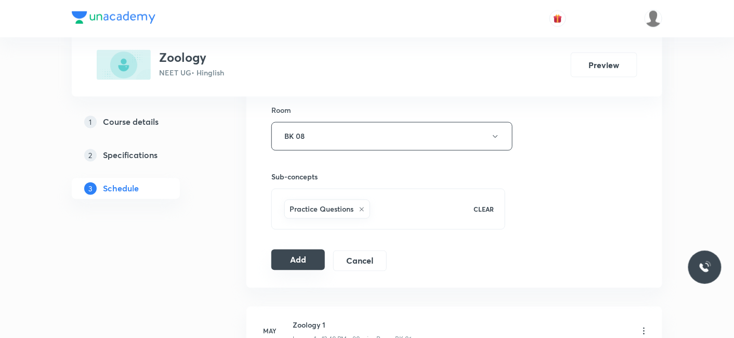
click at [287, 259] on button "Add" at bounding box center [298, 260] width 54 height 21
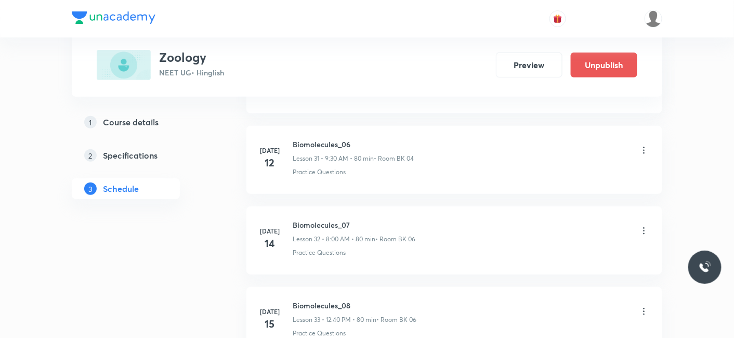
scroll to position [3920, 0]
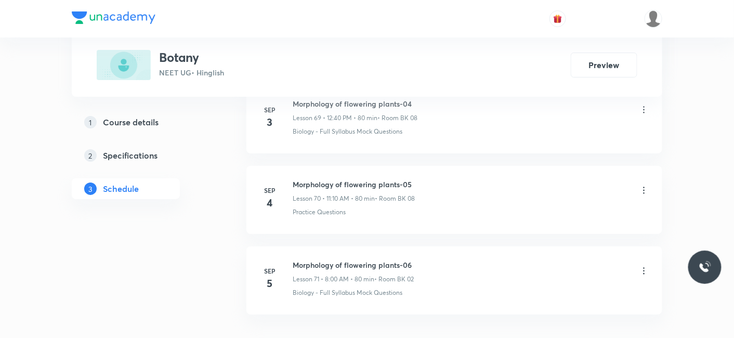
scroll to position [6194, 0]
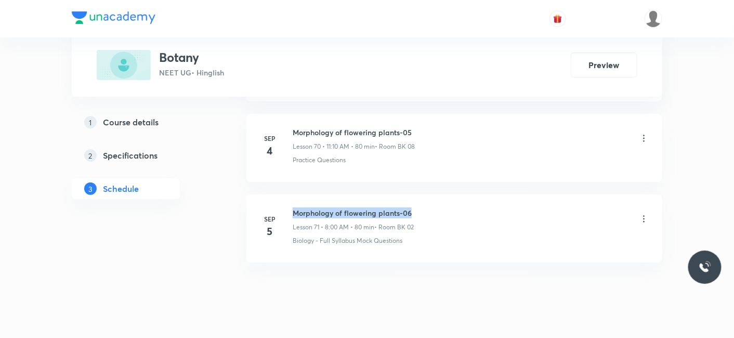
drag, startPoint x: 294, startPoint y: 192, endPoint x: 419, endPoint y: 192, distance: 124.8
click at [419, 207] on div "Morphology of flowering plants-06 Lesson 71 • 8:00 AM • 80 min • Room BK 02" at bounding box center [471, 219] width 357 height 24
copy h6 "Morphology of flowering plants-06"
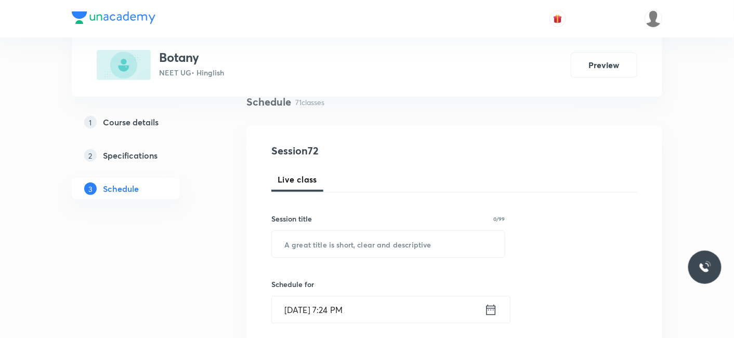
scroll to position [67, 0]
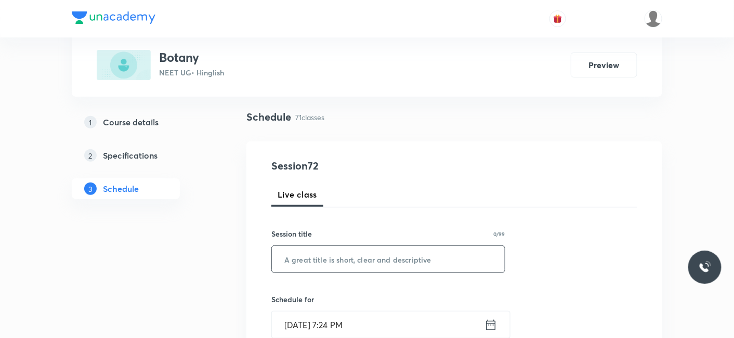
click at [359, 259] on input "text" at bounding box center [388, 259] width 233 height 27
paste input "Morphology of flowering plants-06"
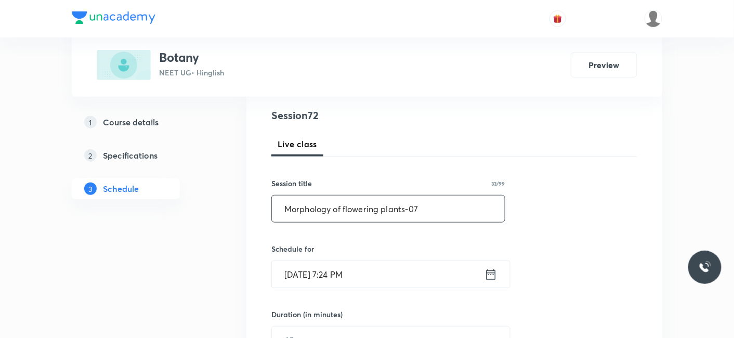
scroll to position [182, 0]
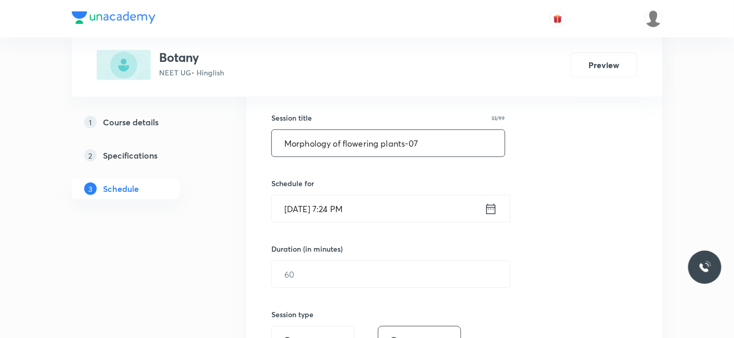
type input "Morphology of flowering plants-07"
click at [337, 213] on input "[DATE] 7:24 PM" at bounding box center [378, 208] width 213 height 27
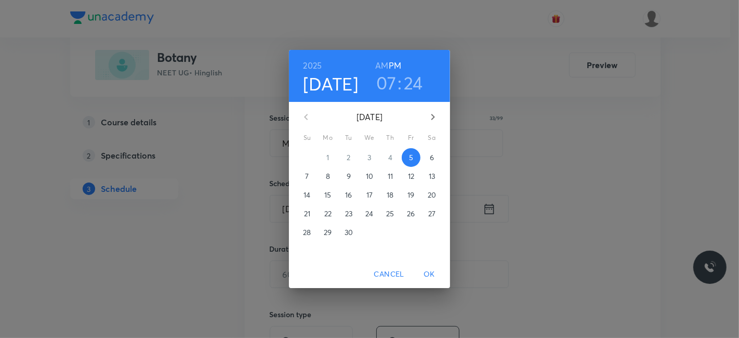
click at [429, 160] on span "6" at bounding box center [432, 157] width 19 height 10
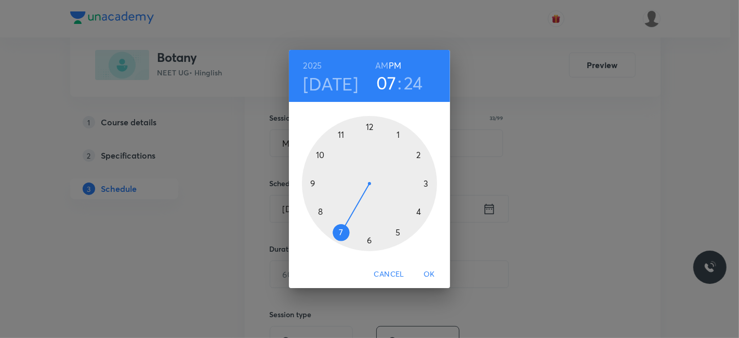
click at [343, 132] on div at bounding box center [369, 183] width 135 height 135
click at [385, 64] on h6 "AM" at bounding box center [381, 65] width 13 height 15
click at [418, 155] on div at bounding box center [369, 183] width 135 height 135
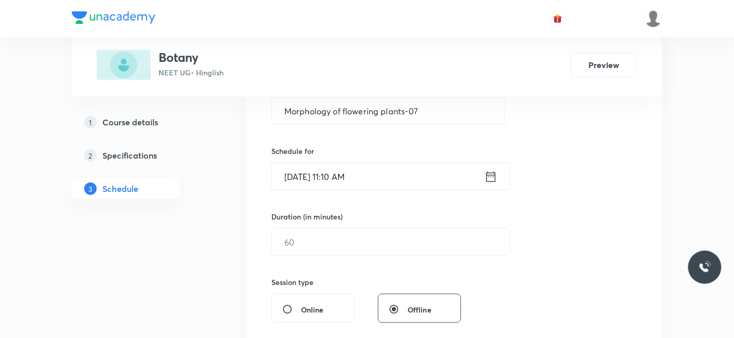
scroll to position [240, 0]
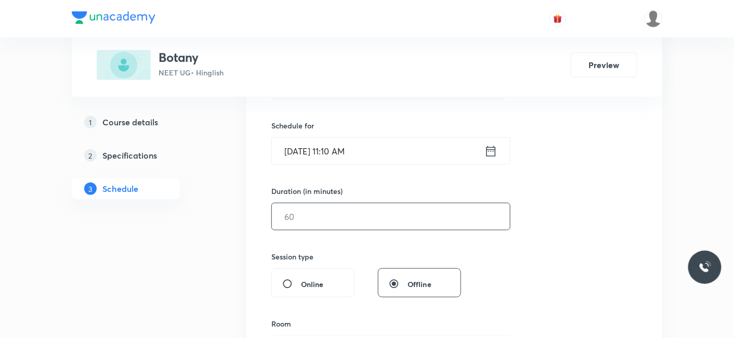
click at [306, 213] on input "text" at bounding box center [391, 216] width 238 height 27
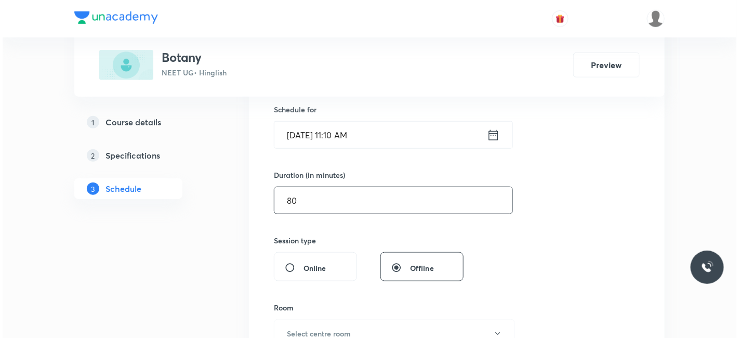
scroll to position [298, 0]
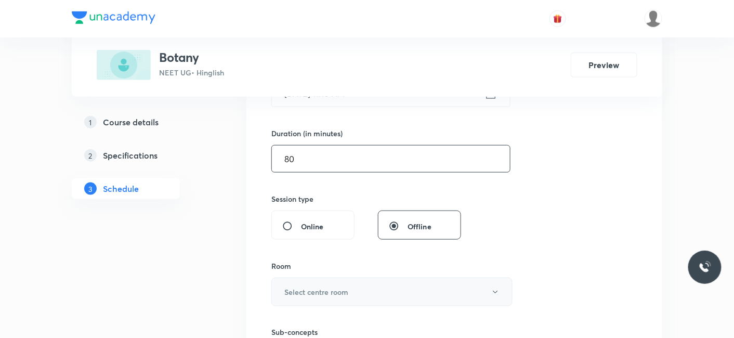
type input "80"
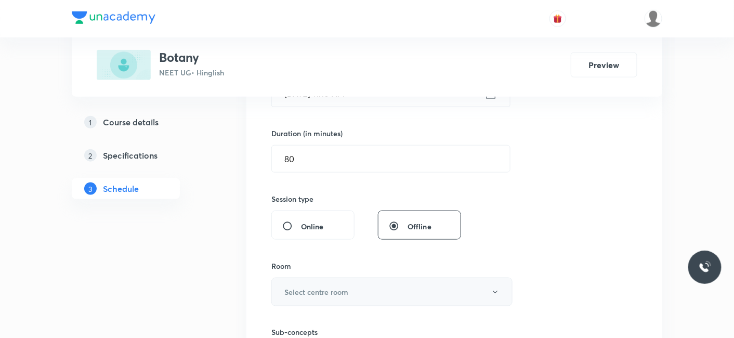
click at [307, 286] on h6 "Select centre room" at bounding box center [316, 291] width 64 height 11
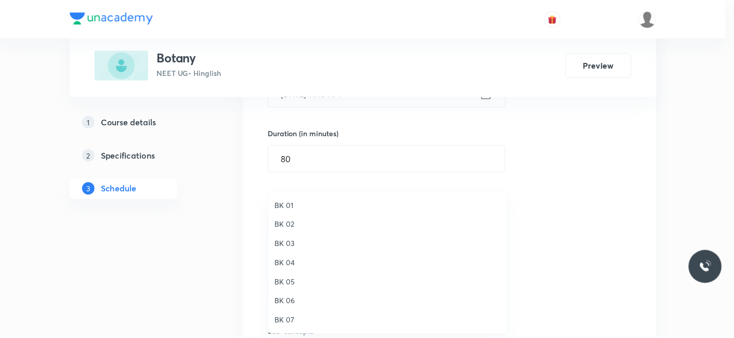
scroll to position [19, 0]
click at [292, 322] on span "BK 08" at bounding box center [391, 321] width 228 height 11
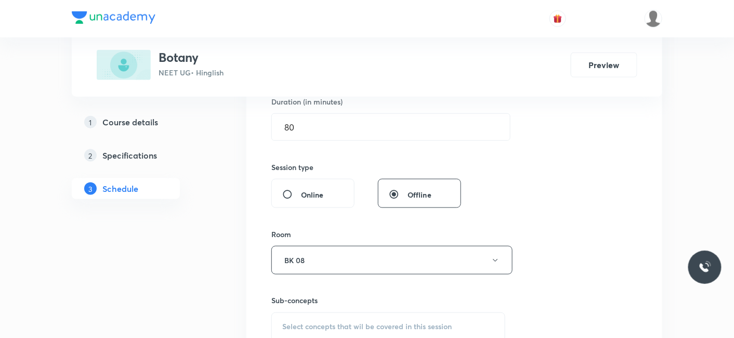
scroll to position [356, 0]
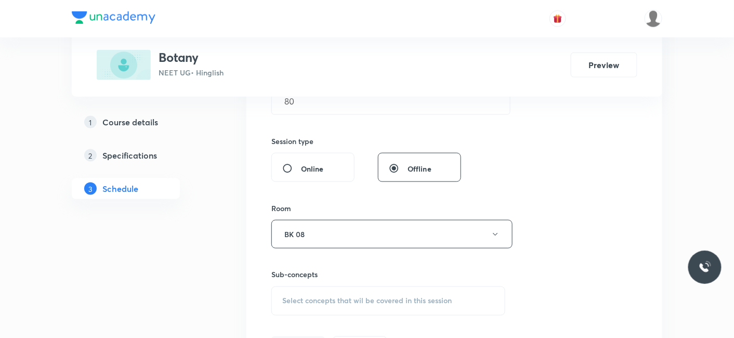
click at [321, 298] on span "Select concepts that wil be covered in this session" at bounding box center [366, 301] width 169 height 8
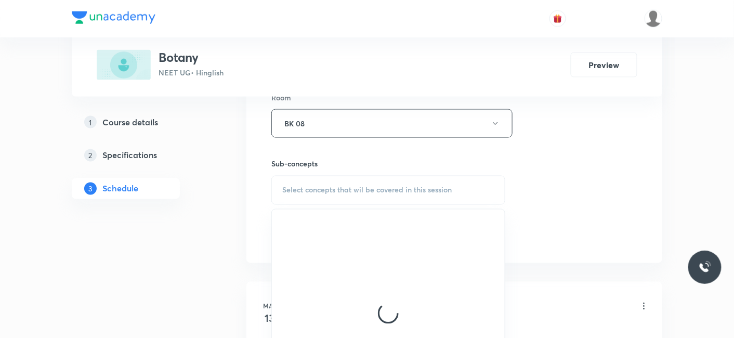
scroll to position [471, 0]
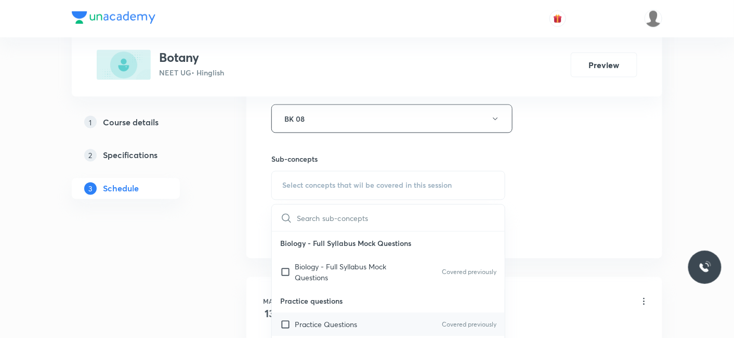
click at [307, 322] on p "Practice Questions" at bounding box center [326, 324] width 62 height 11
checkbox input "true"
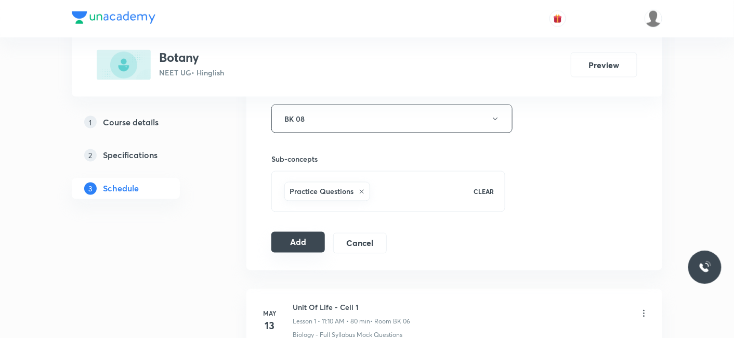
click at [291, 238] on button "Add" at bounding box center [298, 242] width 54 height 21
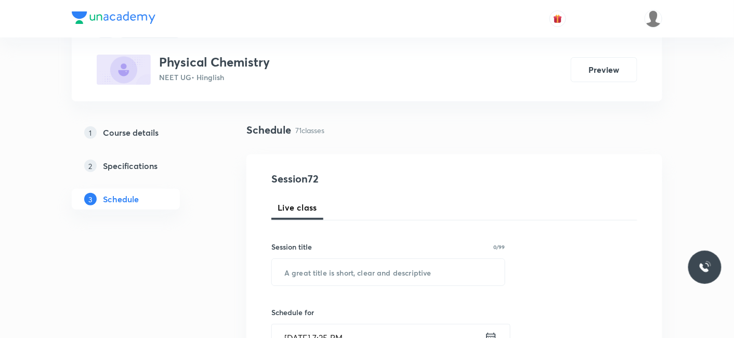
scroll to position [115, 0]
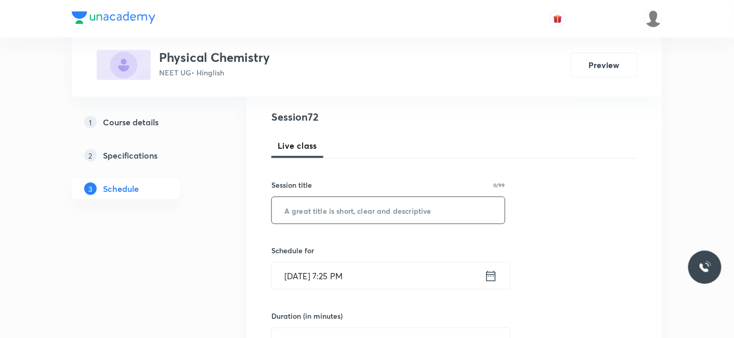
click at [325, 215] on input "text" at bounding box center [388, 210] width 233 height 27
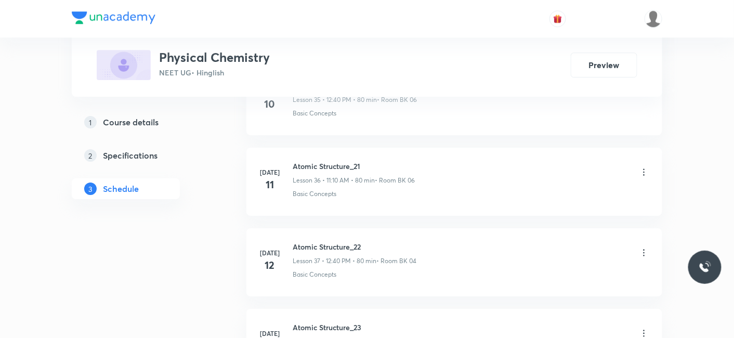
scroll to position [6260, 0]
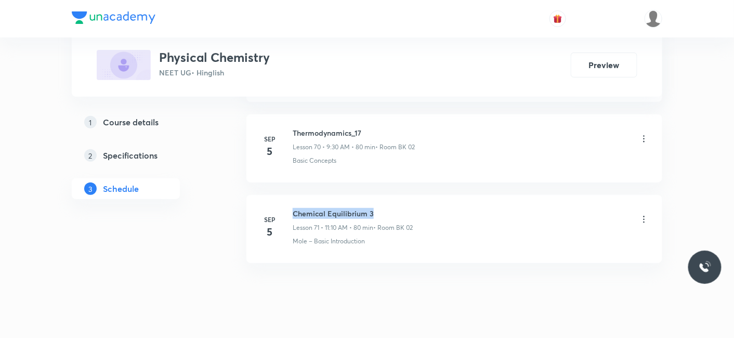
drag, startPoint x: 292, startPoint y: 189, endPoint x: 413, endPoint y: 192, distance: 121.2
click at [413, 208] on div "[DATE] Chemical Equilibrium 3 Lesson 71 • 11:10 AM • 80 min • Room BK 02 Mole –…" at bounding box center [454, 227] width 390 height 38
copy h6 "Chemical Equilibrium 3"
click at [413, 208] on h6 "Chemical Equilibrium 3" at bounding box center [353, 213] width 120 height 11
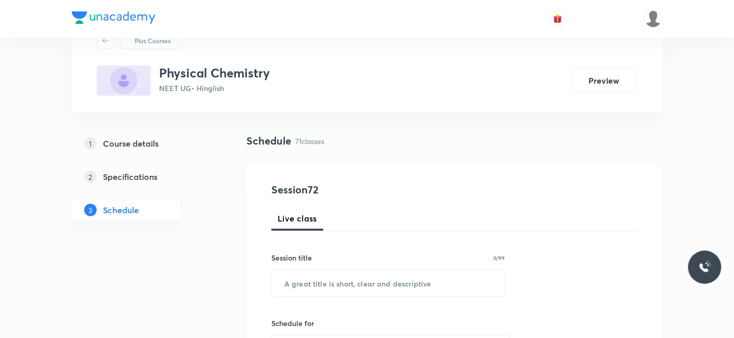
scroll to position [115, 0]
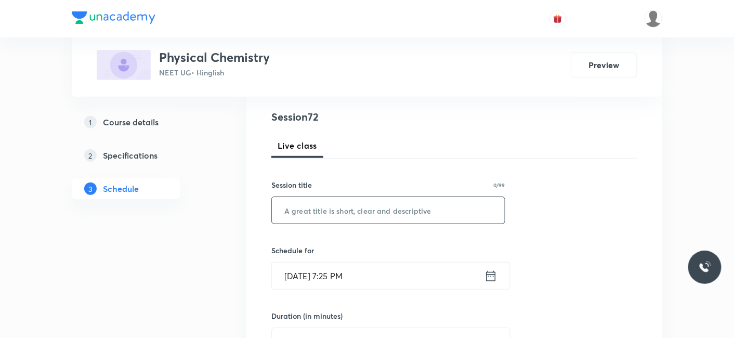
click at [366, 216] on input "text" at bounding box center [388, 210] width 233 height 27
paste input "Chemical Equilibrium 3"
type input "Chemical Equilibrium 4"
click at [360, 272] on input "[DATE] 7:25 PM" at bounding box center [378, 276] width 213 height 27
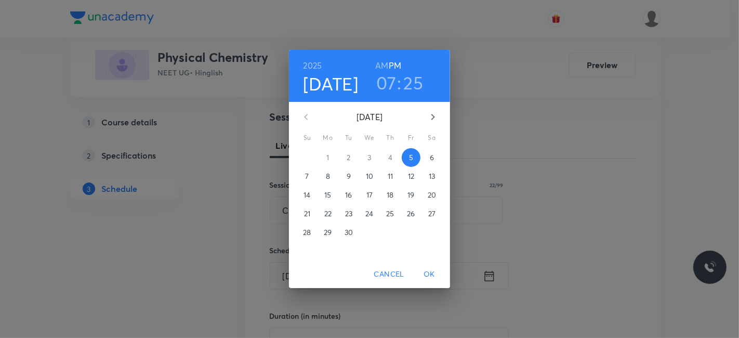
click at [432, 153] on p "6" at bounding box center [432, 157] width 4 height 10
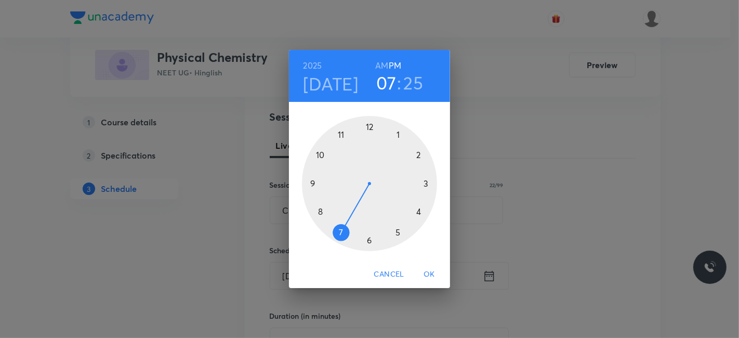
click at [368, 124] on div at bounding box center [369, 183] width 135 height 135
click at [318, 208] on div at bounding box center [369, 183] width 135 height 135
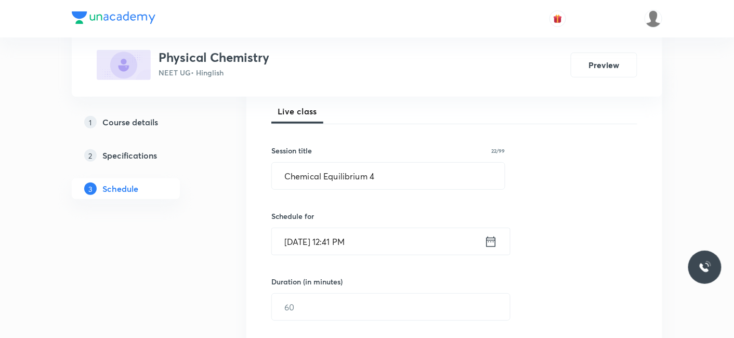
scroll to position [173, 0]
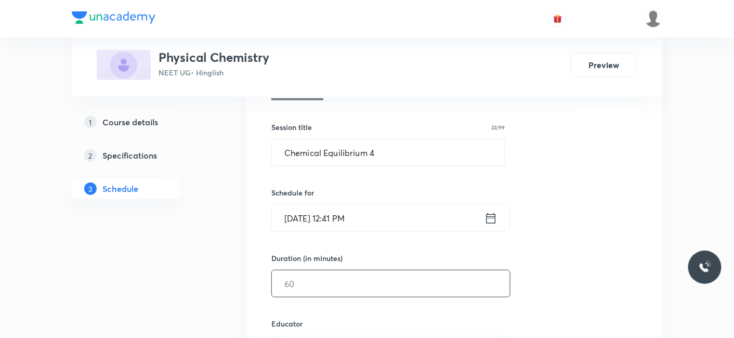
click at [330, 270] on input "text" at bounding box center [391, 283] width 238 height 27
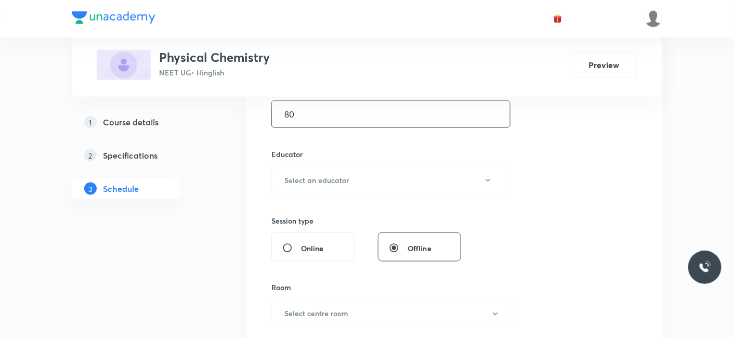
scroll to position [346, 0]
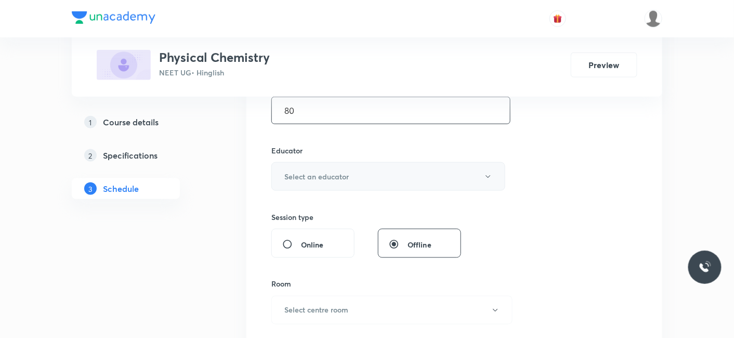
type input "80"
click at [307, 174] on h6 "Select an educator" at bounding box center [316, 176] width 64 height 11
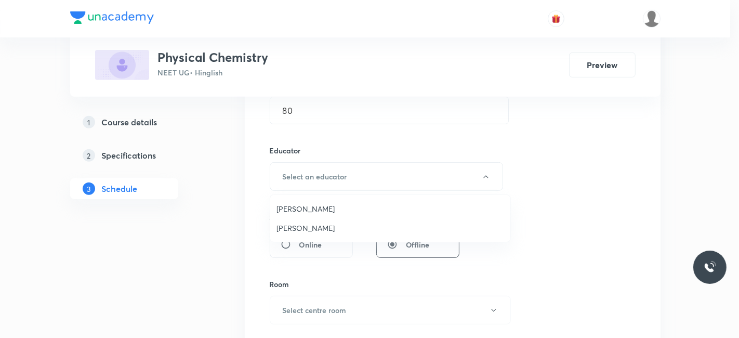
click at [308, 226] on span "[PERSON_NAME]" at bounding box center [391, 227] width 228 height 11
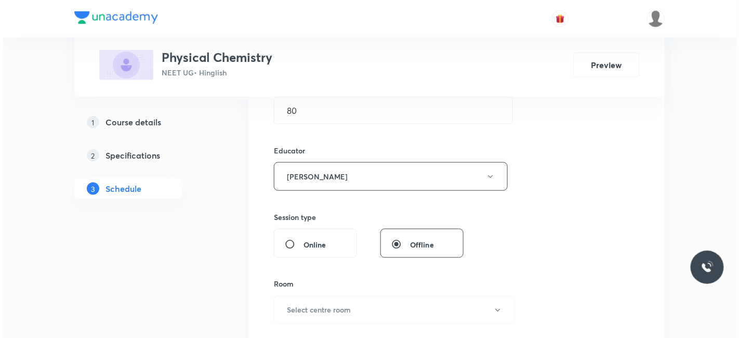
scroll to position [404, 0]
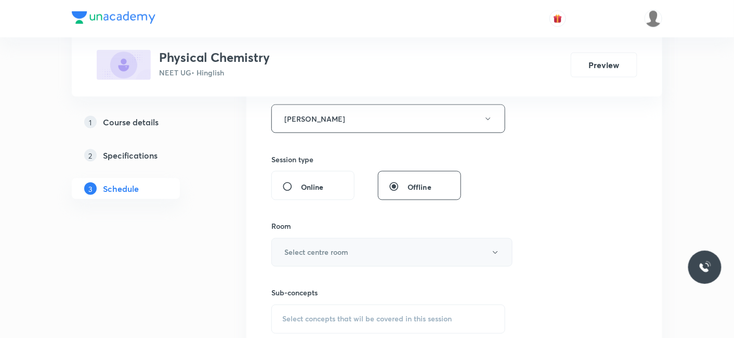
click at [315, 251] on h6 "Select centre room" at bounding box center [316, 252] width 64 height 11
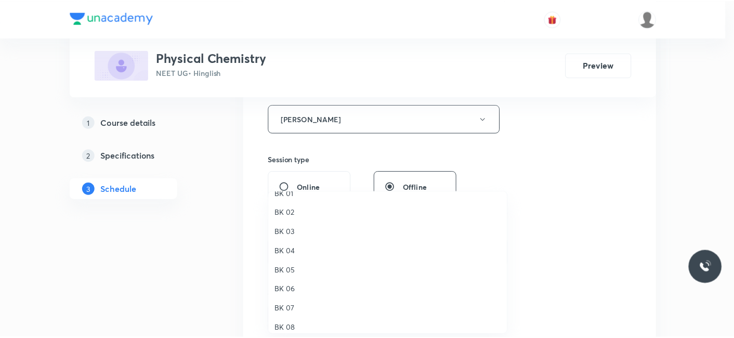
scroll to position [19, 0]
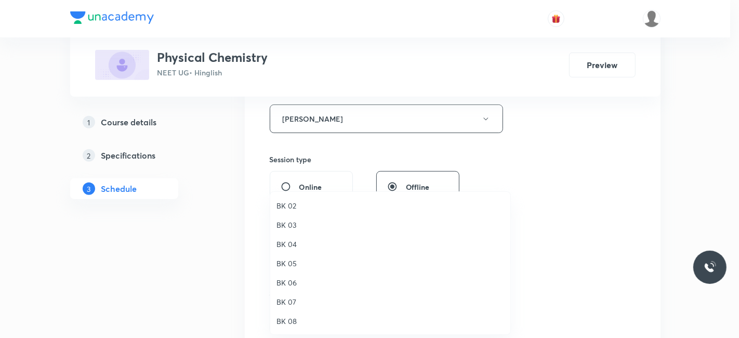
click at [292, 324] on span "BK 08" at bounding box center [391, 321] width 228 height 11
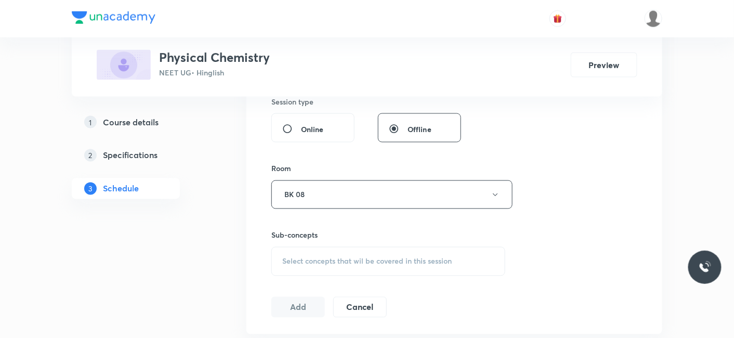
click at [318, 257] on span "Select concepts that wil be covered in this session" at bounding box center [366, 261] width 169 height 8
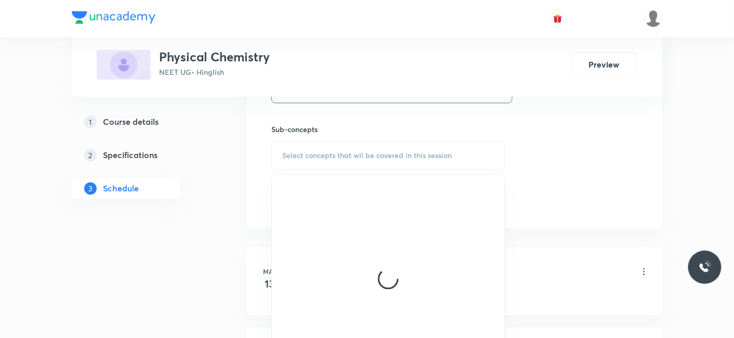
scroll to position [578, 0]
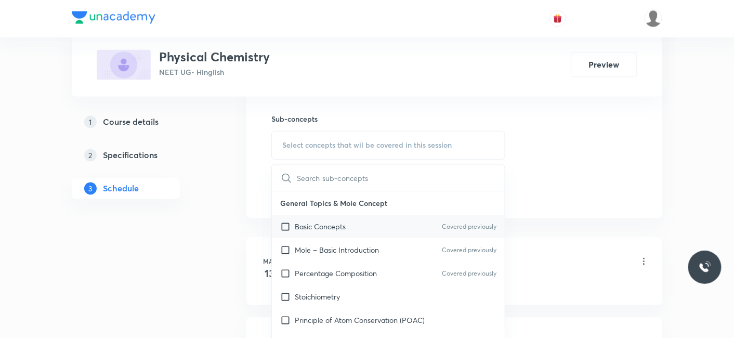
click at [325, 227] on p "Basic Concepts" at bounding box center [320, 226] width 51 height 11
checkbox input "true"
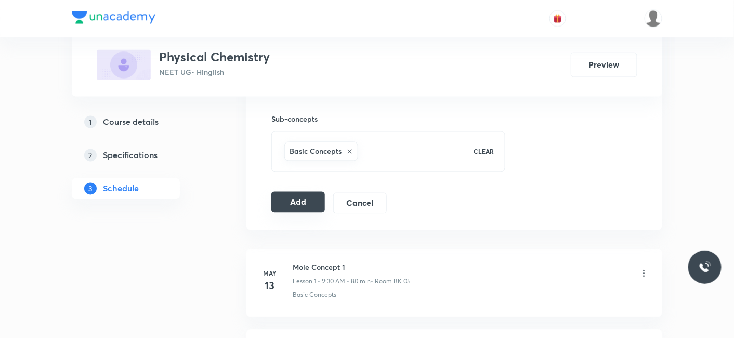
click at [295, 201] on button "Add" at bounding box center [298, 202] width 54 height 21
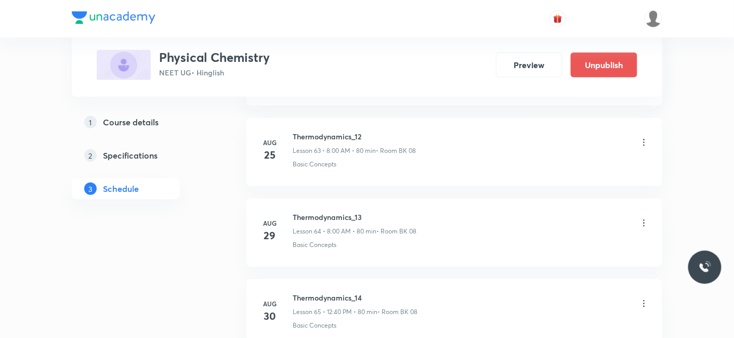
scroll to position [5798, 0]
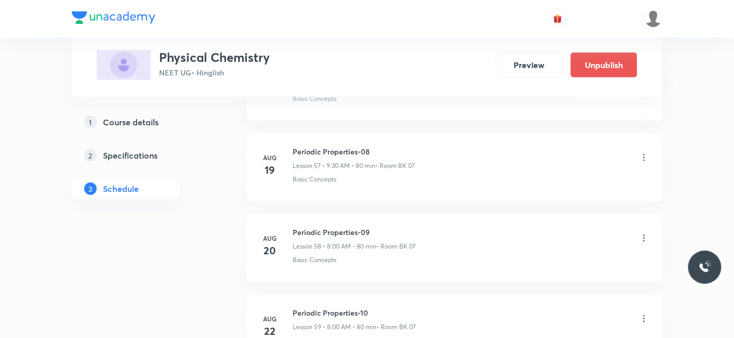
scroll to position [6019, 0]
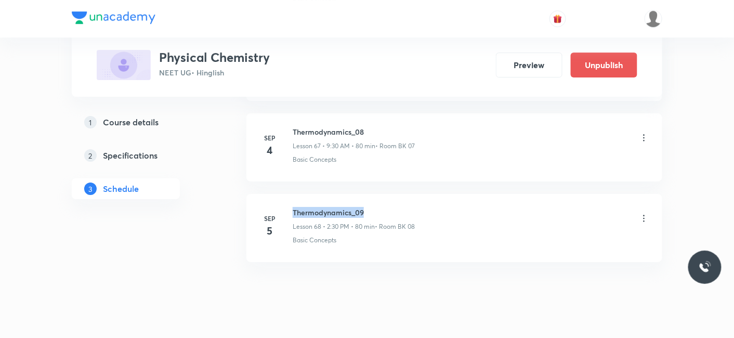
drag, startPoint x: 292, startPoint y: 190, endPoint x: 380, endPoint y: 190, distance: 87.8
click at [380, 207] on h6 "Thermodynamics_09" at bounding box center [354, 212] width 122 height 11
copy h6 "Thermodynamics_09"
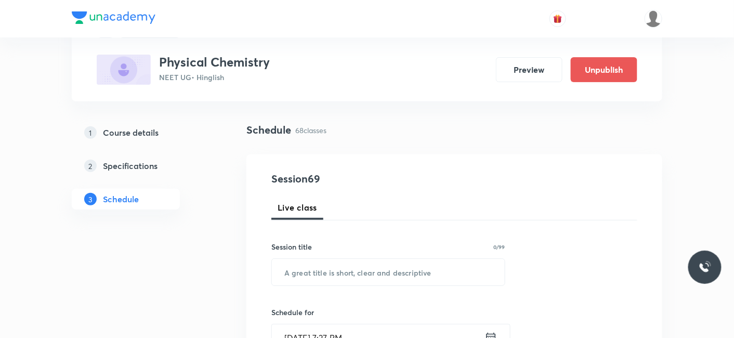
scroll to position [115, 0]
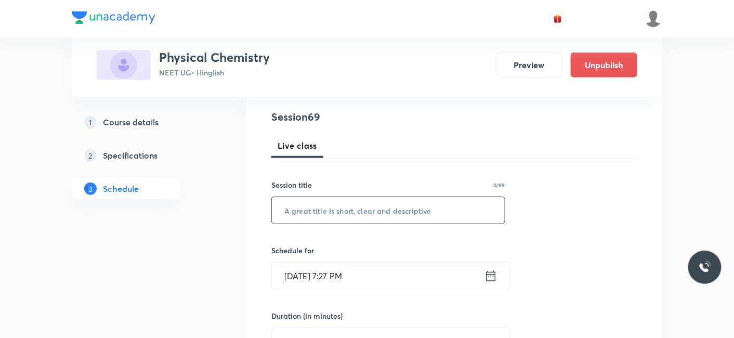
click at [343, 210] on input "text" at bounding box center [388, 210] width 233 height 27
paste input "Thermodynamics_09"
type input "Thermodynamics_10"
click at [335, 277] on input "[DATE] 7:27 PM" at bounding box center [378, 276] width 213 height 27
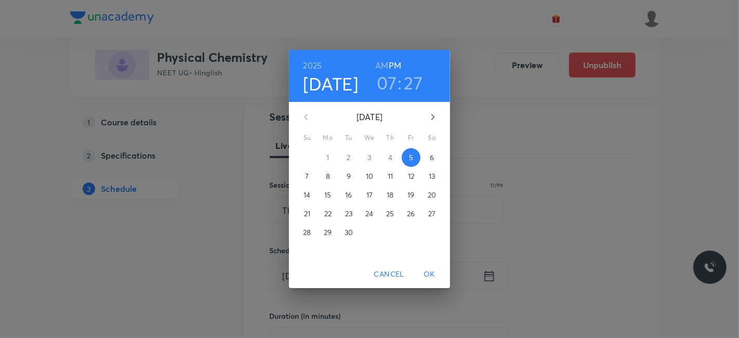
click at [435, 160] on span "6" at bounding box center [432, 157] width 19 height 10
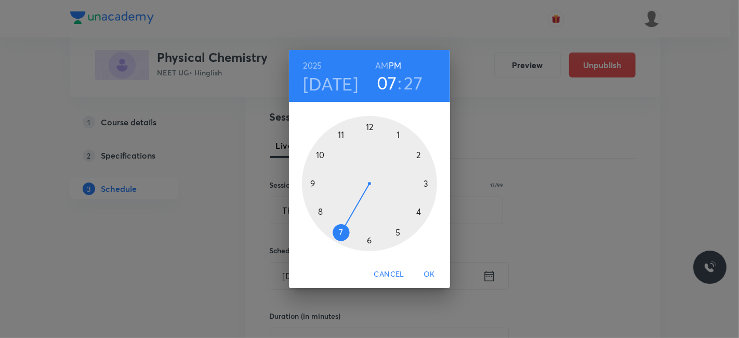
click at [321, 211] on div at bounding box center [369, 183] width 135 height 135
click at [371, 124] on div at bounding box center [369, 183] width 135 height 135
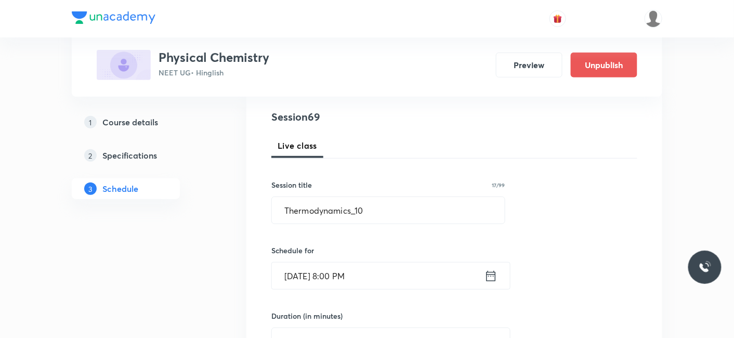
scroll to position [173, 0]
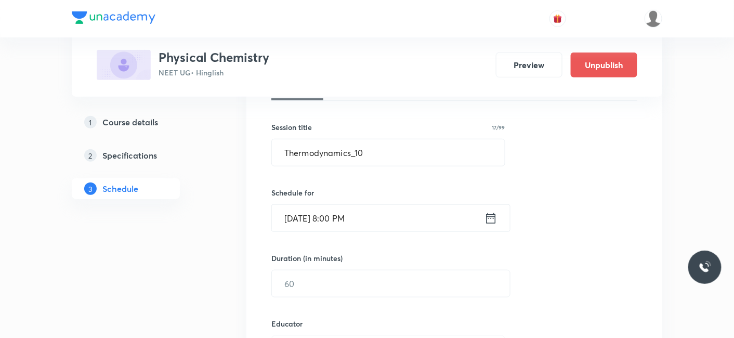
click at [390, 210] on input "[DATE] 8:00 PM" at bounding box center [378, 218] width 213 height 27
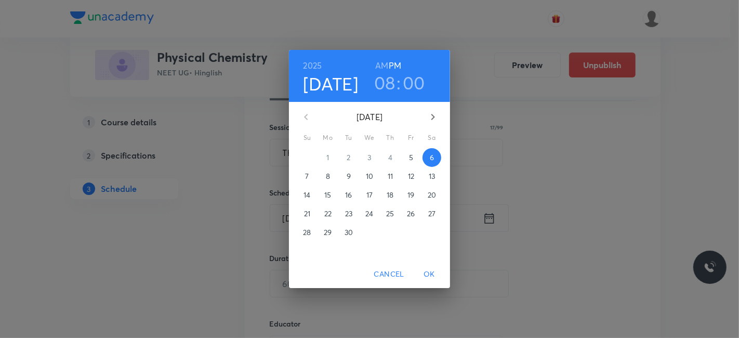
click at [378, 63] on h6 "AM" at bounding box center [381, 65] width 13 height 15
click at [427, 277] on span "OK" at bounding box center [429, 274] width 25 height 13
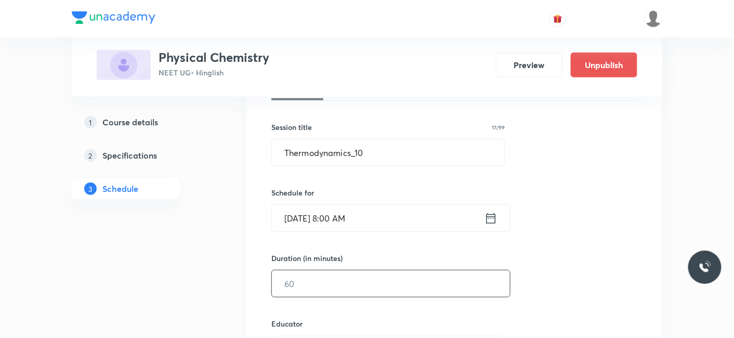
click at [355, 280] on input "text" at bounding box center [391, 283] width 238 height 27
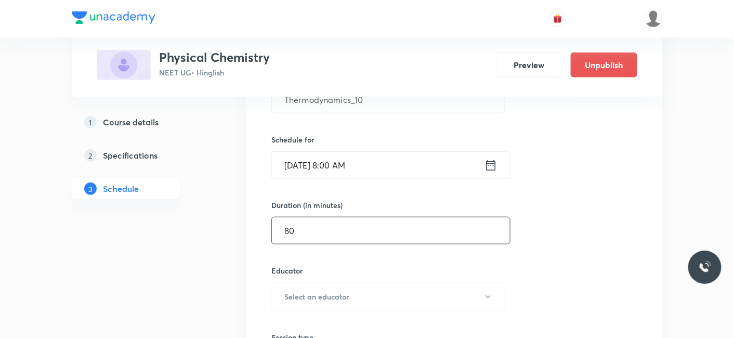
scroll to position [346, 0]
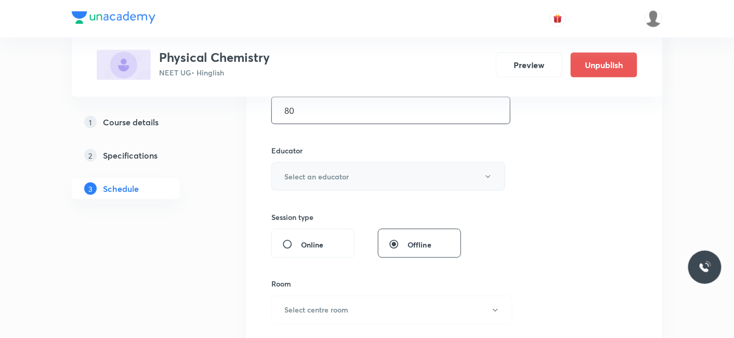
type input "80"
click at [314, 181] on button "Select an educator" at bounding box center [388, 176] width 234 height 29
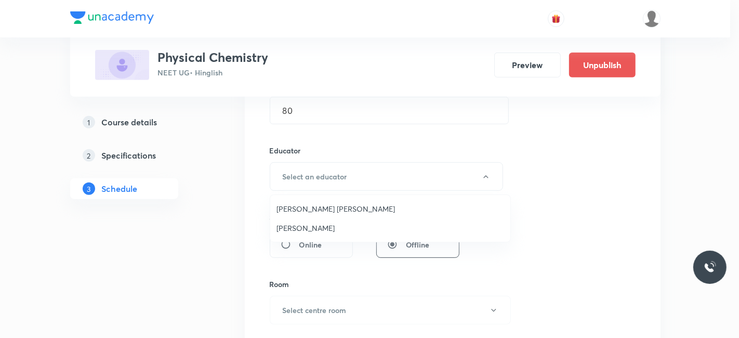
click at [305, 224] on span "[PERSON_NAME]" at bounding box center [391, 227] width 228 height 11
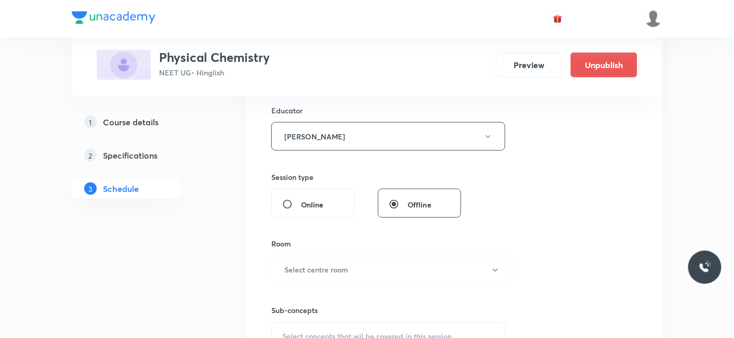
scroll to position [404, 0]
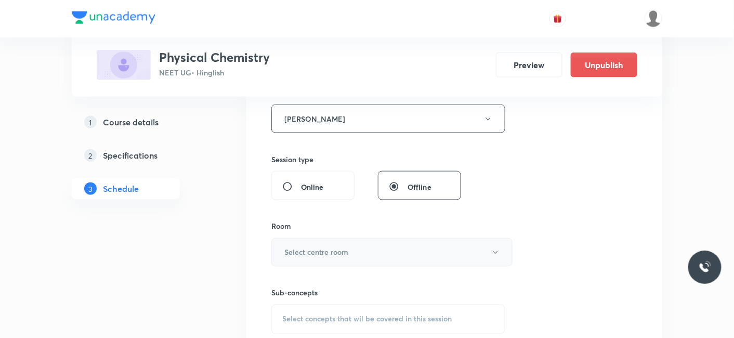
click at [309, 249] on h6 "Select centre room" at bounding box center [316, 252] width 64 height 11
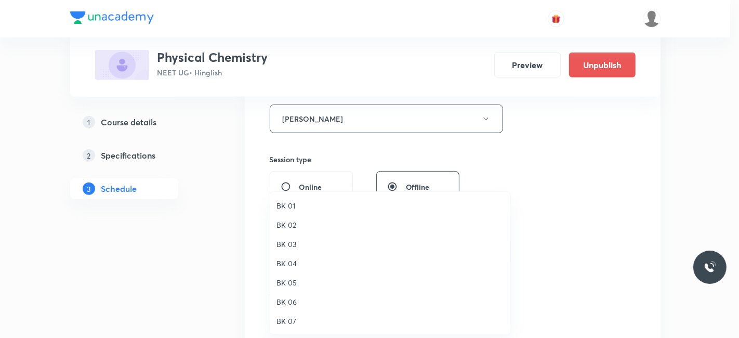
click at [293, 318] on span "BK 07" at bounding box center [391, 321] width 228 height 11
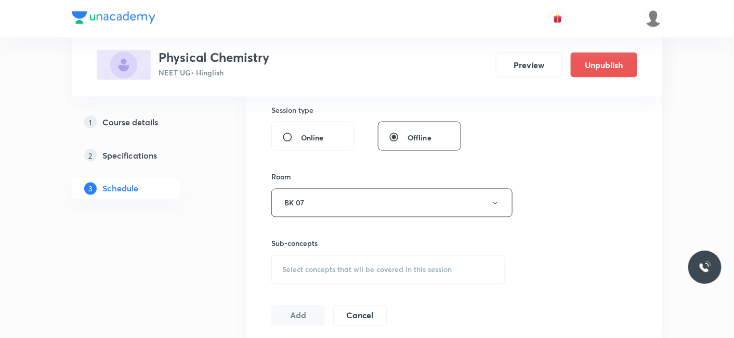
scroll to position [520, 0]
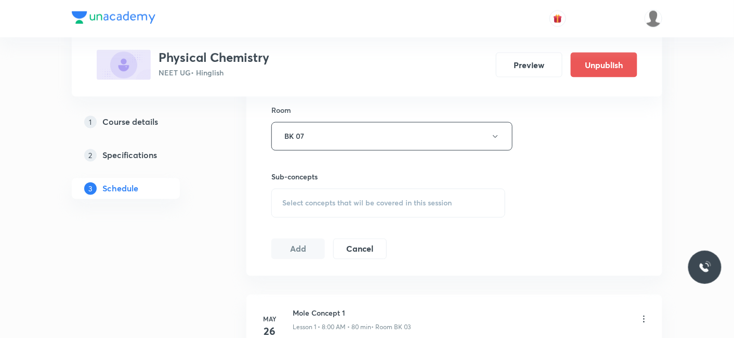
click at [335, 203] on span "Select concepts that wil be covered in this session" at bounding box center [366, 203] width 169 height 8
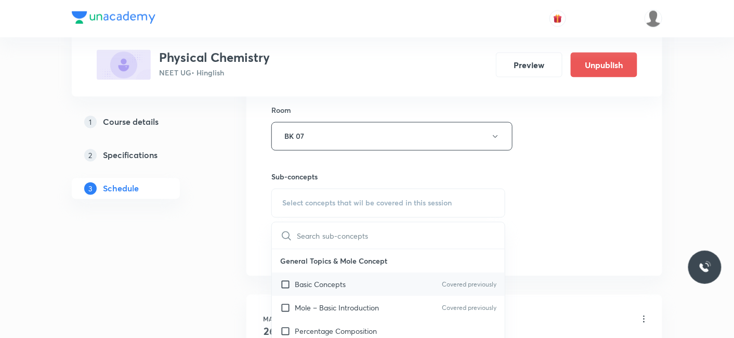
click at [312, 281] on p "Basic Concepts" at bounding box center [320, 284] width 51 height 11
checkbox input "true"
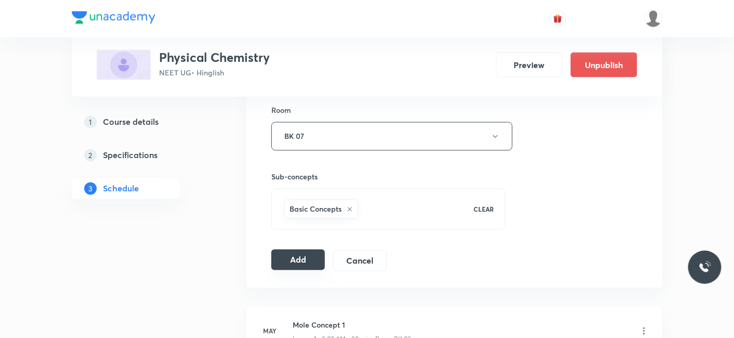
click at [291, 258] on button "Add" at bounding box center [298, 260] width 54 height 21
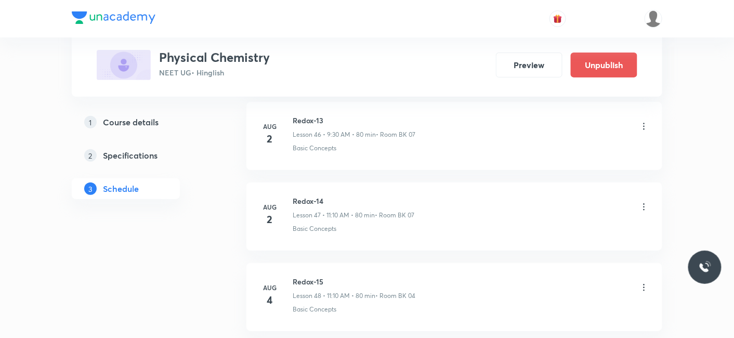
scroll to position [5476, 0]
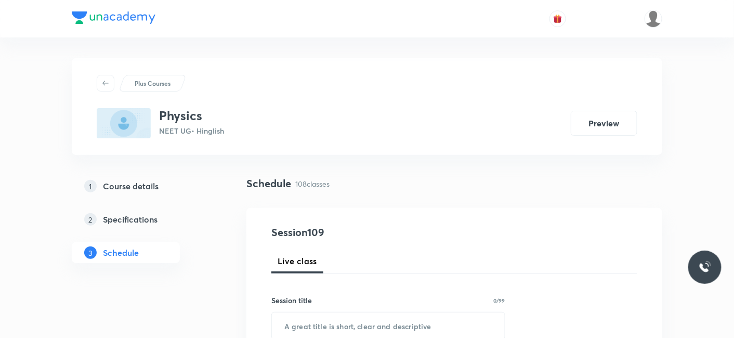
scroll to position [9164, 0]
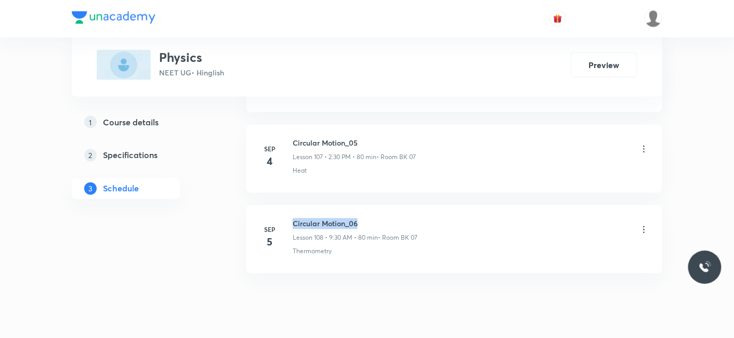
drag, startPoint x: 291, startPoint y: 189, endPoint x: 417, endPoint y: 187, distance: 126.9
click at [417, 218] on div "Sep 5 Circular Motion_06 Lesson 108 • 9:30 AM • 80 min • Room BK 07 Thermometry" at bounding box center [454, 237] width 390 height 38
copy h6 "Circular Motion_06"
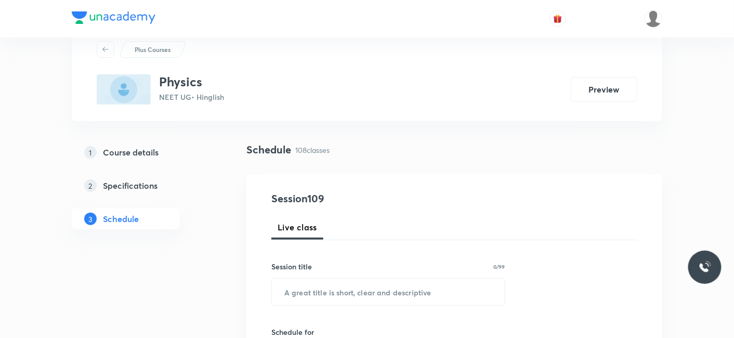
scroll to position [58, 0]
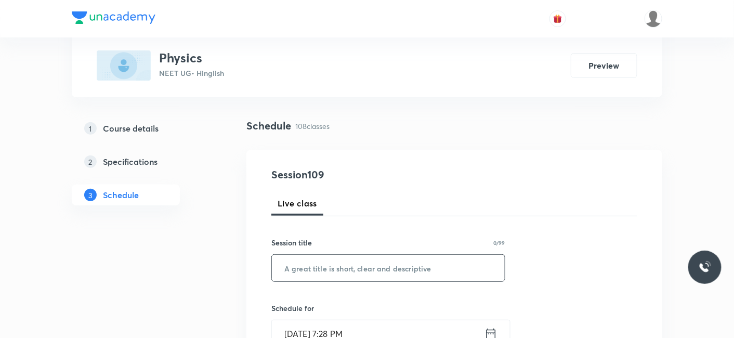
click at [334, 257] on input "text" at bounding box center [388, 268] width 233 height 27
paste input "Circular Motion_06"
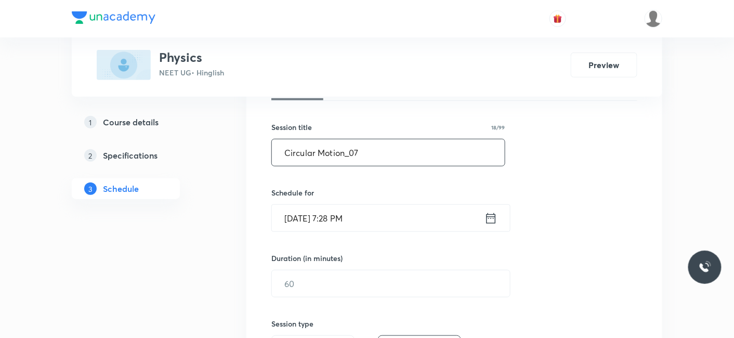
type input "Circular Motion_07"
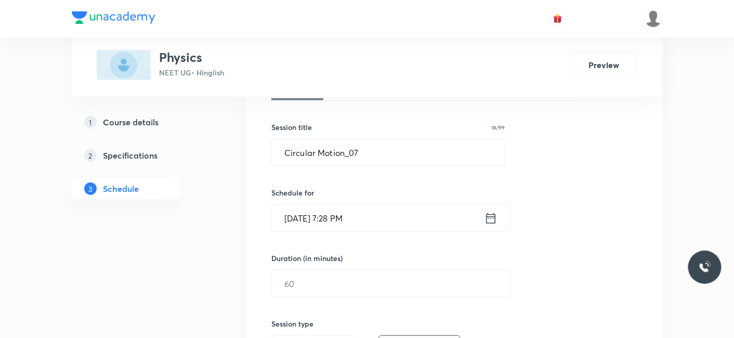
click at [340, 229] on input "Sep 5, 2025, 7:28 PM" at bounding box center [378, 218] width 213 height 27
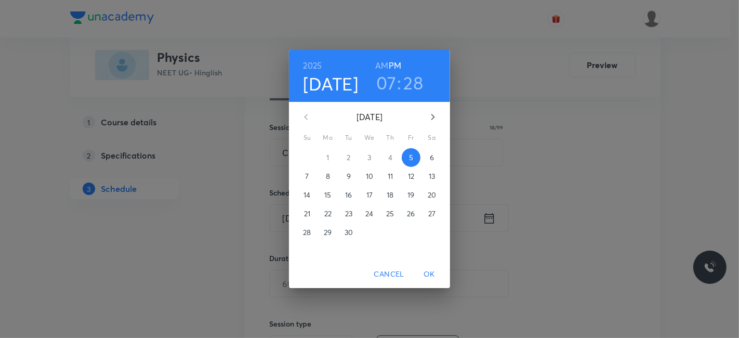
click at [432, 157] on p "6" at bounding box center [432, 157] width 4 height 10
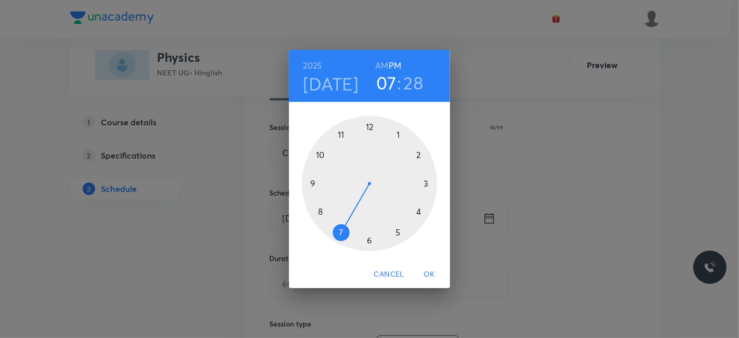
click at [310, 183] on div at bounding box center [369, 183] width 135 height 135
click at [384, 68] on h6 "AM" at bounding box center [381, 65] width 13 height 15
click at [370, 238] on div at bounding box center [369, 183] width 135 height 135
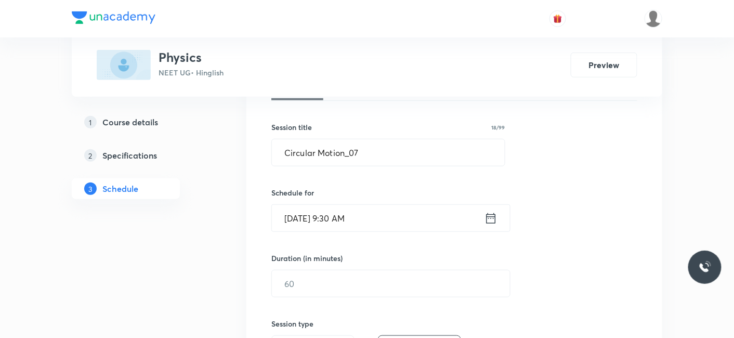
scroll to position [231, 0]
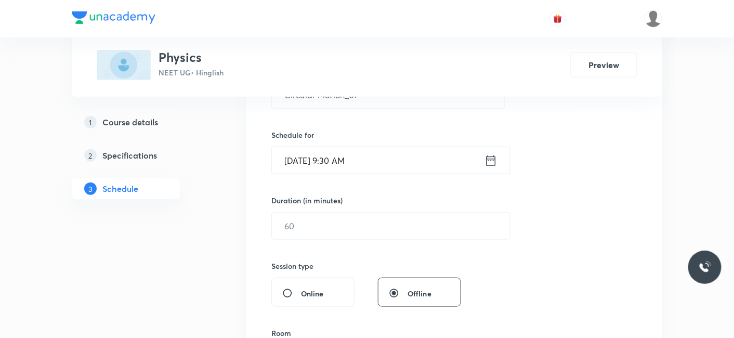
click at [350, 241] on div "Session 109 Live class Session title 18/99 Circular Motion_07 ​ Schedule for Se…" at bounding box center [454, 238] width 366 height 488
click at [349, 232] on input "text" at bounding box center [391, 226] width 238 height 27
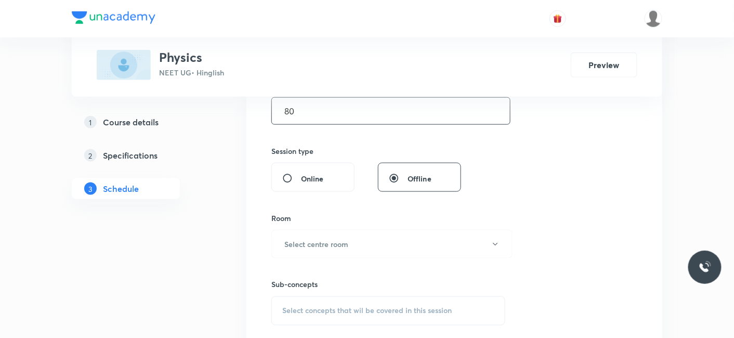
scroll to position [346, 0]
type input "80"
click at [298, 247] on button "Select centre room" at bounding box center [391, 243] width 241 height 29
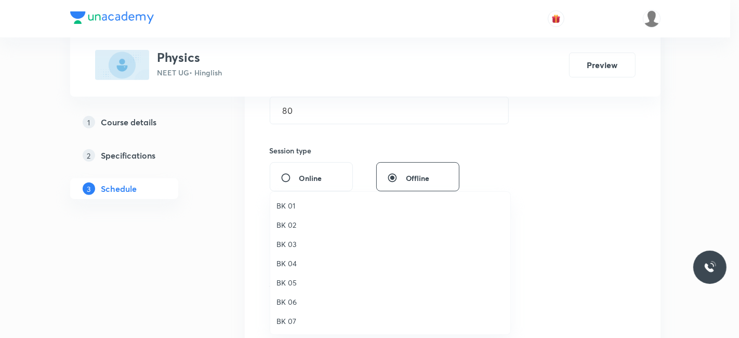
drag, startPoint x: 292, startPoint y: 316, endPoint x: 429, endPoint y: 284, distance: 140.3
click at [292, 317] on span "BK 07" at bounding box center [391, 321] width 228 height 11
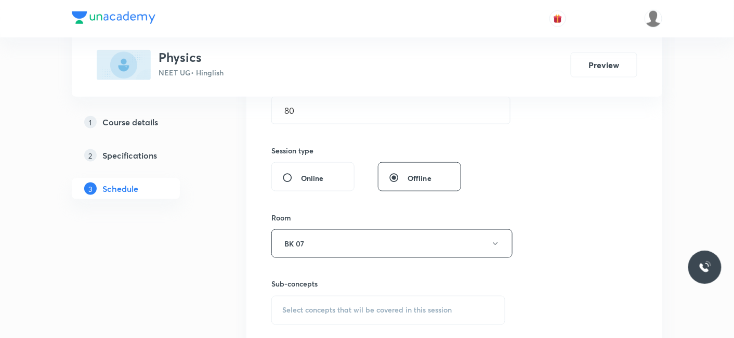
click at [332, 306] on span "Select concepts that wil be covered in this session" at bounding box center [366, 310] width 169 height 8
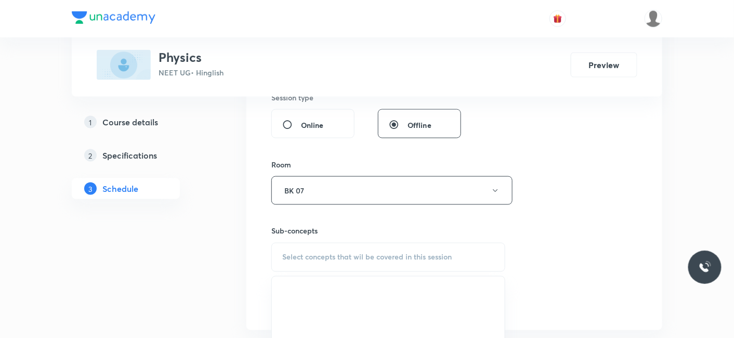
scroll to position [462, 0]
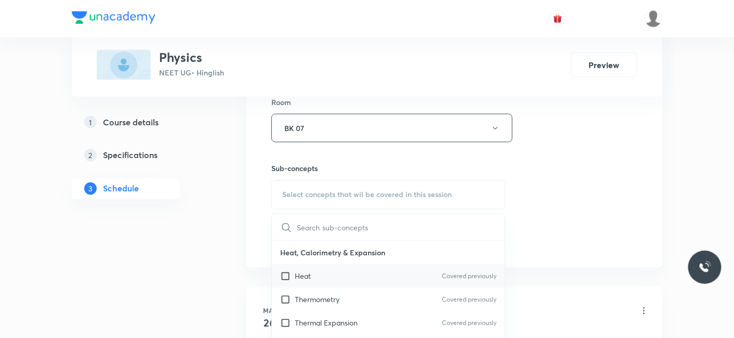
click at [311, 272] on div "Heat Covered previously" at bounding box center [388, 276] width 233 height 23
checkbox input "true"
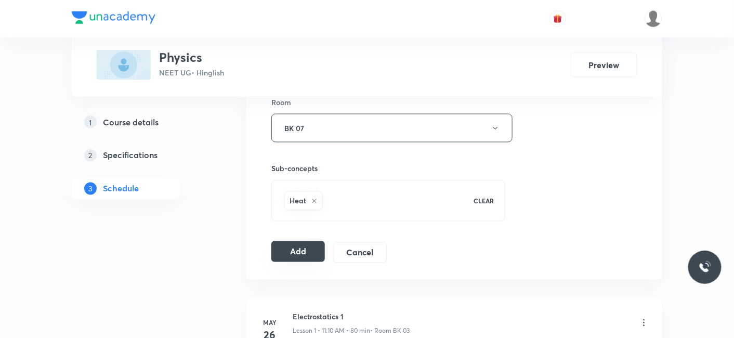
click at [278, 243] on button "Add" at bounding box center [298, 251] width 54 height 21
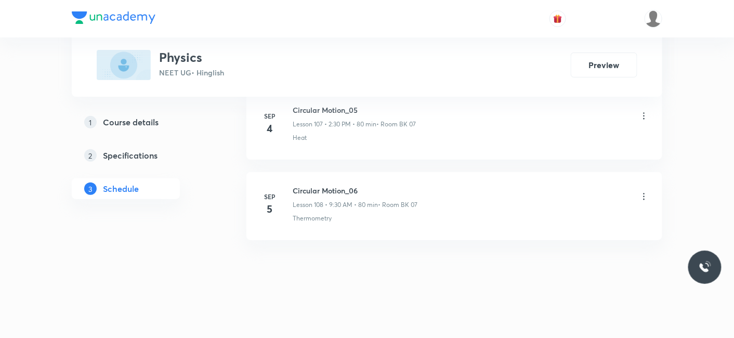
scroll to position [8688, 0]
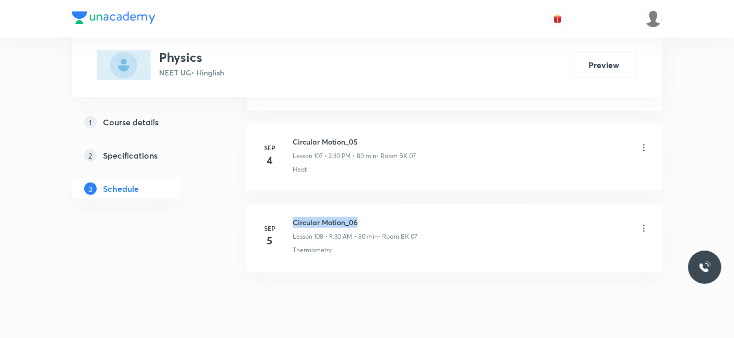
drag, startPoint x: 292, startPoint y: 191, endPoint x: 398, endPoint y: 191, distance: 105.5
click at [398, 217] on h6 "Circular Motion_06" at bounding box center [355, 222] width 125 height 11
copy h6 "Circular Motion_06"
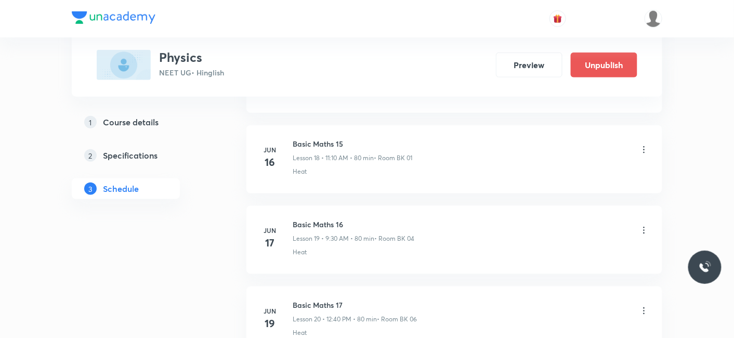
scroll to position [0, 0]
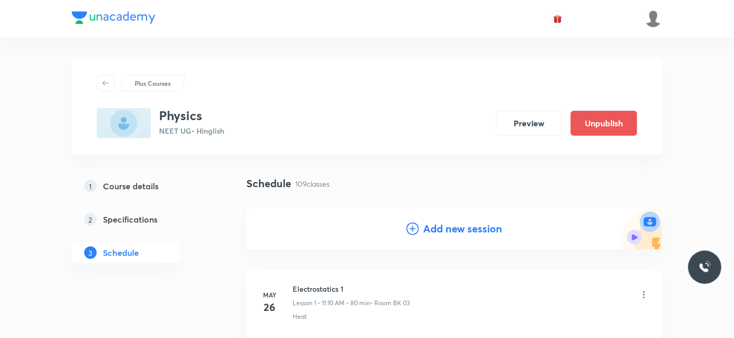
click at [454, 230] on h4 "Add new session" at bounding box center [462, 229] width 79 height 16
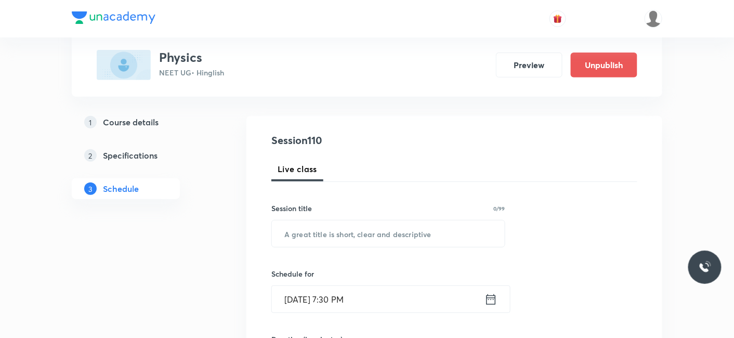
scroll to position [115, 0]
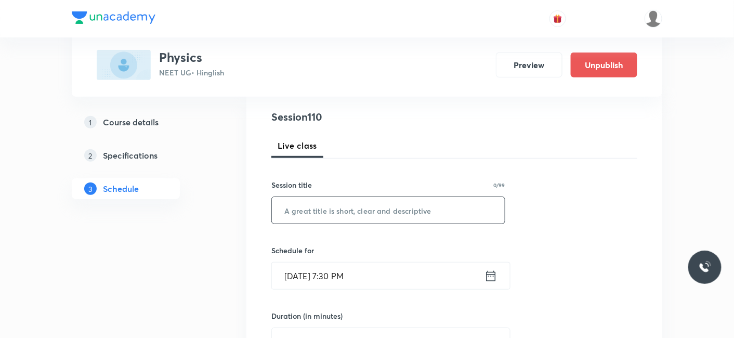
click at [316, 214] on input "text" at bounding box center [388, 210] width 233 height 27
paste input "Circular Motion_06"
type input "Circular Motion_07"
click at [349, 280] on input "Sep 5, 2025, 7:30 PM" at bounding box center [378, 276] width 213 height 27
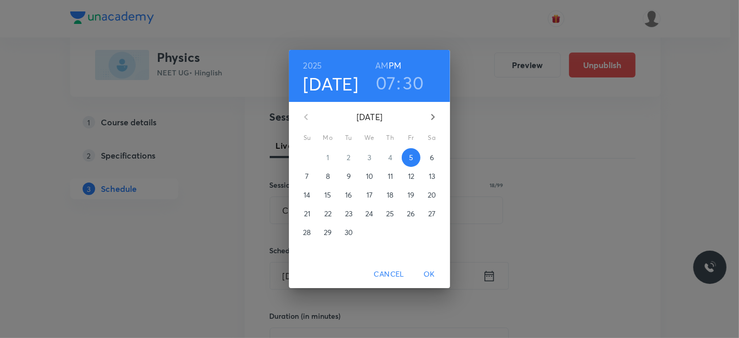
click at [427, 155] on span "6" at bounding box center [432, 157] width 19 height 10
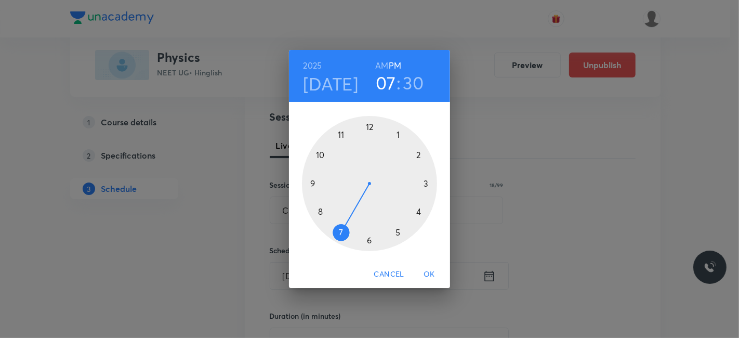
click at [370, 123] on div at bounding box center [369, 183] width 135 height 135
click at [318, 210] on div at bounding box center [369, 183] width 135 height 135
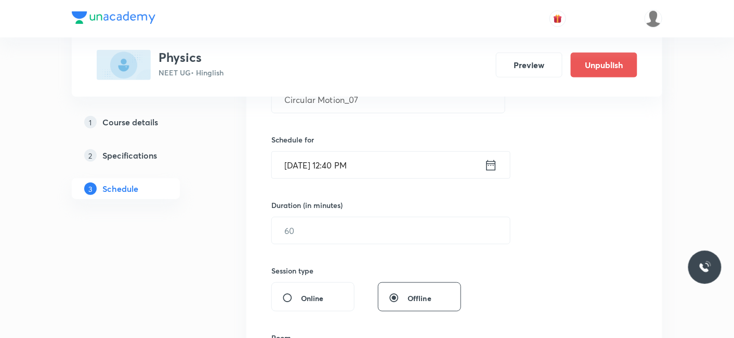
scroll to position [231, 0]
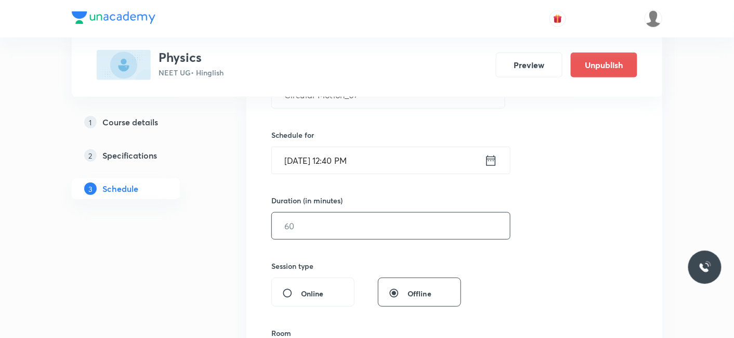
click at [314, 226] on input "text" at bounding box center [391, 226] width 238 height 27
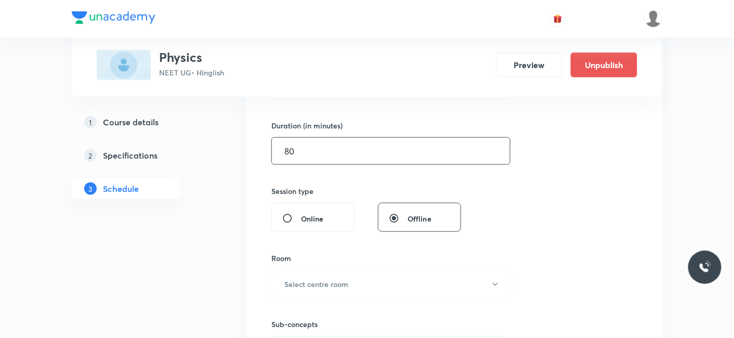
scroll to position [346, 0]
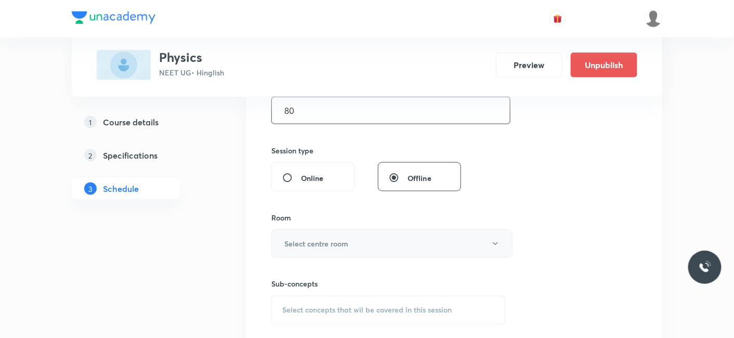
type input "80"
click at [313, 238] on h6 "Select centre room" at bounding box center [316, 243] width 64 height 11
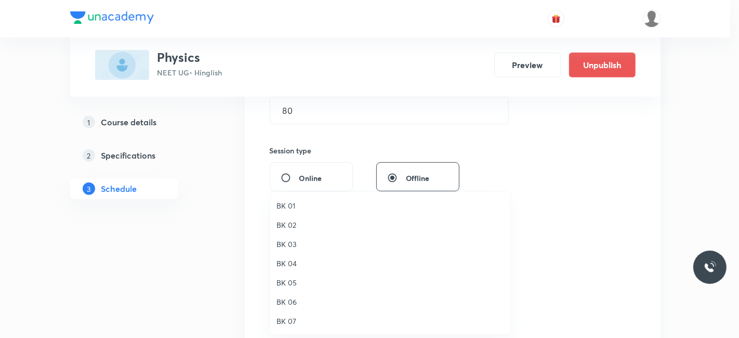
click at [293, 316] on span "BK 07" at bounding box center [391, 321] width 228 height 11
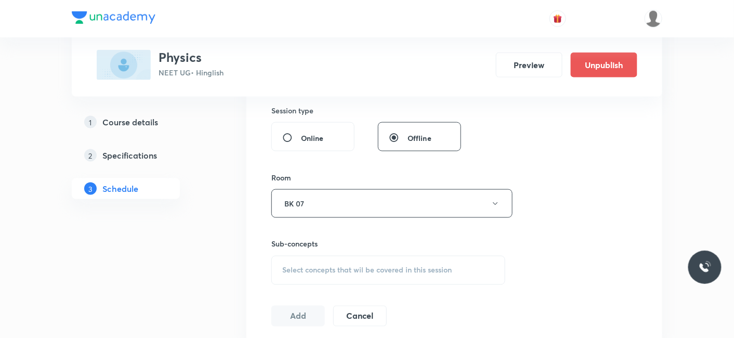
scroll to position [404, 0]
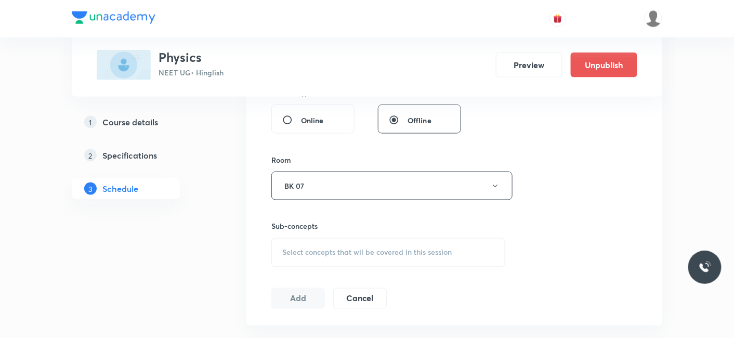
click at [367, 255] on span "Select concepts that wil be covered in this session" at bounding box center [366, 252] width 169 height 8
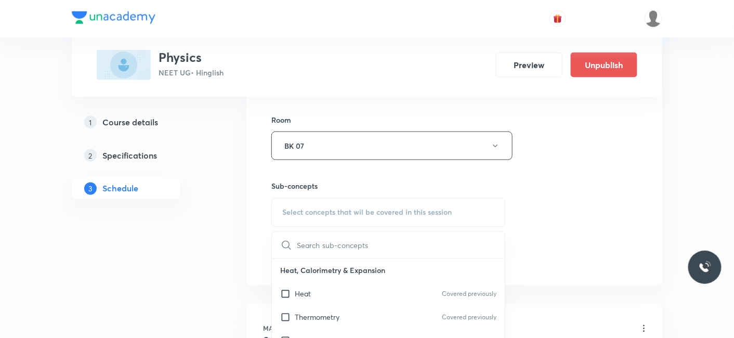
scroll to position [462, 0]
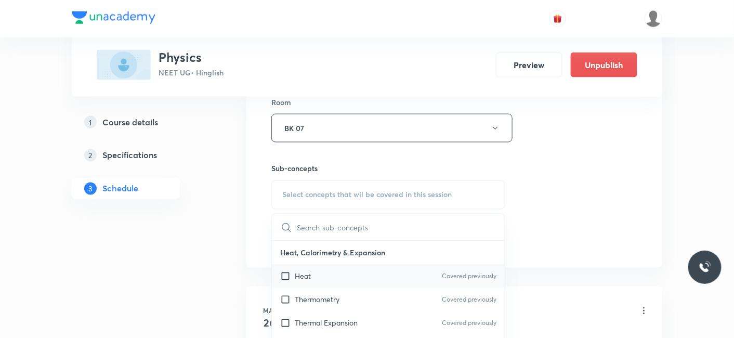
click at [291, 272] on input "checkbox" at bounding box center [287, 276] width 15 height 11
checkbox input "true"
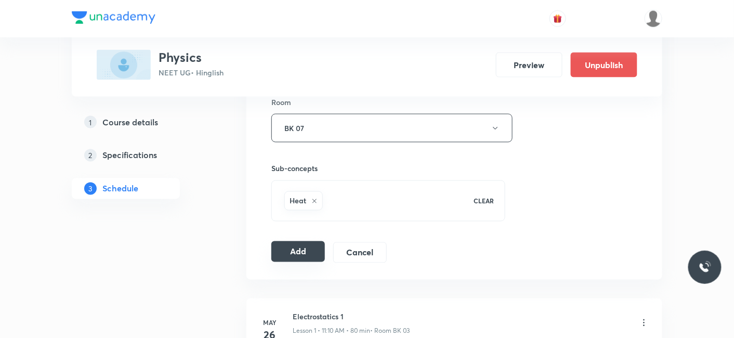
click at [296, 250] on button "Add" at bounding box center [298, 251] width 54 height 21
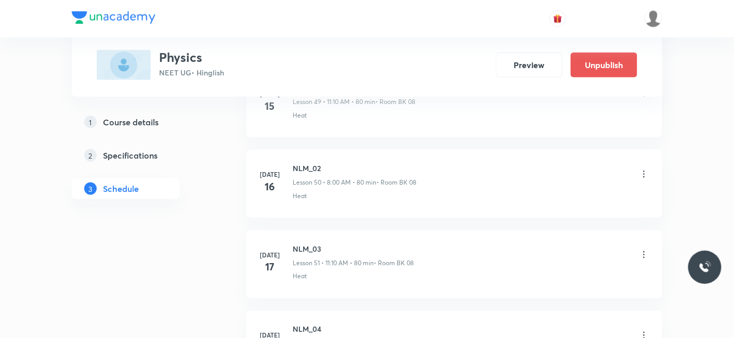
scroll to position [8848, 0]
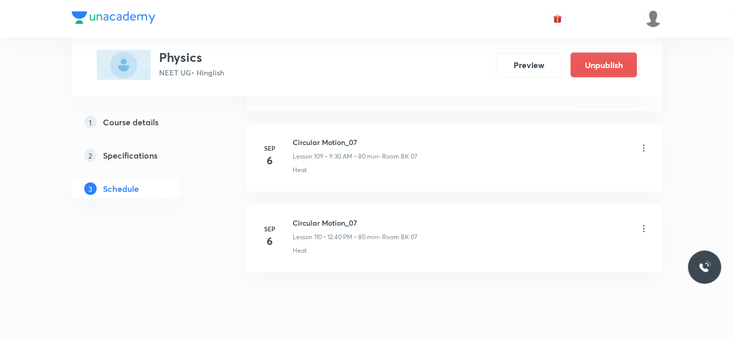
click at [645, 224] on icon at bounding box center [644, 229] width 10 height 10
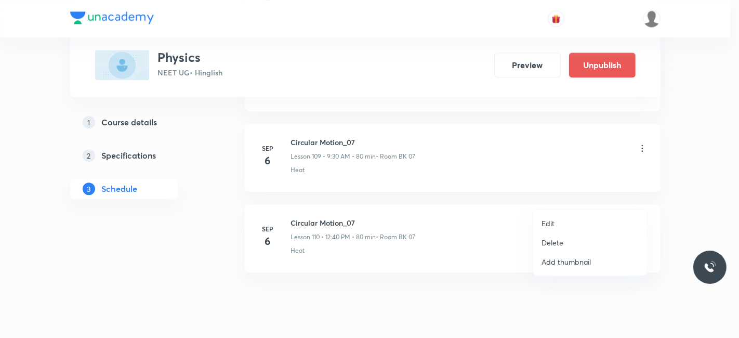
click at [549, 223] on p "Edit" at bounding box center [548, 223] width 13 height 11
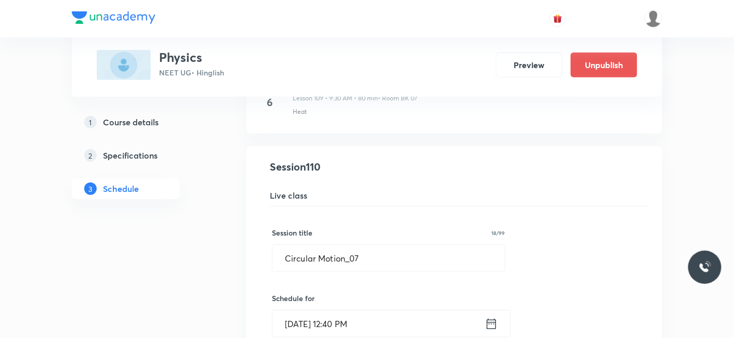
click at [389, 227] on div "Session title 18/99 Circular Motion_07 ​" at bounding box center [388, 249] width 233 height 45
click at [388, 245] on input "Circular Motion_07" at bounding box center [388, 258] width 232 height 27
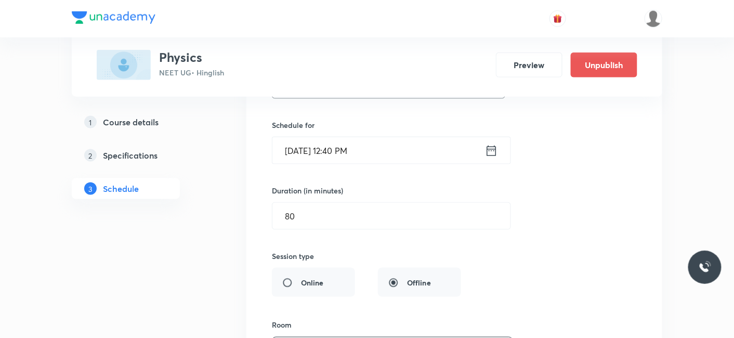
scroll to position [9247, 0]
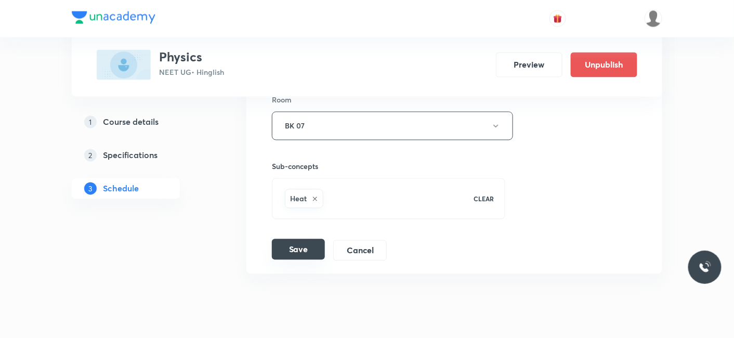
type input "Circular Motion_08"
click at [285, 239] on button "Save" at bounding box center [298, 249] width 53 height 21
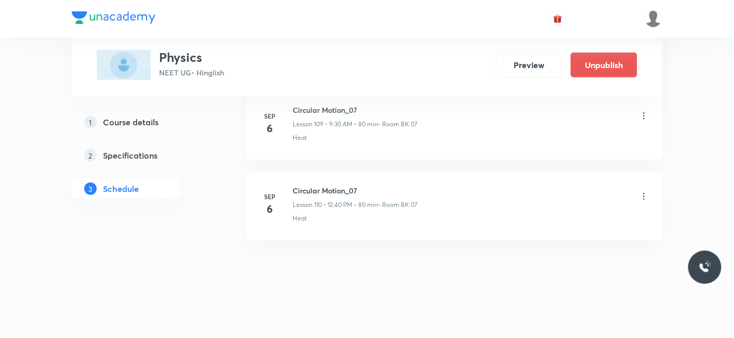
scroll to position [8848, 0]
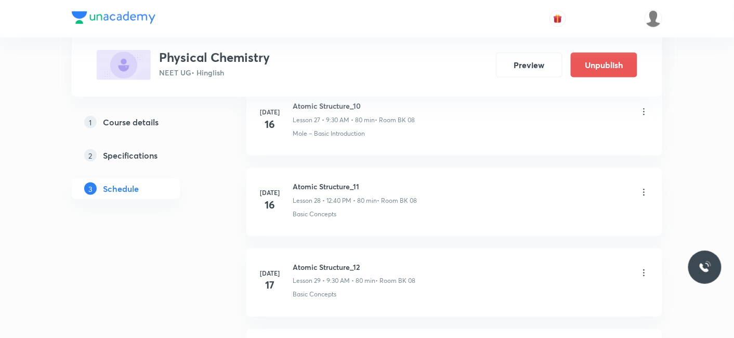
scroll to position [6100, 0]
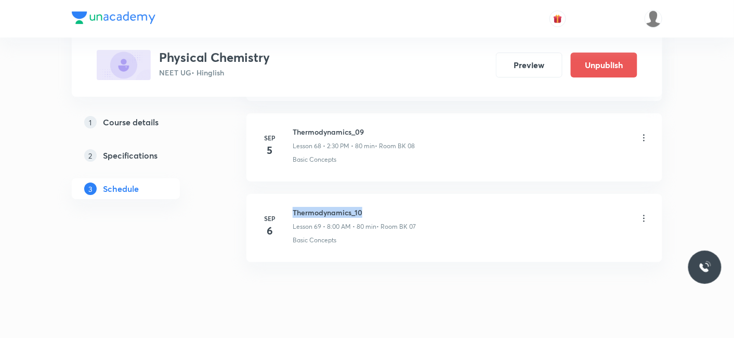
drag, startPoint x: 291, startPoint y: 189, endPoint x: 375, endPoint y: 189, distance: 84.7
click at [375, 207] on div "[DATE] Thermodynamics_10 Lesson 69 • 8:00 AM • 80 min • Room BK 07 Basic Concep…" at bounding box center [454, 226] width 390 height 38
copy h6 "Thermodynamics_10"
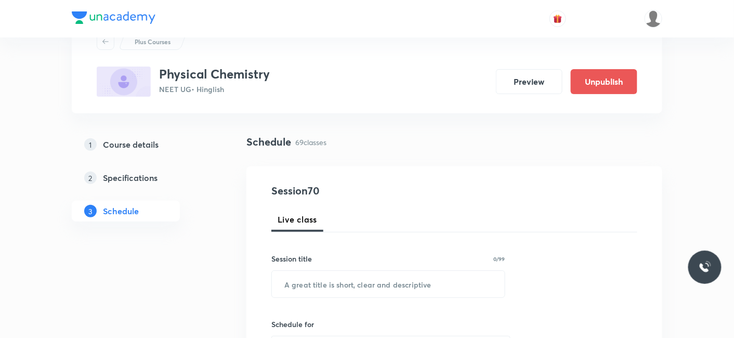
scroll to position [115, 0]
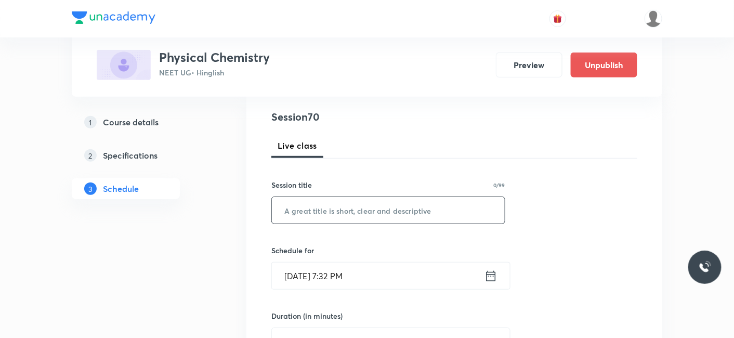
click at [351, 217] on input "text" at bounding box center [388, 210] width 233 height 27
paste input "Thermodynamics_10"
type input "Thermodynamics_11"
click at [355, 276] on input "Sep 5, 2025, 7:32 PM" at bounding box center [378, 276] width 213 height 27
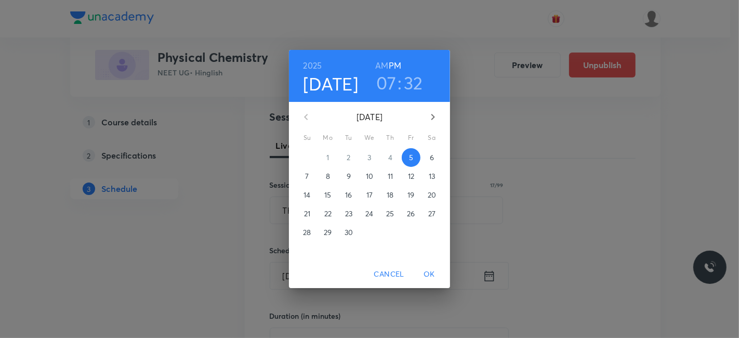
click at [436, 158] on span "6" at bounding box center [432, 157] width 19 height 10
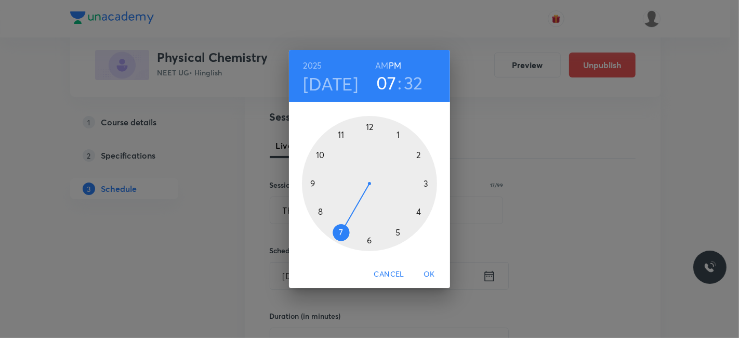
click at [338, 134] on div at bounding box center [369, 183] width 135 height 135
click at [382, 65] on h6 "AM" at bounding box center [381, 65] width 13 height 15
click at [419, 155] on div at bounding box center [369, 183] width 135 height 135
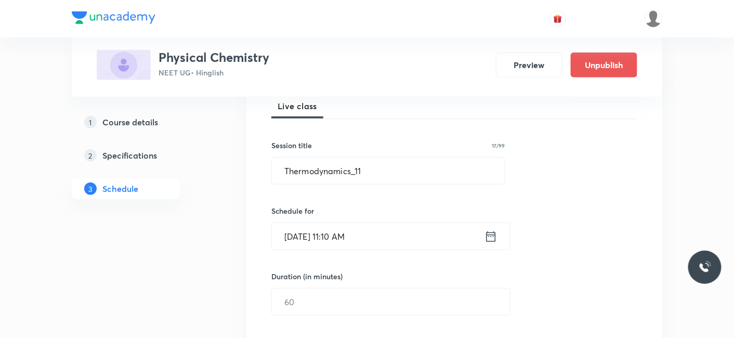
scroll to position [173, 0]
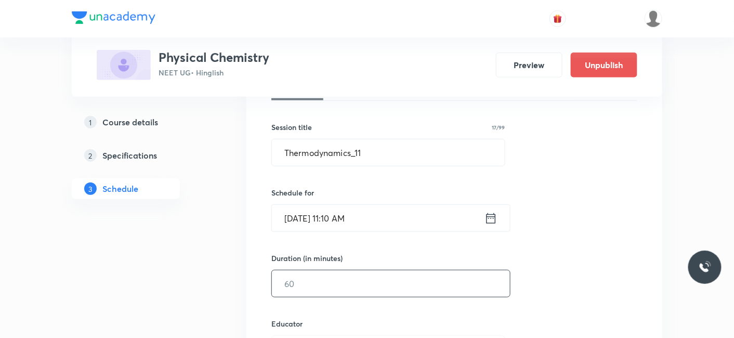
click at [338, 271] on input "text" at bounding box center [391, 283] width 238 height 27
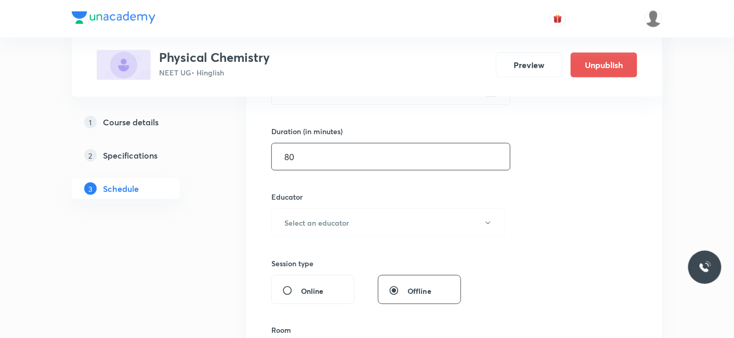
scroll to position [346, 0]
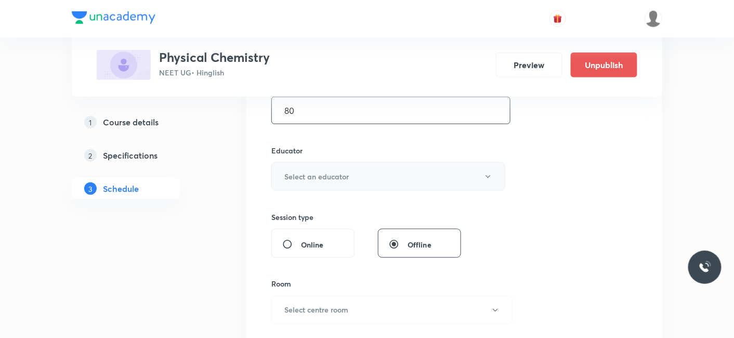
type input "80"
click at [325, 179] on h6 "Select an educator" at bounding box center [316, 176] width 64 height 11
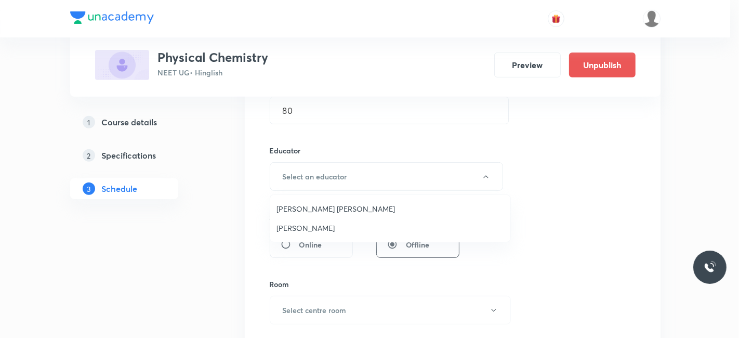
click at [312, 226] on span "Praveen Sharma" at bounding box center [391, 227] width 228 height 11
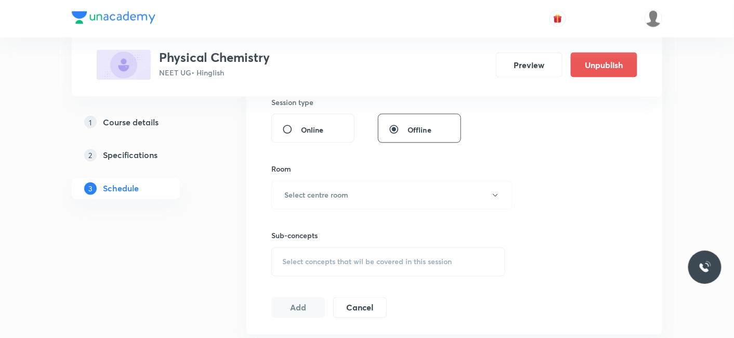
scroll to position [462, 0]
click at [318, 191] on h6 "Select centre room" at bounding box center [316, 194] width 64 height 11
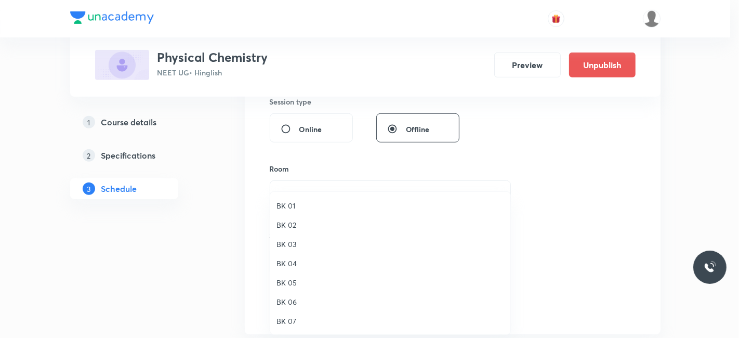
click at [290, 324] on span "BK 07" at bounding box center [391, 321] width 228 height 11
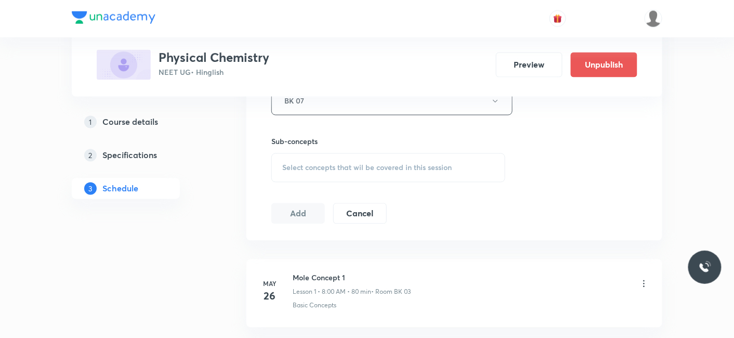
scroll to position [578, 0]
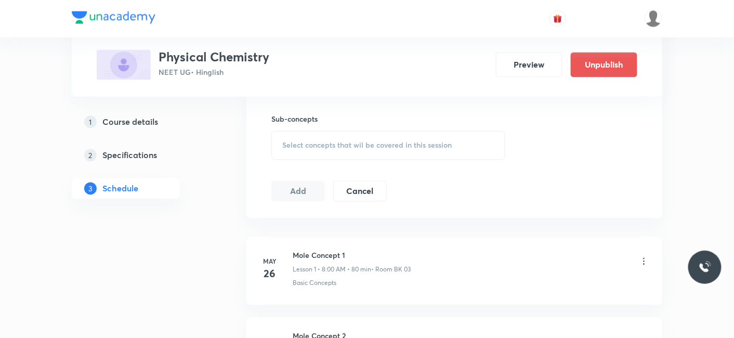
click at [333, 149] on div "Select concepts that wil be covered in this session" at bounding box center [388, 145] width 234 height 29
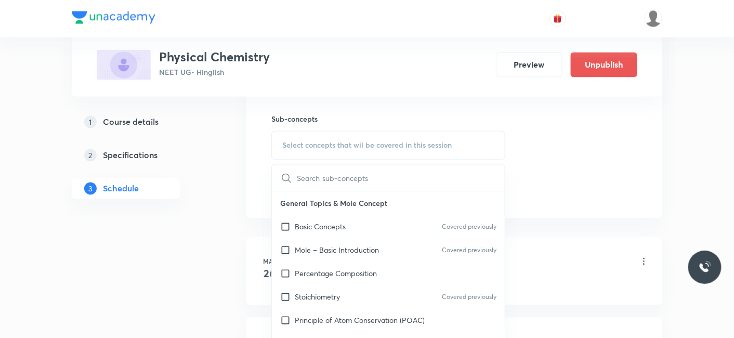
drag, startPoint x: 318, startPoint y: 227, endPoint x: 218, endPoint y: 224, distance: 99.9
click at [318, 226] on p "Basic Concepts" at bounding box center [320, 226] width 51 height 11
checkbox input "true"
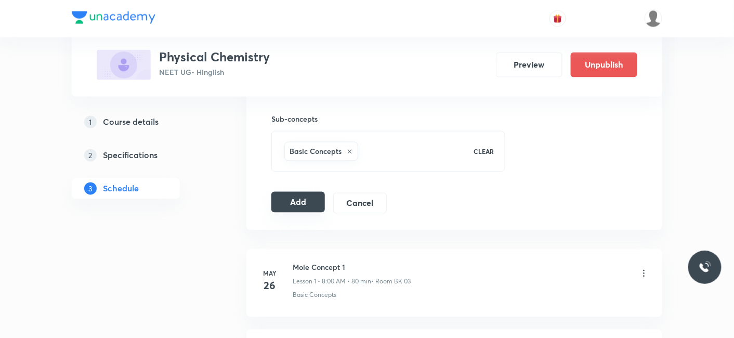
click at [279, 200] on button "Add" at bounding box center [298, 202] width 54 height 21
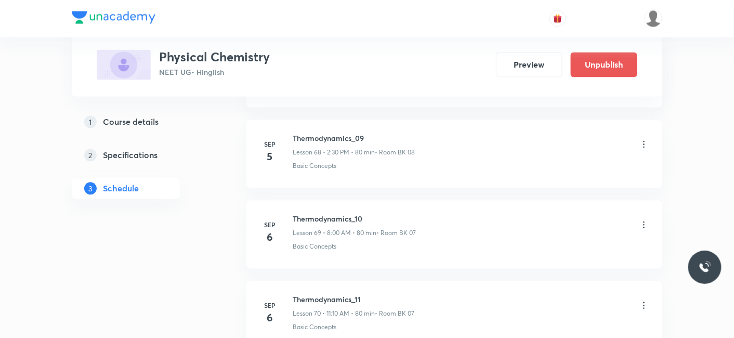
scroll to position [5637, 0]
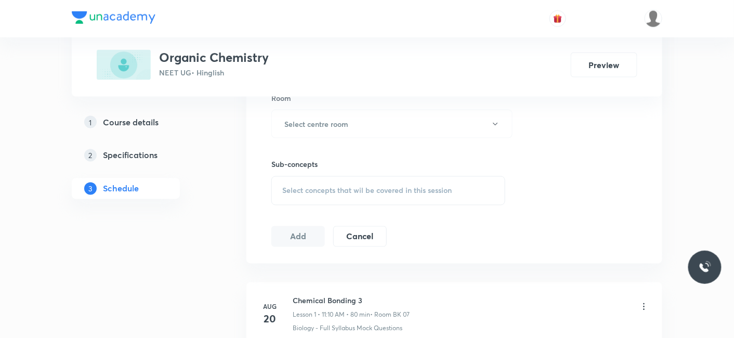
scroll to position [1296, 0]
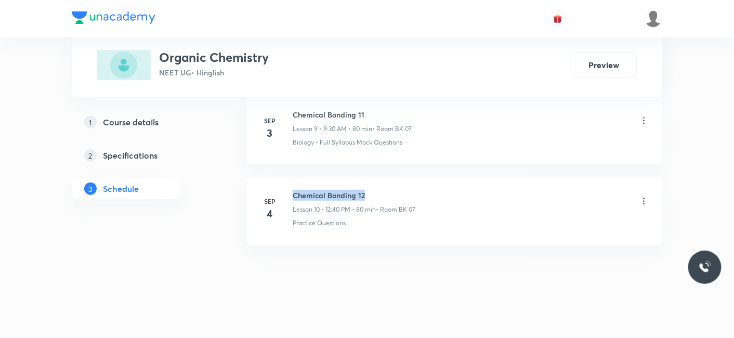
drag, startPoint x: 295, startPoint y: 187, endPoint x: 371, endPoint y: 188, distance: 76.4
click at [371, 190] on h6 "Chemical Bonding 12" at bounding box center [354, 195] width 123 height 11
copy h6 "Chemical Bonding 12"
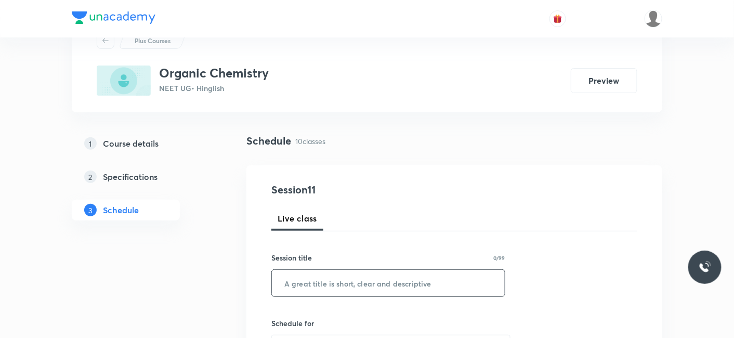
scroll to position [58, 0]
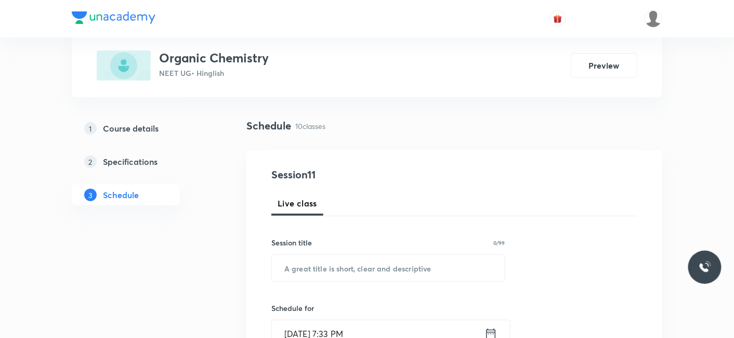
click at [345, 248] on div "Session title 0/99 ​" at bounding box center [388, 259] width 234 height 45
click at [337, 256] on input "text" at bounding box center [388, 268] width 233 height 27
paste input "Chemical Bonding 12"
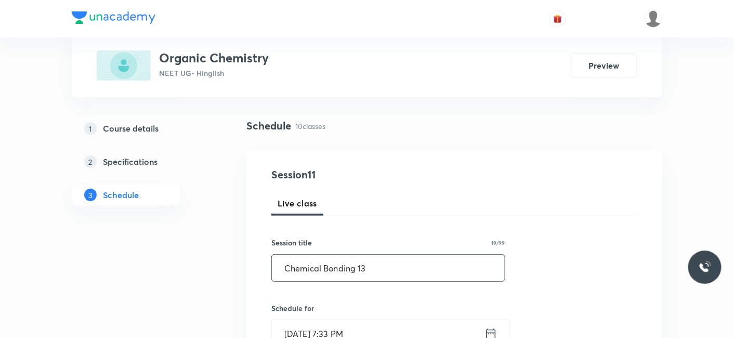
scroll to position [173, 0]
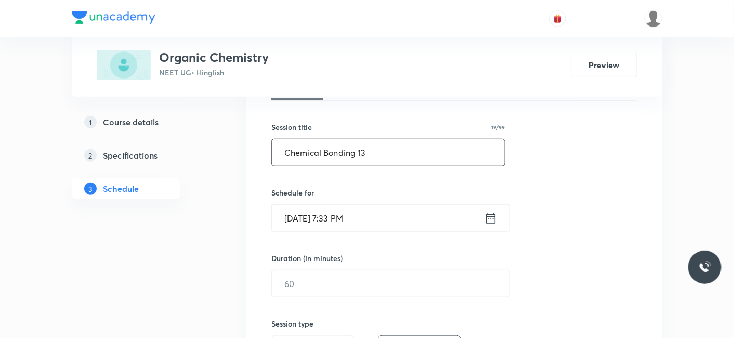
type input "Chemical Bonding 13"
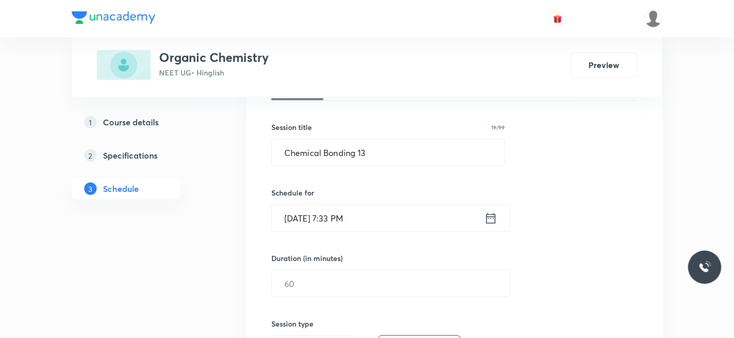
click at [326, 220] on input "Sep 5, 2025, 7:33 PM" at bounding box center [378, 218] width 213 height 27
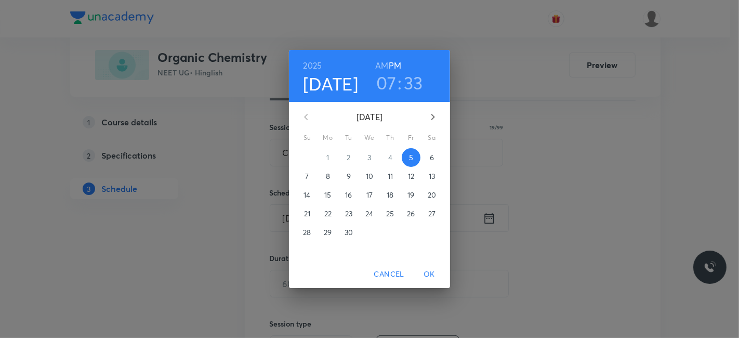
click at [429, 155] on span "6" at bounding box center [432, 157] width 19 height 10
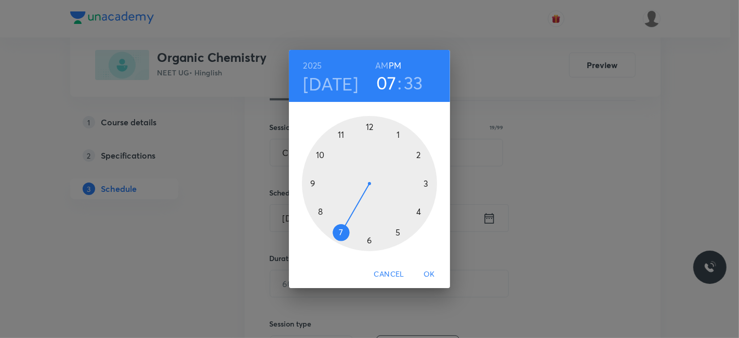
click at [417, 155] on div at bounding box center [369, 183] width 135 height 135
click at [369, 237] on div at bounding box center [369, 183] width 135 height 135
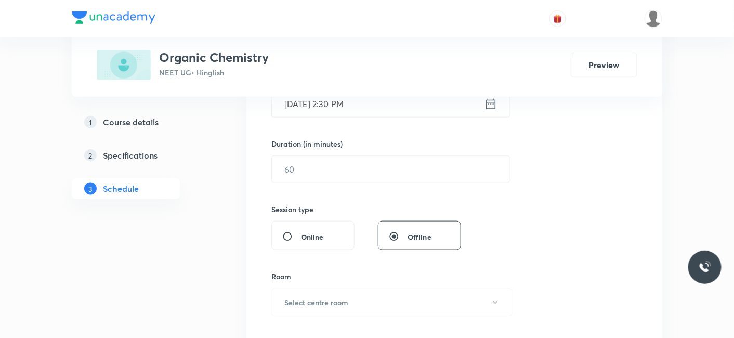
scroll to position [289, 0]
click at [326, 165] on input "text" at bounding box center [391, 168] width 238 height 27
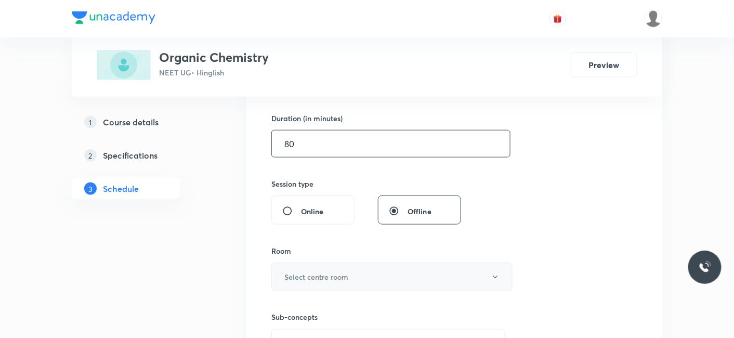
scroll to position [346, 0]
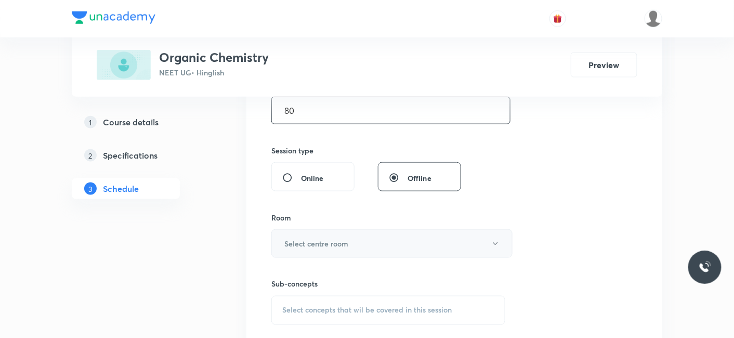
type input "80"
click at [303, 240] on h6 "Select centre room" at bounding box center [316, 243] width 64 height 11
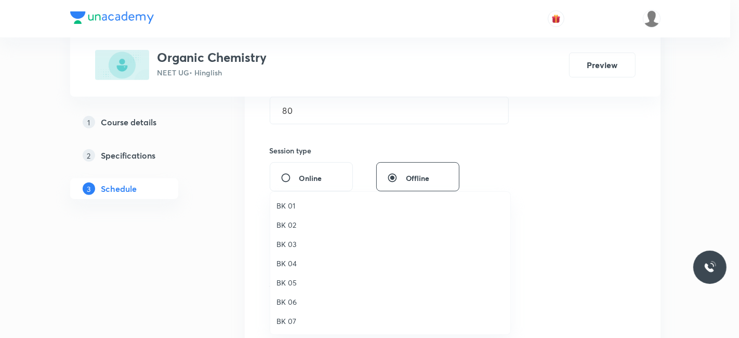
click at [291, 317] on span "BK 07" at bounding box center [391, 321] width 228 height 11
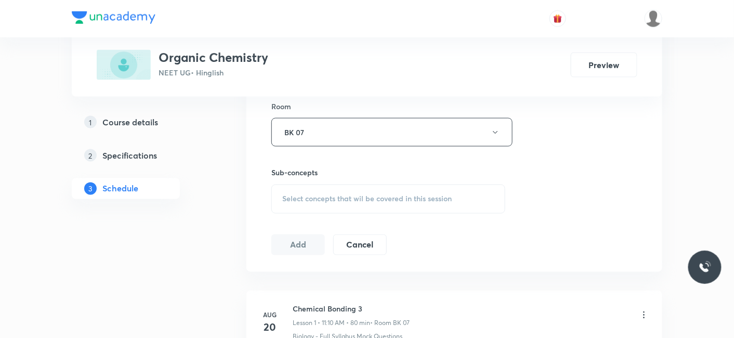
scroll to position [462, 0]
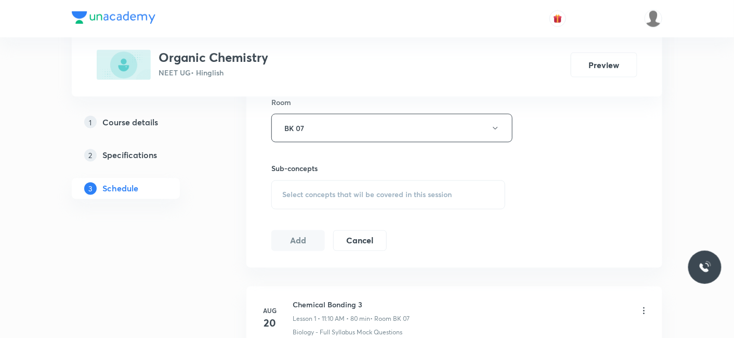
click at [353, 195] on span "Select concepts that wil be covered in this session" at bounding box center [366, 195] width 169 height 8
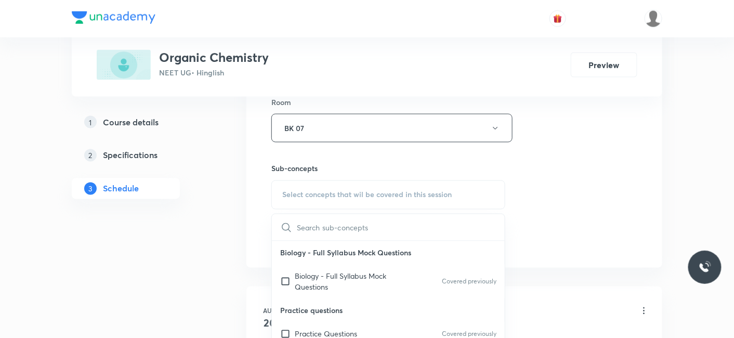
drag, startPoint x: 308, startPoint y: 333, endPoint x: 230, endPoint y: 269, distance: 100.8
click at [309, 332] on p "Practice Questions" at bounding box center [326, 334] width 62 height 11
checkbox input "true"
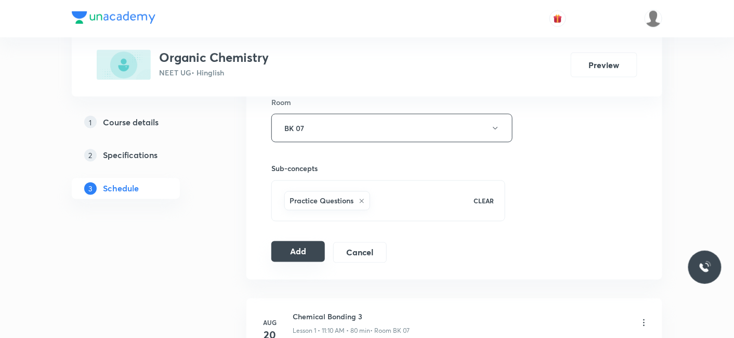
click at [290, 247] on button "Add" at bounding box center [298, 251] width 54 height 21
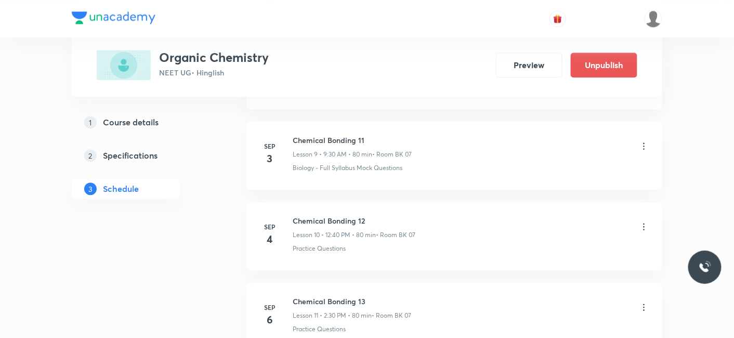
scroll to position [900, 0]
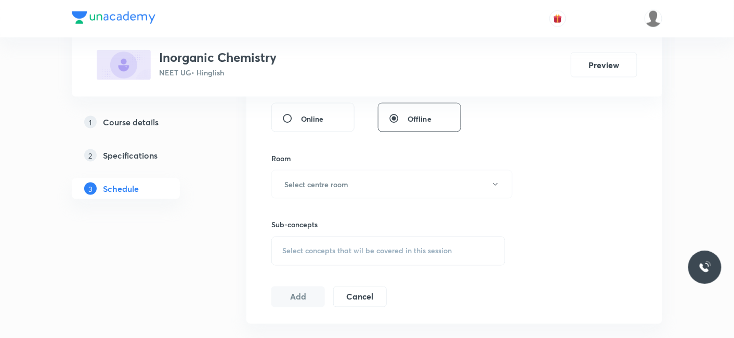
scroll to position [654, 0]
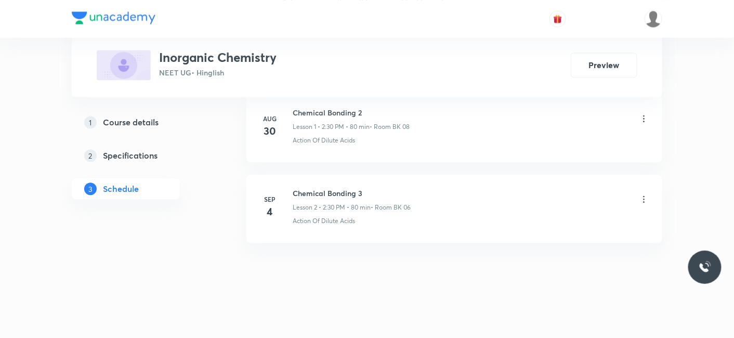
click at [294, 191] on h6 "Chemical Bonding 3" at bounding box center [352, 193] width 118 height 11
drag, startPoint x: 295, startPoint y: 191, endPoint x: 372, endPoint y: 190, distance: 77.5
click at [372, 190] on h6 "Chemical Bonding 3" at bounding box center [352, 193] width 118 height 11
copy h6 "Chemical Bonding 3"
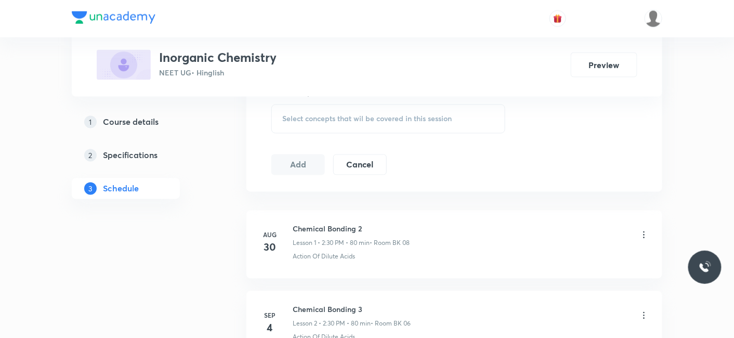
scroll to position [654, 0]
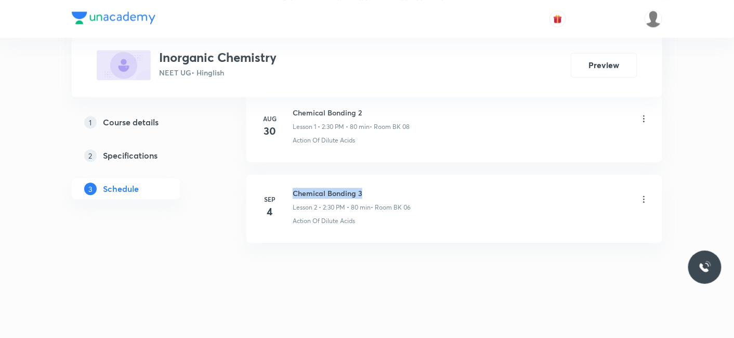
drag, startPoint x: 292, startPoint y: 189, endPoint x: 365, endPoint y: 187, distance: 72.8
click at [365, 188] on h6 "Chemical Bonding 3" at bounding box center [352, 193] width 118 height 11
copy h6 "Chemical Bonding 3"
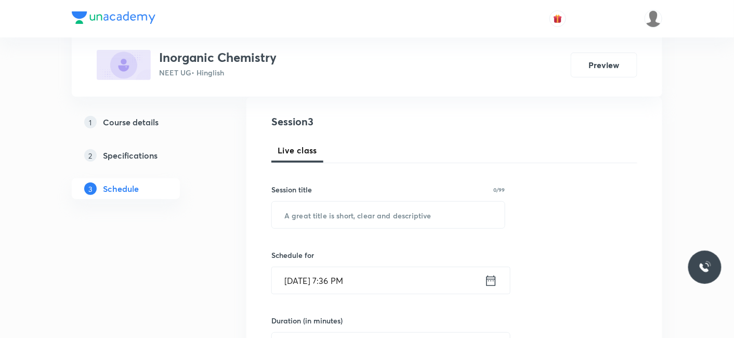
scroll to position [115, 0]
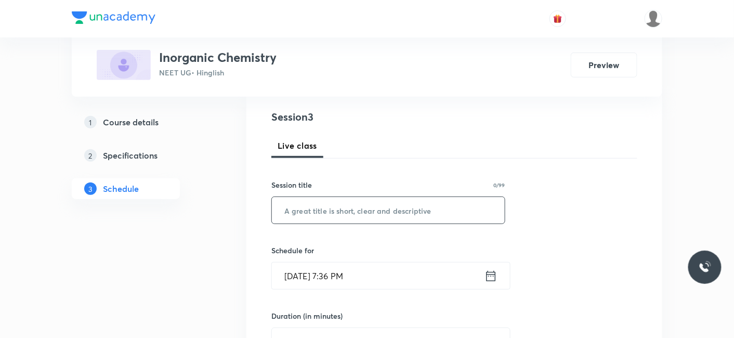
click at [326, 215] on input "text" at bounding box center [388, 210] width 233 height 27
paste input "Chemical Bonding 3"
type input "Chemical Bonding 4"
click at [325, 273] on input "[DATE] 7:36 PM" at bounding box center [378, 276] width 213 height 27
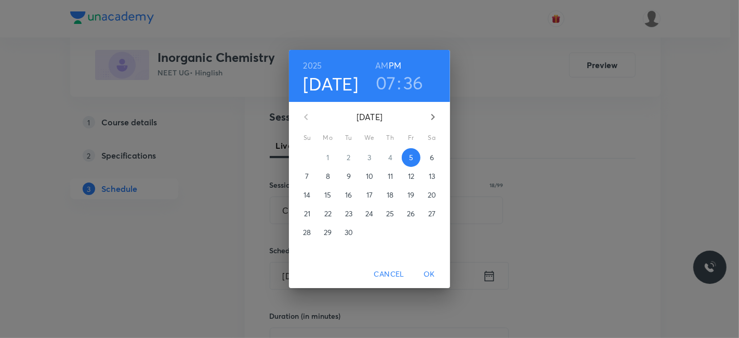
click at [434, 156] on span "6" at bounding box center [432, 157] width 19 height 10
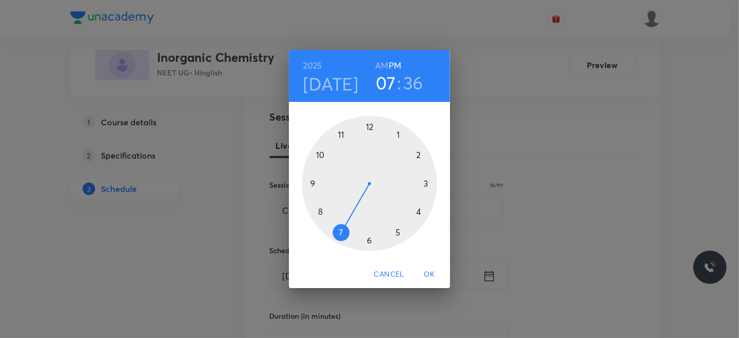
click at [319, 208] on div at bounding box center [369, 183] width 135 height 135
click at [383, 65] on h6 "AM" at bounding box center [381, 65] width 13 height 15
click at [369, 127] on div at bounding box center [369, 183] width 135 height 135
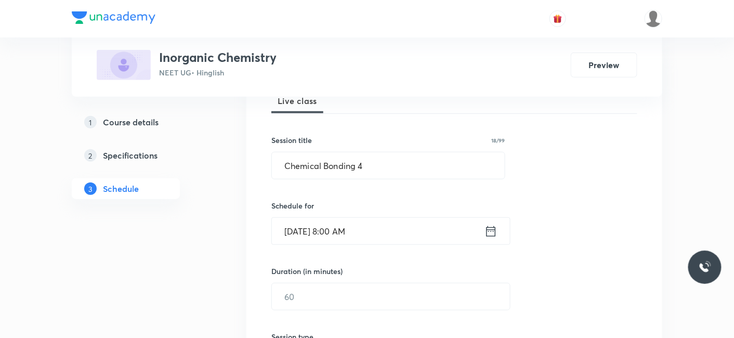
scroll to position [231, 0]
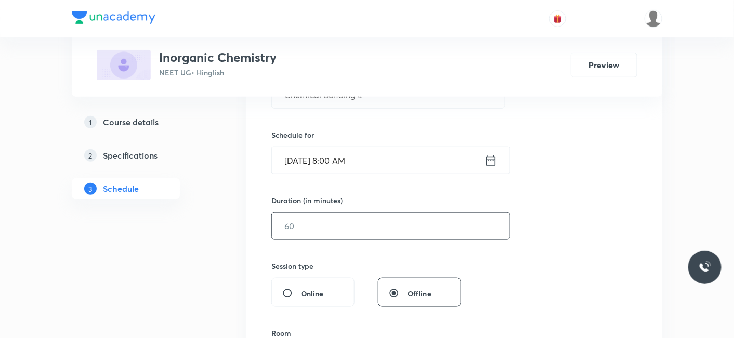
click at [340, 215] on input "text" at bounding box center [391, 226] width 238 height 27
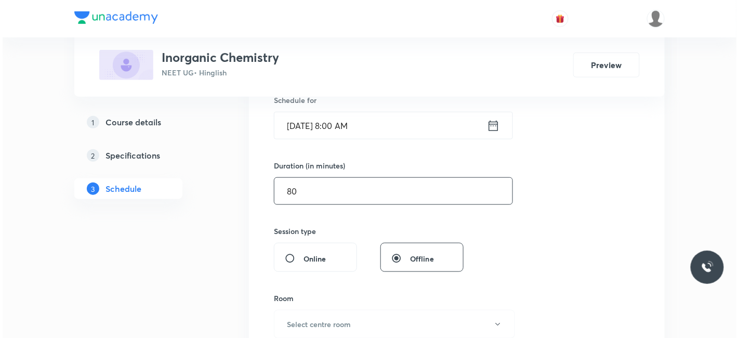
scroll to position [289, 0]
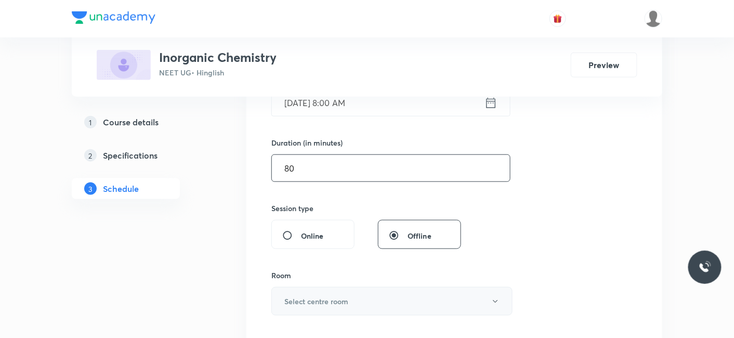
type input "80"
click at [309, 296] on h6 "Select centre room" at bounding box center [316, 301] width 64 height 11
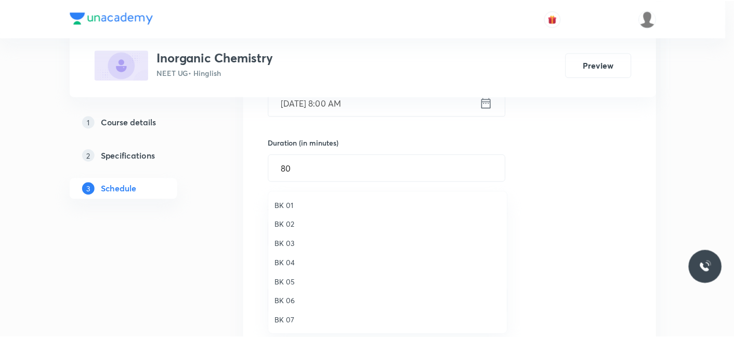
scroll to position [19, 0]
click at [292, 283] on span "BK 06" at bounding box center [391, 282] width 228 height 11
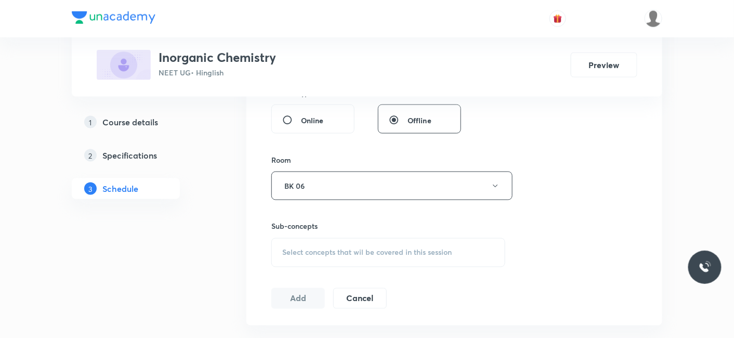
click at [325, 256] on div "Select concepts that wil be covered in this session" at bounding box center [388, 252] width 234 height 29
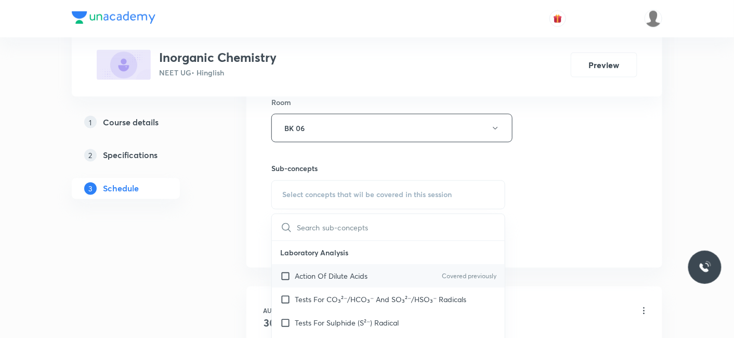
click at [317, 278] on p "Action Of Dilute Acids" at bounding box center [331, 276] width 73 height 11
checkbox input "true"
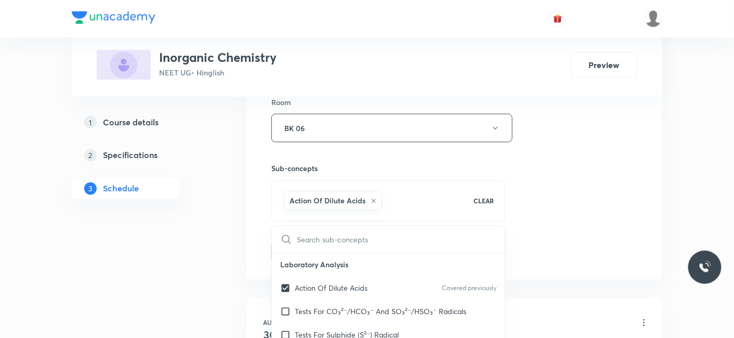
click at [221, 250] on div "Plus Courses Inorganic Chemistry NEET UG • Hinglish Preview 1 Course details 2 …" at bounding box center [367, 61] width 591 height 929
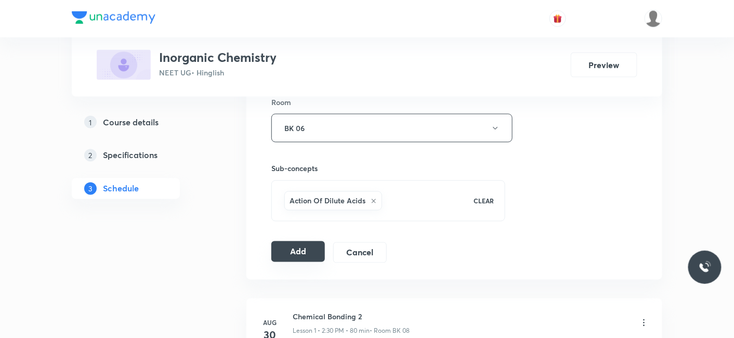
click at [297, 247] on button "Add" at bounding box center [298, 251] width 54 height 21
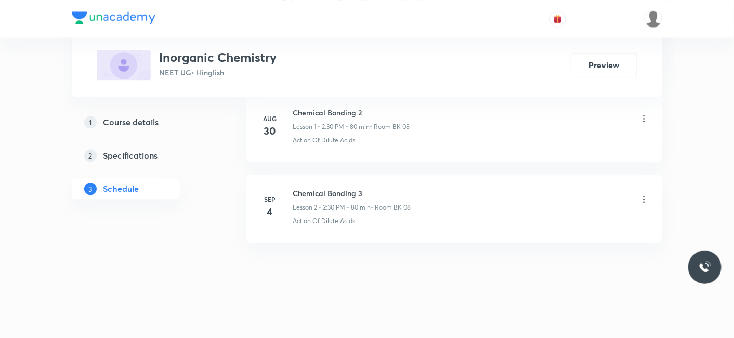
scroll to position [178, 0]
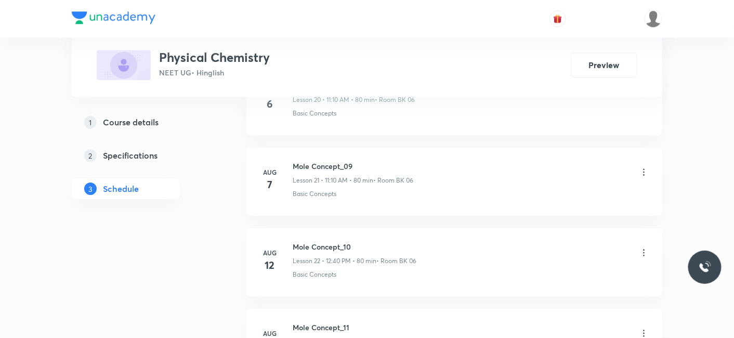
scroll to position [3785, 0]
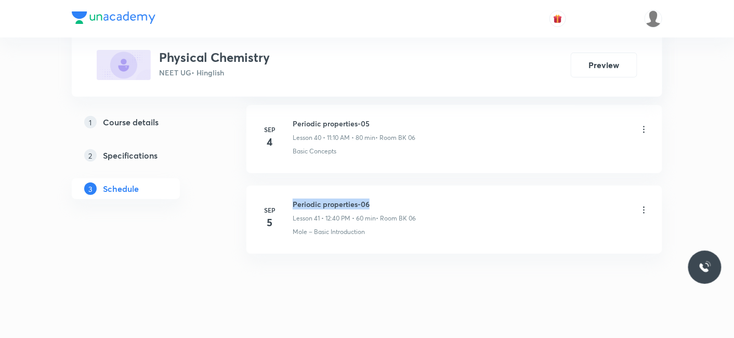
drag, startPoint x: 291, startPoint y: 188, endPoint x: 390, endPoint y: 182, distance: 99.5
click at [390, 186] on li "[DATE] Periodic properties-06 Lesson 41 • 12:40 PM • 60 min • Room BK 06 Mole –…" at bounding box center [454, 220] width 416 height 68
copy h6 "Periodic properties-06"
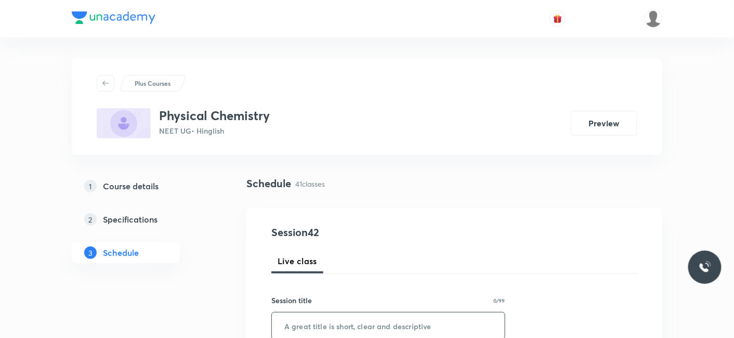
scroll to position [58, 0]
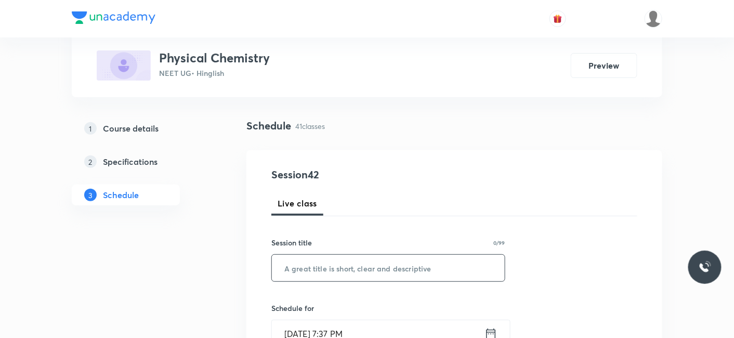
click at [359, 258] on input "text" at bounding box center [388, 268] width 233 height 27
paste input "Redox reaction"
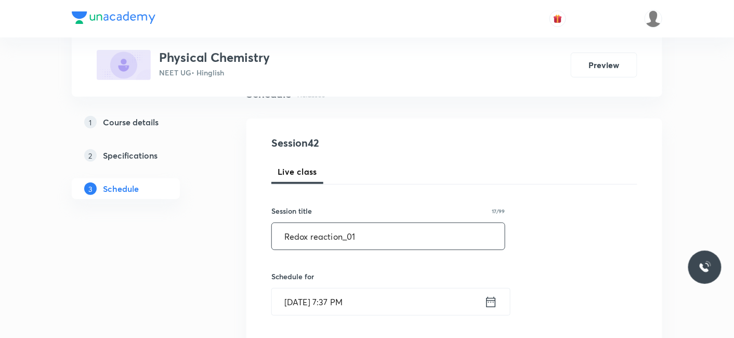
scroll to position [115, 0]
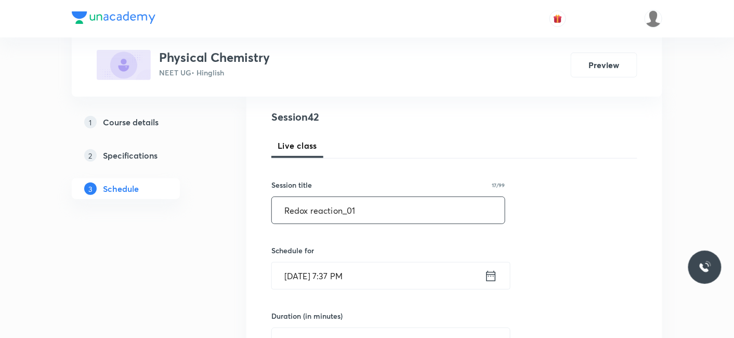
type input "Redox reaction_01"
click at [321, 273] on input "[DATE] 7:37 PM" at bounding box center [378, 276] width 213 height 27
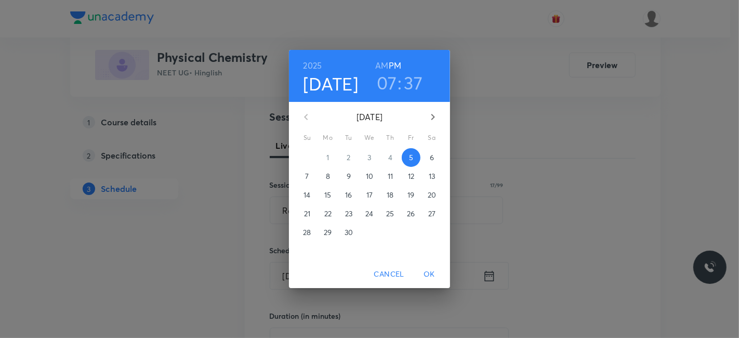
click at [433, 159] on p "6" at bounding box center [432, 157] width 4 height 10
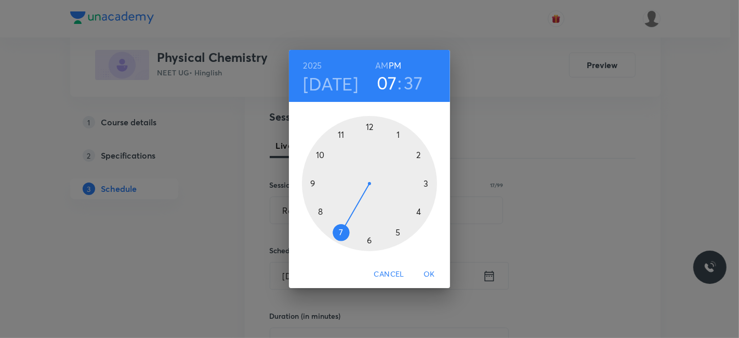
click at [339, 134] on div at bounding box center [369, 183] width 135 height 135
click at [383, 64] on h6 "AM" at bounding box center [381, 65] width 13 height 15
click at [417, 153] on div at bounding box center [369, 183] width 135 height 135
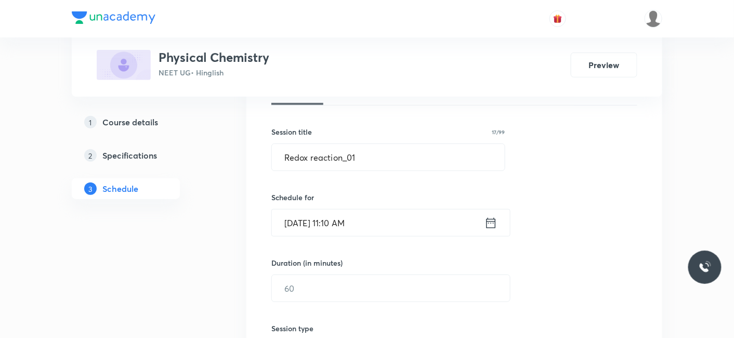
scroll to position [173, 0]
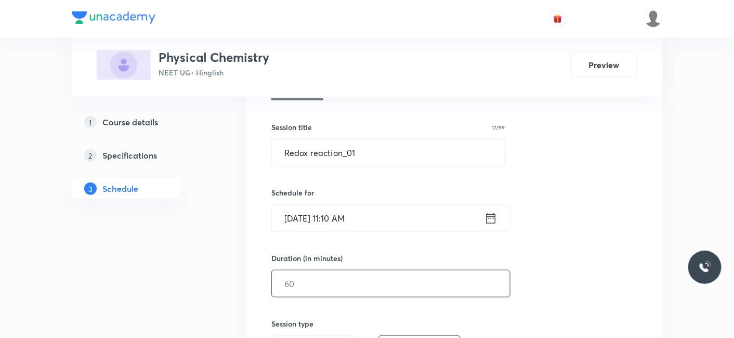
click at [323, 270] on input "text" at bounding box center [391, 283] width 238 height 27
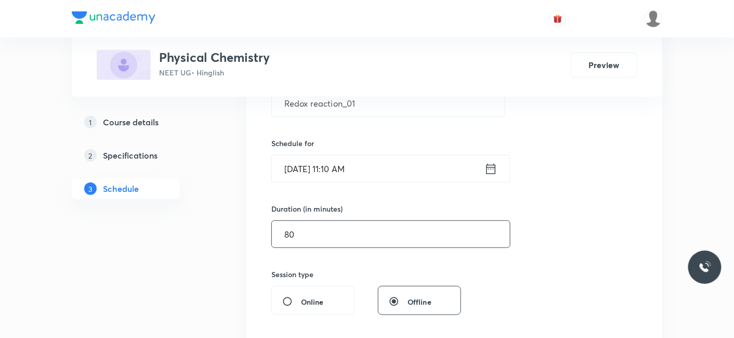
scroll to position [289, 0]
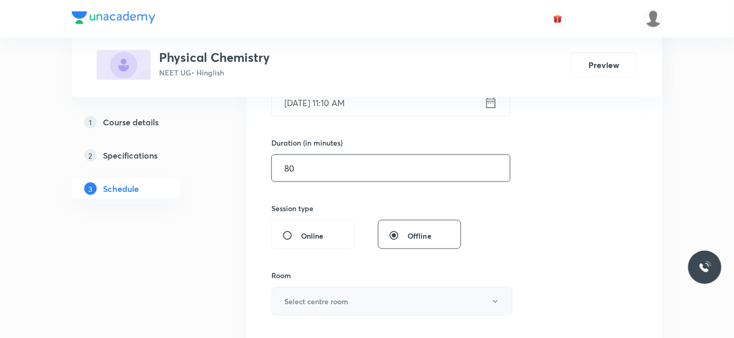
type input "80"
click at [301, 312] on button "Select centre room" at bounding box center [391, 301] width 241 height 29
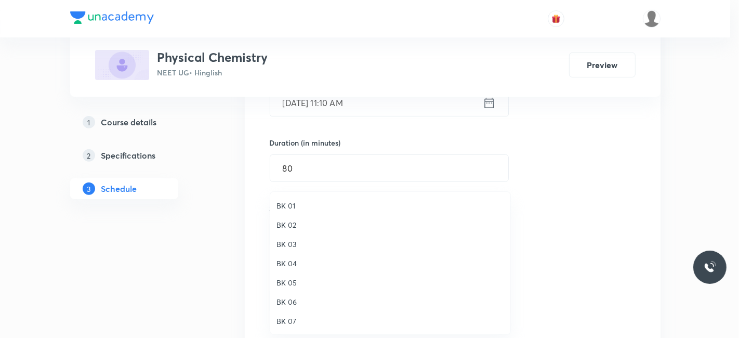
click at [289, 303] on span "BK 06" at bounding box center [391, 301] width 228 height 11
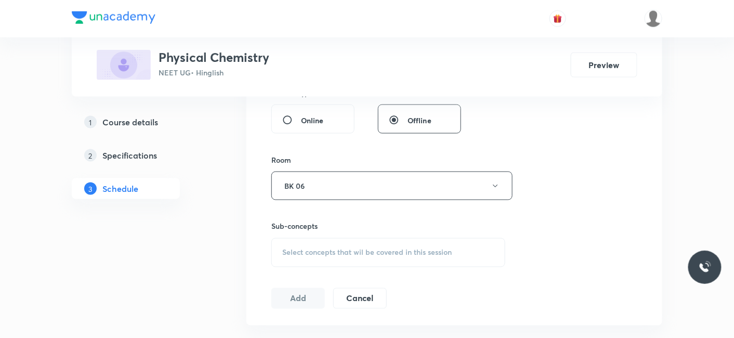
click at [345, 252] on span "Select concepts that wil be covered in this session" at bounding box center [366, 252] width 169 height 8
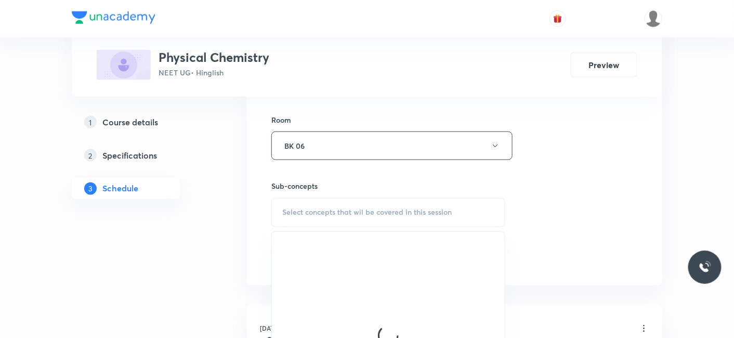
scroll to position [462, 0]
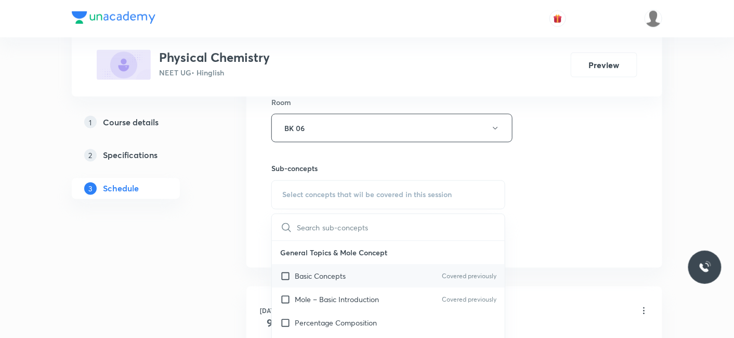
click at [335, 277] on p "Basic Concepts" at bounding box center [320, 276] width 51 height 11
checkbox input "true"
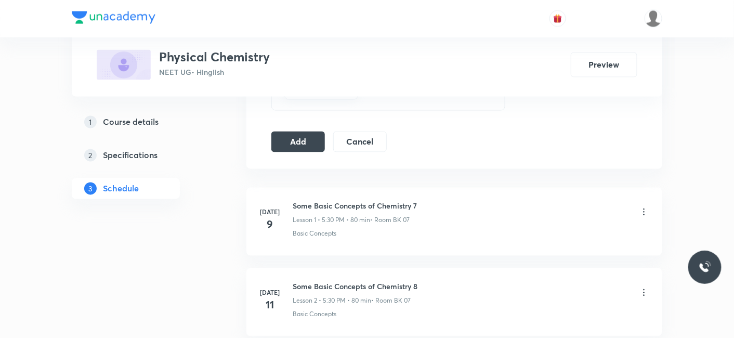
scroll to position [578, 0]
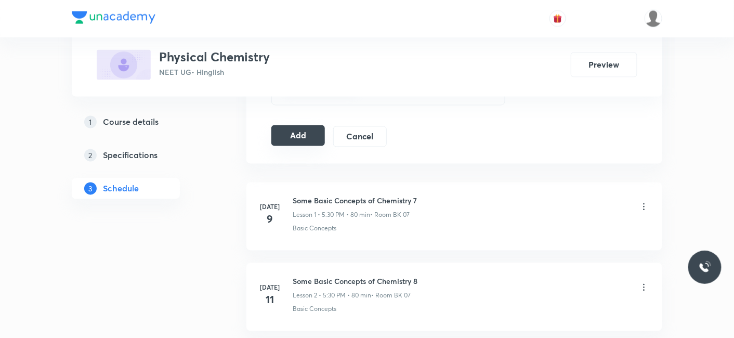
click at [303, 135] on button "Add" at bounding box center [298, 135] width 54 height 21
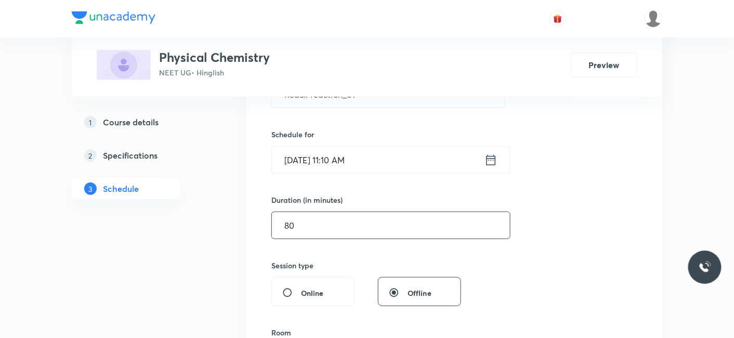
scroll to position [231, 0]
click at [373, 163] on input "[DATE] 11:10 AM" at bounding box center [378, 160] width 213 height 27
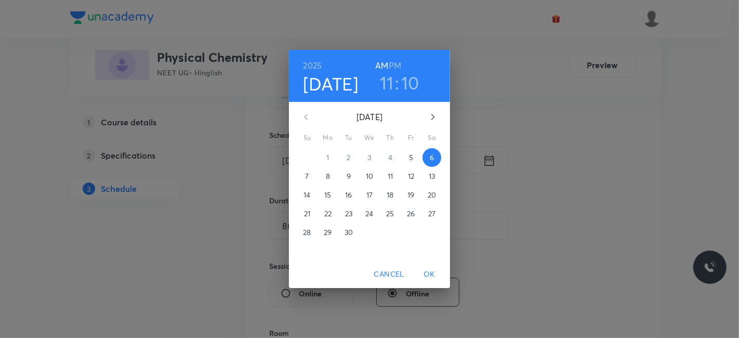
click at [391, 82] on h3 "11" at bounding box center [387, 83] width 14 height 22
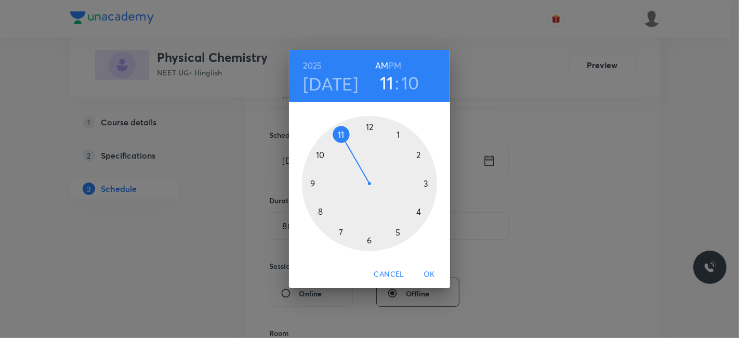
click at [312, 182] on div at bounding box center [369, 183] width 135 height 135
click at [373, 236] on div at bounding box center [369, 183] width 135 height 135
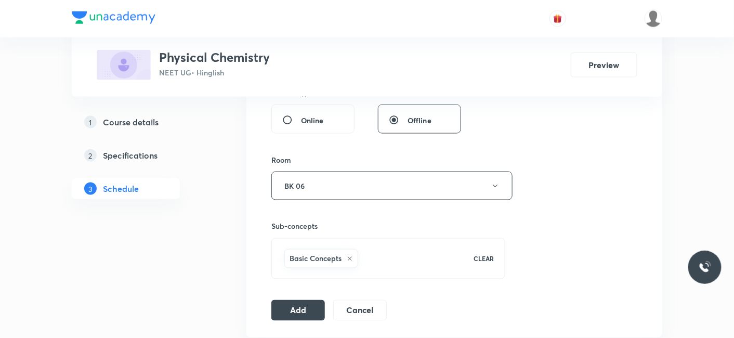
scroll to position [404, 0]
click at [295, 308] on button "Add" at bounding box center [298, 309] width 54 height 21
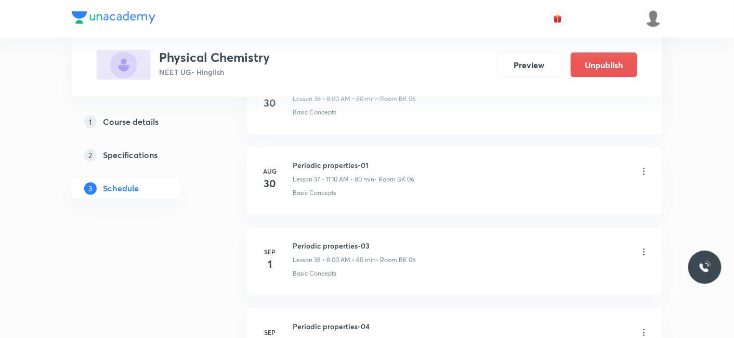
scroll to position [3389, 0]
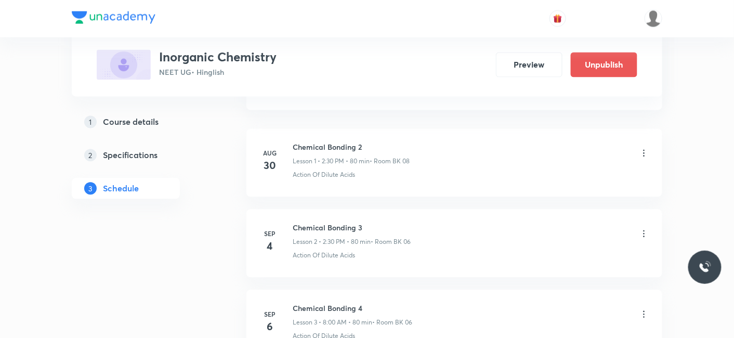
scroll to position [735, 0]
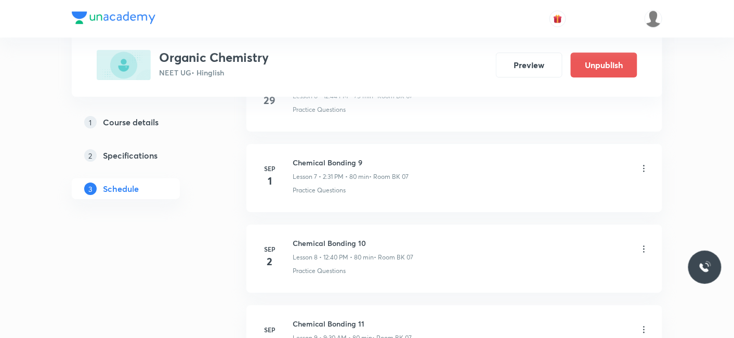
scroll to position [1376, 0]
